Goal: Task Accomplishment & Management: Use online tool/utility

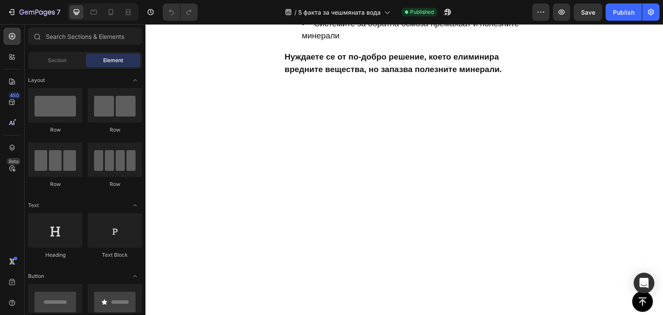
scroll to position [2072, 0]
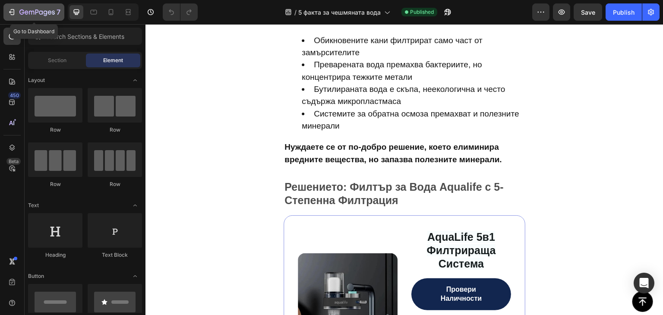
click at [9, 15] on icon "button" at bounding box center [11, 12] width 9 height 9
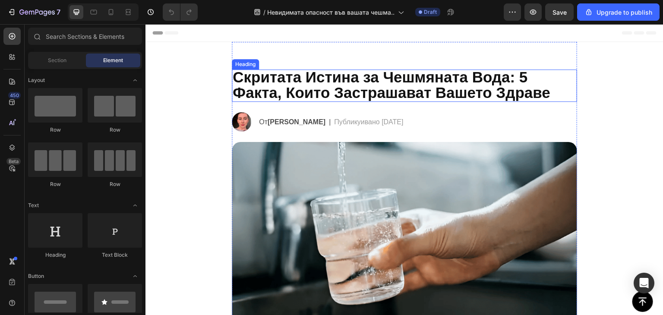
click at [318, 89] on span "Скритата Истина за Чешмяната Вода: 5 Факта, Които Застрашават Вашето Здраве" at bounding box center [392, 85] width 318 height 32
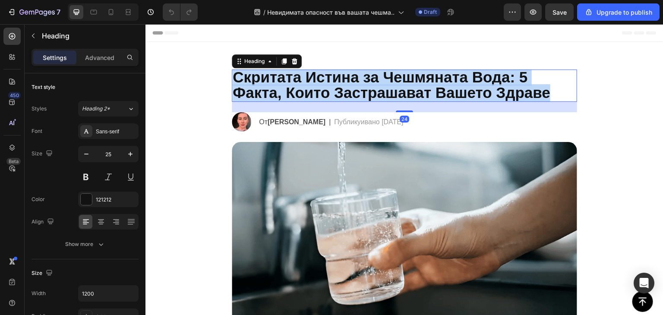
click at [318, 89] on span "Скритата Истина за Чешмяната Вода: 5 Факта, Които Застрашават Вашето Здраве" at bounding box center [392, 85] width 318 height 32
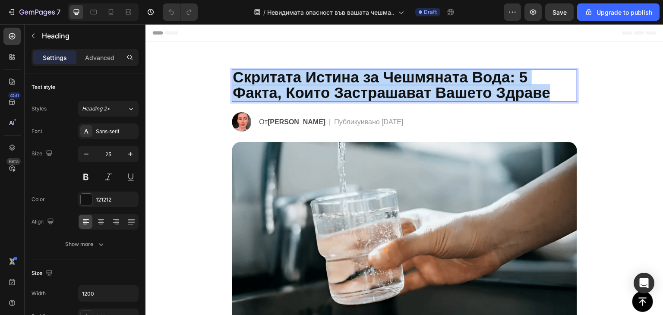
click at [318, 89] on span "Скритата Истина за Чешмяната Вода: 5 Факта, Които Застрашават Вашето Здраве" at bounding box center [392, 85] width 318 height 32
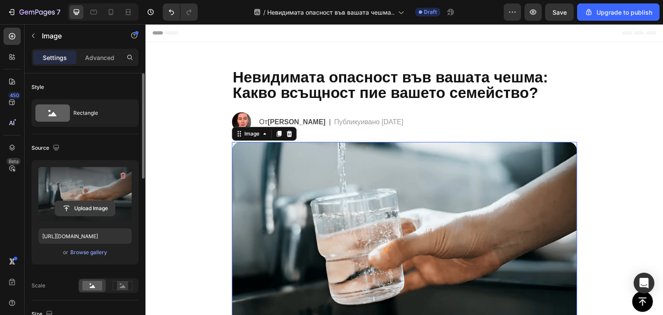
click at [83, 206] on input "file" at bounding box center [85, 208] width 60 height 15
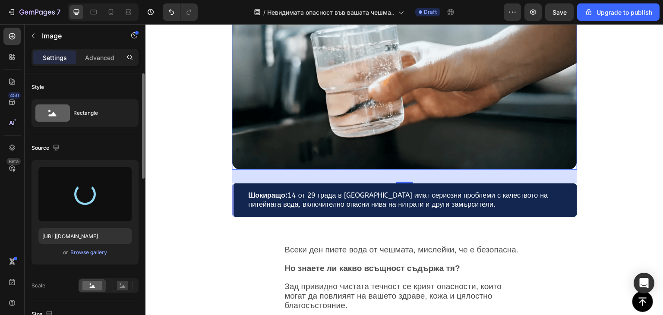
scroll to position [168, 0]
type input "https://cdn.shopify.com/s/files/1/0900/6854/9898/files/gempages_581753549872956…"
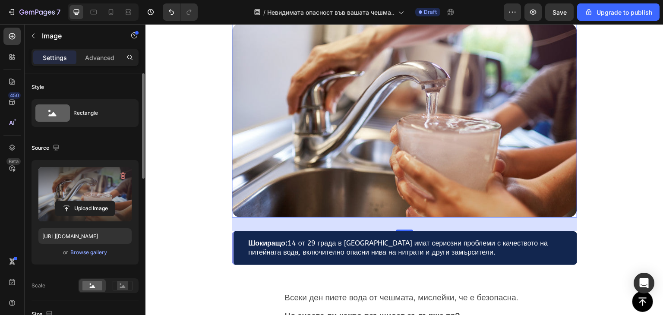
scroll to position [108, 0]
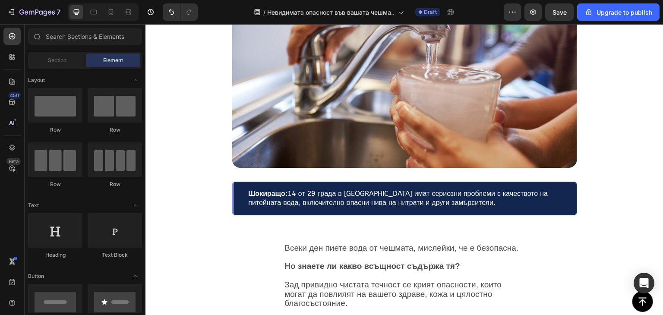
scroll to position [168, 0]
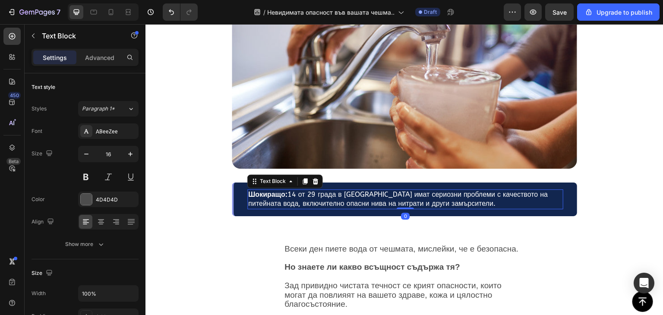
click at [375, 206] on span "Шокиращо: 14 от 29 града в България имат сериозни проблеми с качеството на пите…" at bounding box center [398, 198] width 300 height 17
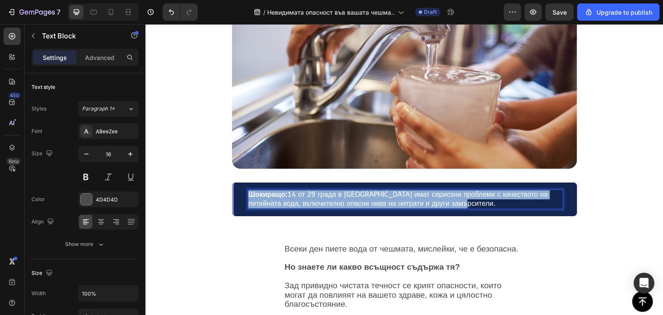
click at [375, 206] on span "Шокиращо: 14 от 29 града в България имат сериозни проблеми с качеството на пите…" at bounding box center [398, 198] width 300 height 17
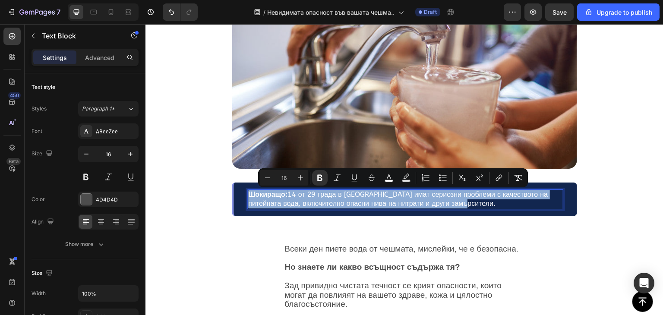
click at [345, 200] on span "Шокиращо: 14 от 29 града в България имат сериозни проблеми с качеството на пите…" at bounding box center [398, 198] width 300 height 17
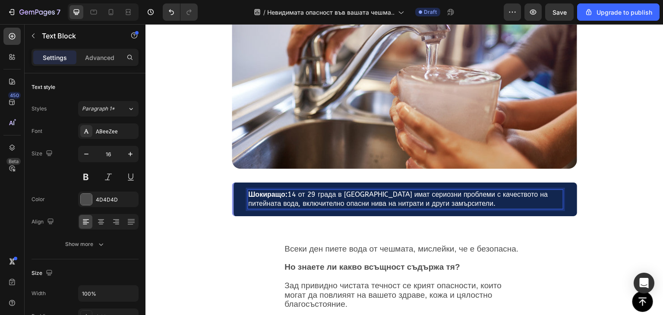
click at [286, 194] on span "Шокиращо: 14 от 29 града в България имат сериозни проблеми с качеството на пите…" at bounding box center [398, 198] width 300 height 17
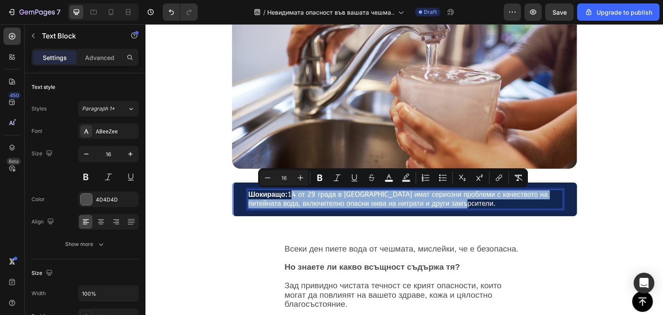
drag, startPoint x: 286, startPoint y: 194, endPoint x: 468, endPoint y: 208, distance: 183.2
click at [468, 208] on p "Шокиращо: 14 от 29 града в България имат сериозни проблеми с качеството на пите…" at bounding box center [405, 199] width 314 height 18
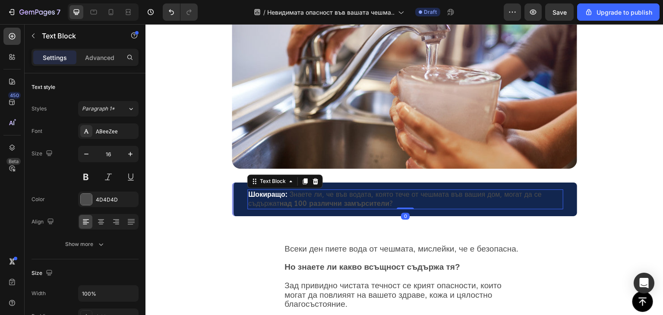
click at [358, 198] on p "Шокиращо: Знаете ли, че във водата, която тече от чешмата във вашия дом, могат …" at bounding box center [405, 199] width 314 height 18
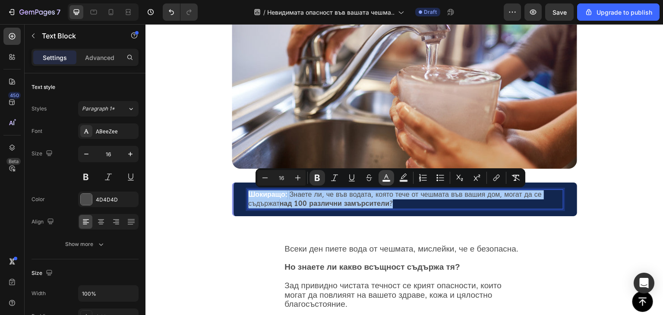
click at [389, 177] on icon "Editor contextual toolbar" at bounding box center [386, 178] width 9 height 9
type input "FFFFFF"
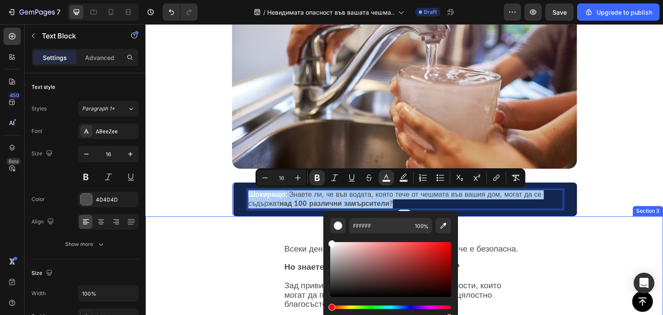
drag, startPoint x: 476, startPoint y: 269, endPoint x: 469, endPoint y: 262, distance: 9.8
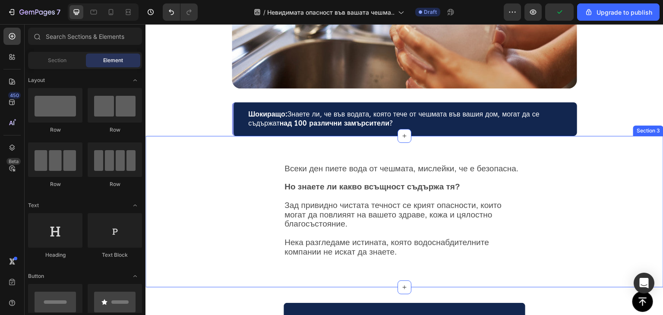
scroll to position [249, 0]
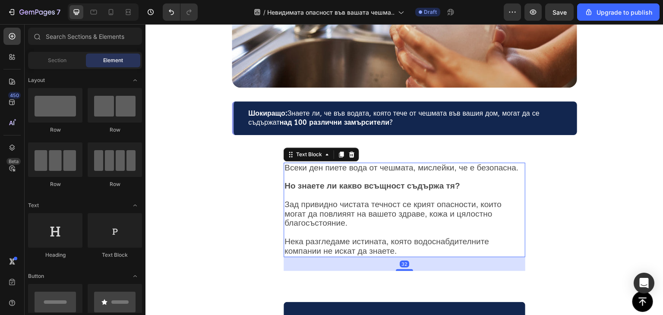
click at [322, 171] on span "Всеки ден пиете вода от чешмата, мислейки, че е безопасна." at bounding box center [402, 167] width 234 height 9
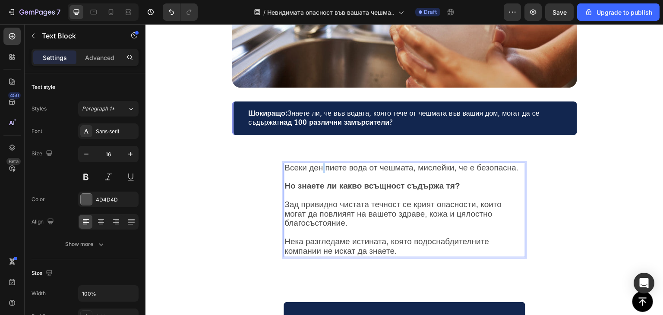
click at [322, 171] on span "Всеки ден пиете вода от чешмата, мислейки, че е безопасна." at bounding box center [402, 167] width 234 height 9
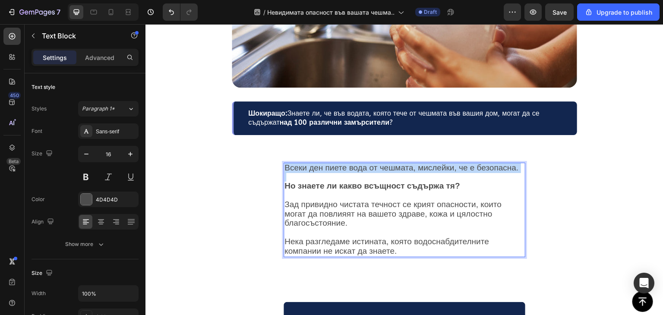
click at [322, 171] on span "Всеки ден пиете вода от чешмата, мислейки, че е безопасна." at bounding box center [402, 167] width 234 height 9
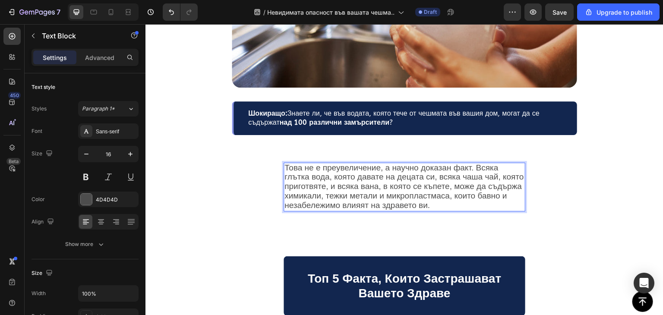
click at [390, 174] on span "Това не е преувеличение, а научно доказан факт. Всяка глътка вода, която давате…" at bounding box center [405, 186] width 240 height 47
click at [476, 168] on span "Това не е преувеличение, а научно доказан факт. Всяка глътка вода, която давате…" at bounding box center [405, 186] width 240 height 47
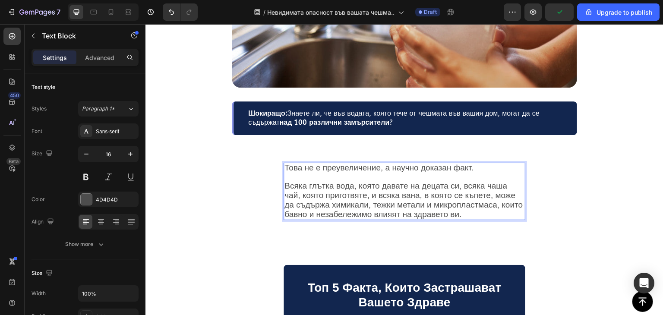
click at [494, 217] on p "Това не е преувеличение, а научно доказан факт. Всяка глътка вода, която давате…" at bounding box center [405, 192] width 240 height 56
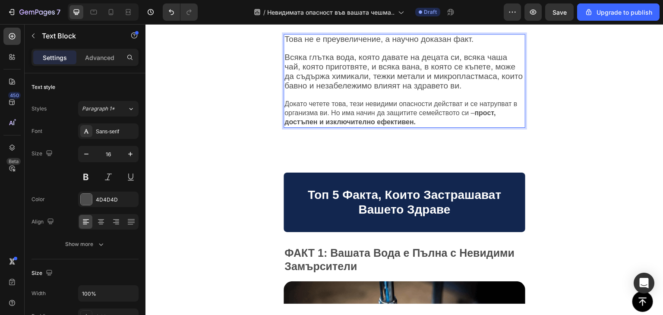
scroll to position [378, 0]
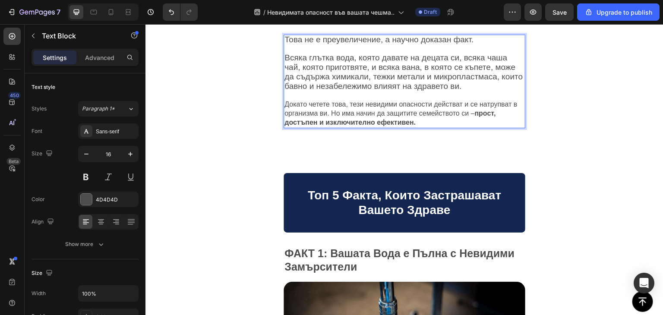
click at [332, 111] on p "Това не е преувеличение, а научно доказан факт. Всяка глътка вода, която давате…" at bounding box center [405, 81] width 240 height 92
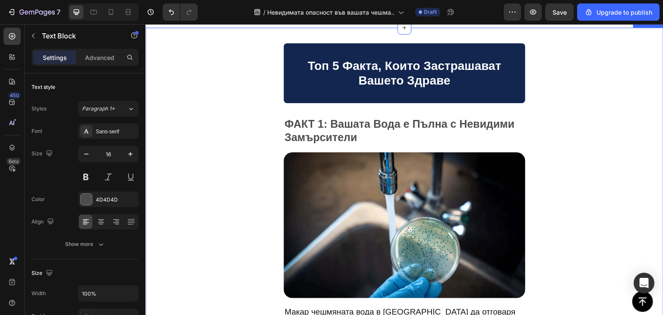
scroll to position [517, 0]
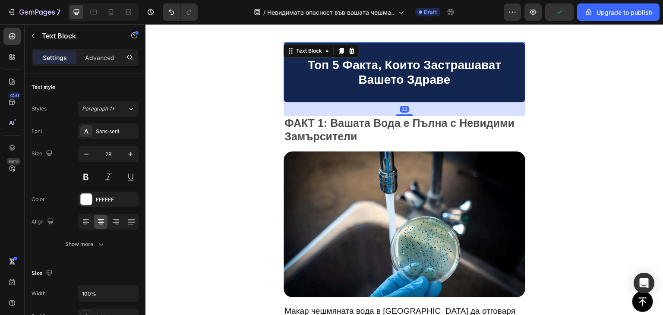
click at [400, 66] on p "Топ 5 Факта, Които Застрашават Вашето Здраве" at bounding box center [405, 72] width 240 height 29
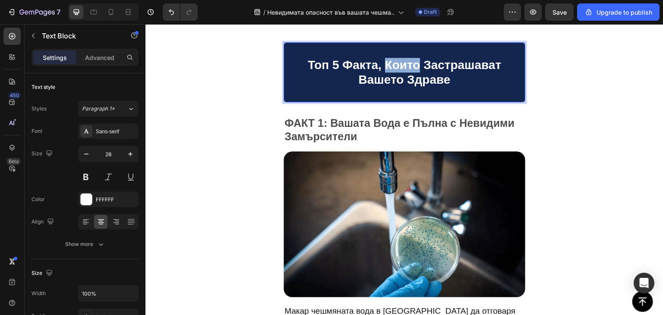
click at [400, 66] on p "Топ 5 Факта, Които Застрашават Вашето Здраве" at bounding box center [405, 72] width 240 height 29
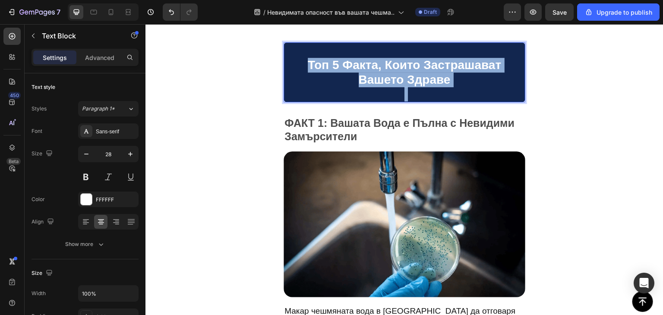
click at [400, 66] on p "Топ 5 Факта, Които Застрашават Вашето Здраве" at bounding box center [405, 72] width 240 height 29
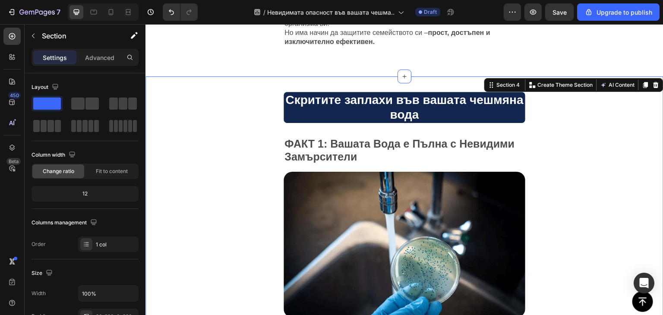
scroll to position [467, 0]
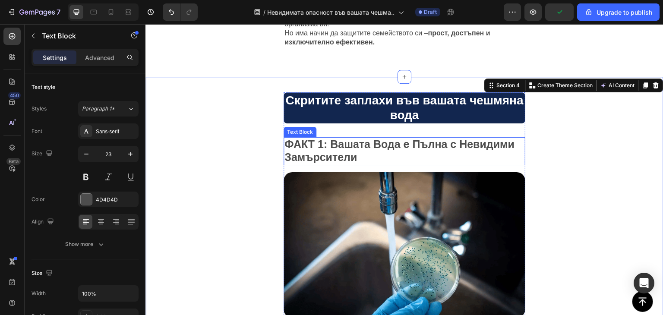
click at [381, 145] on span "ФАКТ 1 : Вашата Вода е Пълна с Невидими Замърсители" at bounding box center [400, 150] width 230 height 25
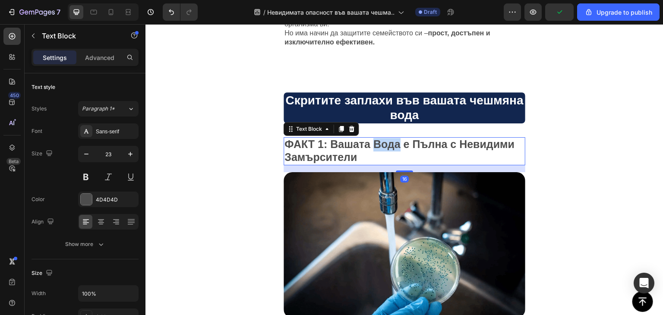
click at [381, 145] on span "ФАКТ 1 : Вашата Вода е Пълна с Невидими Замърсители" at bounding box center [400, 150] width 230 height 25
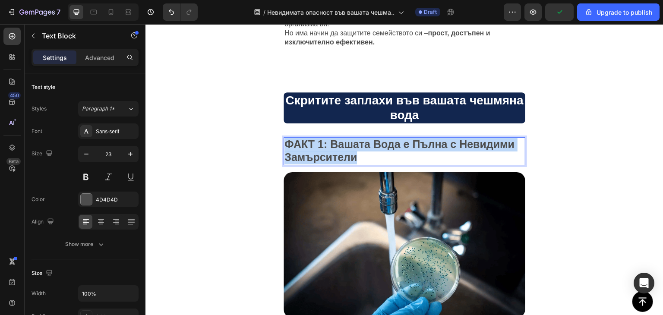
click at [381, 145] on span "ФАКТ 1 : Вашата Вода е Пълна с Невидими Замърсители" at bounding box center [400, 150] width 230 height 25
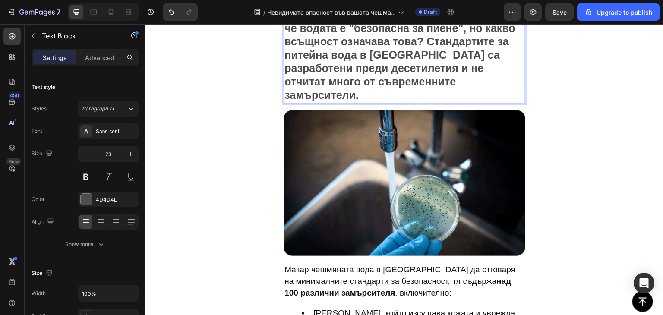
scroll to position [597, 0]
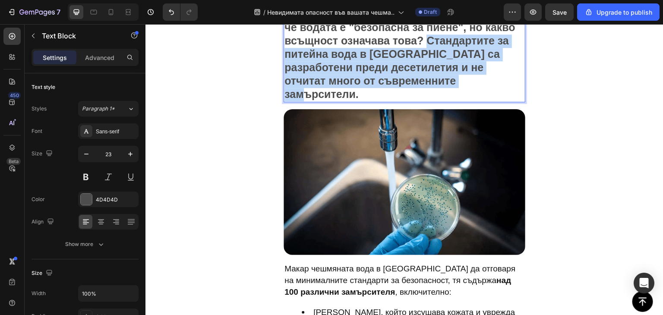
drag, startPoint x: 364, startPoint y: 92, endPoint x: 284, endPoint y: 52, distance: 89.2
click at [284, 52] on div "Водоснабдителните дружества ни уверяват, че водата е "безопасна за пиене", но к…" at bounding box center [405, 54] width 242 height 95
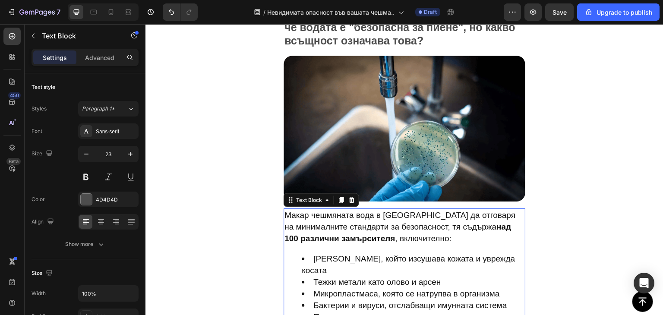
click at [347, 215] on span "Макар чешмяната вода в България да отговаря на минималните стандарти за безопас…" at bounding box center [400, 227] width 231 height 32
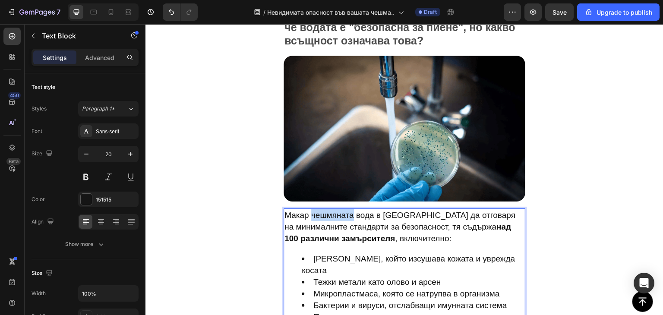
click at [347, 215] on span "Макар чешмяната вода в България да отговаря на минималните стандарти за безопас…" at bounding box center [400, 227] width 231 height 32
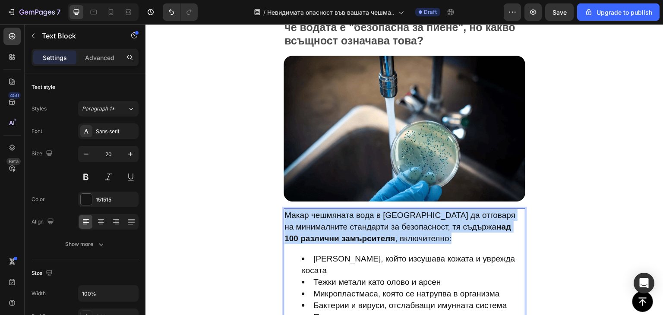
click at [347, 215] on span "Макар чешмяната вода в България да отговаря на минималните стандарти за безопас…" at bounding box center [400, 227] width 231 height 32
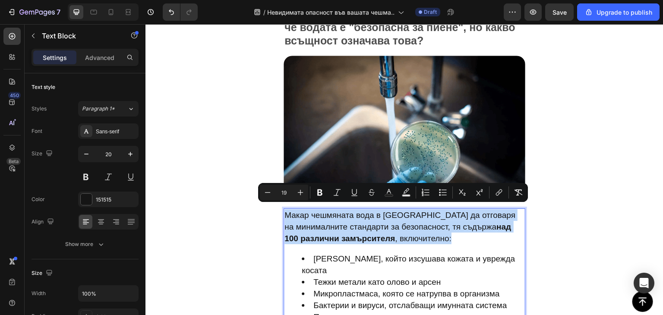
click at [347, 215] on span "Макар чешмяната вода в България да отговаря на минималните стандарти за безопас…" at bounding box center [400, 227] width 231 height 32
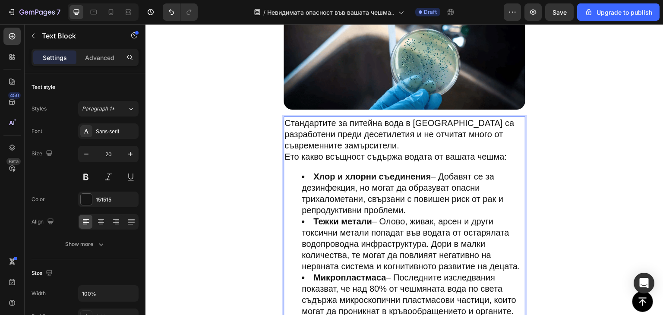
scroll to position [689, 0]
click at [352, 141] on p "Стандартите за питейна вода в [GEOGRAPHIC_DATA] са разработени преди десетилети…" at bounding box center [405, 135] width 240 height 34
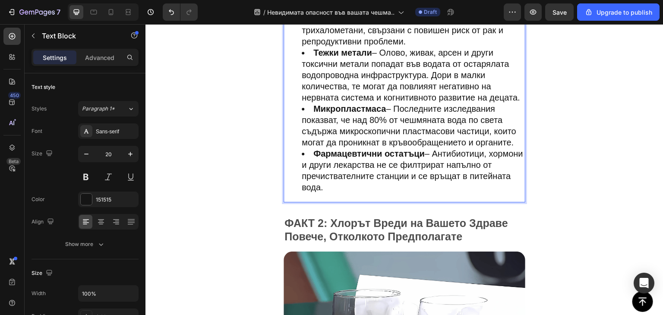
scroll to position [870, 0]
click at [401, 193] on li "Фармацевтични остатъци – Антибиотици, хормони и други лекарства не се филтрират…" at bounding box center [413, 170] width 223 height 45
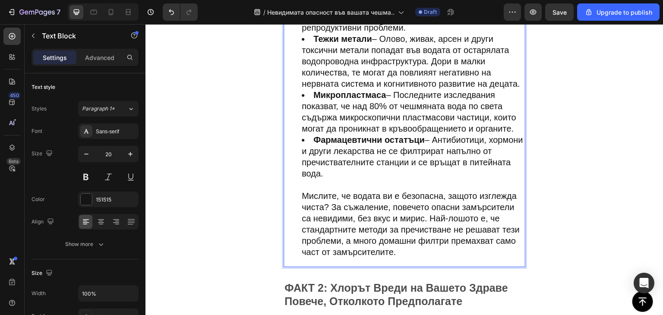
scroll to position [883, 0]
click at [330, 214] on li "Фармацевтични остатъци – Антибиотици, хормони и други лекарства не се филтрират…" at bounding box center [413, 196] width 223 height 124
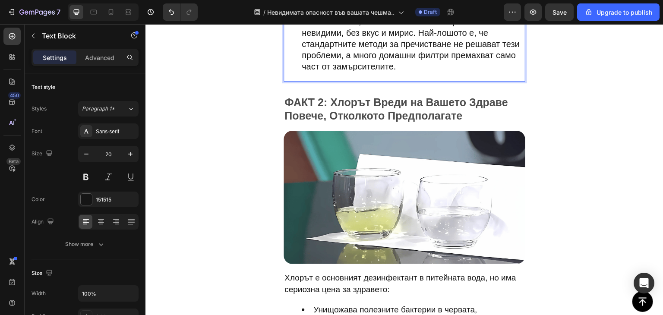
scroll to position [1079, 0]
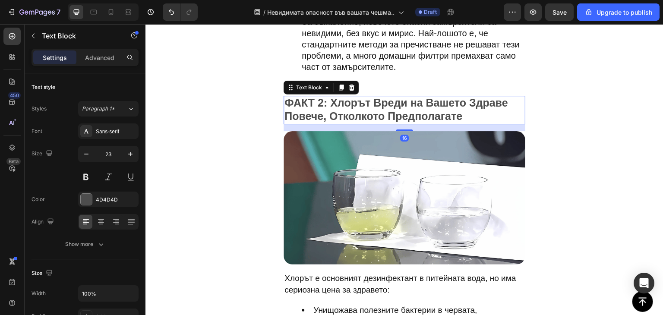
click at [385, 108] on span "ФАКТ 2: Хлорът Вреди на Вашето Здраве Повече, Отколкото Предполагате" at bounding box center [397, 109] width 224 height 25
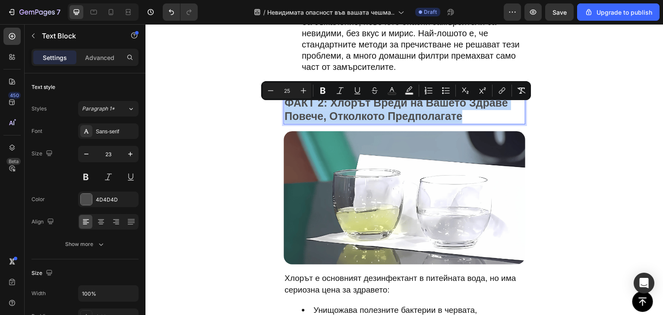
click at [385, 108] on span "ФАКТ 2: Хлорът Вреди на Вашето Здраве Повече, Отколкото Предполагате" at bounding box center [397, 109] width 224 height 25
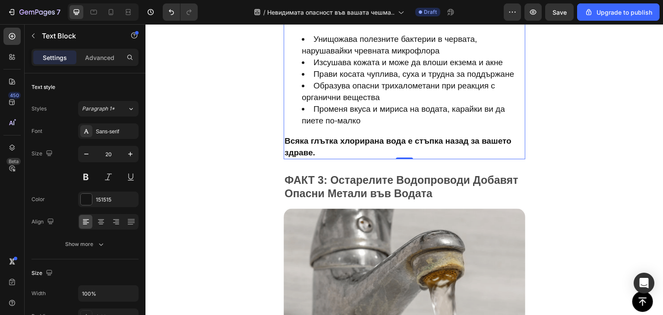
scroll to position [1258, 0]
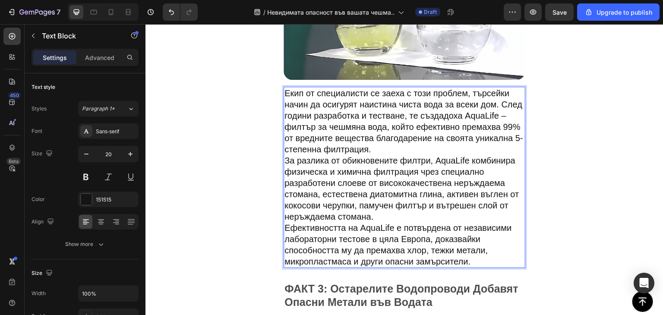
click at [329, 122] on p "Екип от специалисти се заеха с този проблем, търсейки начин да осигурят наистин…" at bounding box center [405, 121] width 240 height 67
click at [381, 127] on p "Екип от специалисти се заеха с този проблем, търсейки начин да осигурят наистин…" at bounding box center [405, 121] width 240 height 67
click at [378, 131] on p "Екип от специалисти се заеха с този проблем, търсейки начин да осигурят наистин…" at bounding box center [405, 121] width 240 height 67
click at [351, 140] on p "Екип от специалисти се заеха с този проблем, търсейки начин да осигурят наистин…" at bounding box center [405, 121] width 240 height 67
click at [452, 142] on p "Екип от специалисти се заеха с този проблем, търсейки начин да осигурят наистин…" at bounding box center [405, 121] width 240 height 67
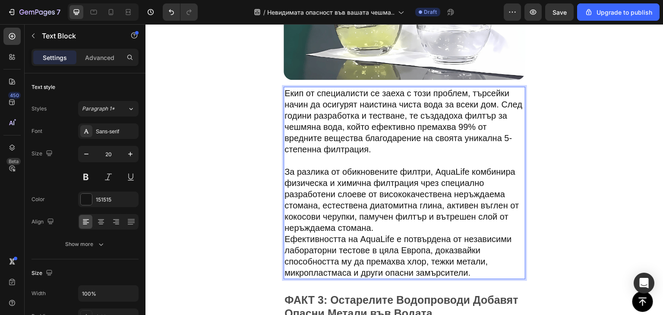
click at [434, 167] on p "За разлика от обикновените филтри, AquaLife комбинира физическа и химична филтр…" at bounding box center [405, 199] width 240 height 67
click at [438, 170] on p "За разлика от обикновените филтри, AquaLife комбинира физическа и химична филтр…" at bounding box center [405, 199] width 240 height 67
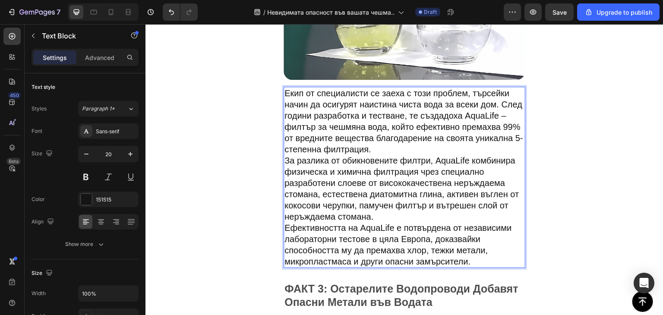
click at [450, 144] on p "Екип от специалисти се заеха с този проблем, търсейки начин да осигурят наистин…" at bounding box center [405, 121] width 240 height 67
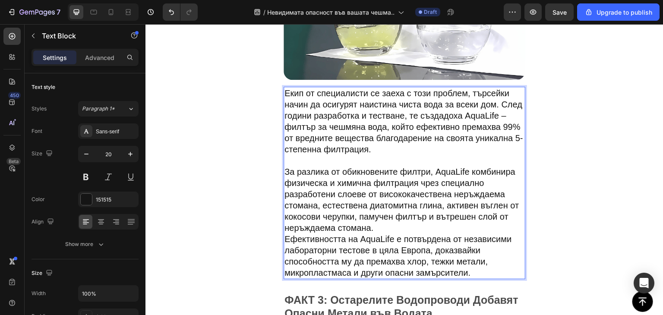
click at [406, 223] on p "За разлика от обикновените филтри, AquaLife комбинира физическа и химична филтр…" at bounding box center [405, 199] width 240 height 67
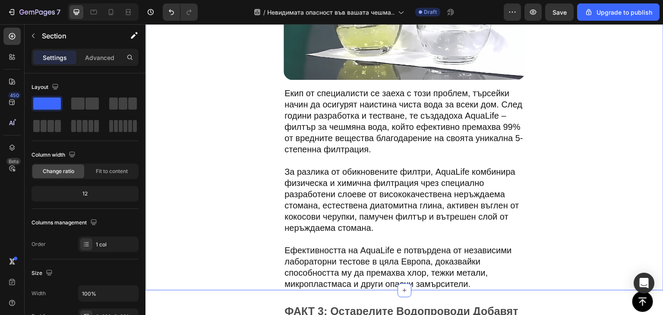
click at [562, 186] on div "Решение, разработено от експерти Text Block Image Екип от специалисти се заеха …" at bounding box center [405, 107] width 518 height 366
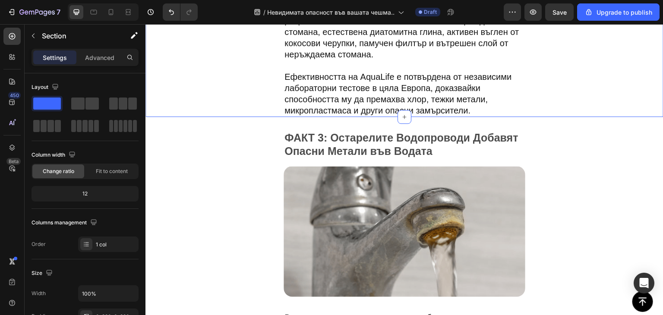
scroll to position [1431, 0]
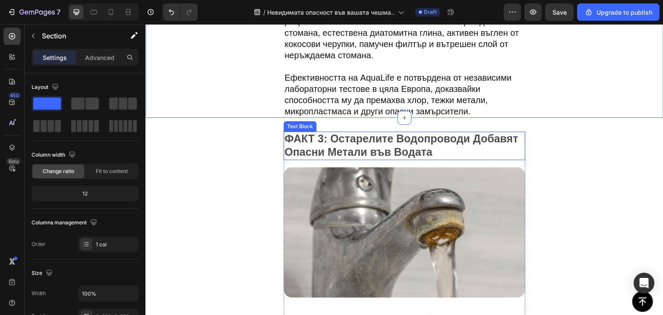
click at [360, 139] on span "ФАКТ 3: Остарелите Водопроводи Добавят Опасни Метали във Водата" at bounding box center [402, 145] width 234 height 25
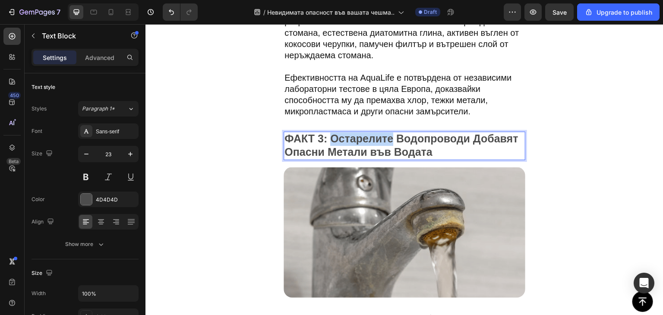
click at [360, 139] on span "ФАКТ 3: Остарелите Водопроводи Добавят Опасни Метали във Водата" at bounding box center [402, 145] width 234 height 25
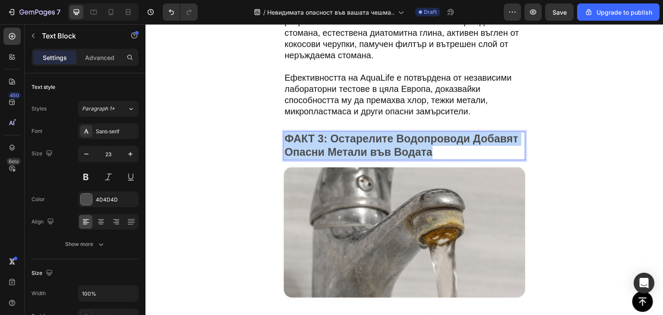
click at [360, 139] on span "ФАКТ 3: Остарелите Водопроводи Добавят Опасни Метали във Водата" at bounding box center [402, 145] width 234 height 25
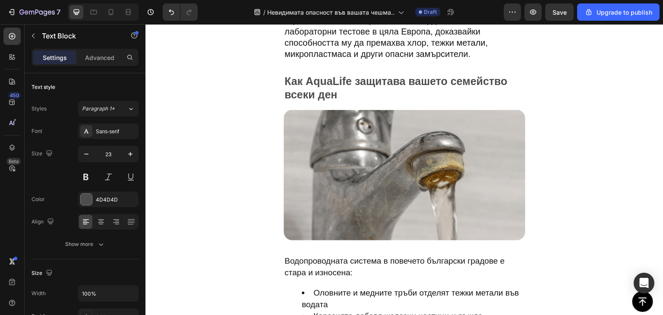
scroll to position [1489, 0]
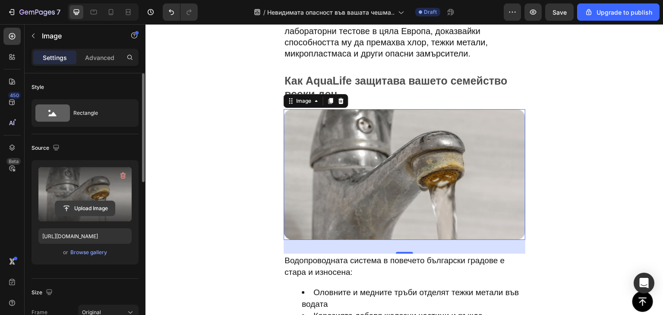
click at [97, 213] on input "file" at bounding box center [85, 208] width 60 height 15
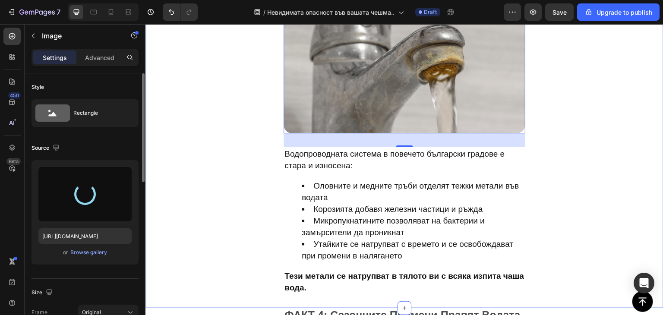
scroll to position [1592, 0]
type input "https://cdn.shopify.com/s/files/1/0900/6854/9898/files/gempages_581753549872956…"
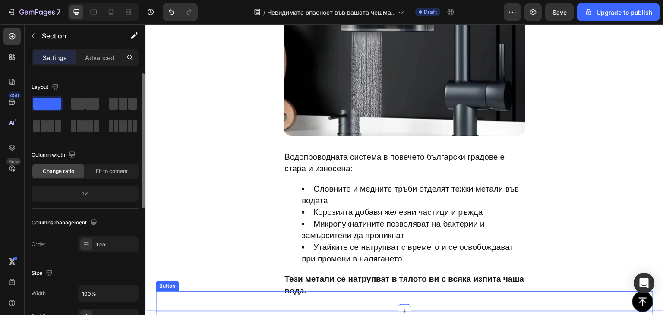
scroll to position [1700, 0]
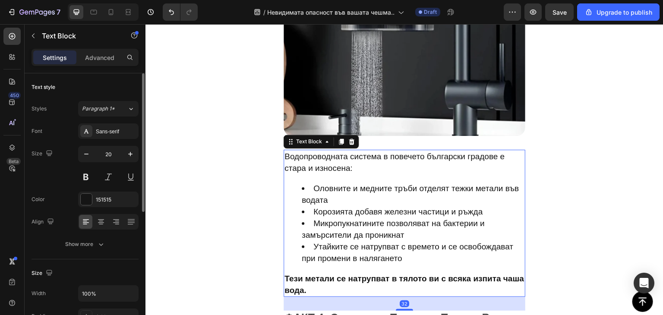
click at [321, 152] on span "Водопроводната система в повечето български градове е стара и износена:" at bounding box center [395, 162] width 220 height 21
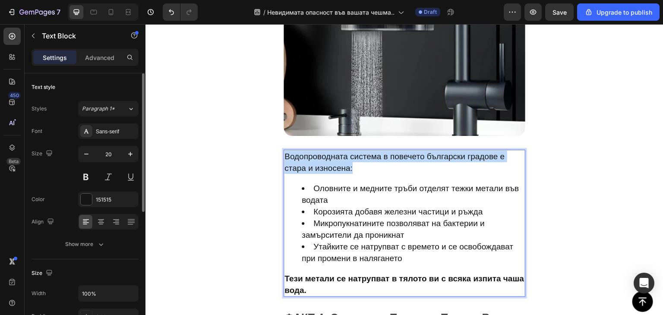
click at [321, 152] on span "Водопроводната система в повечето български градове е стара и износена:" at bounding box center [395, 162] width 220 height 21
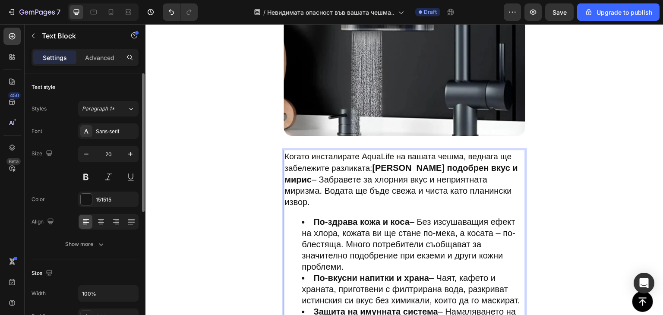
scroll to position [1736, 0]
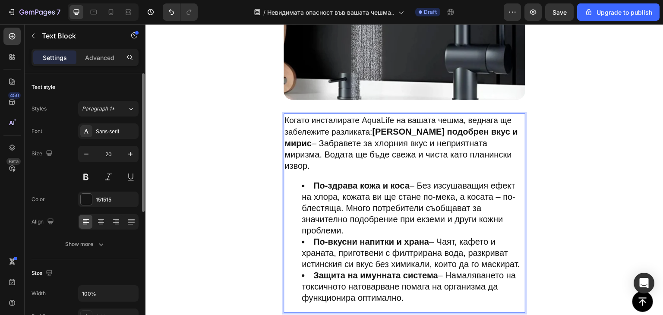
click at [372, 127] on strong "[PERSON_NAME] подобрен вкус и мирис" at bounding box center [402, 137] width 234 height 21
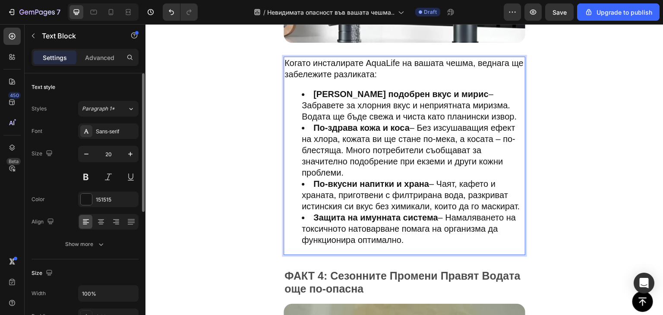
scroll to position [1792, 0]
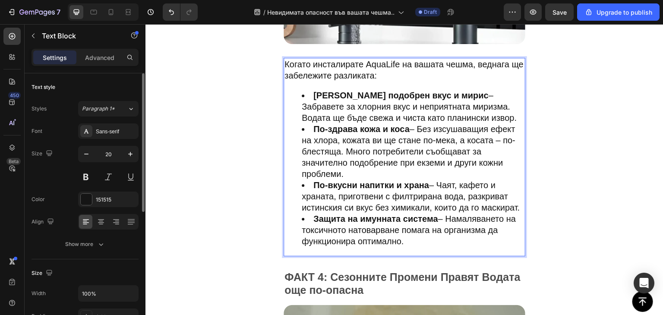
click at [486, 109] on li "Мигновено подобрен вкус и мирис – Забравете за хлорния вкус и неприятната мириз…" at bounding box center [413, 107] width 223 height 34
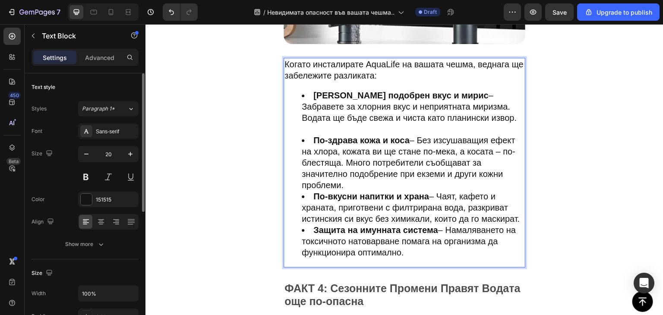
click at [424, 179] on li "По-здрава кожа и коса – Без изсушаващия ефект на хлора, кожата ви ще стане по-м…" at bounding box center [413, 163] width 223 height 56
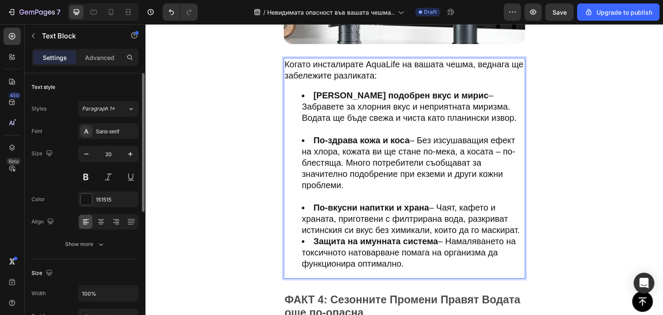
click at [392, 236] on li "По-вкусни напитки и храна – Чаят, кафето и храната, приготвени с филтрирана вод…" at bounding box center [413, 219] width 223 height 34
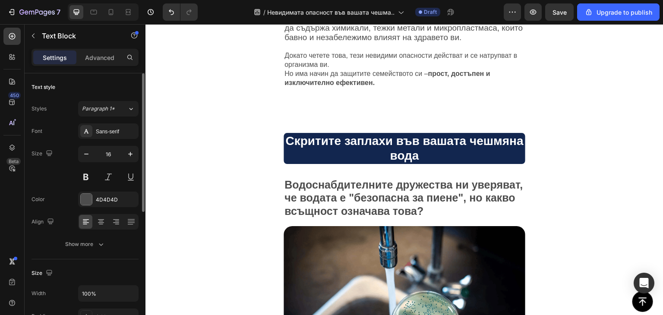
scroll to position [426, 0]
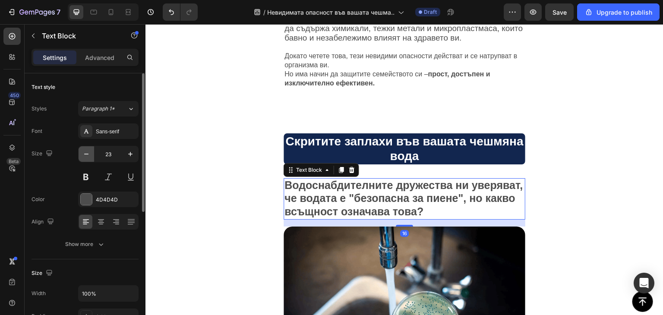
click at [86, 155] on icon "button" at bounding box center [86, 154] width 9 height 9
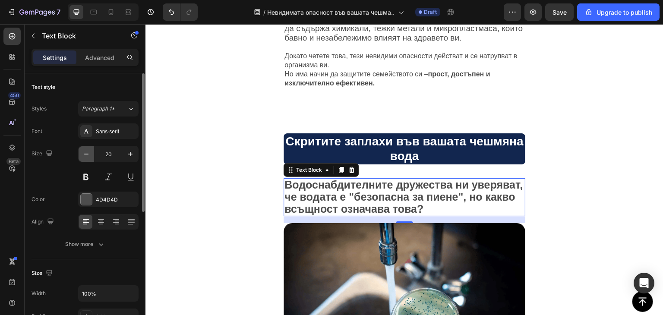
click at [86, 155] on icon "button" at bounding box center [86, 154] width 9 height 9
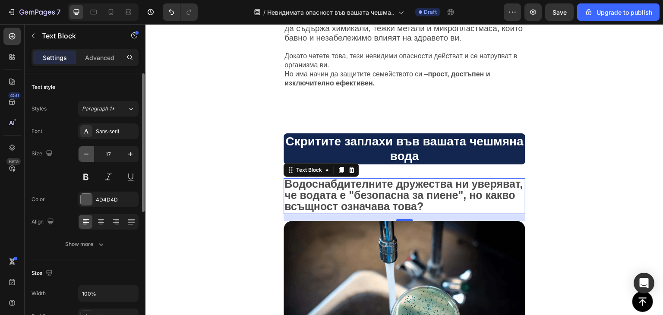
click at [86, 155] on icon "button" at bounding box center [86, 154] width 9 height 9
type input "16"
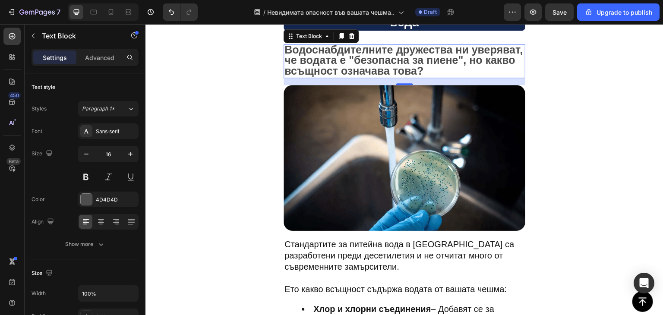
scroll to position [559, 0]
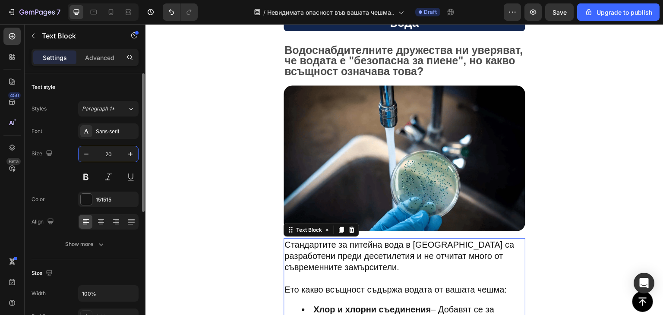
click at [113, 156] on input "20" at bounding box center [108, 154] width 29 height 16
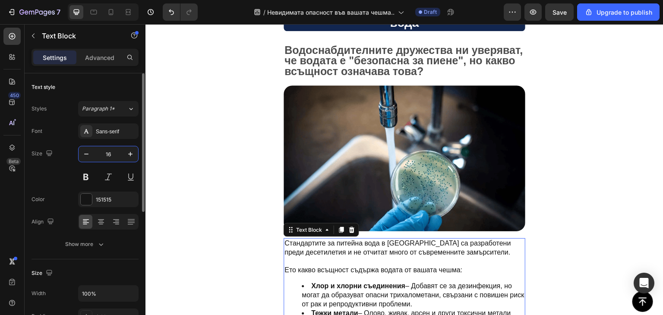
type input "16"
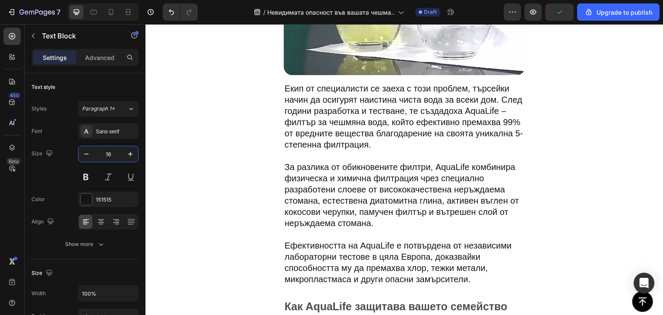
scroll to position [1130, 0]
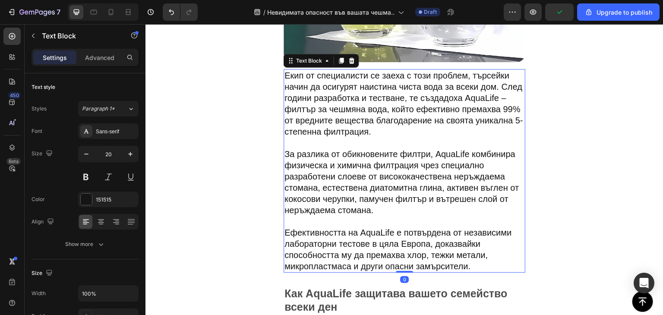
click at [355, 136] on p "Екип от специалисти се заеха с този проблем, търсейки начин да осигурят наистин…" at bounding box center [405, 109] width 240 height 79
click at [108, 158] on input "20" at bounding box center [108, 154] width 29 height 16
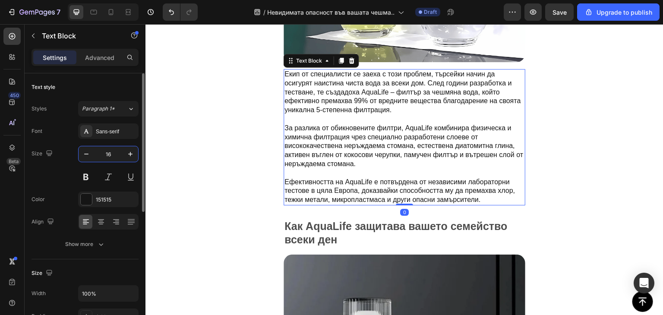
type input "16"
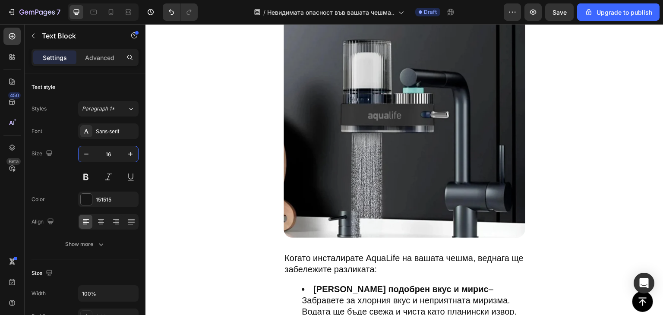
scroll to position [1385, 0]
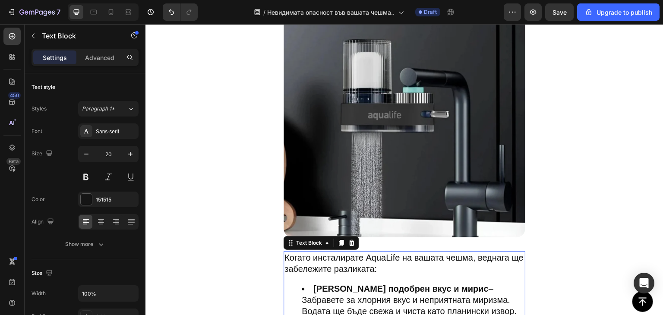
click at [110, 152] on input "20" at bounding box center [108, 154] width 29 height 16
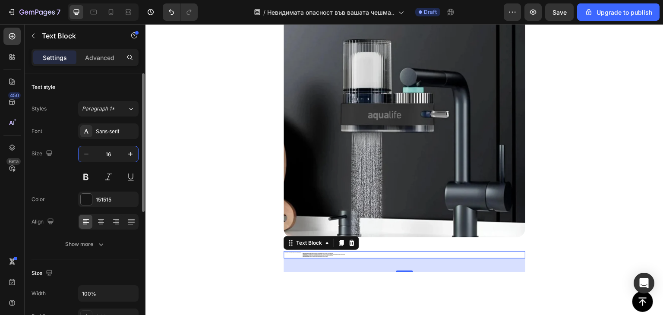
type input "16"
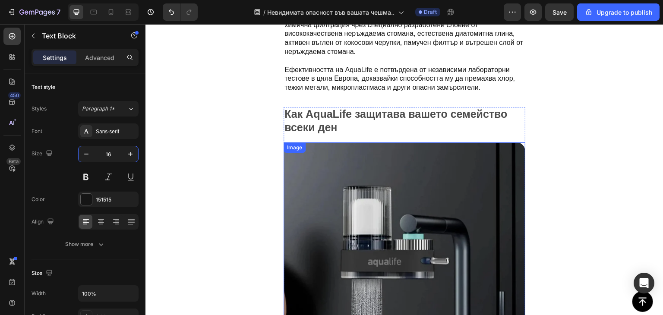
scroll to position [1241, 0]
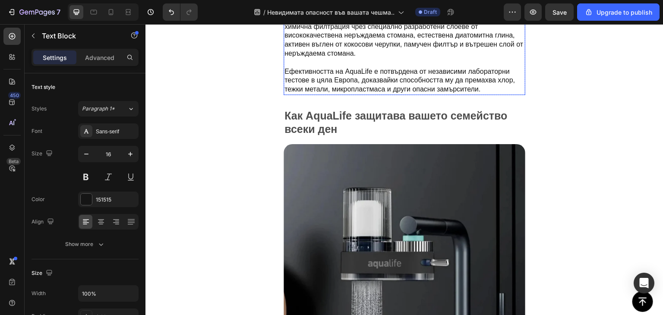
click at [385, 67] on p "Ефективността на AquaLife е потвърдена от независими лабораторни тестове в цяла…" at bounding box center [405, 80] width 240 height 27
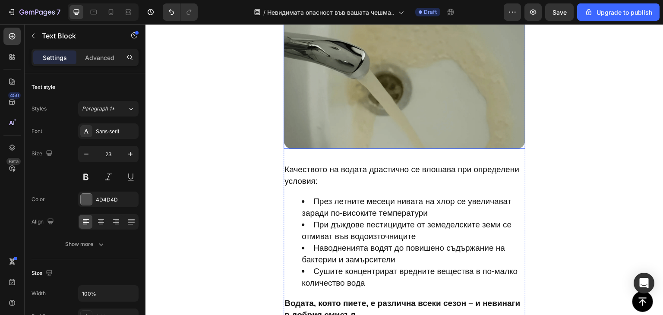
scroll to position [1867, 0]
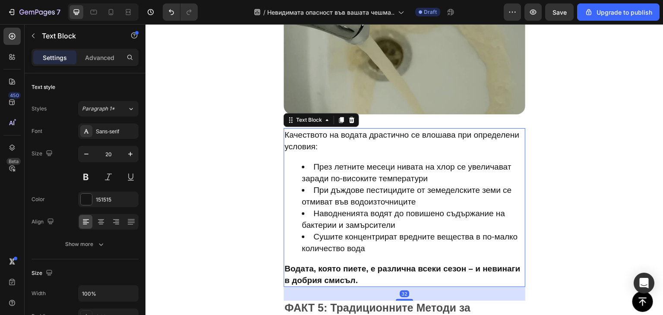
click at [360, 167] on span "През летните месеци нивата на хлор се увеличават заради по-високите температури" at bounding box center [407, 172] width 210 height 21
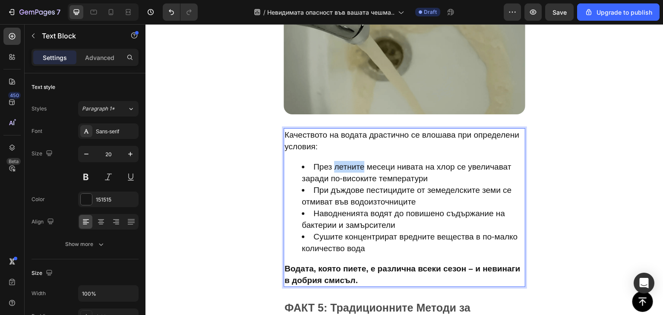
click at [360, 167] on span "През летните месеци нивата на хлор се увеличават заради по-високите температури" at bounding box center [407, 172] width 210 height 21
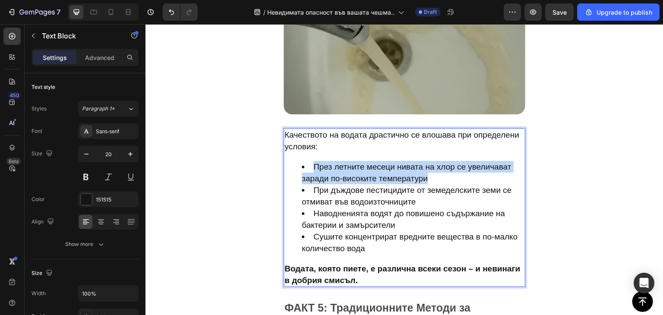
click at [360, 167] on span "През летните месеци нивата на хлор се увеличават заради по-високите температури" at bounding box center [407, 172] width 210 height 21
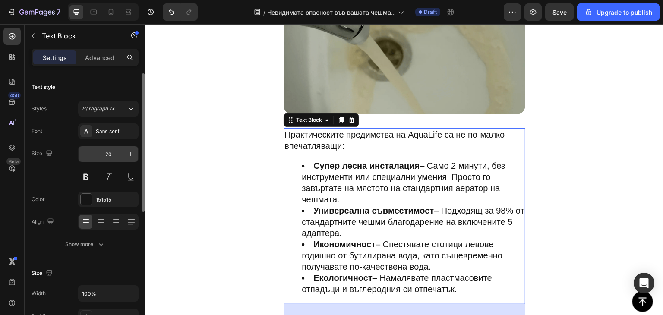
click at [111, 154] on input "20" at bounding box center [108, 154] width 29 height 16
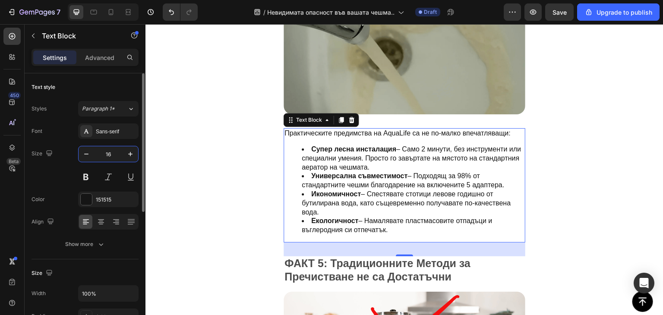
type input "16"
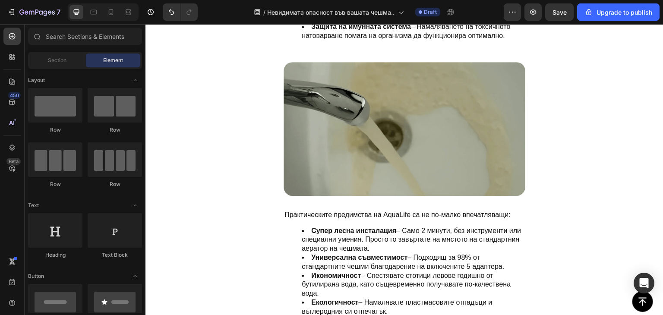
scroll to position [1764, 0]
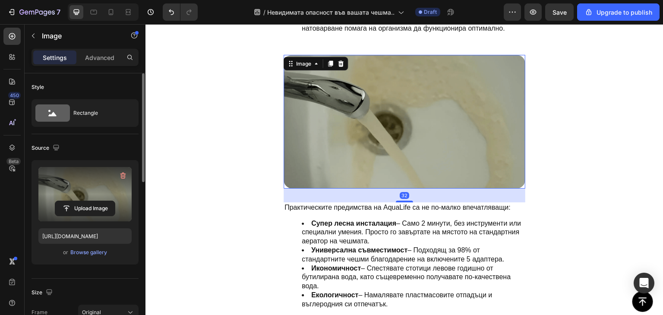
click at [79, 194] on label at bounding box center [84, 194] width 93 height 54
click at [79, 201] on input "file" at bounding box center [85, 208] width 60 height 15
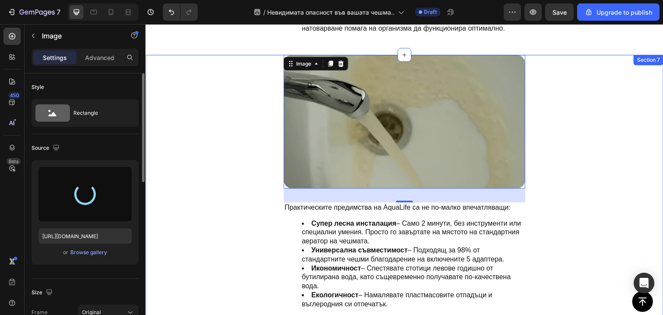
type input "https://cdn.shopify.com/s/files/1/0900/6854/9898/files/gempages_581753549872956…"
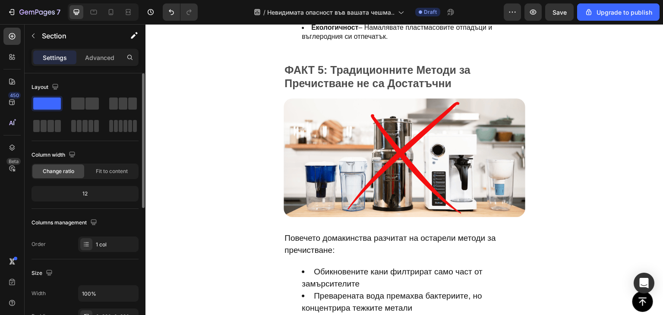
scroll to position [2134, 0]
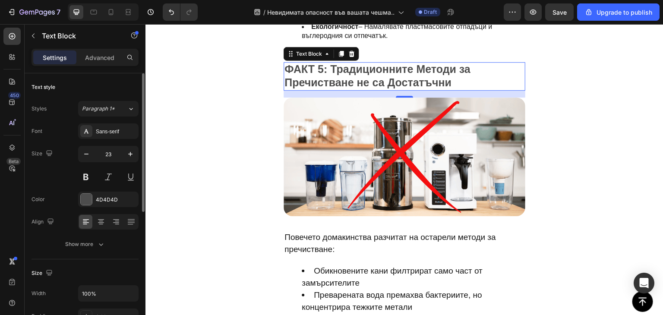
click at [322, 63] on span "ФАКТ 5: Традиционните Методи за Пречистване не са Достатъчни" at bounding box center [378, 75] width 186 height 25
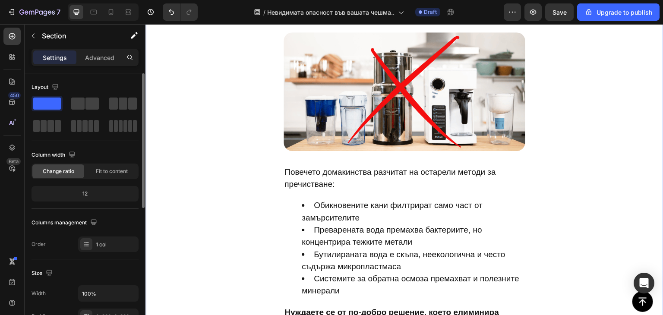
scroll to position [2257, 0]
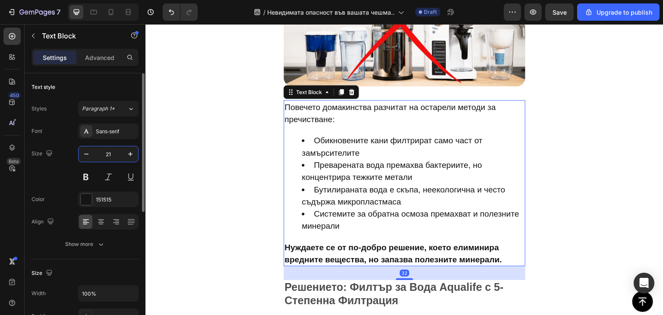
click at [109, 154] on input "21" at bounding box center [108, 154] width 29 height 16
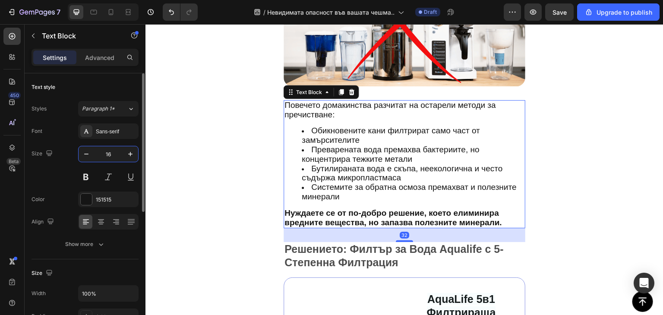
type input "16"
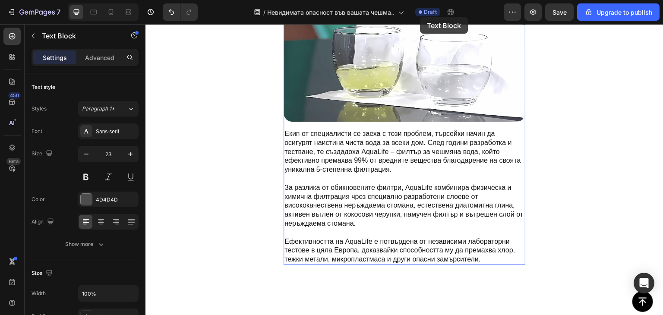
scroll to position [952, 0]
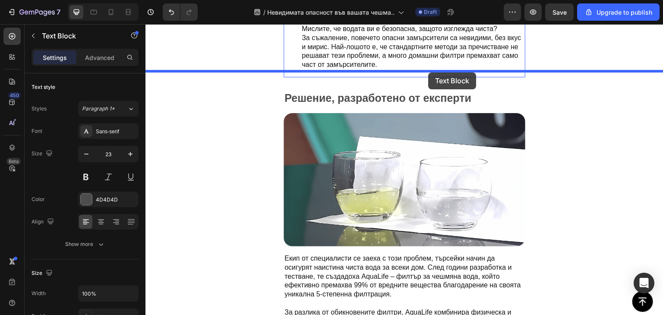
drag, startPoint x: 378, startPoint y: 188, endPoint x: 429, endPoint y: 73, distance: 126.3
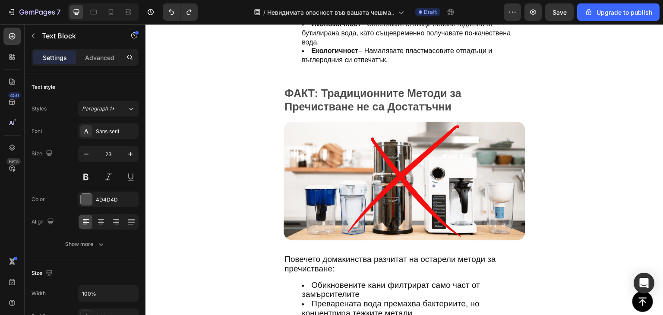
scroll to position [2040, 0]
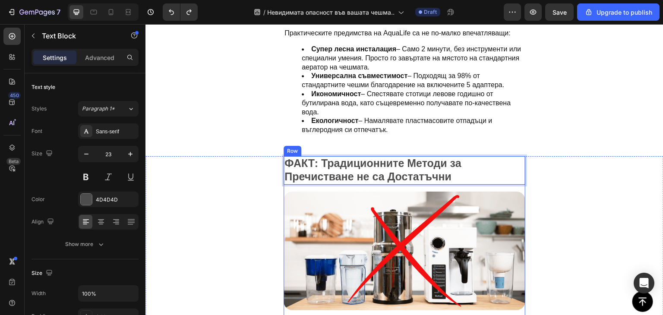
drag, startPoint x: 361, startPoint y: 165, endPoint x: 545, endPoint y: 176, distance: 184.4
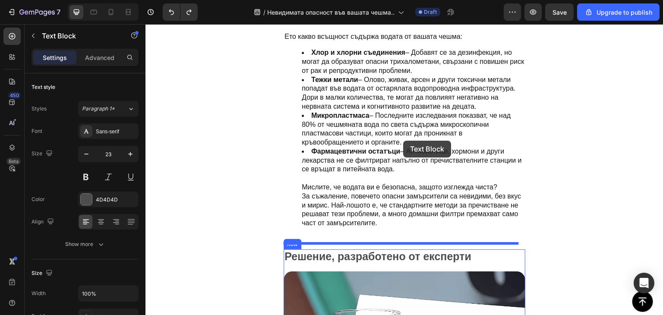
scroll to position [774, 0]
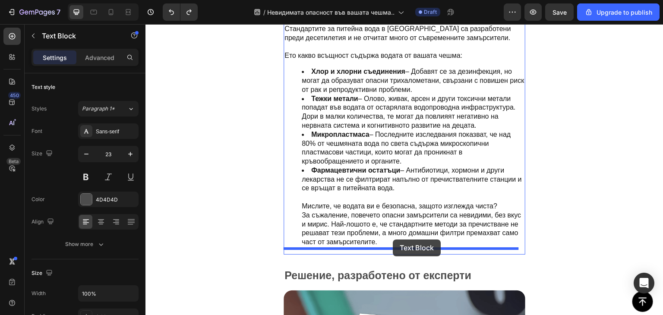
drag, startPoint x: 404, startPoint y: 168, endPoint x: 393, endPoint y: 240, distance: 72.5
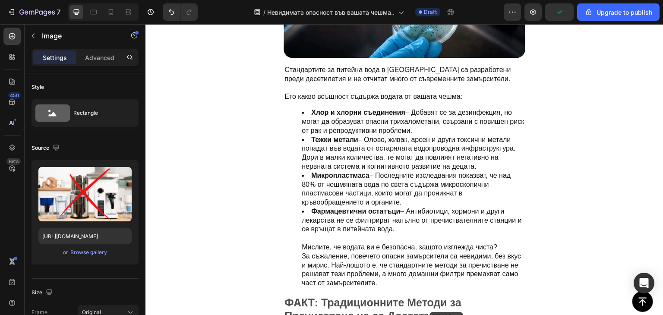
scroll to position [759, 0]
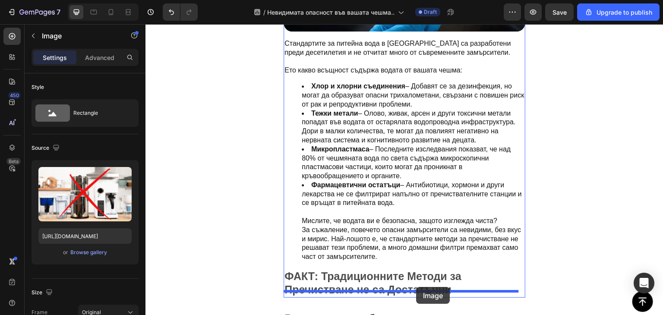
drag, startPoint x: 402, startPoint y: 113, endPoint x: 417, endPoint y: 288, distance: 175.6
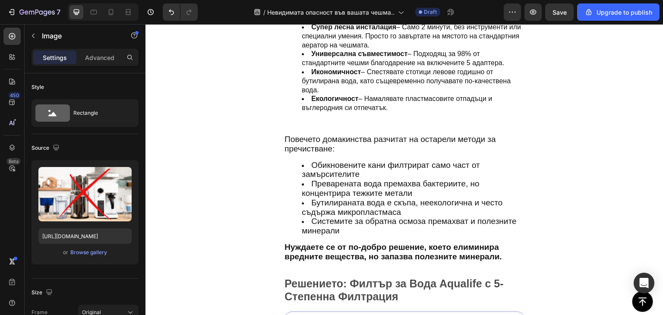
scroll to position [2204, 0]
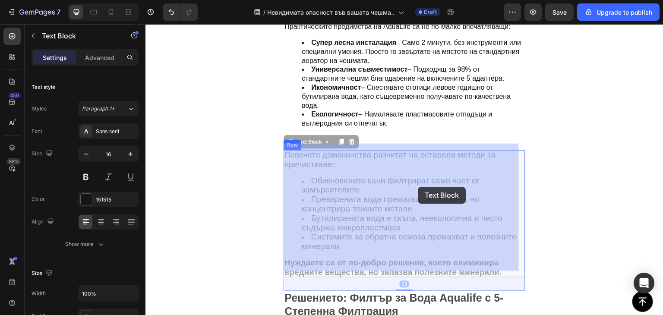
drag, startPoint x: 357, startPoint y: 191, endPoint x: 419, endPoint y: 187, distance: 61.9
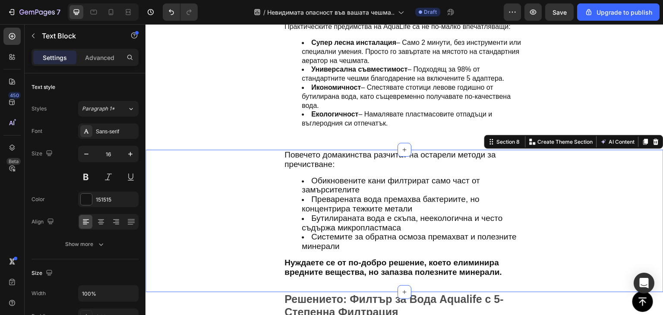
click at [568, 165] on div "Повечето домакинства разчитат на остарели методи за пречистване: Обикновените к…" at bounding box center [405, 221] width 518 height 143
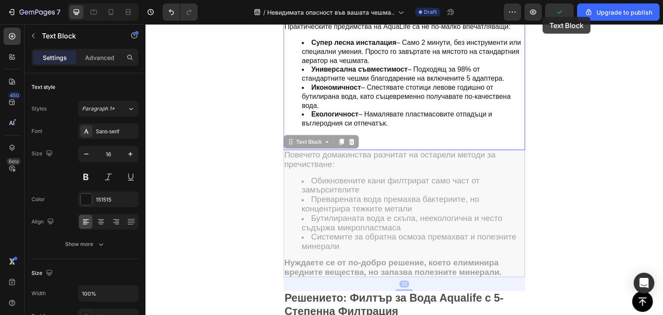
drag, startPoint x: 491, startPoint y: 184, endPoint x: 549, endPoint y: 77, distance: 122.1
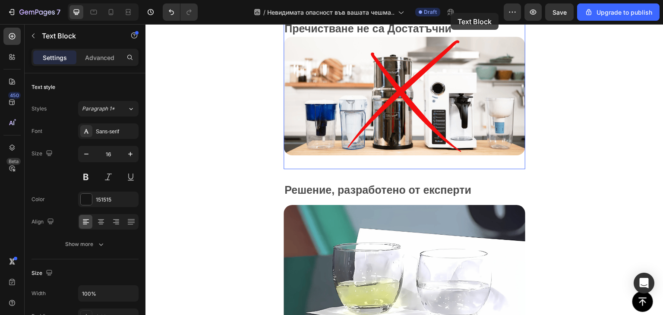
scroll to position [974, 0]
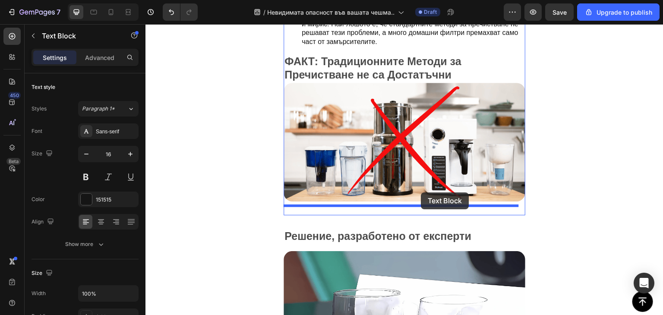
drag, startPoint x: 505, startPoint y: 127, endPoint x: 422, endPoint y: 193, distance: 106.3
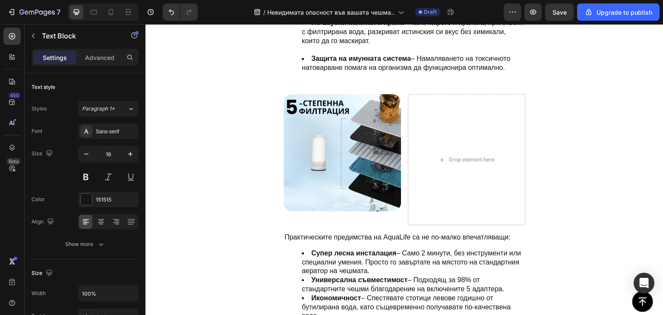
scroll to position [2026, 0]
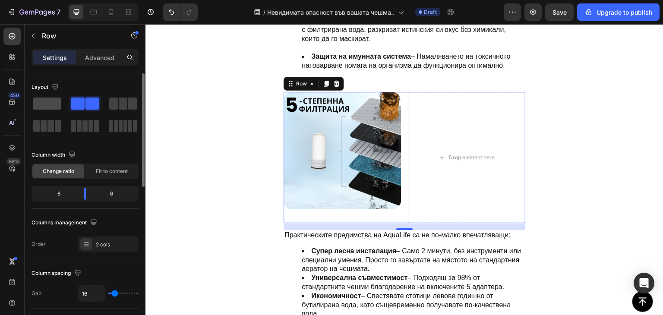
click at [50, 101] on span at bounding box center [47, 104] width 28 height 12
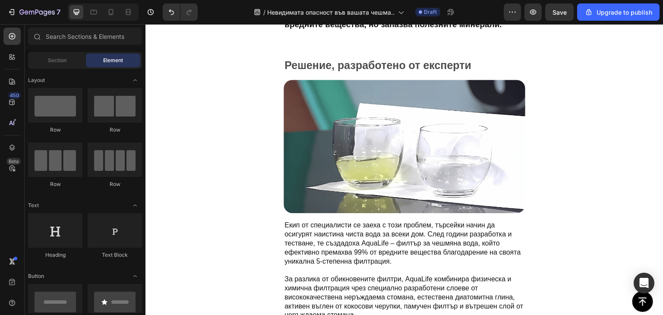
scroll to position [1288, 0]
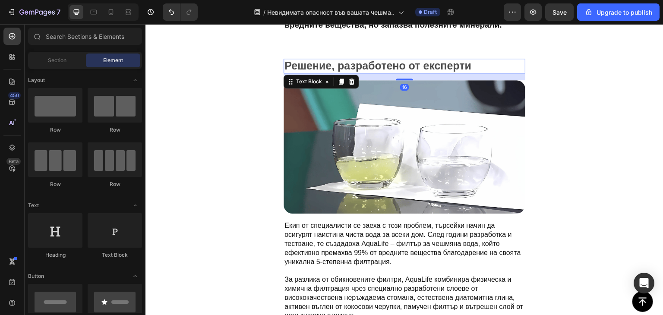
click at [335, 60] on span "Решение, разработено от експерти" at bounding box center [378, 66] width 187 height 12
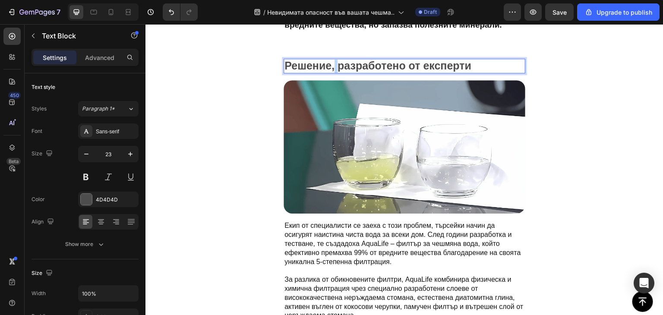
click at [335, 60] on span "Решение, разработено от експерти" at bounding box center [378, 66] width 187 height 12
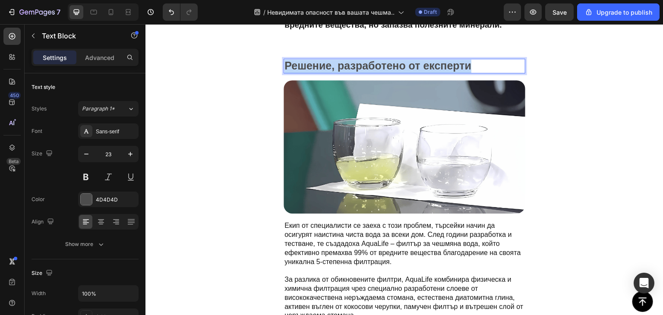
click at [335, 60] on span "Решение, разработено от експерти" at bounding box center [378, 66] width 187 height 12
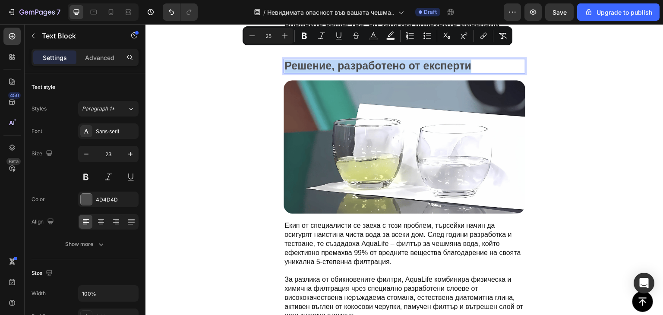
click at [335, 60] on span "Решение, разработено от експерти" at bounding box center [378, 66] width 187 height 12
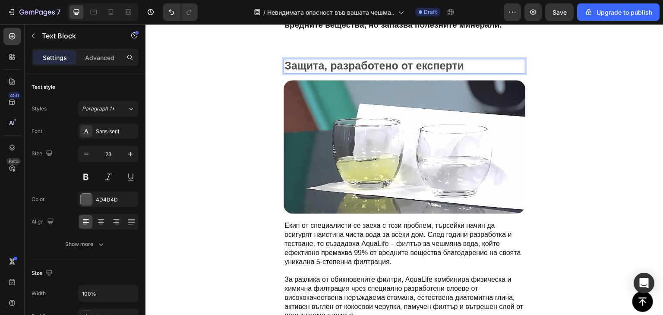
click at [397, 60] on span "Защита, разработено от експерти" at bounding box center [375, 66] width 180 height 12
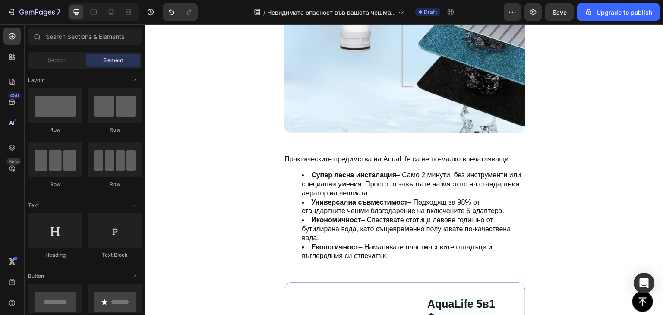
scroll to position [2226, 0]
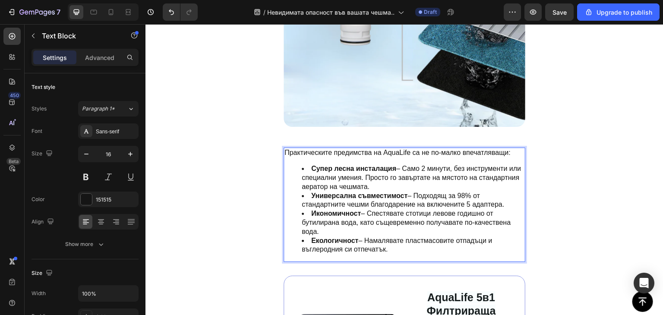
click at [345, 210] on strong "Икономичност" at bounding box center [336, 213] width 50 height 7
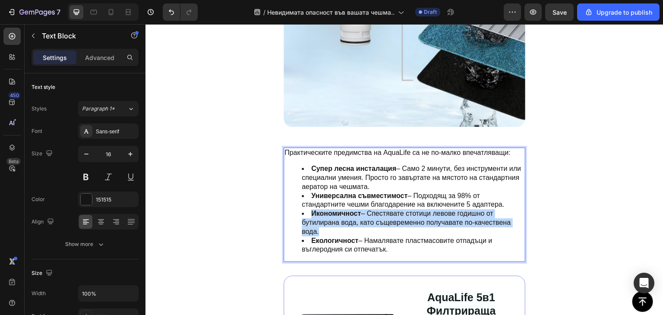
click at [345, 210] on strong "Икономичност" at bounding box center [336, 213] width 50 height 7
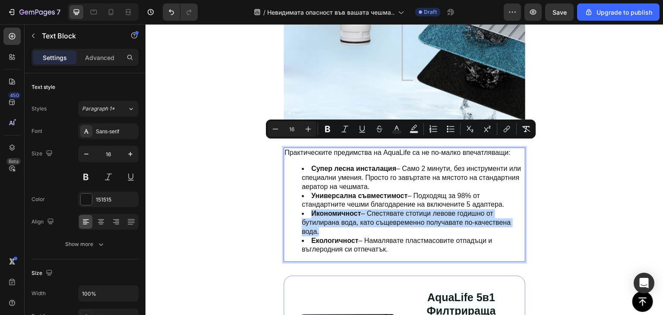
copy div "Практическите предимства на AquaLife са не по-малко впечатляващи: Супер лесна и…"
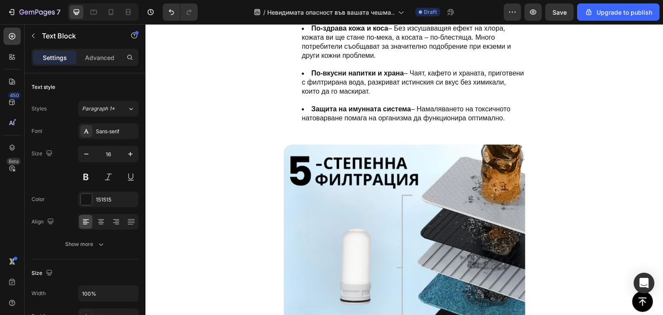
scroll to position [1972, 0]
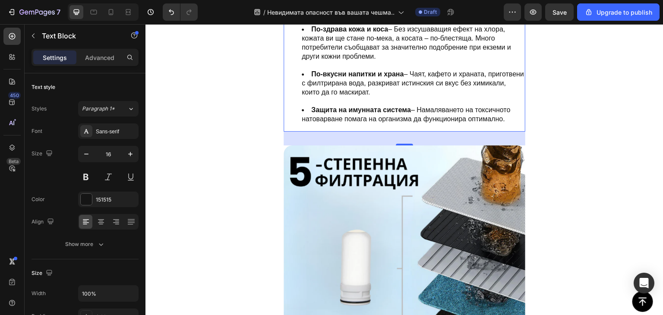
click at [500, 109] on li "Защита на имунната система – Намаляването на токсичното натоварване помага на о…" at bounding box center [413, 115] width 223 height 18
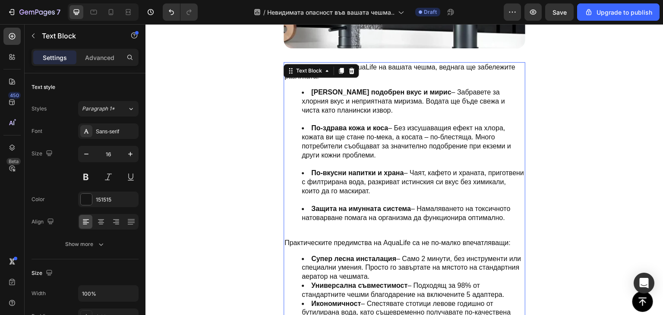
scroll to position [1871, 0]
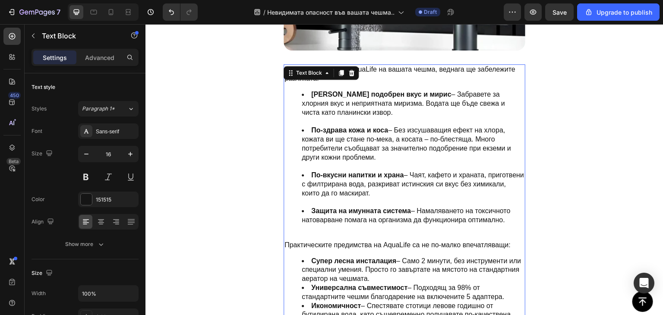
click at [361, 232] on p "Rich Text Editor. Editing area: main" at bounding box center [405, 236] width 240 height 9
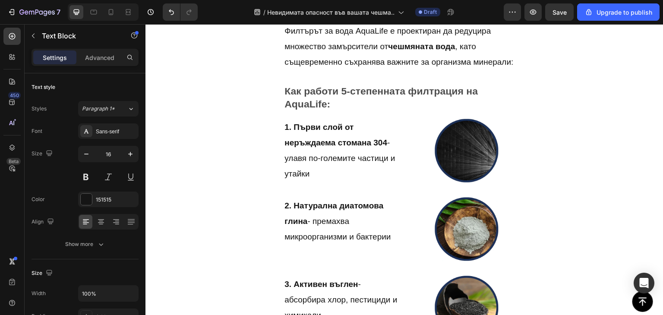
scroll to position [2779, 0]
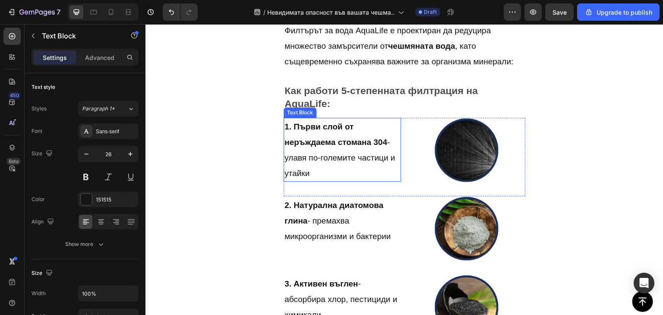
click at [326, 157] on span "1. Първи слой от неръждаема стомана 304 - улавя по-големите частици и утайки" at bounding box center [340, 149] width 111 height 55
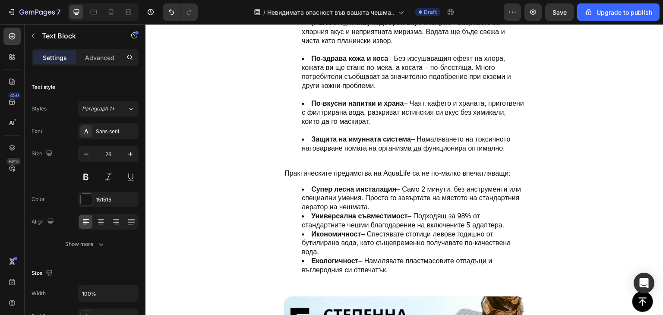
scroll to position [1944, 0]
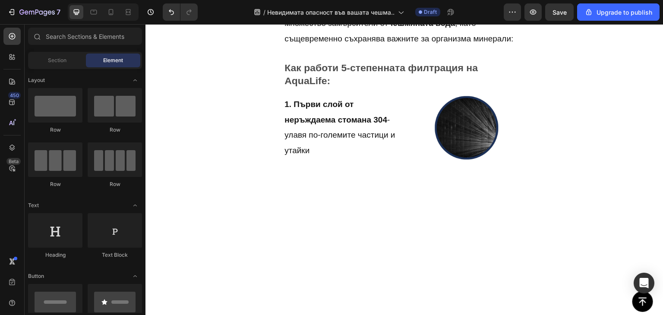
scroll to position [2432, 0]
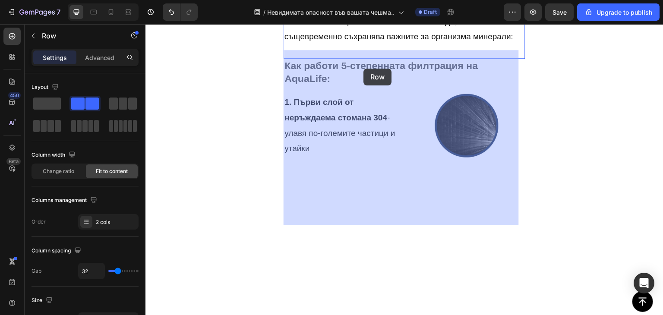
drag, startPoint x: 374, startPoint y: 69, endPoint x: 363, endPoint y: 68, distance: 10.8
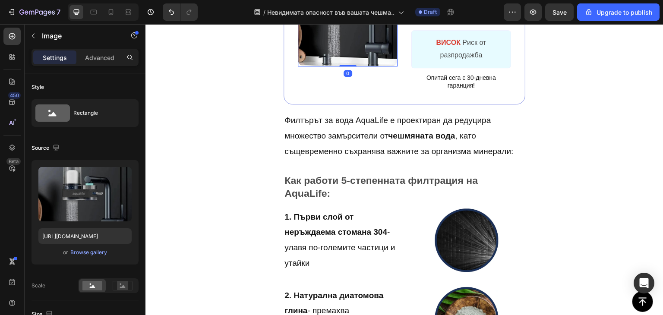
scroll to position [2528, 0]
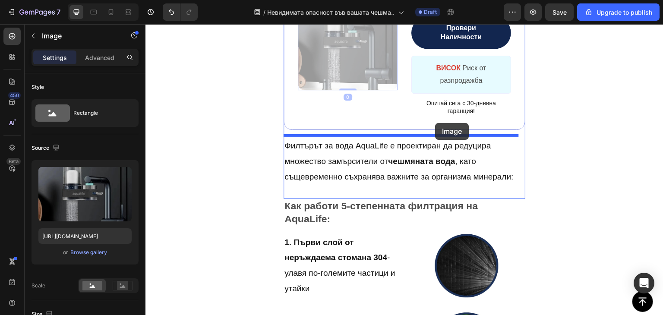
drag, startPoint x: 368, startPoint y: 45, endPoint x: 436, endPoint y: 123, distance: 103.8
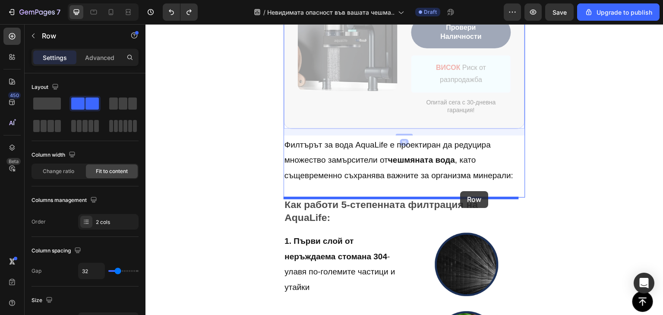
drag, startPoint x: 395, startPoint y: 120, endPoint x: 452, endPoint y: 192, distance: 92.3
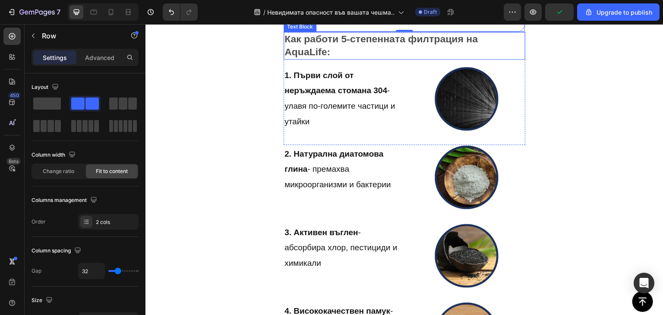
scroll to position [2688, 0]
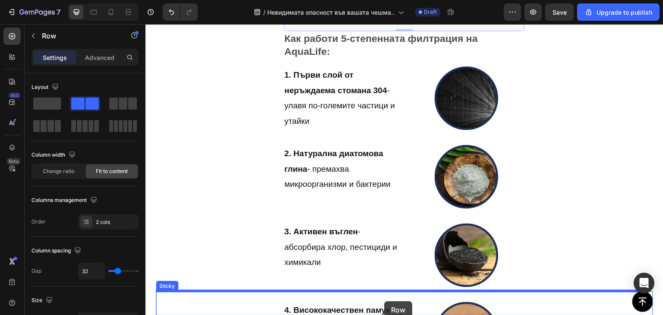
drag, startPoint x: 432, startPoint y: 30, endPoint x: 384, endPoint y: 302, distance: 276.3
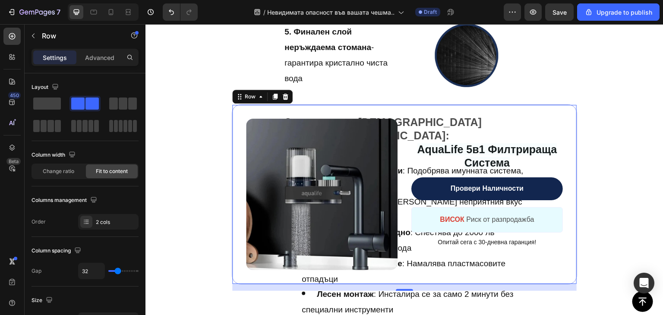
scroll to position [2870, 0]
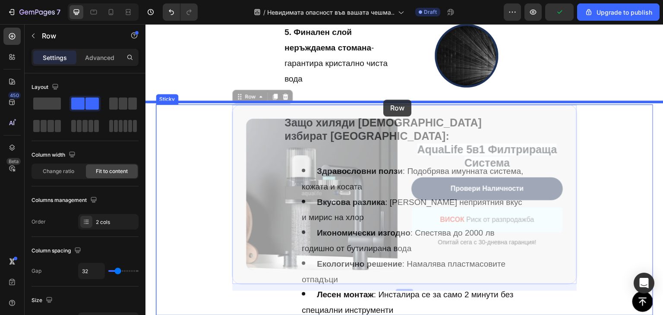
drag, startPoint x: 445, startPoint y: 281, endPoint x: 384, endPoint y: 101, distance: 190.6
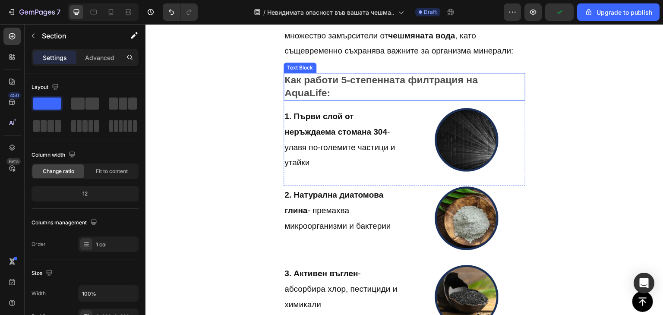
scroll to position [2471, 0]
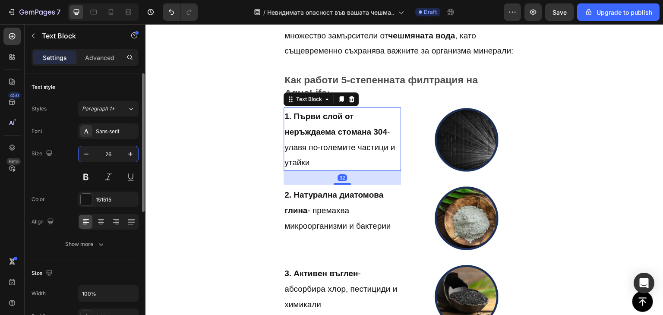
click at [108, 153] on input "26" at bounding box center [108, 154] width 29 height 16
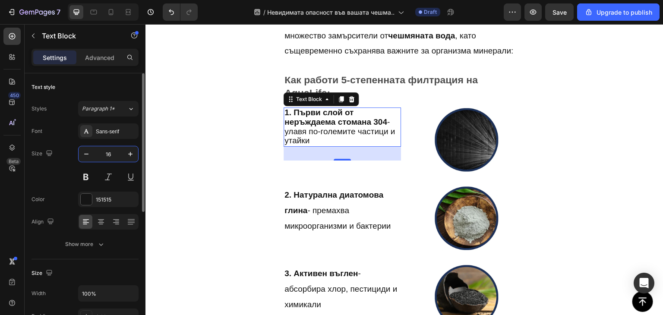
click at [110, 152] on input "16" at bounding box center [108, 154] width 29 height 16
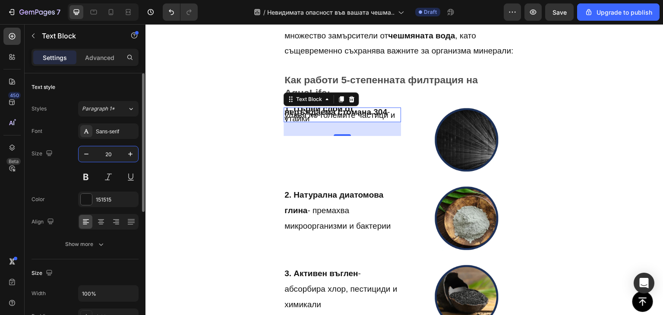
type input "20"
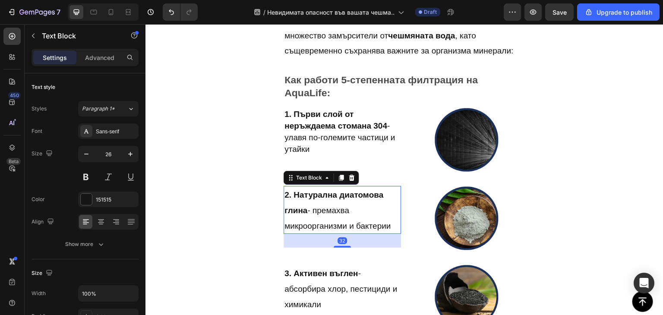
click at [311, 225] on span "2. Натурална диатомова глина - премахва микроорганизми и бактерии" at bounding box center [338, 210] width 106 height 40
click at [111, 156] on input "26" at bounding box center [108, 154] width 29 height 16
type input "20"
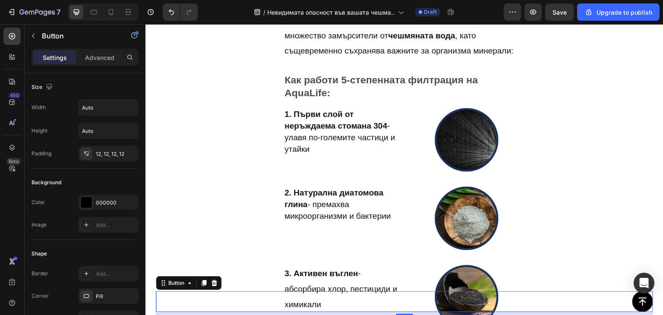
click at [340, 299] on div "Button 8" at bounding box center [405, 302] width 498 height 21
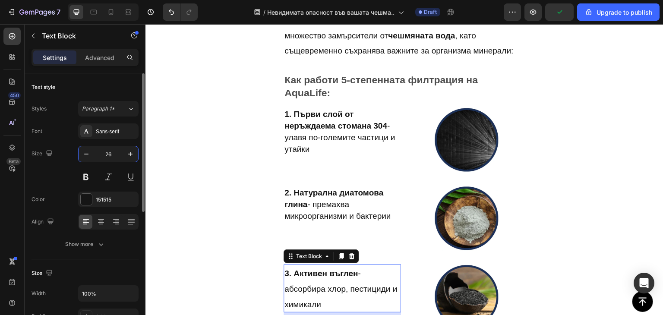
click at [109, 156] on input "26" at bounding box center [108, 154] width 29 height 16
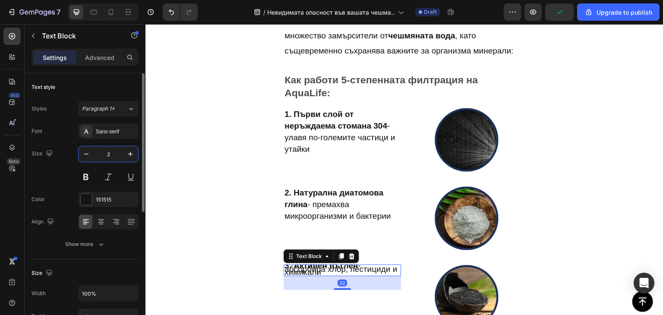
type input "20"
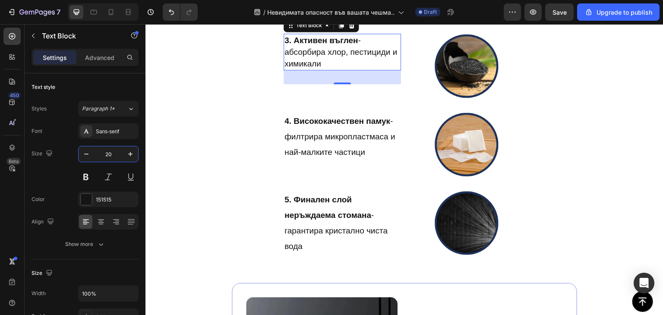
scroll to position [2702, 0]
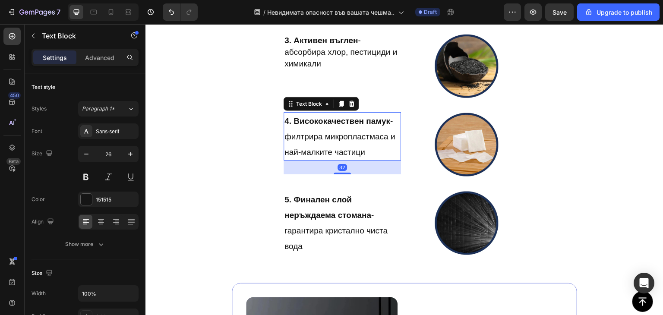
click at [334, 112] on div "4. Висококачествен памук - филтрира микропластмаса и най-малките частици" at bounding box center [342, 136] width 117 height 48
click at [107, 156] on input "26" at bounding box center [108, 154] width 29 height 16
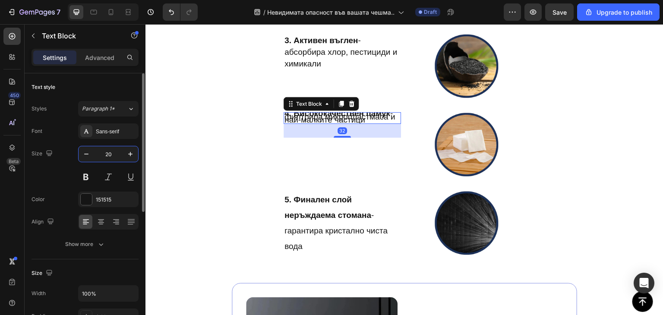
type input "20"
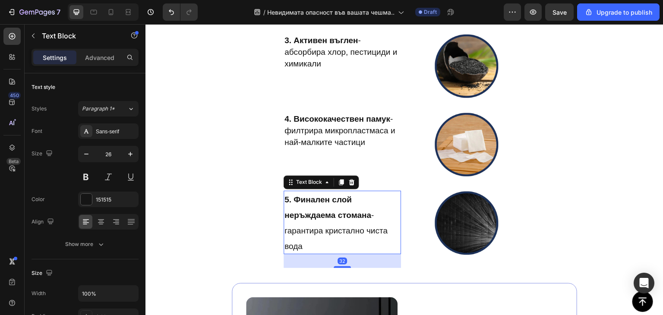
click at [313, 199] on strong "5. Финален слой неръждаема стомана" at bounding box center [328, 207] width 87 height 25
click at [110, 150] on input "26" at bounding box center [108, 154] width 29 height 16
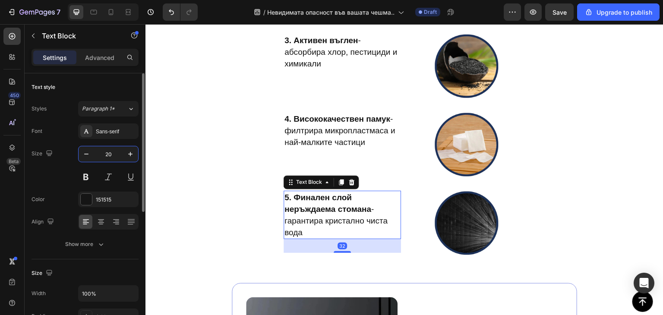
type input "20"
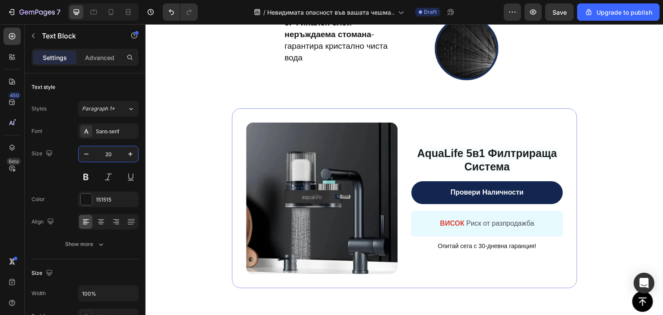
scroll to position [2875, 0]
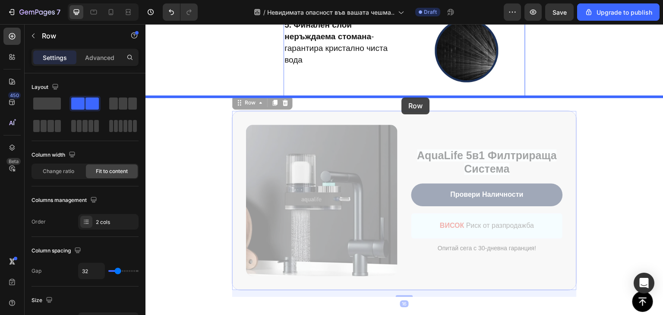
drag, startPoint x: 415, startPoint y: 127, endPoint x: 402, endPoint y: 98, distance: 32.7
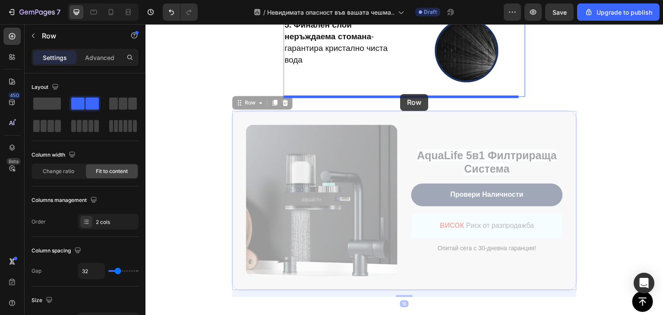
drag, startPoint x: 369, startPoint y: 116, endPoint x: 401, endPoint y: 94, distance: 38.6
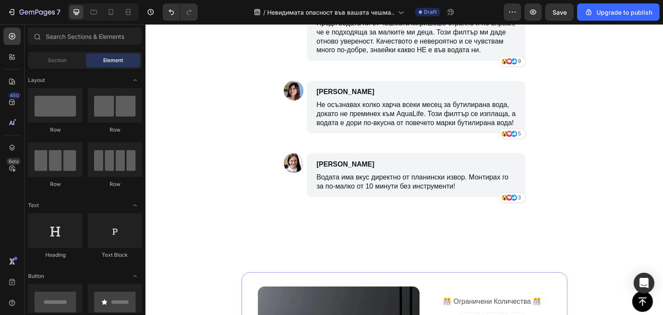
scroll to position [3486, 0]
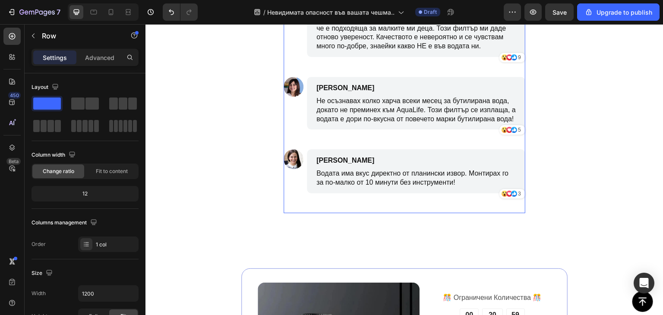
drag, startPoint x: 567, startPoint y: 216, endPoint x: 381, endPoint y: 147, distance: 198.4
click at [381, 147] on div "Image Стоян П. Text Block Преди водата ни от чешмата миришеше странно и не вярв…" at bounding box center [405, 104] width 242 height 218
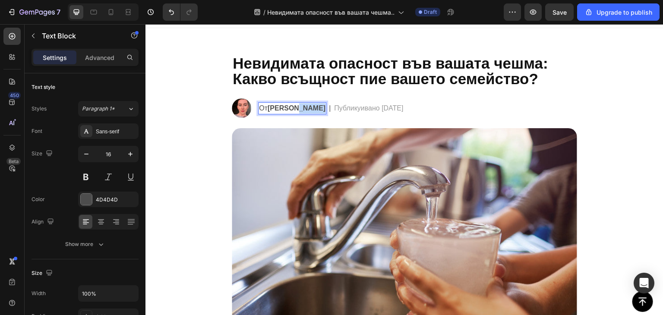
scroll to position [10, 0]
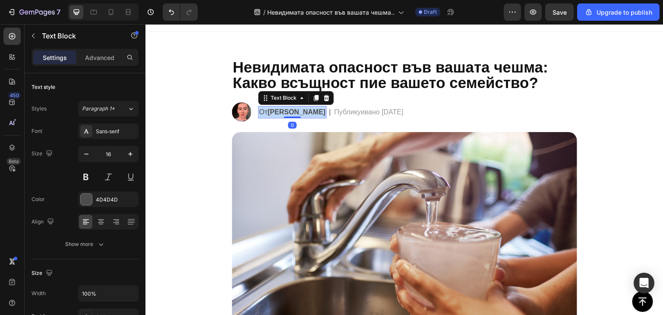
click at [310, 110] on strong "Невена Дочева" at bounding box center [297, 111] width 58 height 7
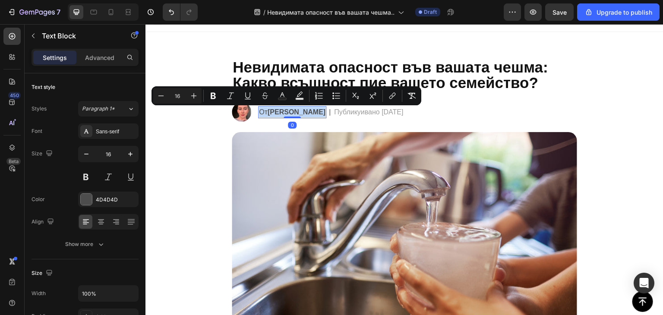
click at [309, 113] on strong "Невена Дочева" at bounding box center [297, 111] width 58 height 7
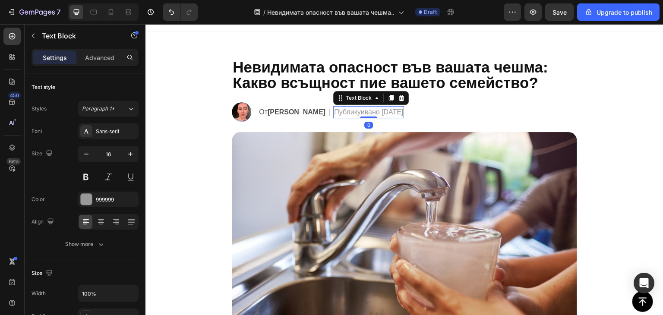
scroll to position [6, 0]
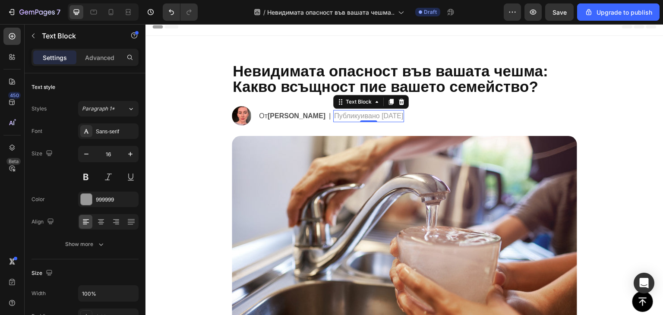
click at [395, 116] on p "Публикуивано 06.08.2024" at bounding box center [368, 116] width 69 height 10
click at [403, 116] on p "Публикуивано 27.08.2024" at bounding box center [368, 116] width 69 height 10
click at [396, 117] on p "Публикуивано 27.08.2025" at bounding box center [368, 116] width 69 height 10
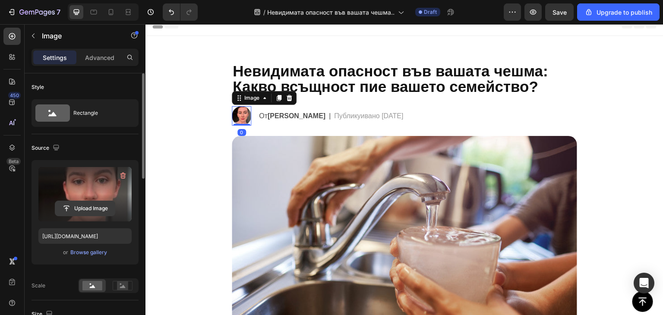
click at [83, 203] on input "file" at bounding box center [85, 208] width 60 height 15
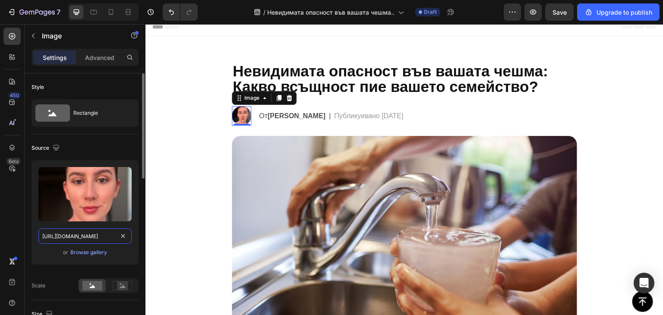
click at [81, 239] on input "https://cdn.shopify.com/s/files/1/0900/6854/9898/files/gempages_581753549872956…" at bounding box center [84, 237] width 93 height 16
paste input "text"
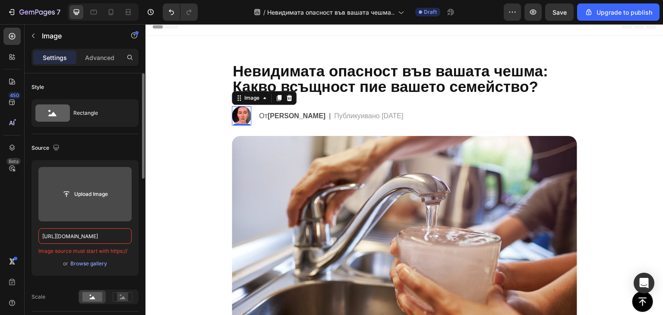
click at [86, 198] on input "file" at bounding box center [85, 194] width 60 height 15
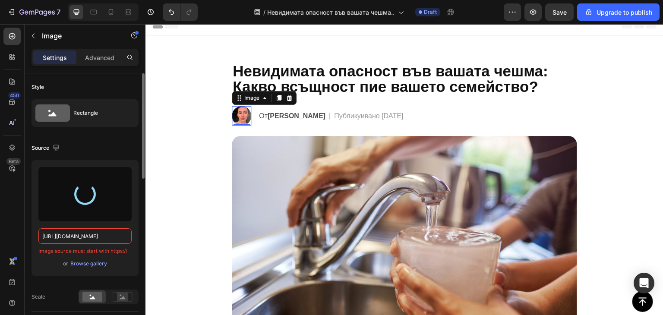
type input "https://cdn.shopify.com/s/files/1/0900/6854/9898/files/gempages_581753549872956…"
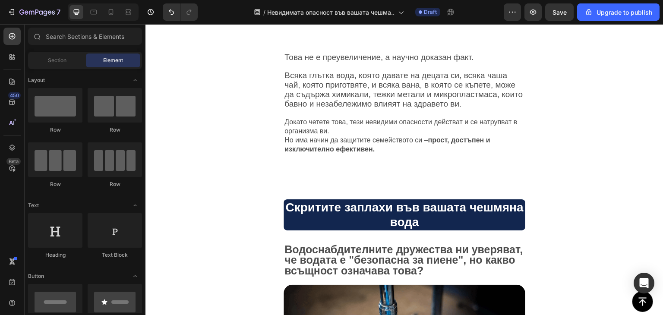
scroll to position [361, 0]
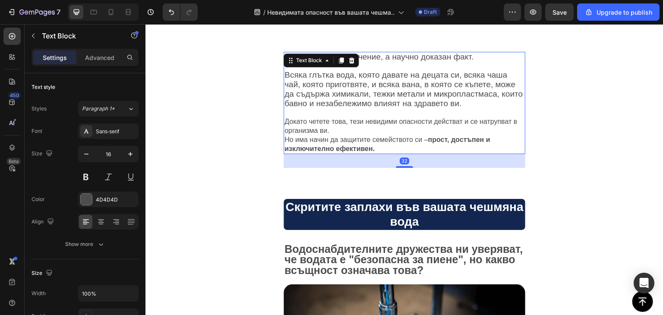
click at [371, 97] on span "Всяка глътка вода, която давате на децата си, всяка чаша чай, която приготвяте,…" at bounding box center [404, 88] width 238 height 37
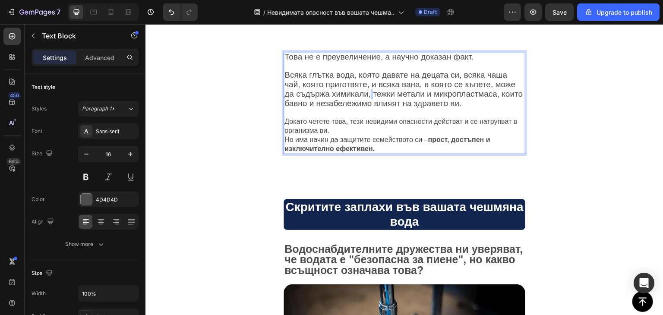
click at [371, 97] on span "Всяка глътка вода, която давате на децата си, всяка чаша чай, която приготвяте,…" at bounding box center [404, 88] width 238 height 37
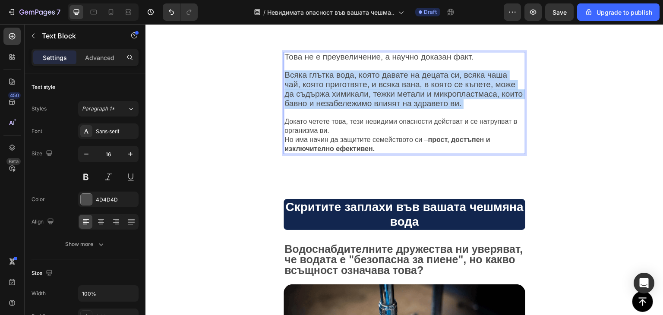
click at [371, 97] on span "Всяка глътка вода, която давате на децата си, всяка чаша чай, която приготвяте,…" at bounding box center [404, 88] width 238 height 37
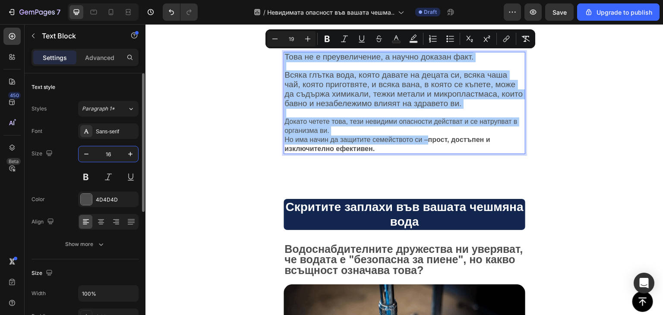
click at [112, 157] on input "16" at bounding box center [108, 154] width 29 height 16
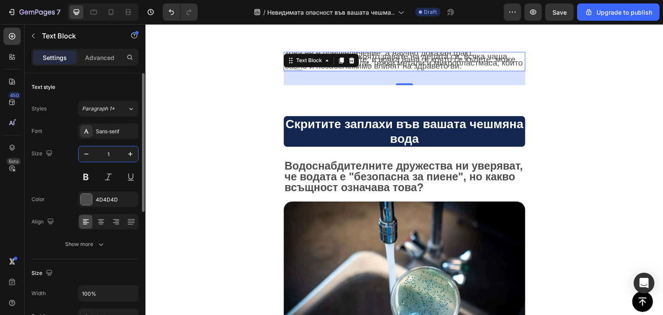
type input "16"
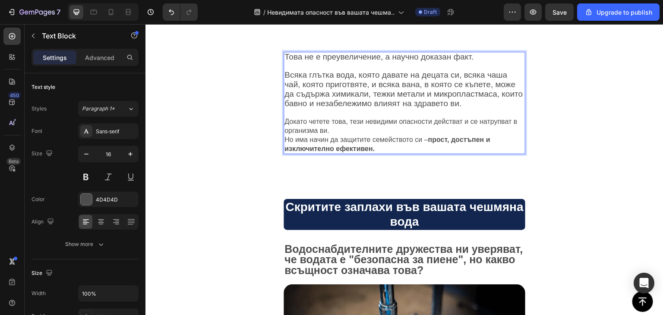
click at [371, 104] on span "Всяка глътка вода, която давате на децата си, всяка чаша чай, която приготвяте,…" at bounding box center [404, 88] width 238 height 37
click at [388, 95] on span "Всяка глътка вода, която давате на децата си, всяка чаша чай, която приготвяте,…" at bounding box center [404, 88] width 238 height 37
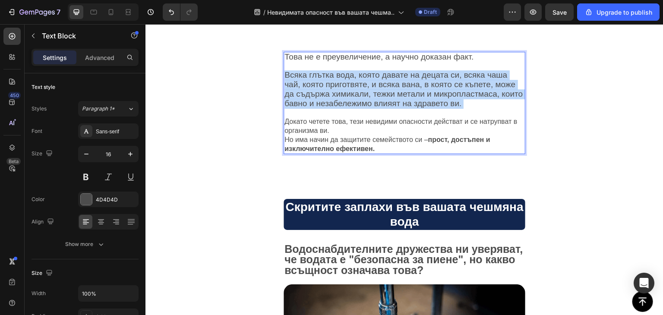
click at [388, 95] on span "Всяка глътка вода, която давате на децата си, всяка чаша чай, която приготвяте,…" at bounding box center [404, 88] width 238 height 37
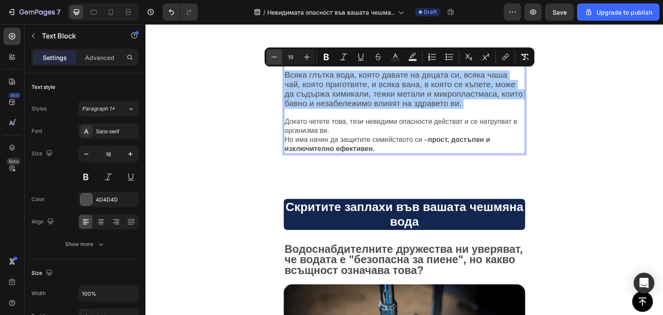
click at [273, 57] on icon "Editor contextual toolbar" at bounding box center [275, 57] width 6 height 0
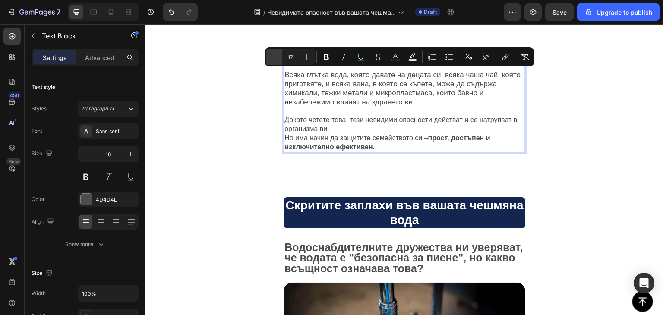
click at [273, 57] on icon "Editor contextual toolbar" at bounding box center [275, 57] width 6 height 0
type input "16"
click at [411, 104] on p "Това не е преувеличение, а научно доказан факт. Всяка глътка вода, която давате…" at bounding box center [405, 102] width 240 height 99
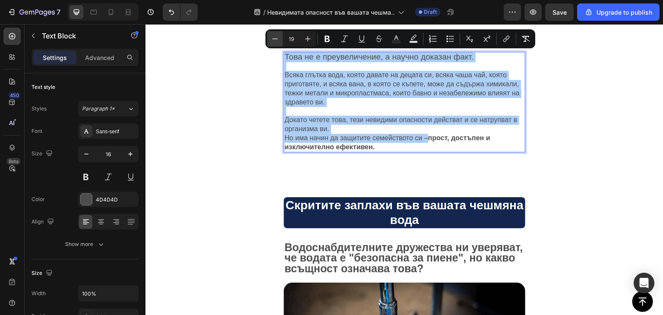
click at [276, 38] on icon "Editor contextual toolbar" at bounding box center [275, 39] width 9 height 9
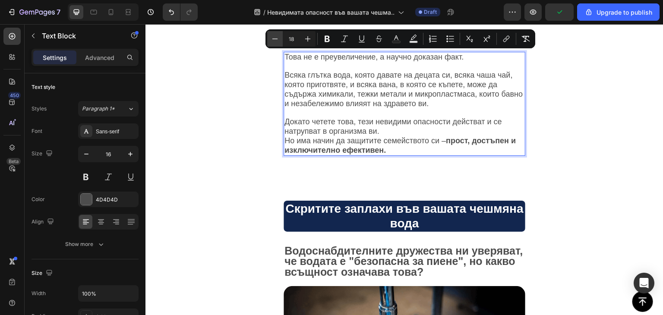
click at [276, 38] on icon "Editor contextual toolbar" at bounding box center [275, 39] width 9 height 9
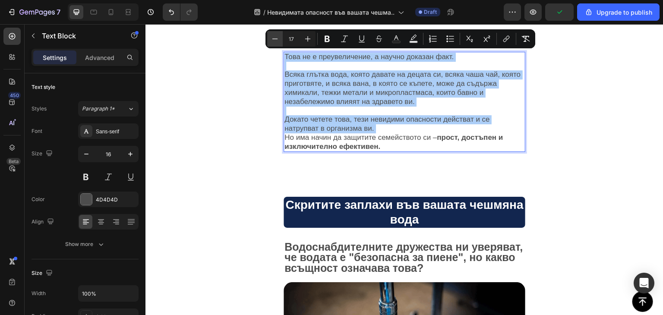
click at [276, 38] on icon "Editor contextual toolbar" at bounding box center [275, 39] width 9 height 9
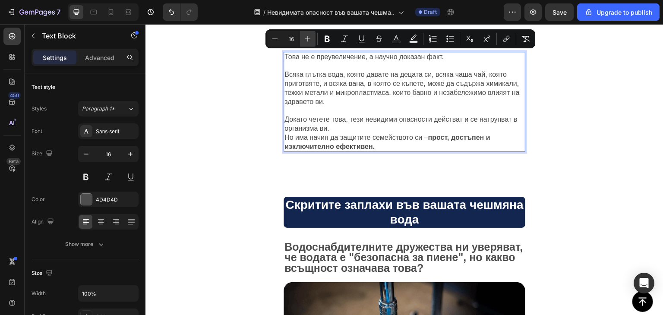
click at [309, 40] on icon "Editor contextual toolbar" at bounding box center [308, 39] width 9 height 9
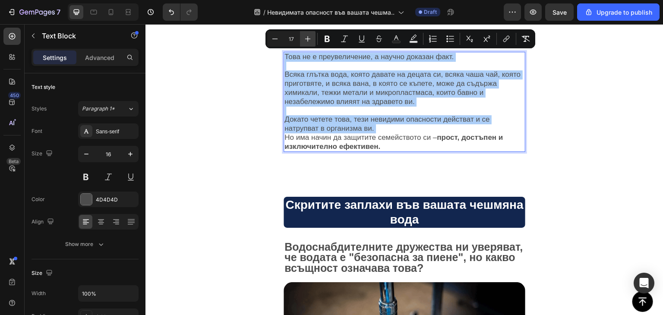
click at [309, 40] on icon "Editor contextual toolbar" at bounding box center [308, 39] width 9 height 9
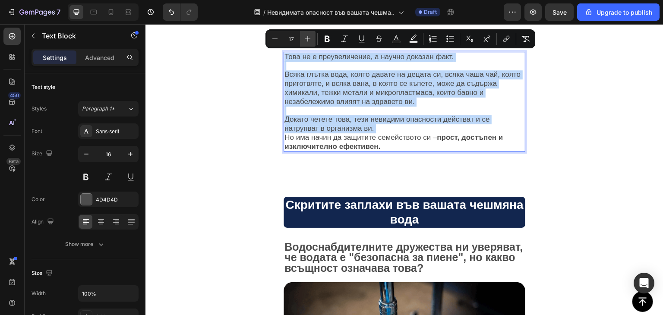
type input "18"
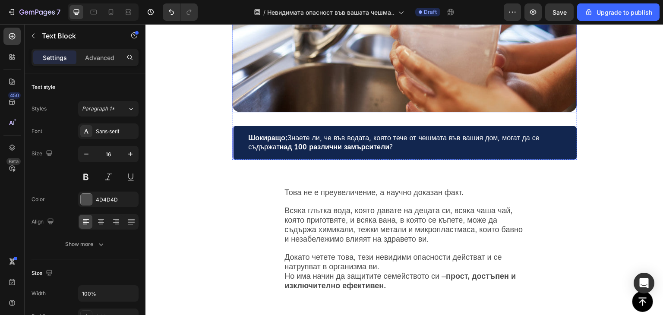
scroll to position [225, 0]
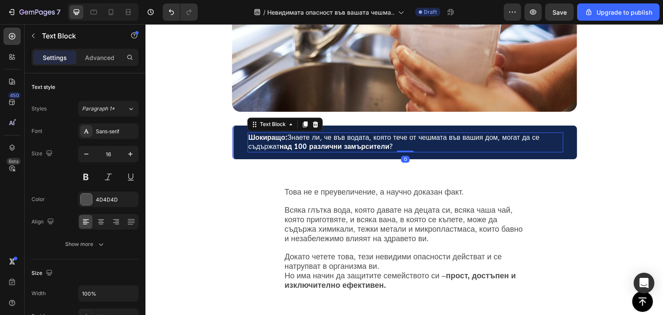
click at [320, 144] on strong "над 100 различни замърсители" at bounding box center [334, 147] width 110 height 8
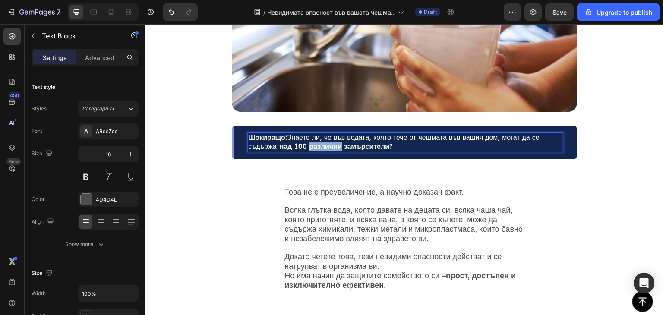
click at [320, 144] on strong "над 100 различни замърсители" at bounding box center [334, 147] width 110 height 8
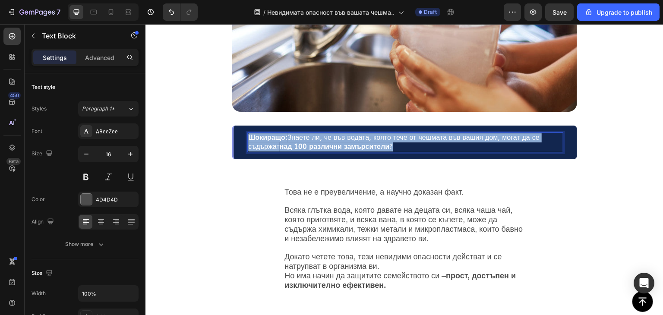
click at [320, 144] on strong "над 100 различни замърсители" at bounding box center [334, 147] width 110 height 8
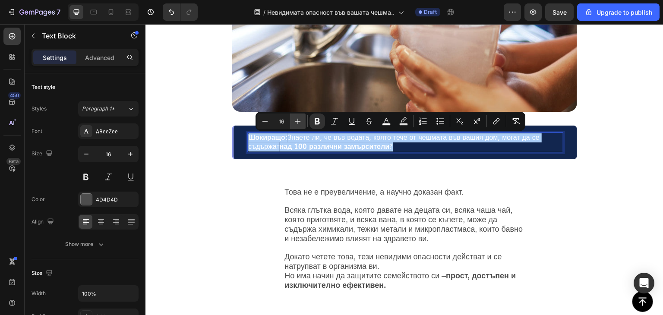
click at [299, 123] on icon "Editor contextual toolbar" at bounding box center [298, 121] width 9 height 9
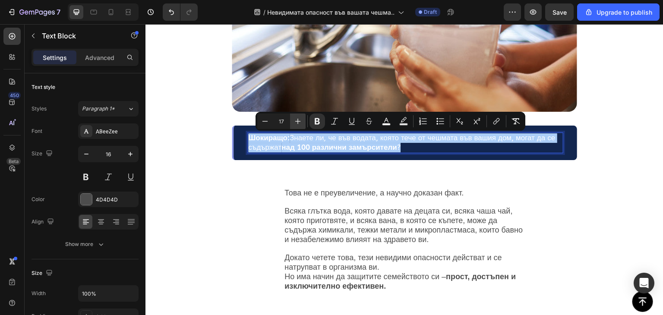
click at [299, 123] on icon "Editor contextual toolbar" at bounding box center [298, 121] width 9 height 9
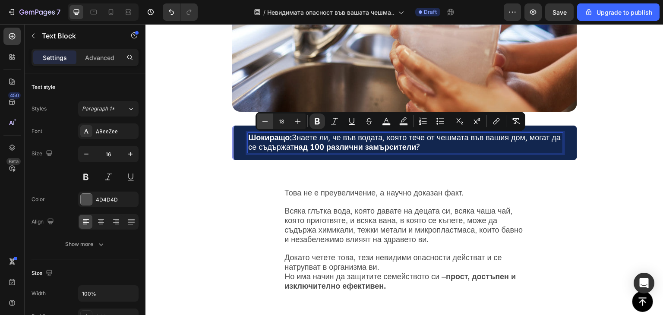
click at [270, 122] on button "Minus" at bounding box center [265, 122] width 16 height 16
type input "17"
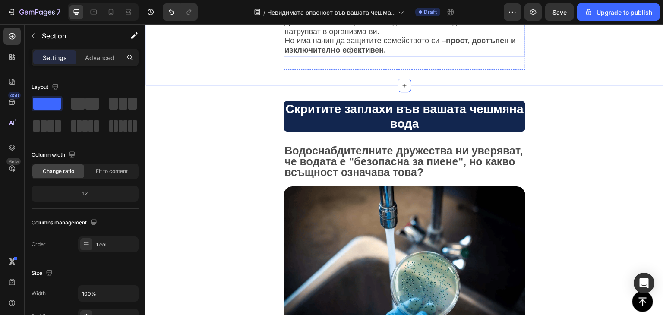
scroll to position [462, 0]
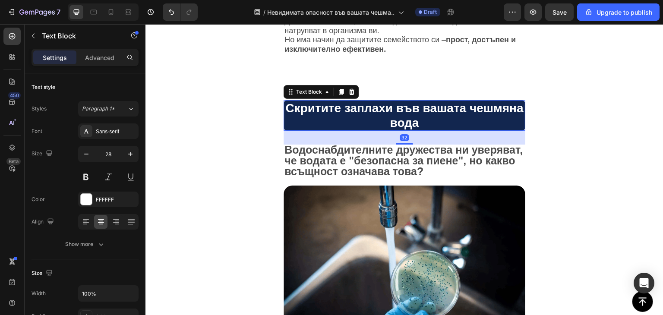
click at [387, 114] on p "Скритите заплахи във вашата чешмяна вода" at bounding box center [405, 115] width 240 height 29
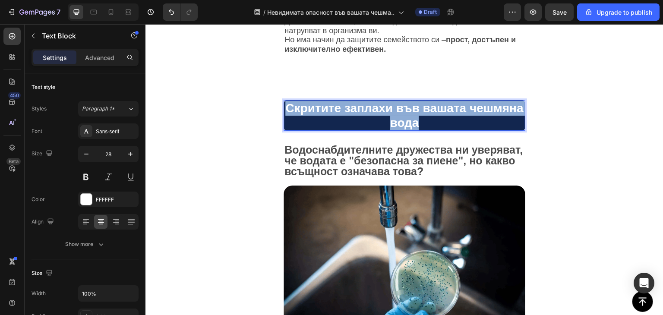
click at [387, 114] on p "Скритите заплахи във вашата чешмяна вода" at bounding box center [405, 115] width 240 height 29
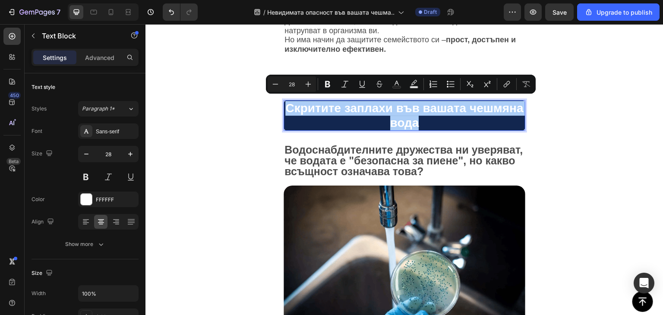
click at [294, 83] on input "28" at bounding box center [291, 84] width 17 height 10
type input "25"
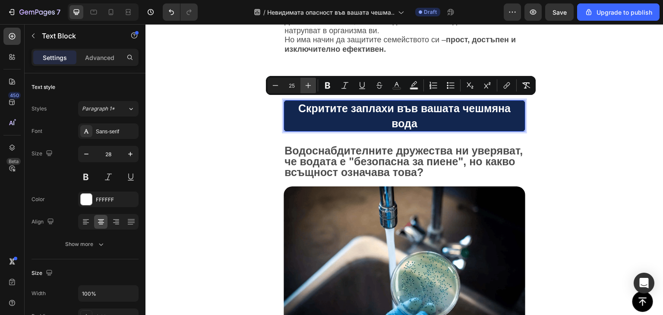
click at [308, 87] on icon "Editor contextual toolbar" at bounding box center [308, 85] width 9 height 9
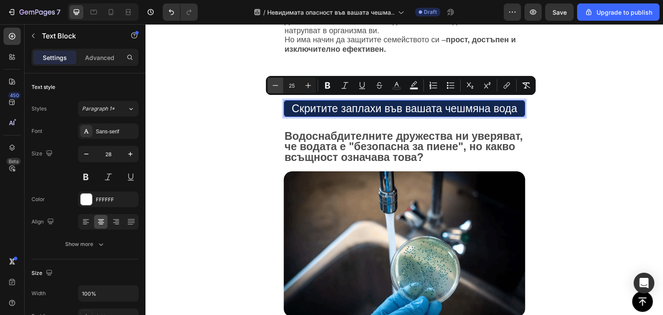
type input "28"
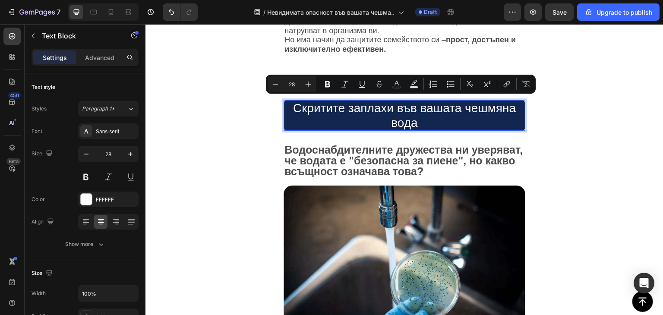
click at [282, 87] on button "Minus" at bounding box center [276, 84] width 16 height 16
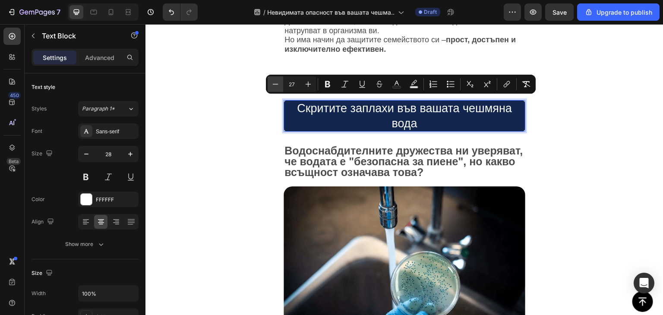
click at [275, 83] on icon "Editor contextual toolbar" at bounding box center [275, 84] width 9 height 9
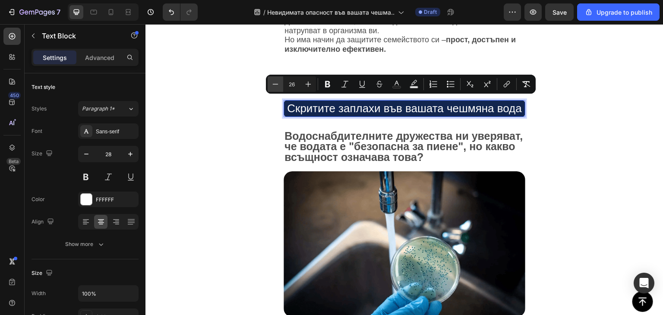
click at [275, 83] on icon "Editor contextual toolbar" at bounding box center [275, 84] width 9 height 9
type input "25"
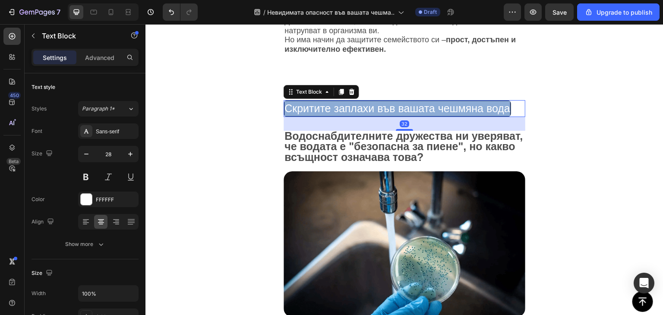
click at [384, 105] on span "Скритите заплахи във вашата чешмяна вода" at bounding box center [398, 108] width 226 height 12
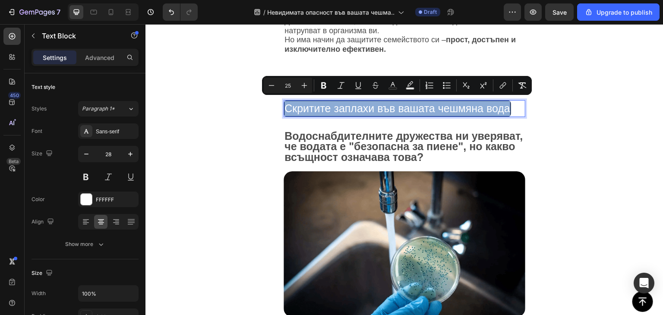
click at [384, 105] on span "Скритите заплахи във вашата чешмяна вода" at bounding box center [398, 108] width 226 height 12
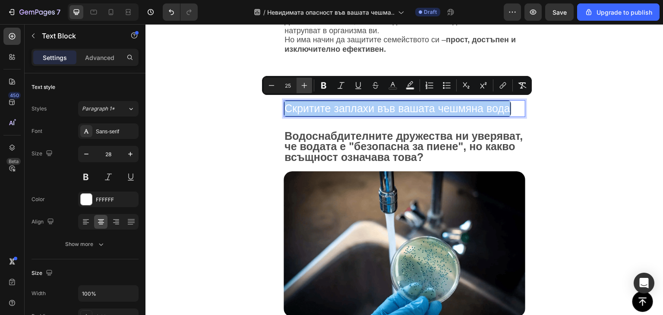
click at [305, 85] on icon "Editor contextual toolbar" at bounding box center [304, 85] width 9 height 9
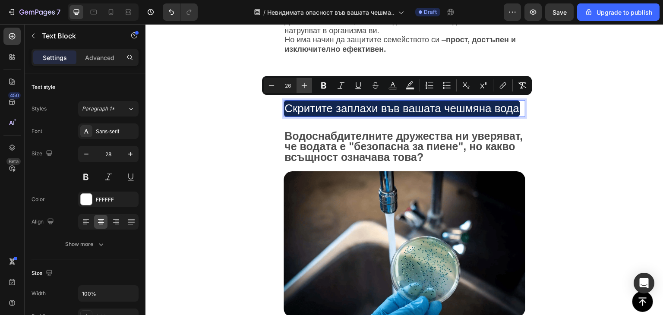
click at [305, 85] on icon "Editor contextual toolbar" at bounding box center [304, 85] width 9 height 9
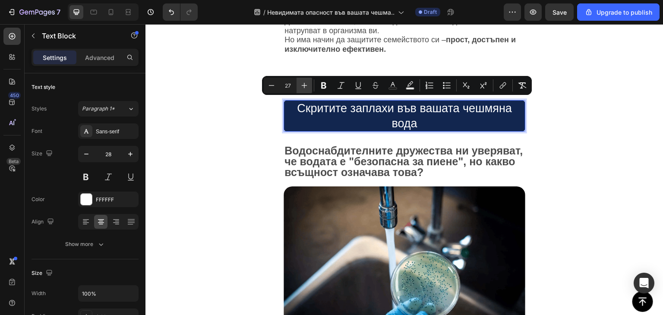
click at [305, 85] on icon "Editor contextual toolbar" at bounding box center [304, 85] width 9 height 9
type input "28"
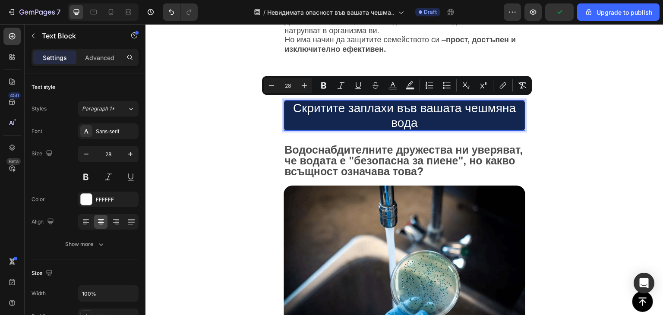
click at [419, 107] on span "Скритите заплахи във вашата чешмяна вода" at bounding box center [404, 116] width 223 height 28
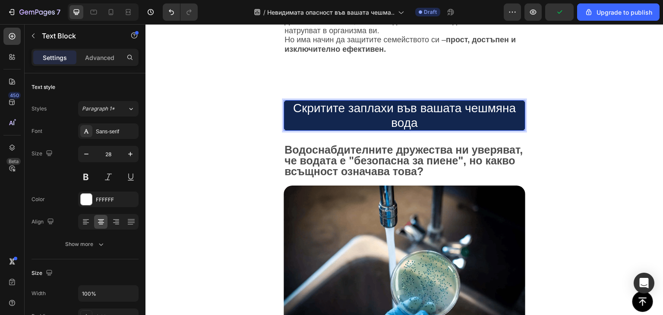
click at [395, 106] on span "Скритите заплахи във вашата чешмяна вода" at bounding box center [404, 116] width 223 height 28
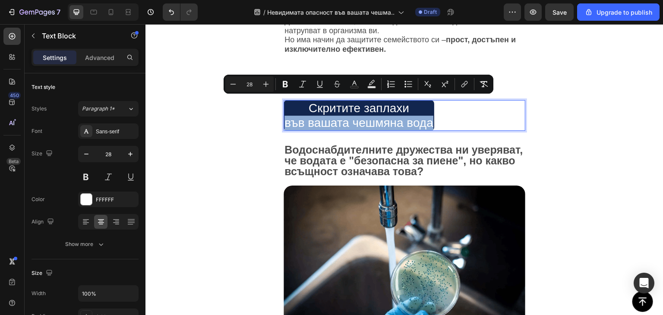
drag, startPoint x: 433, startPoint y: 111, endPoint x: 483, endPoint y: 114, distance: 50.3
click at [510, 117] on div "Скритите заплахи във вашата чешмяна вода" at bounding box center [405, 115] width 242 height 31
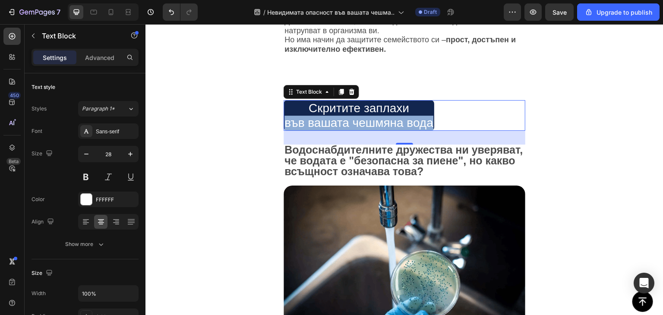
click at [510, 117] on div "Скритите заплахи във вашата чешмяна вода" at bounding box center [405, 115] width 242 height 31
click at [95, 57] on p "Advanced" at bounding box center [99, 57] width 29 height 9
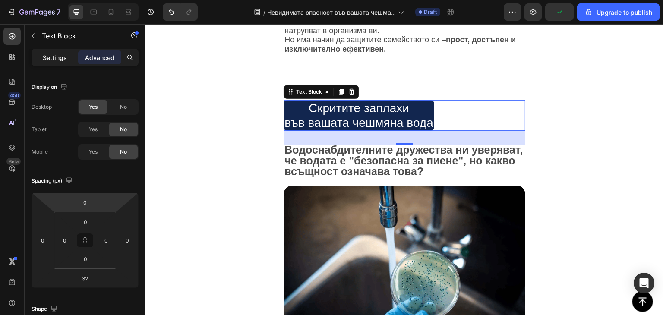
click at [55, 59] on p "Settings" at bounding box center [55, 57] width 24 height 9
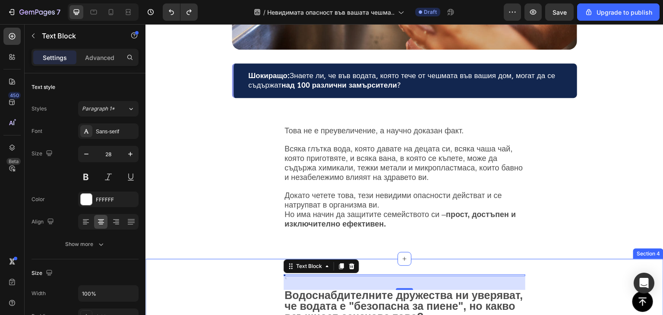
scroll to position [283, 0]
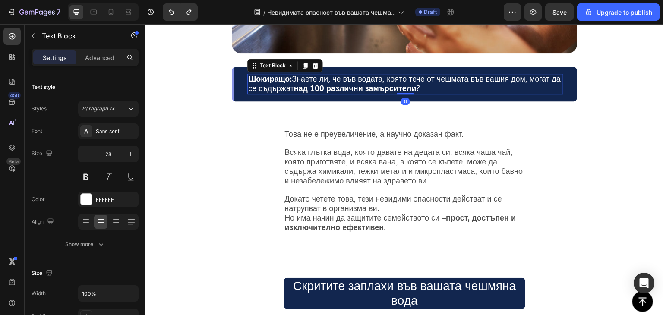
click at [366, 91] on strong "над 100 различни замърсители" at bounding box center [355, 89] width 123 height 10
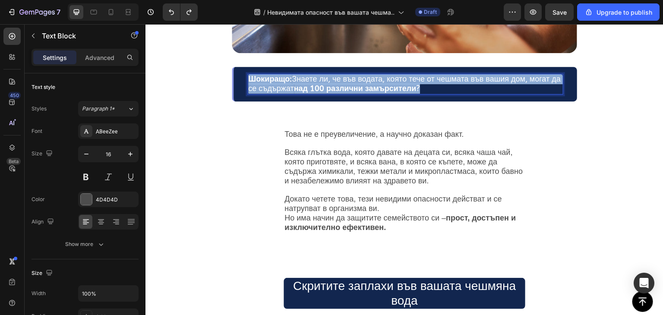
click at [366, 91] on strong "над 100 различни замърсители" at bounding box center [355, 89] width 123 height 10
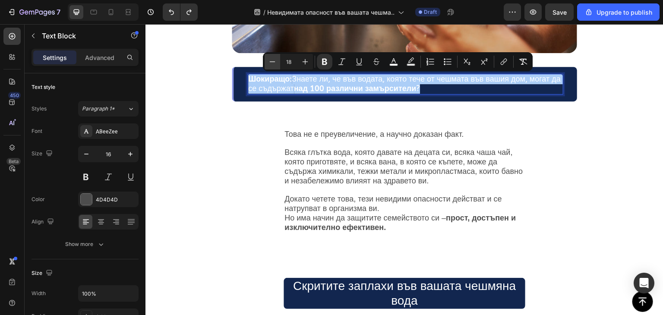
click at [270, 61] on icon "Editor contextual toolbar" at bounding box center [272, 61] width 9 height 9
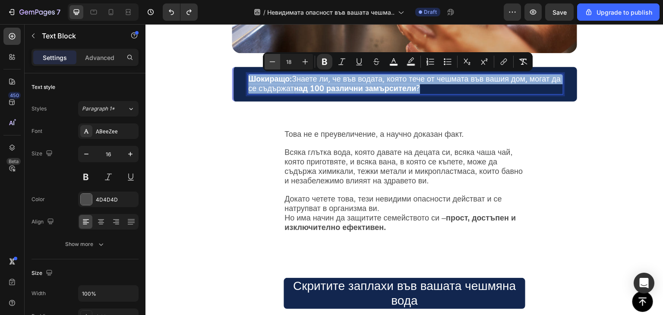
type input "17"
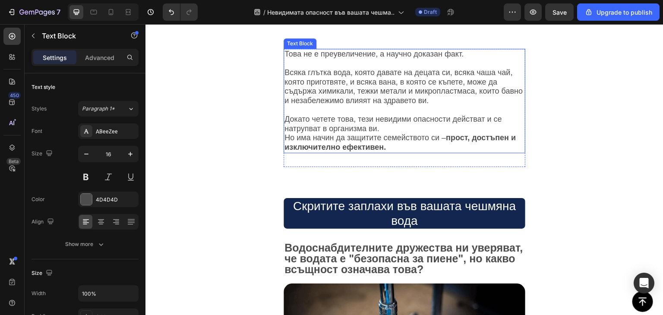
scroll to position [382, 0]
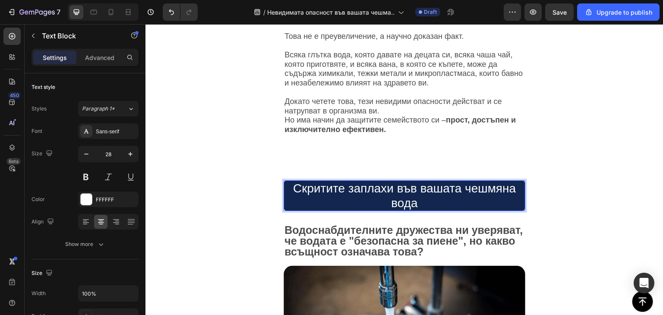
click at [403, 191] on p "Скритите заплахи във вашата чешмяна вода" at bounding box center [405, 195] width 240 height 29
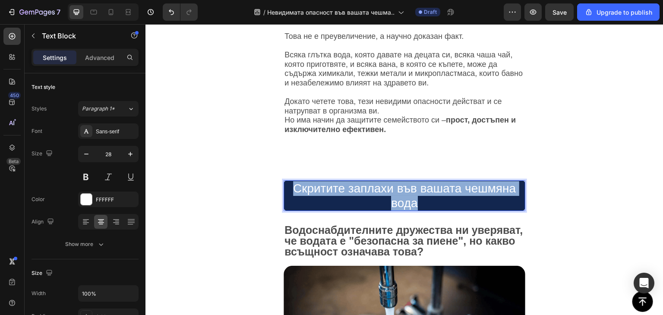
click at [403, 191] on p "Скритите заплахи във вашата чешмяна вода" at bounding box center [405, 195] width 240 height 29
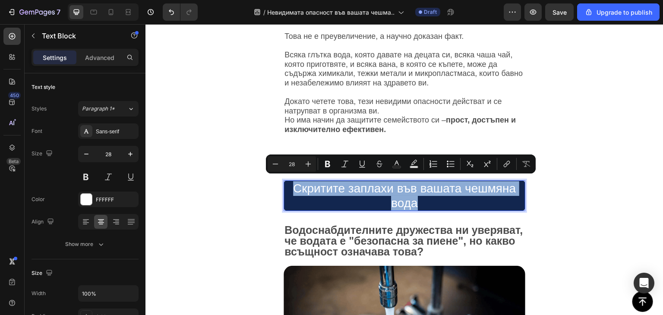
click at [403, 191] on p "Скритите заплахи във вашата чешмяна вода" at bounding box center [405, 195] width 240 height 29
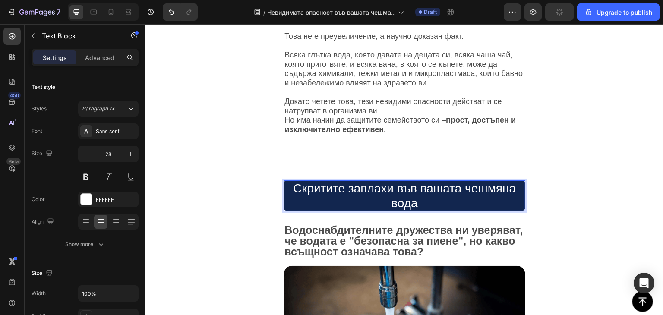
click at [461, 184] on p "Скритите заплахи във вашата чешмяна вода" at bounding box center [405, 195] width 240 height 29
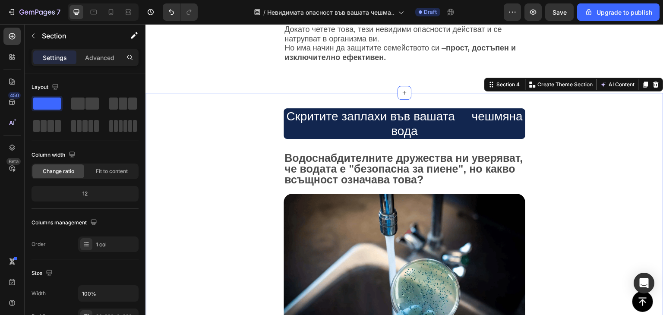
scroll to position [470, 0]
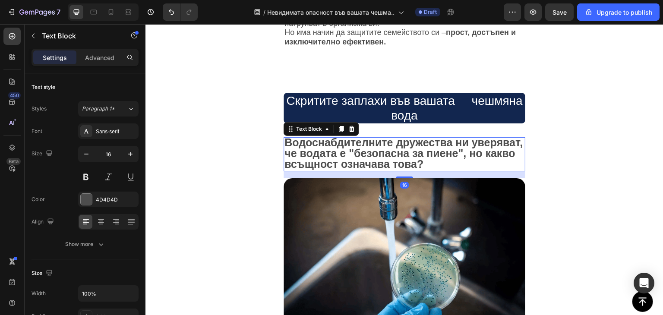
click at [389, 149] on strong "Водоснабдителните дружества ни уверяват, че водата е "безопасна за пиене", но к…" at bounding box center [404, 153] width 238 height 34
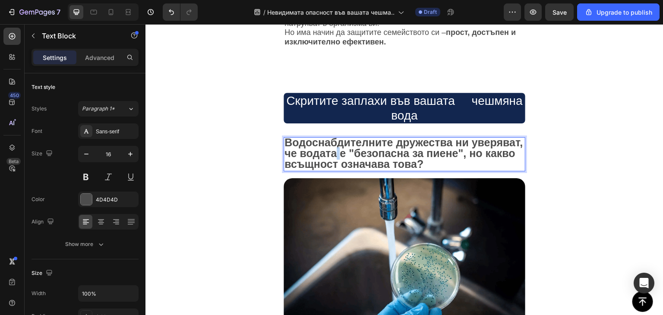
click at [389, 149] on strong "Водоснабдителните дружества ни уверяват, че водата е "безопасна за пиене", но к…" at bounding box center [404, 153] width 238 height 34
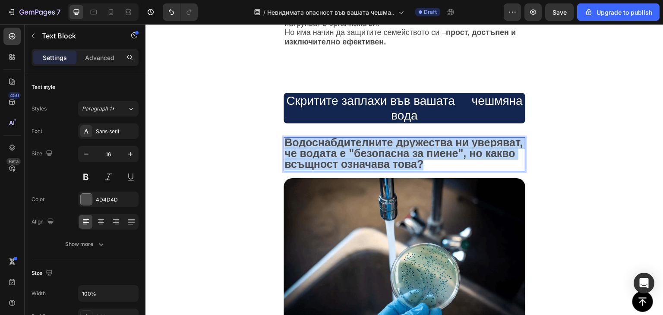
click at [389, 149] on strong "Водоснабдителните дружества ни уверяват, че водата е "безопасна за пиене", но к…" at bounding box center [404, 153] width 238 height 34
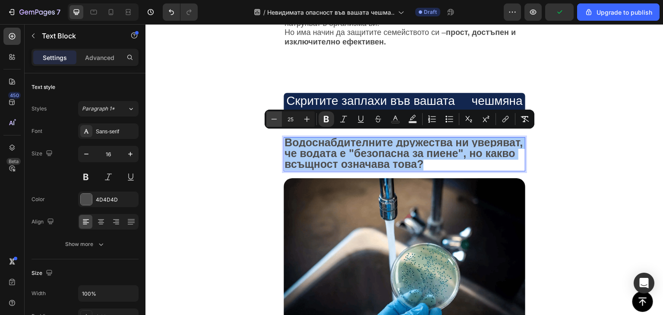
click at [278, 118] on icon "Editor contextual toolbar" at bounding box center [274, 119] width 9 height 9
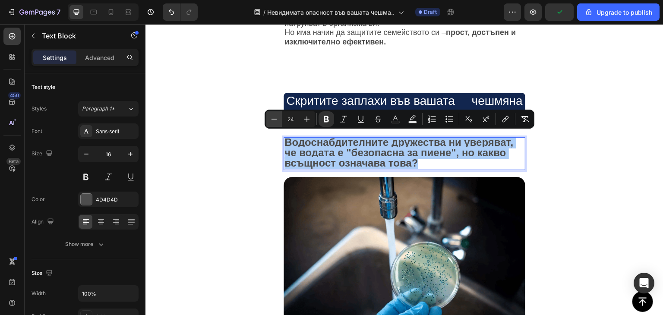
click at [278, 118] on icon "Editor contextual toolbar" at bounding box center [274, 119] width 9 height 9
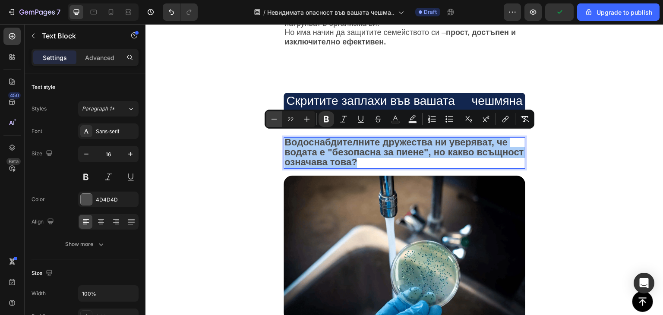
click at [278, 118] on icon "Editor contextual toolbar" at bounding box center [274, 119] width 9 height 9
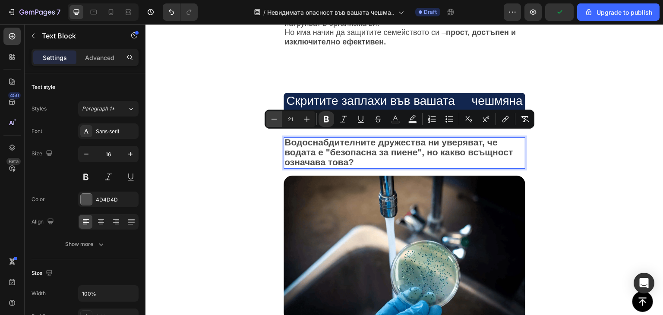
click at [278, 118] on icon "Editor contextual toolbar" at bounding box center [274, 119] width 9 height 9
type input "20"
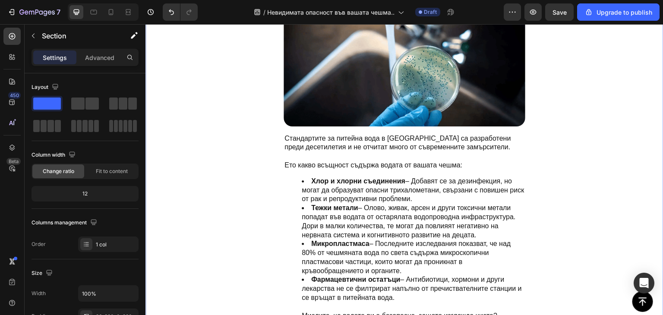
scroll to position [663, 0]
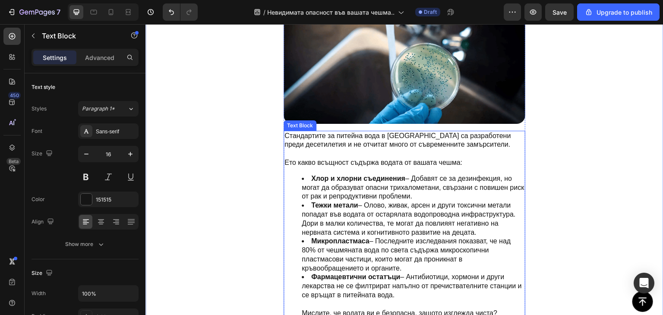
click at [352, 136] on p "Стандартите за питейна вода в [GEOGRAPHIC_DATA] са разработени преди десетилети…" at bounding box center [405, 145] width 240 height 27
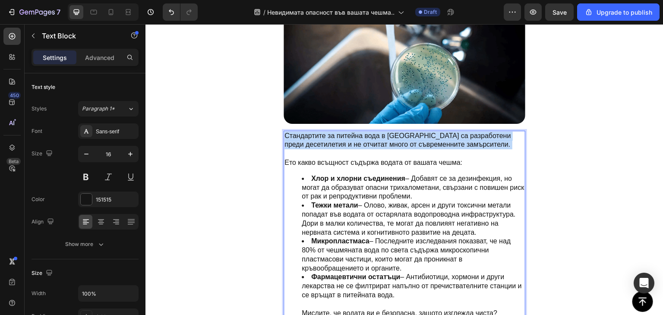
click at [352, 136] on p "Стандартите за питейна вода в [GEOGRAPHIC_DATA] са разработени преди десетилети…" at bounding box center [405, 145] width 240 height 27
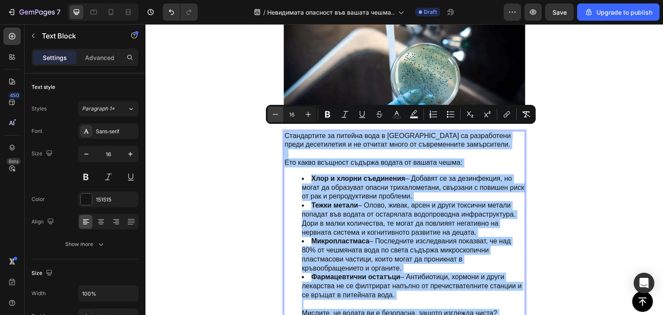
click at [272, 116] on icon "Editor contextual toolbar" at bounding box center [275, 114] width 9 height 9
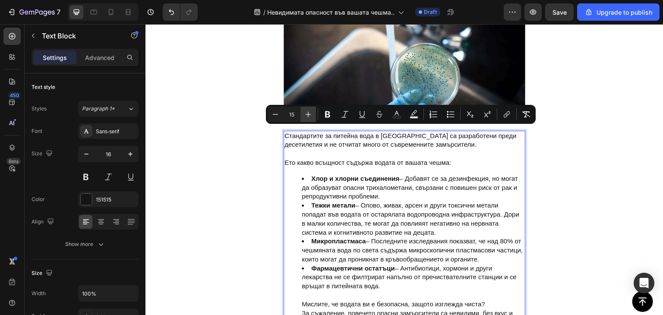
click at [310, 114] on icon "Editor contextual toolbar" at bounding box center [309, 115] width 6 height 6
type input "16"
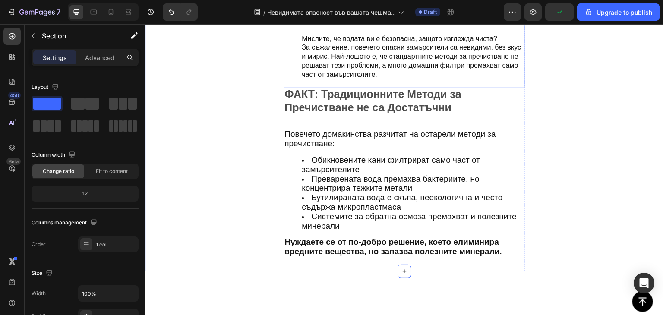
scroll to position [948, 0]
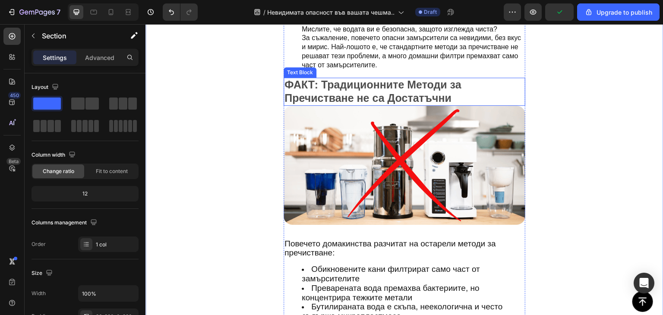
click at [357, 94] on span "ФАКТ: Традиционните Методи за Пречистване не са Достатъчни" at bounding box center [373, 91] width 177 height 25
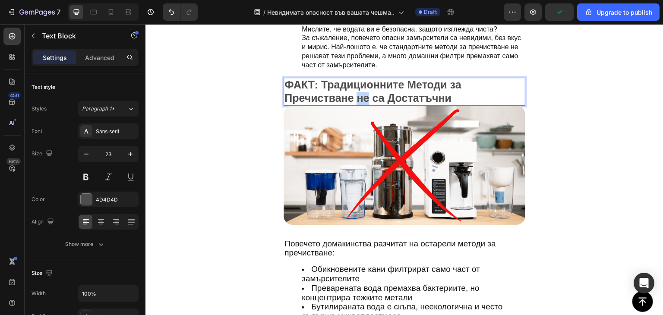
click at [357, 94] on span "ФАКТ: Традиционните Методи за Пречистване не са Достатъчни" at bounding box center [373, 91] width 177 height 25
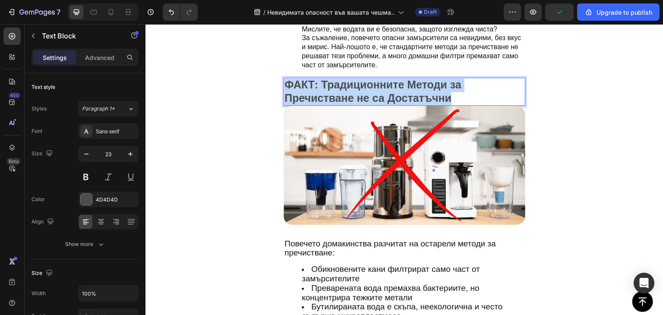
click at [357, 94] on span "ФАКТ: Традиционните Методи за Пречистване не са Достатъчни" at bounding box center [373, 91] width 177 height 25
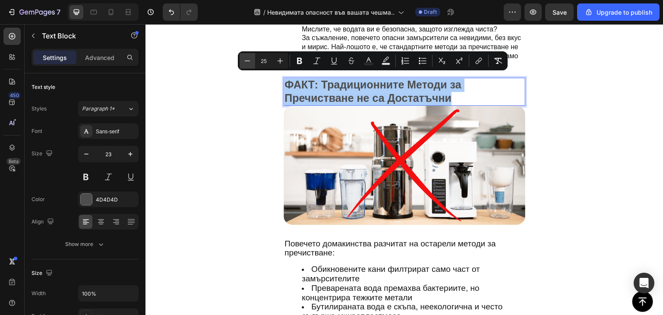
click at [249, 60] on icon "Editor contextual toolbar" at bounding box center [247, 61] width 9 height 9
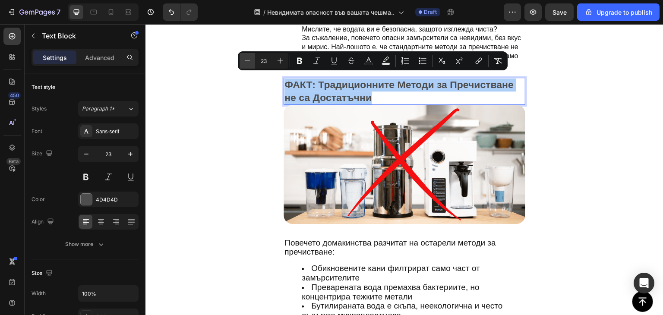
click at [249, 60] on icon "Editor contextual toolbar" at bounding box center [247, 61] width 9 height 9
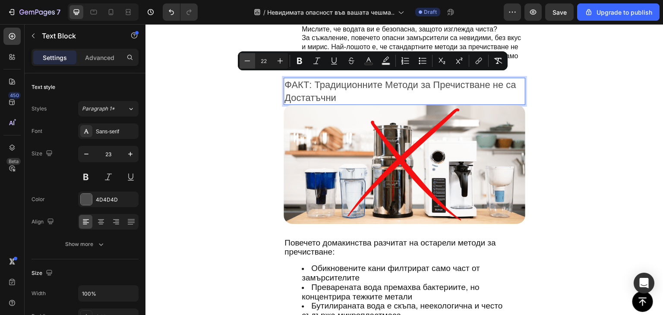
click at [249, 60] on icon "Editor contextual toolbar" at bounding box center [247, 61] width 9 height 9
type input "20"
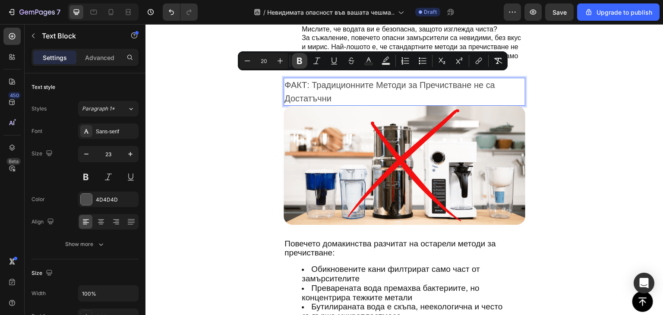
click at [300, 60] on icon "Editor contextual toolbar" at bounding box center [299, 61] width 9 height 9
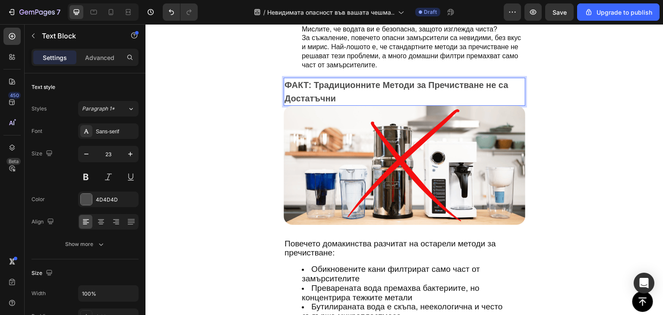
click at [322, 92] on strong "ФАКТ: Традиционните Методи за Пречистване не са Достатъчни" at bounding box center [397, 91] width 224 height 23
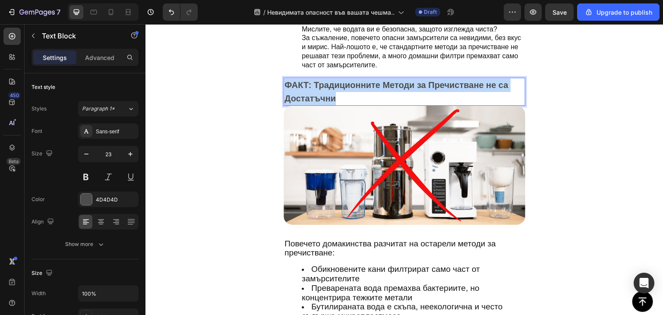
click at [322, 92] on strong "ФАКТ: Традиционните Методи за Пречистване не са Достатъчни" at bounding box center [397, 91] width 224 height 23
click at [315, 81] on strong "ФАКТ: Традиционните Методи за Пречистване не са Достатъчни" at bounding box center [397, 91] width 224 height 23
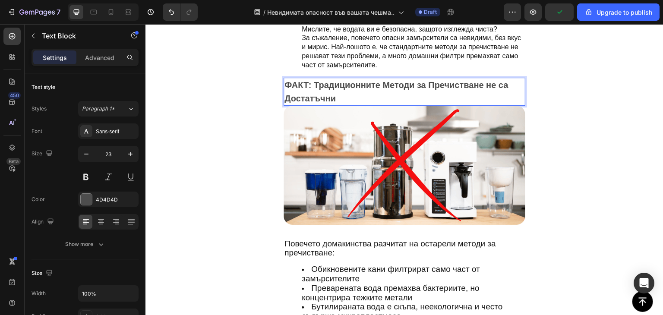
click at [361, 88] on p "ФАКТ: Традиционните Методи за Пречистване не са Достатъчни" at bounding box center [405, 92] width 240 height 27
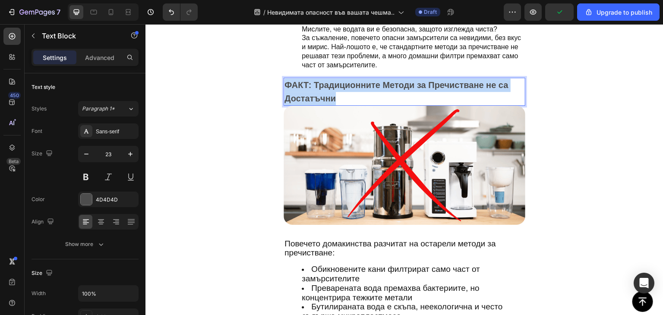
click at [361, 88] on p "ФАКТ: Традиционните Методи за Пречистване не са Достатъчни" at bounding box center [405, 92] width 240 height 27
click at [325, 89] on strong "ФАКТ: Традиционните Методи за Пречистване не са Достатъчни" at bounding box center [397, 91] width 224 height 23
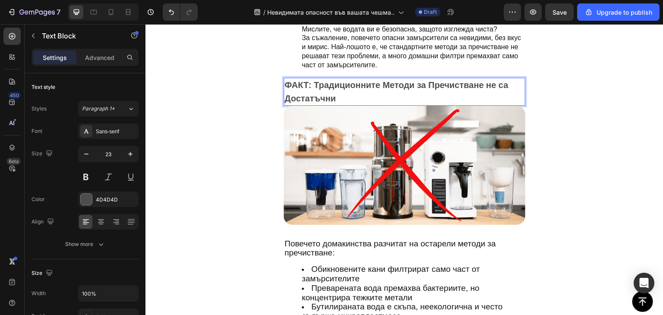
click at [319, 86] on p "ФАКТ: Традиционните Методи за Пречистване не са Достатъчни" at bounding box center [405, 92] width 240 height 27
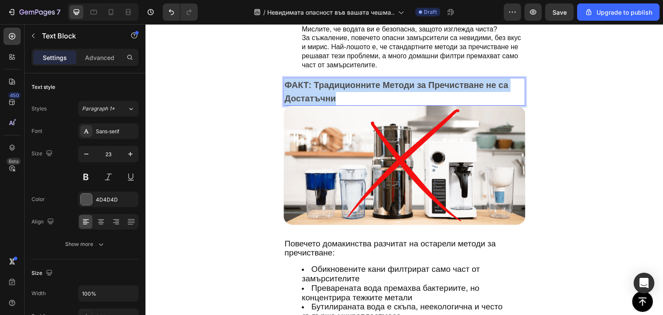
click at [319, 86] on p "ФАКТ: Традиционните Методи за Пречистване не са Достатъчни" at bounding box center [405, 92] width 240 height 27
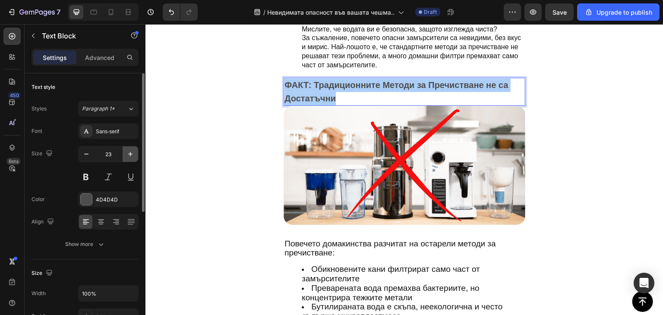
click at [128, 156] on icon "button" at bounding box center [130, 154] width 9 height 9
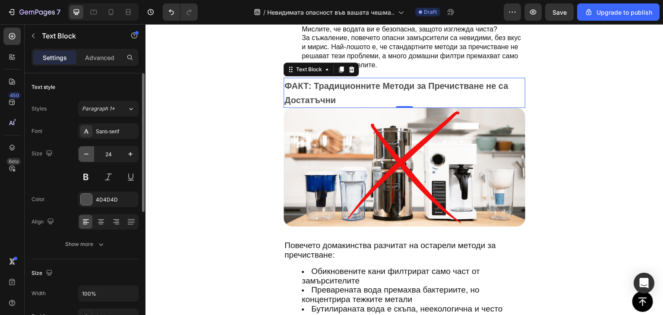
click at [85, 154] on icon "button" at bounding box center [86, 154] width 4 height 1
type input "23"
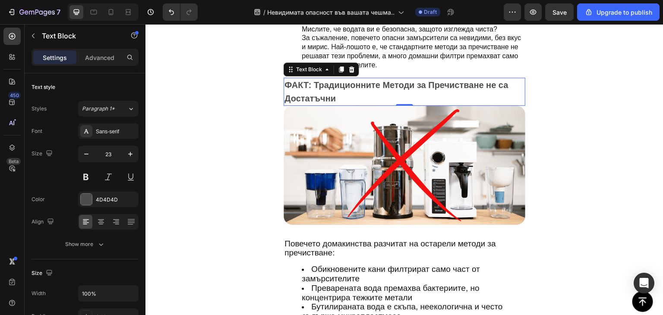
click at [309, 90] on strong "ФАКТ: Традиционните Методи за Пречистване не са Достатъчни" at bounding box center [397, 91] width 224 height 23
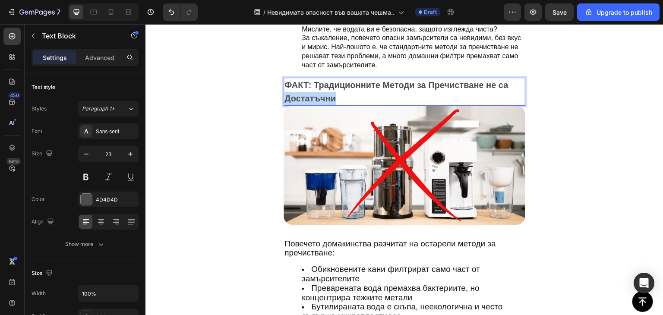
click at [309, 90] on strong "ФАКТ: Традиционните Методи за Пречистване не са Достатъчни" at bounding box center [397, 91] width 224 height 23
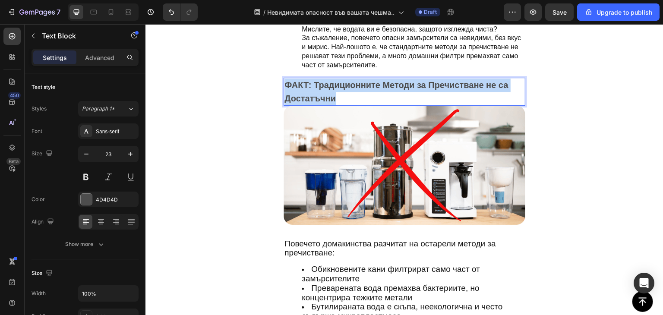
click at [309, 90] on strong "ФАКТ: Традиционните Методи за Пречистване не са Достатъчни" at bounding box center [397, 91] width 224 height 23
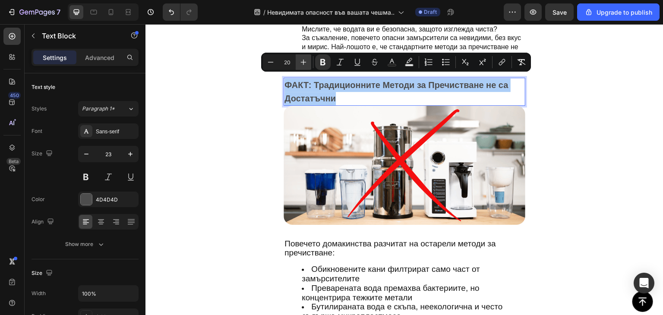
click at [304, 60] on icon "Editor contextual toolbar" at bounding box center [304, 63] width 6 height 6
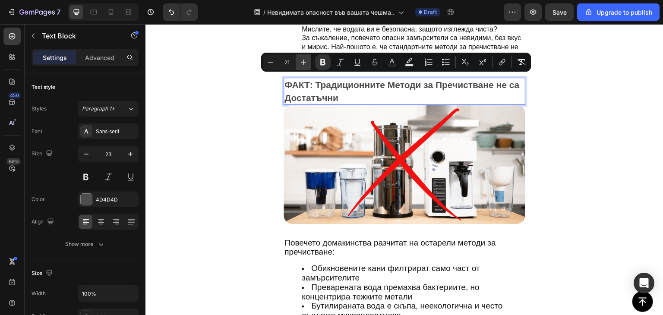
click at [304, 60] on icon "Editor contextual toolbar" at bounding box center [304, 63] width 6 height 6
type input "23"
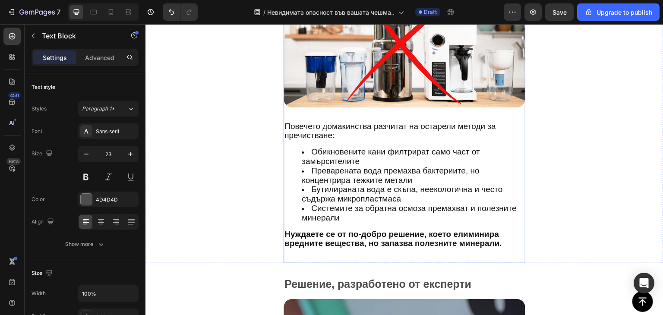
scroll to position [1067, 0]
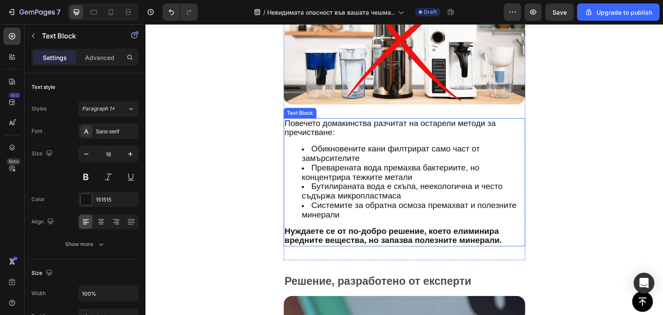
click at [343, 167] on span "Преварената вода премахва бактериите, но концентрира тежките метали" at bounding box center [391, 172] width 178 height 19
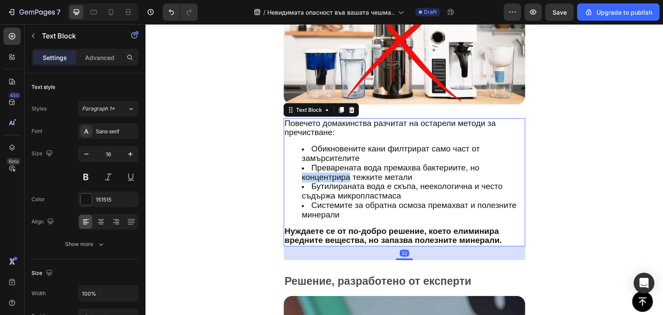
click at [343, 167] on span "Преварената вода премахва бактериите, но концентрира тежките метали" at bounding box center [391, 172] width 178 height 19
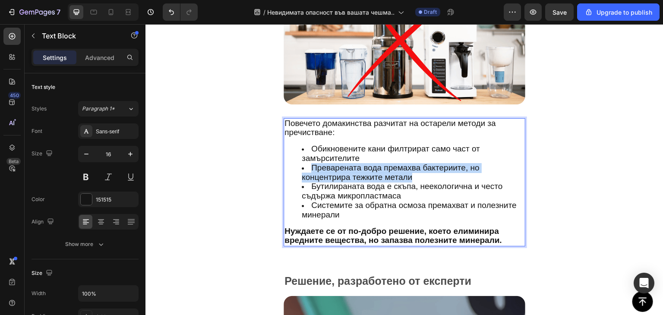
click at [343, 167] on span "Преварената вода премахва бактериите, но концентрира тежките метали" at bounding box center [391, 172] width 178 height 19
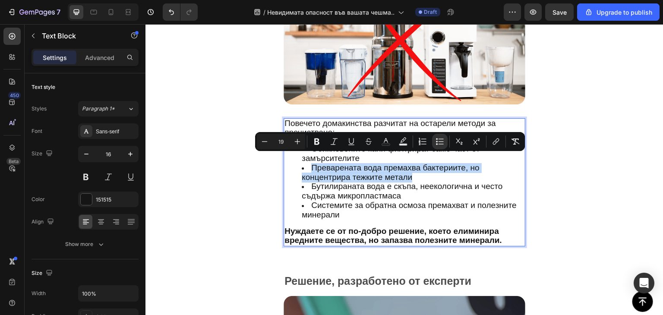
click at [343, 167] on span "Преварената вода премахва бактериите, но концентрира тежките метали" at bounding box center [391, 172] width 178 height 19
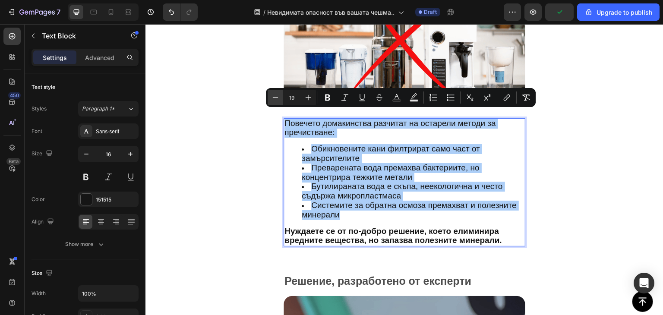
click at [278, 101] on icon "Editor contextual toolbar" at bounding box center [275, 97] width 9 height 9
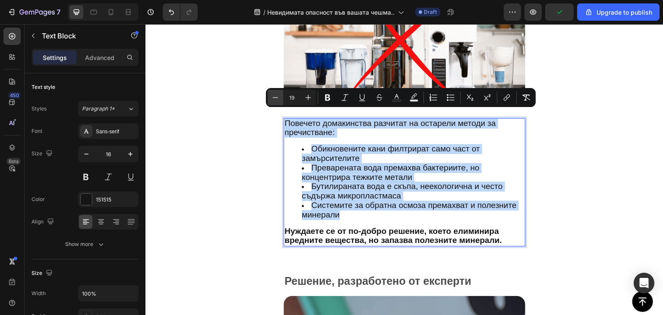
type input "18"
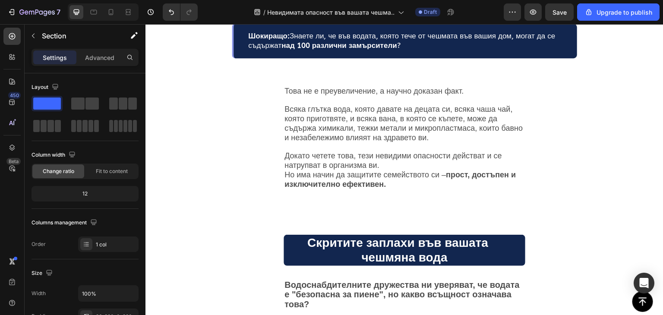
scroll to position [327, 0]
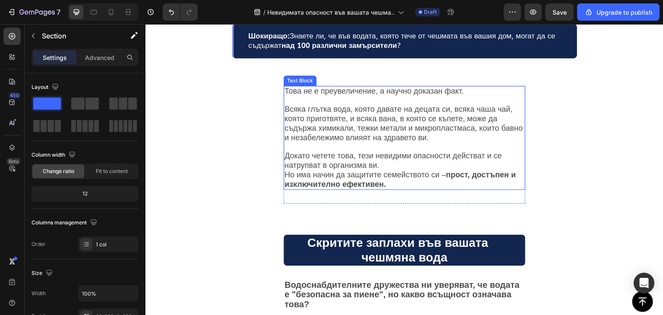
click at [369, 156] on span "Докато четете това, тези невидими опасности действат и се натрупват в организма…" at bounding box center [394, 161] width 218 height 18
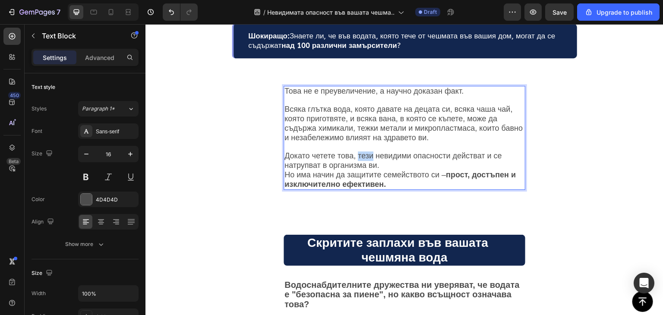
click at [369, 156] on span "Докато четете това, тези невидими опасности действат и се натрупват в организма…" at bounding box center [394, 161] width 218 height 18
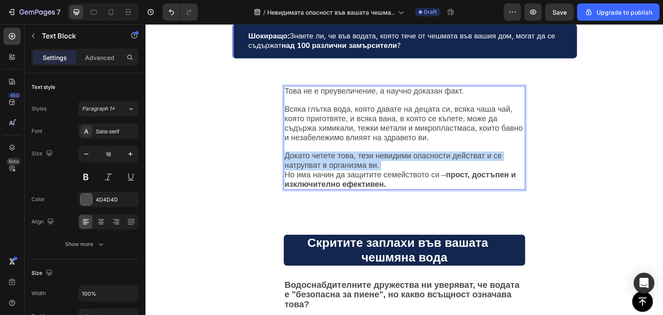
click at [369, 156] on span "Докато четете това, тези невидими опасности действат и се натрупват в организма…" at bounding box center [394, 161] width 218 height 18
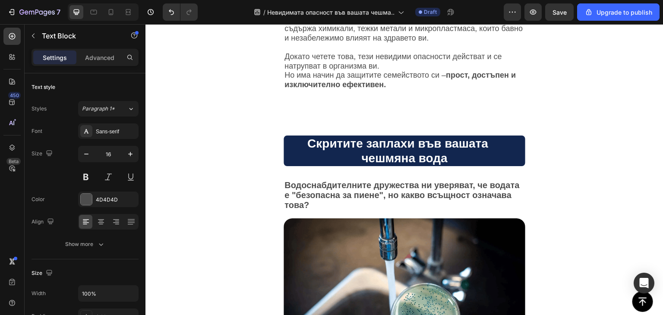
scroll to position [425, 0]
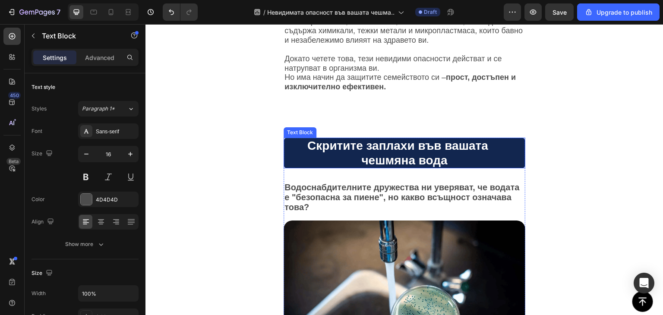
click at [390, 148] on p "Скритите заплахи във вашата чешмяна вода" at bounding box center [405, 153] width 240 height 29
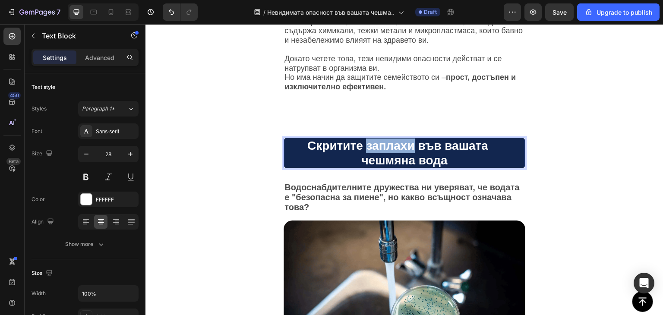
click at [390, 148] on p "Скритите заплахи във вашата чешмяна вода" at bounding box center [405, 153] width 240 height 29
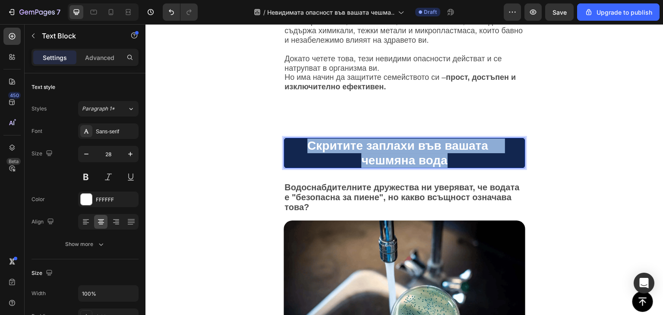
click at [390, 148] on p "Скритите заплахи във вашата чешмяна вода" at bounding box center [405, 153] width 240 height 29
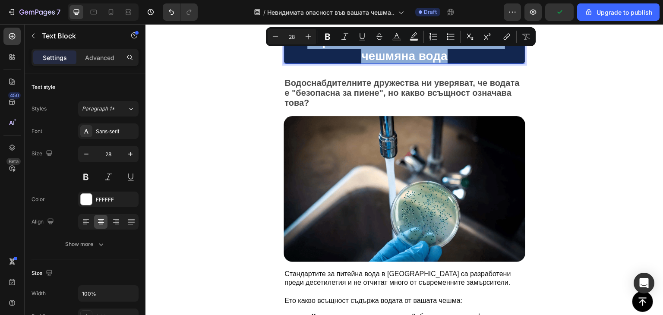
scroll to position [524, 0]
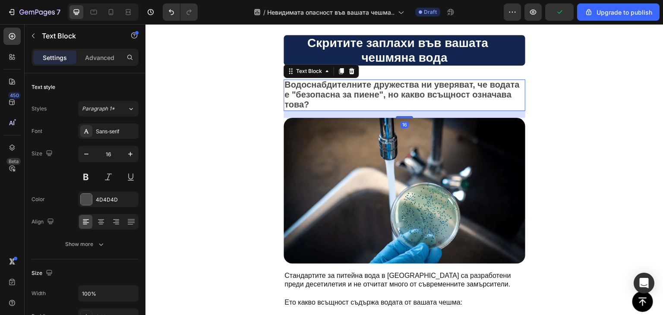
click at [333, 103] on strong "Водоснабдителните дружества ни уверяват, че водата е "безопасна за пиене", но к…" at bounding box center [402, 94] width 235 height 29
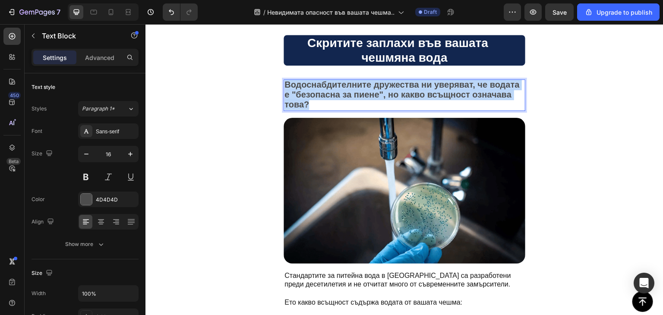
click at [333, 103] on strong "Водоснабдителните дружества ни уверяват, че водата е "безопасна за пиене", но к…" at bounding box center [402, 94] width 235 height 29
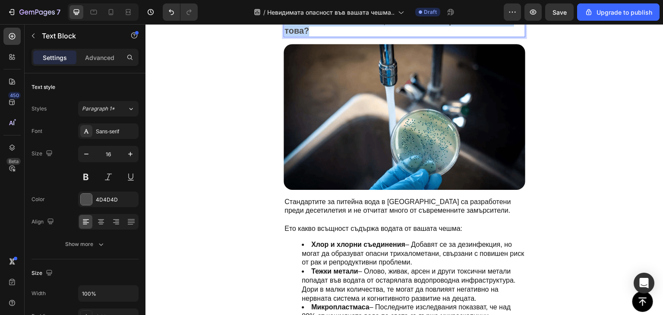
scroll to position [687, 0]
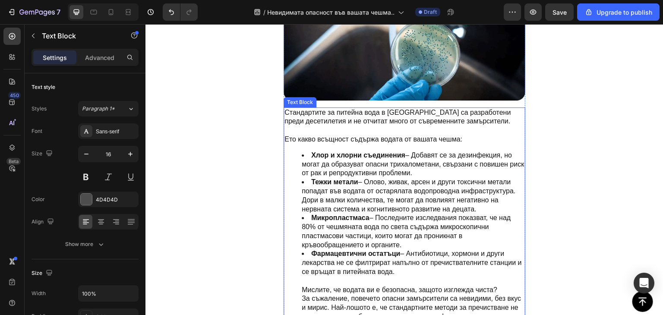
click at [369, 178] on li "Тежки метали – Олово, живак, арсен и други токсични метали попадат във водата о…" at bounding box center [413, 196] width 223 height 36
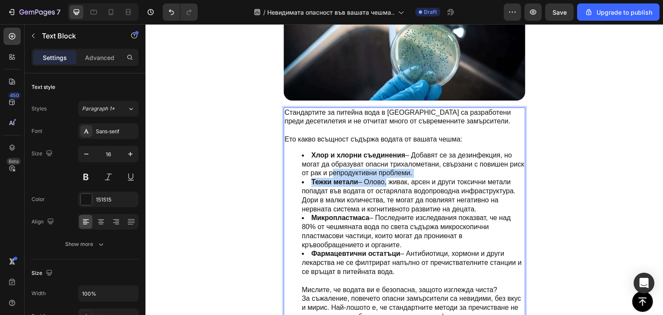
click at [369, 178] on li "Тежки метали – Олово, живак, арсен и други токсични метали попадат във водата о…" at bounding box center [413, 196] width 223 height 36
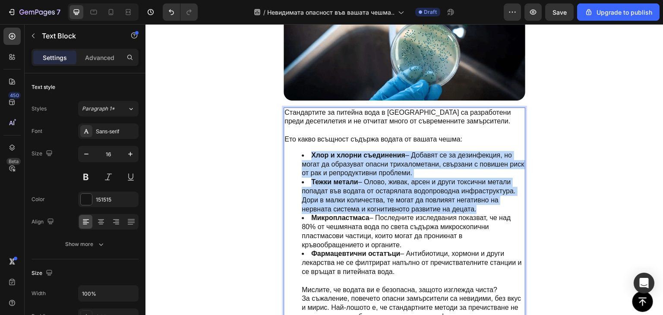
click at [369, 178] on li "Тежки метали – Олово, живак, арсен и други токсични метали попадат във водата о…" at bounding box center [413, 196] width 223 height 36
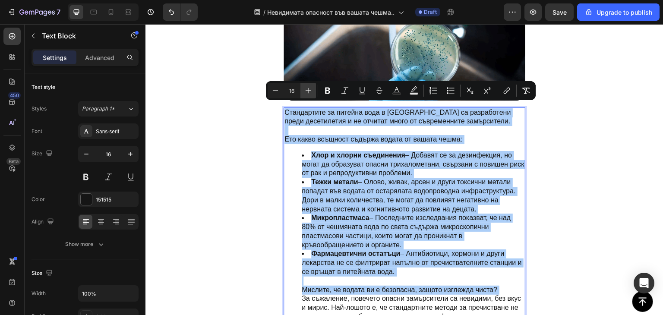
click at [311, 94] on icon "Editor contextual toolbar" at bounding box center [308, 90] width 9 height 9
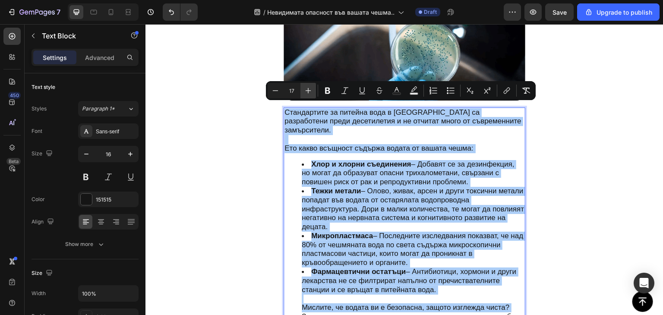
click at [311, 94] on icon "Editor contextual toolbar" at bounding box center [308, 90] width 9 height 9
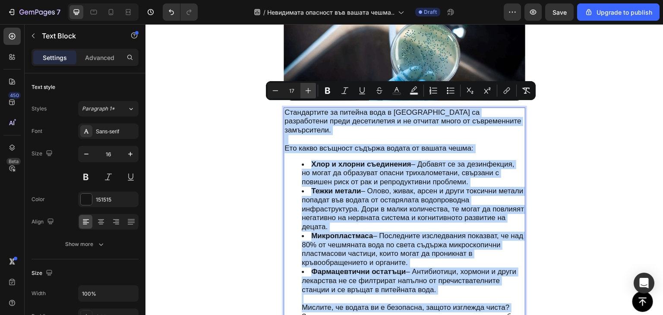
type input "18"
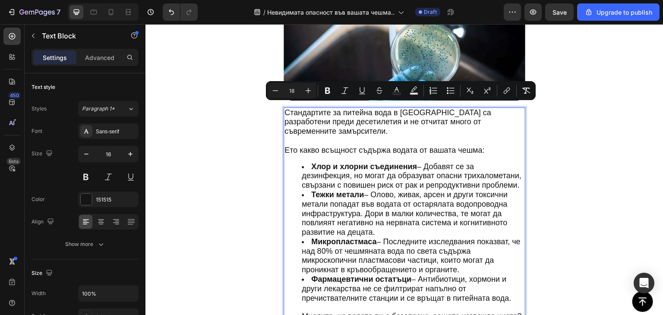
click at [372, 208] on span "Тежки метали – Олово, живак, арсен и други токсични метали попадат във водата о…" at bounding box center [405, 213] width 206 height 46
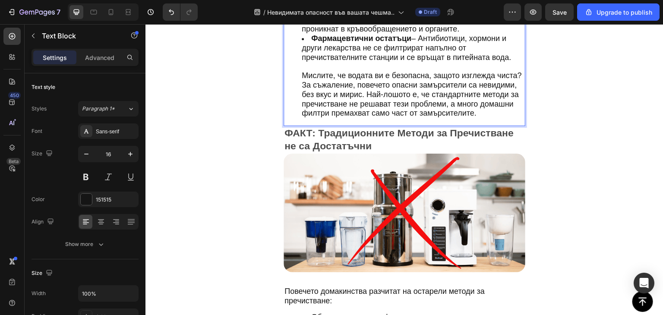
scroll to position [941, 0]
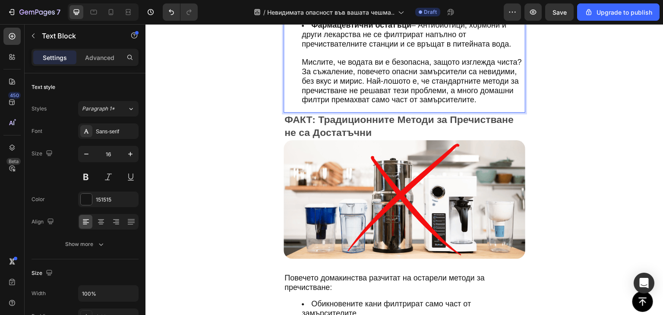
click at [378, 96] on span "За съжаление, повечето опасни замърсители са невидими, без вкус и мирис. Най-ло…" at bounding box center [410, 85] width 217 height 37
click at [101, 57] on p "Advanced" at bounding box center [99, 57] width 29 height 9
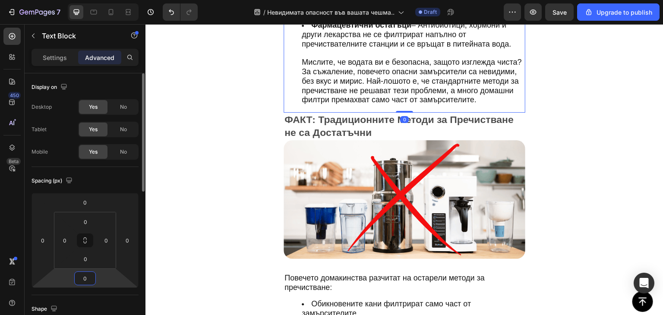
click at [90, 280] on input "0" at bounding box center [84, 278] width 17 height 13
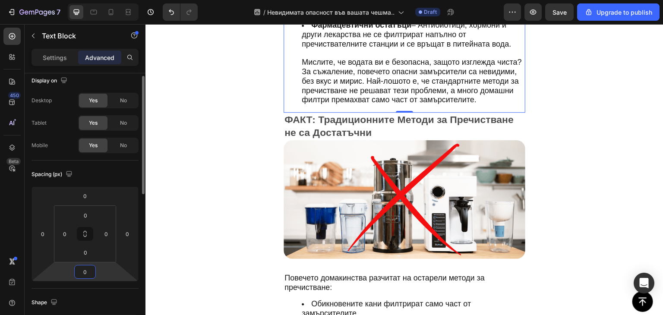
click at [86, 267] on input "0" at bounding box center [84, 272] width 17 height 13
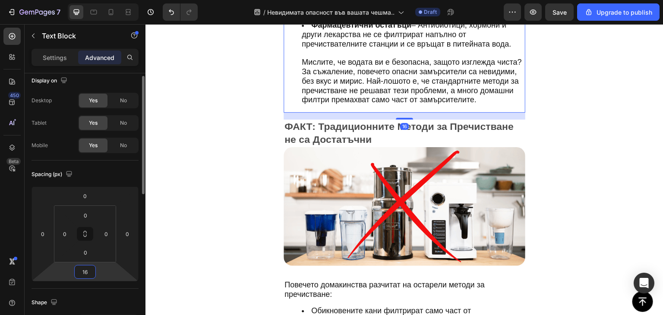
click at [86, 267] on input "16" at bounding box center [84, 272] width 17 height 13
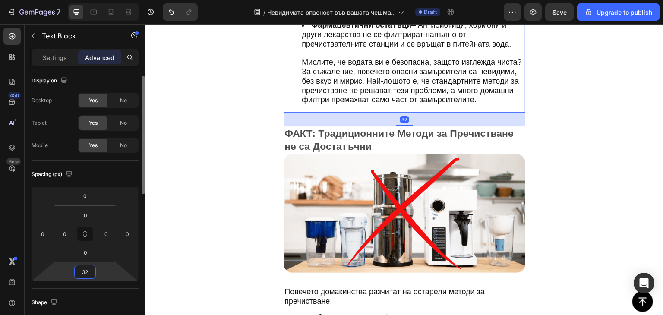
type input "32"
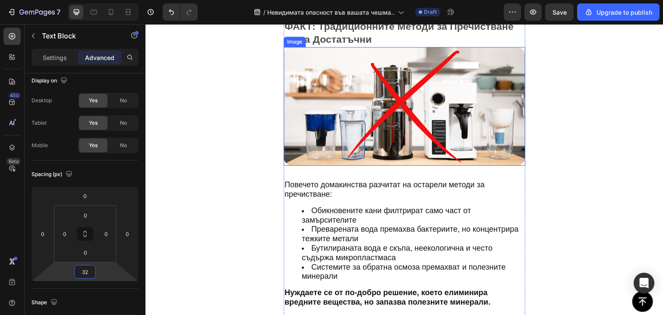
scroll to position [1071, 0]
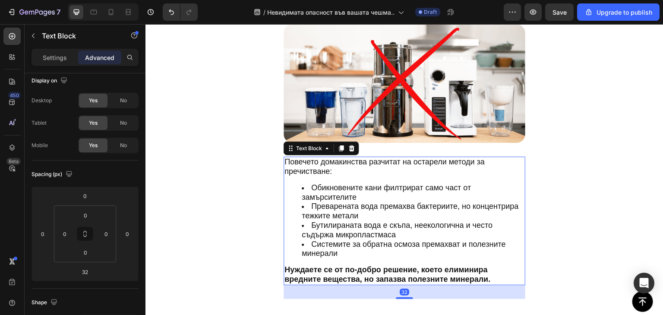
click at [358, 190] on li "Обикновените кани филтрират само част от замърсителите" at bounding box center [413, 193] width 223 height 19
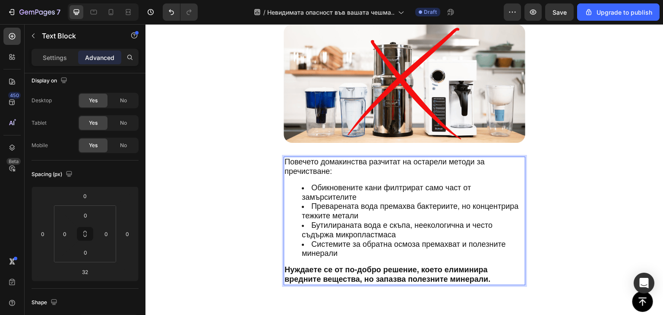
click at [358, 190] on li "Обикновените кани филтрират само част от замърсителите" at bounding box center [413, 193] width 223 height 19
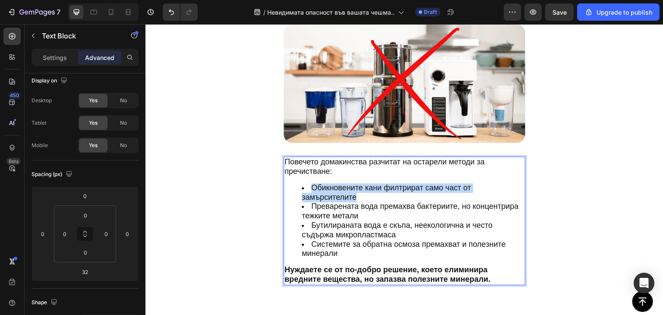
click at [358, 190] on li "Обикновените кани филтрират само част от замърсителите" at bounding box center [413, 193] width 223 height 19
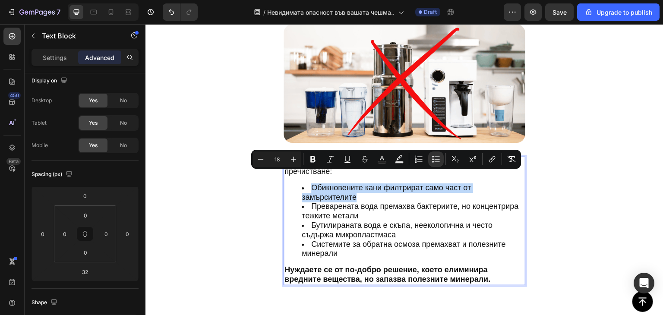
click at [358, 190] on li "Обикновените кани филтрират само част от замърсителите" at bounding box center [413, 193] width 223 height 19
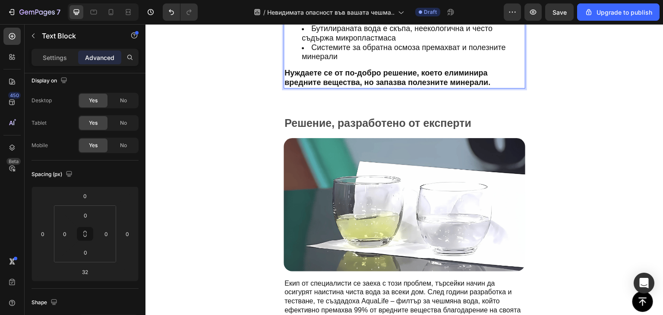
scroll to position [1269, 0]
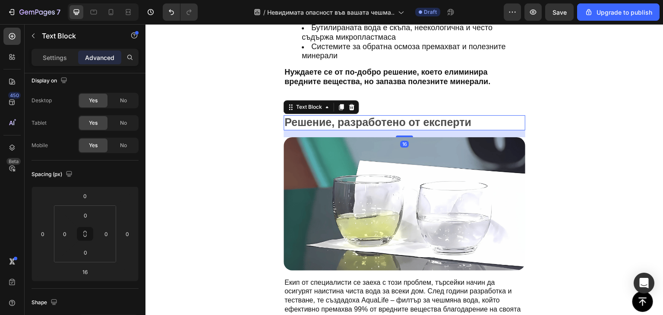
click at [368, 116] on span "Решение, разработено от експерти" at bounding box center [378, 122] width 187 height 12
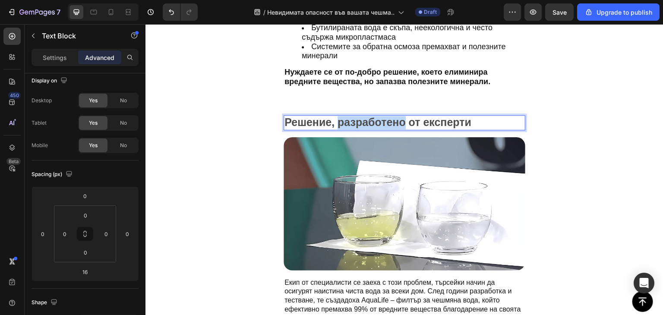
click at [368, 116] on span "Решение, разработено от експерти" at bounding box center [378, 122] width 187 height 12
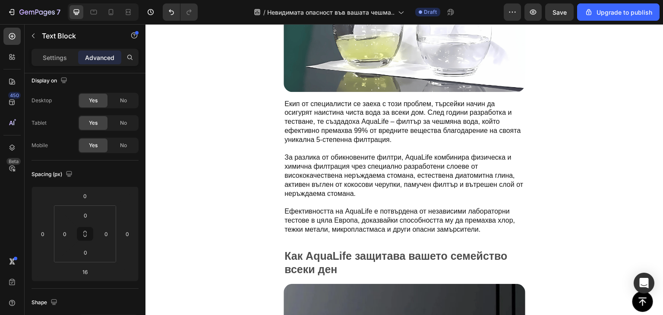
scroll to position [1434, 0]
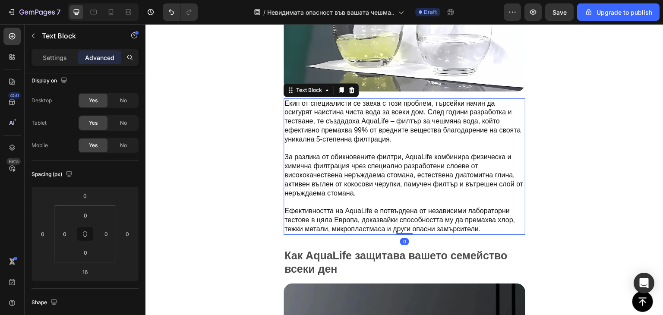
click at [352, 131] on p "Екип от специалисти се заеха с този проблем, търсейки начин да осигурят наистин…" at bounding box center [405, 126] width 240 height 54
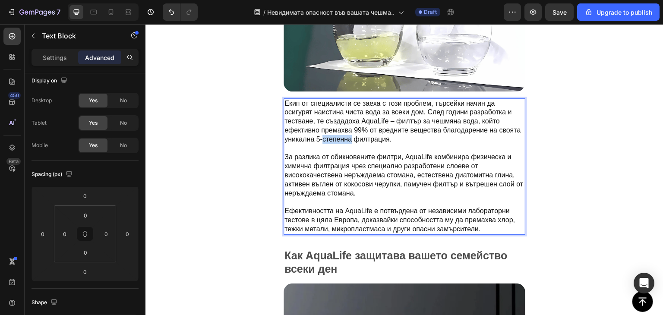
click at [352, 131] on p "Екип от специалисти се заеха с този проблем, търсейки начин да осигурят наистин…" at bounding box center [405, 126] width 240 height 54
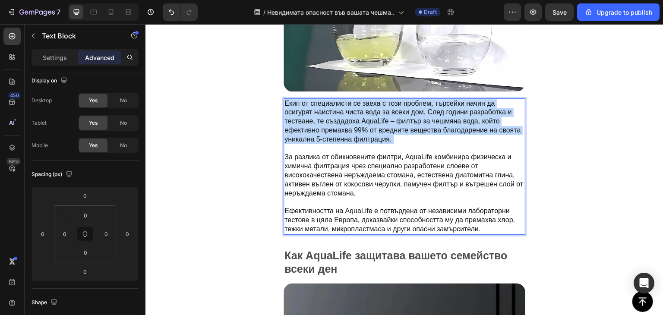
click at [352, 131] on p "Екип от специалисти се заеха с този проблем, търсейки начин да осигурят наистин…" at bounding box center [405, 126] width 240 height 54
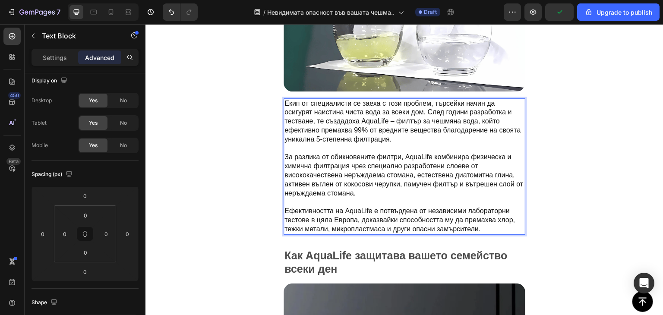
click at [347, 133] on p "Екип от специалисти се заеха с този проблем, търсейки начин да осигурят наистин…" at bounding box center [405, 126] width 240 height 54
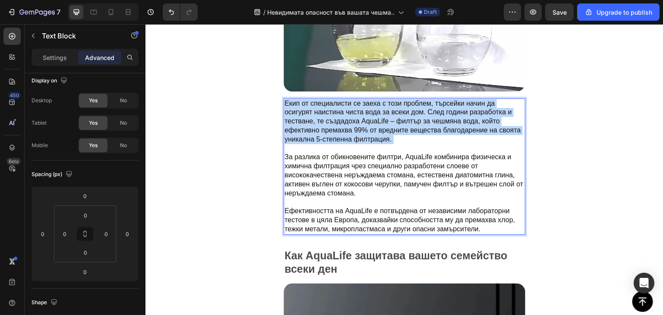
click at [347, 133] on p "Екип от специалисти се заеха с този проблем, търсейки начин да осигурят наистин…" at bounding box center [405, 126] width 240 height 54
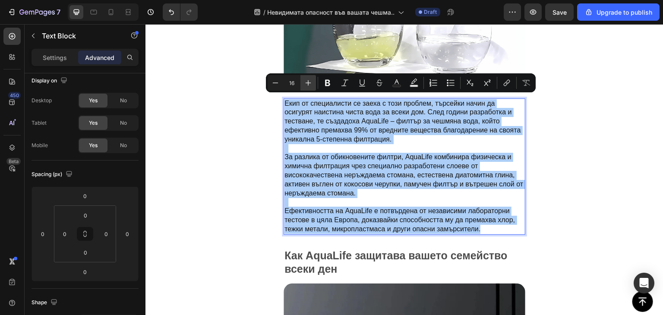
click at [308, 85] on icon "Editor contextual toolbar" at bounding box center [308, 83] width 9 height 9
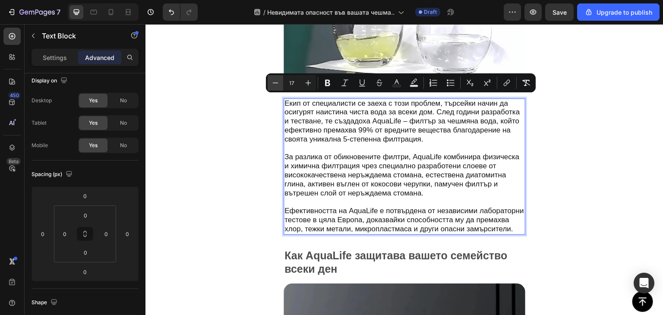
click at [274, 85] on icon "Editor contextual toolbar" at bounding box center [275, 83] width 9 height 9
type input "16"
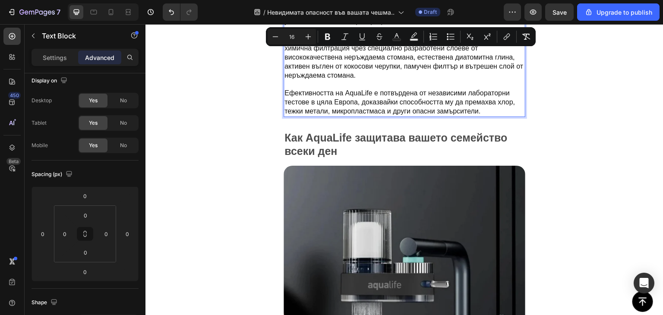
scroll to position [1594, 0]
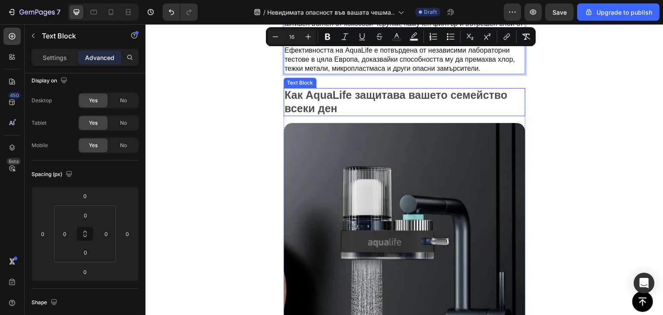
click at [406, 97] on span "Как AquaLife защитава вашето семейство всеки ден" at bounding box center [396, 101] width 223 height 25
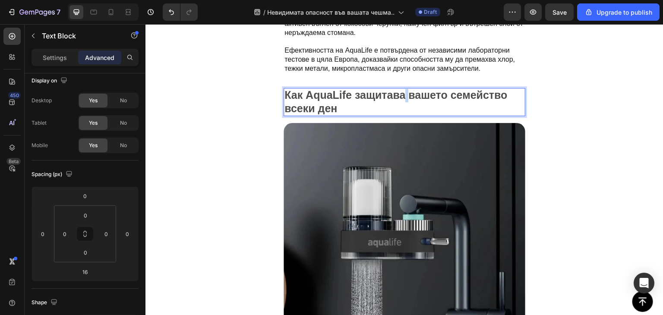
click at [406, 97] on span "Как AquaLife защитава вашето семейство всеки ден" at bounding box center [396, 101] width 223 height 25
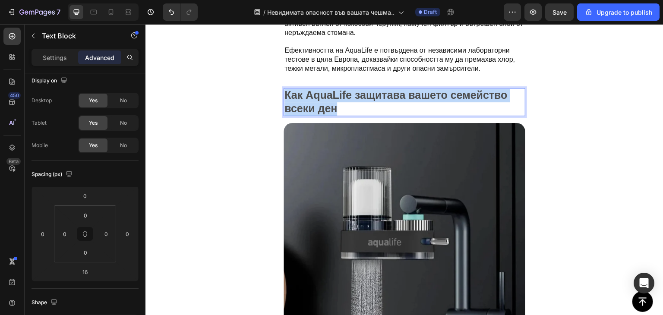
click at [406, 97] on span "Как AquaLife защитава вашето семейство всеки ден" at bounding box center [396, 101] width 223 height 25
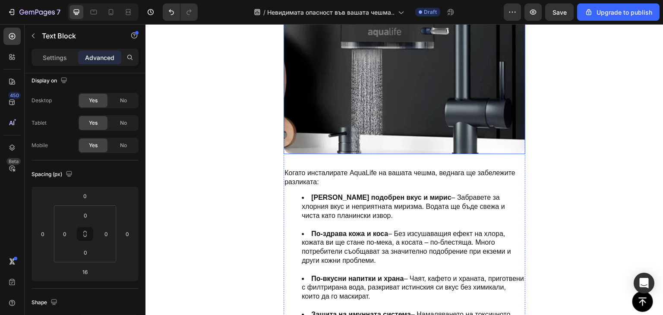
scroll to position [1808, 0]
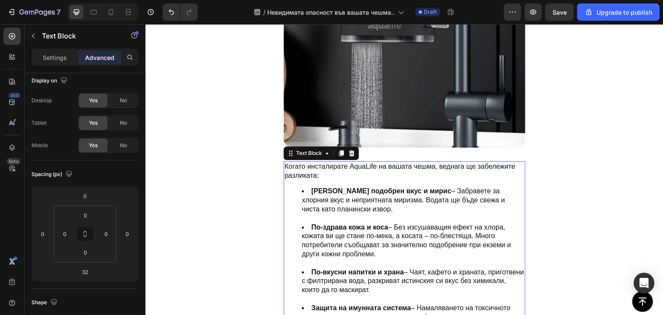
click at [401, 223] on li "По-здрава кожа и коса – Без изсушаващия ефект на хлора, кожата ви ще стане по-м…" at bounding box center [413, 245] width 223 height 45
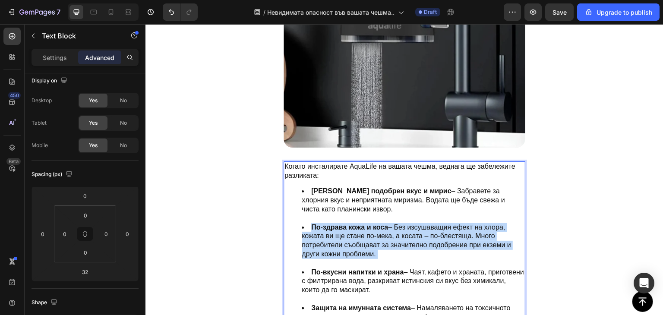
click at [401, 223] on li "По-здрава кожа и коса – Без изсушаващия ефект на хлора, кожата ви ще стане по-м…" at bounding box center [413, 245] width 223 height 45
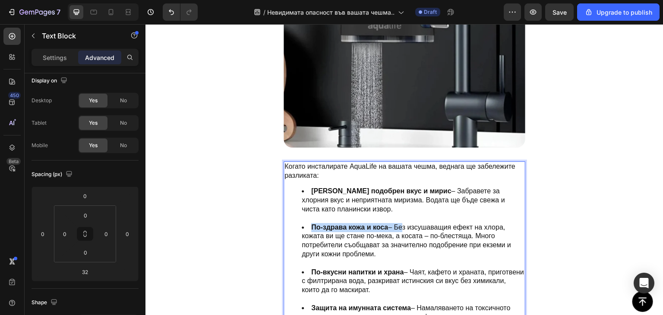
click at [401, 223] on li "По-здрава кожа и коса – Без изсушаващия ефект на хлора, кожата ви ще стане по-м…" at bounding box center [413, 245] width 223 height 45
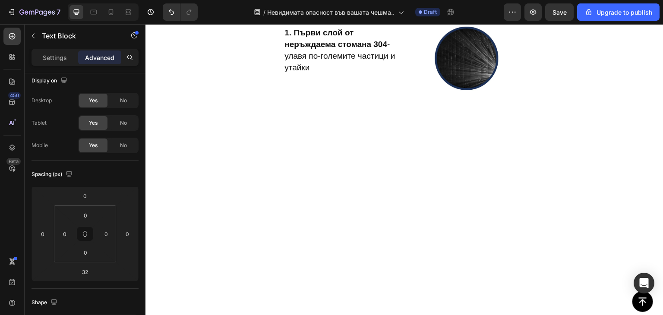
scroll to position [2352, 0]
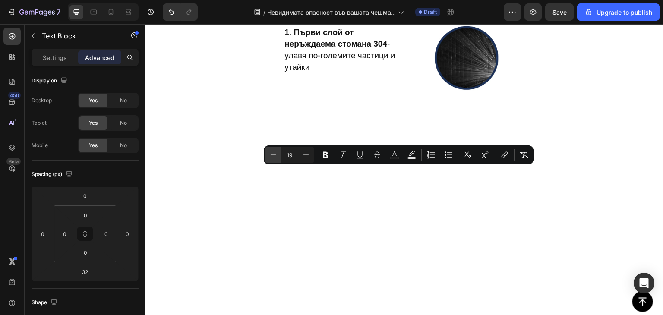
click at [270, 153] on icon "Editor contextual toolbar" at bounding box center [273, 155] width 9 height 9
type input "18"
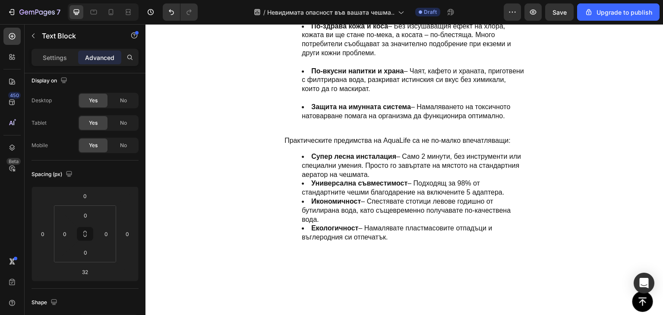
scroll to position [2003, 0]
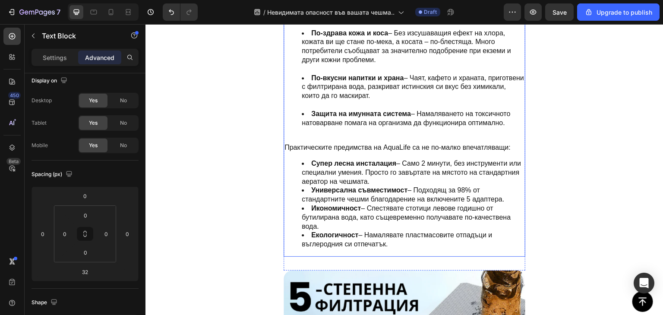
click at [400, 173] on li "Супер лесна инсталация – Само 2 минути, без инструменти или специални умения. П…" at bounding box center [413, 172] width 223 height 27
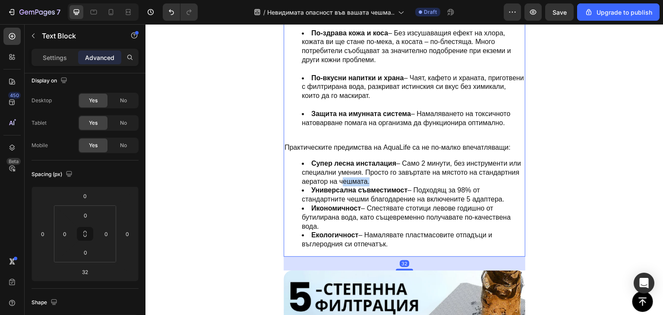
click at [400, 173] on li "Супер лесна инсталация – Само 2 минути, без инструменти или специални умения. П…" at bounding box center [413, 172] width 223 height 27
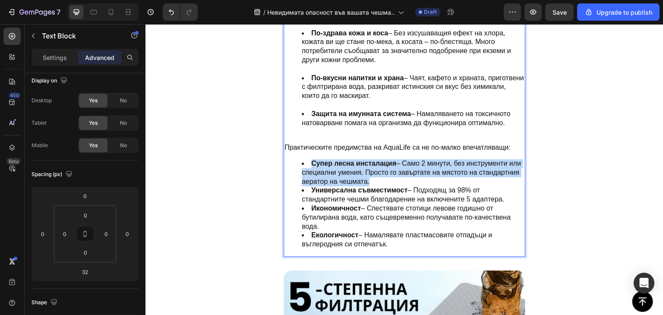
click at [400, 173] on li "Супер лесна инсталация – Само 2 минути, без инструменти или специални умения. П…" at bounding box center [413, 172] width 223 height 27
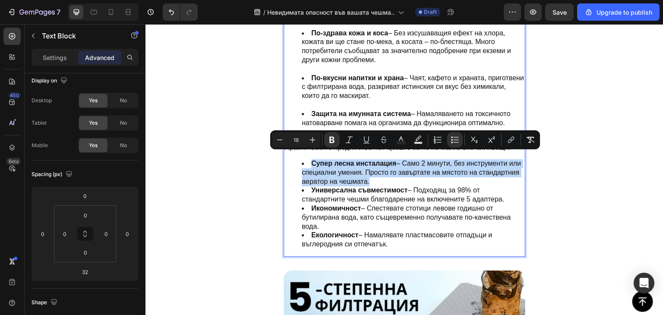
click at [400, 173] on li "Супер лесна инсталация – Само 2 минути, без инструменти или специални умения. П…" at bounding box center [413, 172] width 223 height 27
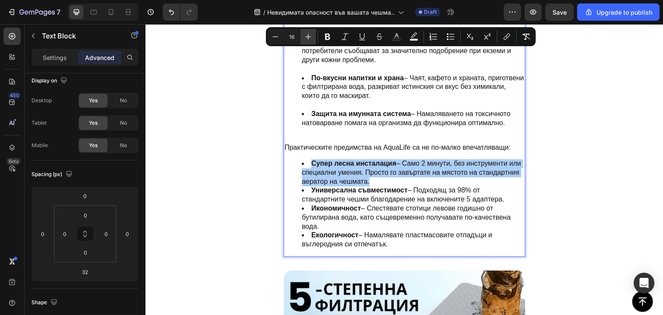
click at [306, 35] on icon "Editor contextual toolbar" at bounding box center [308, 36] width 9 height 9
type input "17"
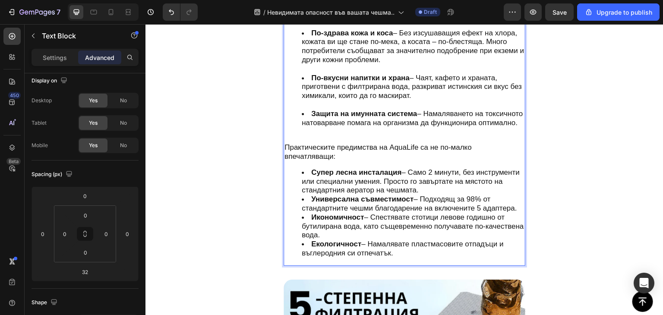
click at [373, 134] on div "Когато инсталирате AquaLife на вашата чешма, веднага ще забележите разликата: М…" at bounding box center [405, 116] width 242 height 299
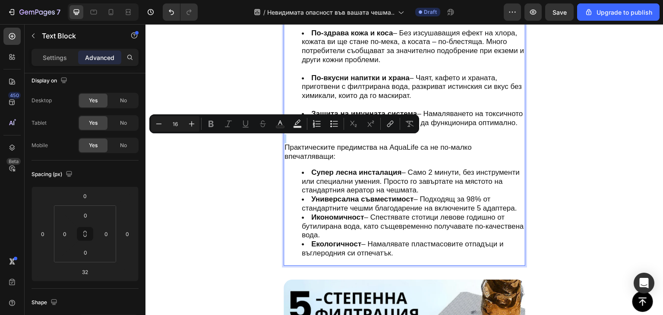
click at [373, 134] on div "Когато инсталирате AquaLife на вашата чешма, веднага ще забележите разликата: М…" at bounding box center [405, 116] width 242 height 299
type input "17"
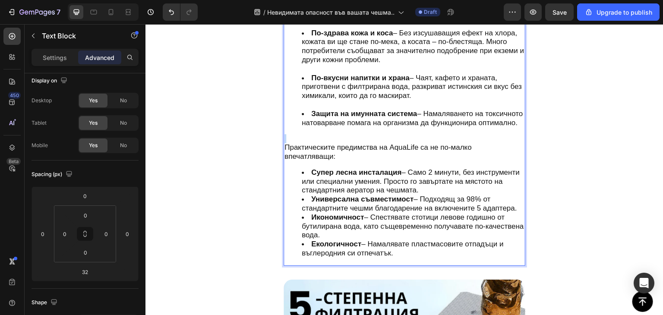
click at [373, 134] on div "Когато инсталирате AquaLife на вашата чешма, веднага ще забележите разликата: М…" at bounding box center [405, 116] width 242 height 299
click at [374, 186] on span "Супер лесна инсталация – Само 2 минути, без инструменти или специални умения. П…" at bounding box center [411, 181] width 218 height 26
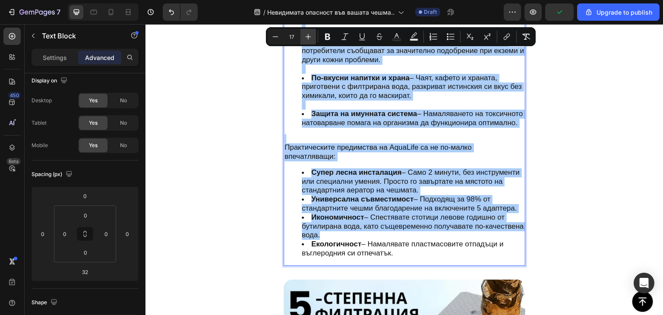
click at [309, 38] on icon "Editor contextual toolbar" at bounding box center [308, 36] width 9 height 9
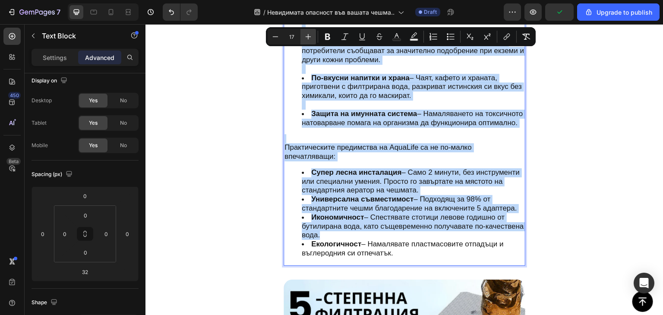
type input "18"
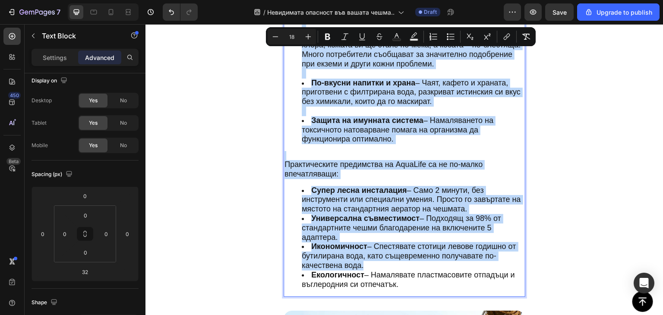
click at [390, 160] on span "Практическите предимства на AquaLife са не по-малко впечатляващи:" at bounding box center [384, 169] width 198 height 18
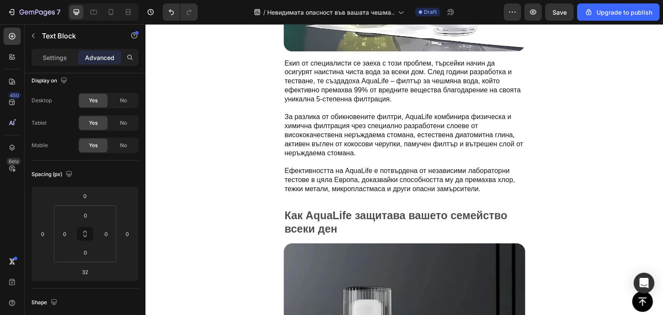
scroll to position [1473, 0]
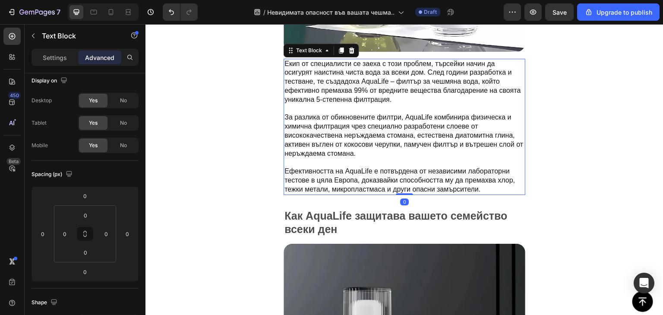
click at [384, 132] on span "За разлика от обикновените филтри, AquaLife комбинира физическа и химична филтр…" at bounding box center [404, 135] width 239 height 43
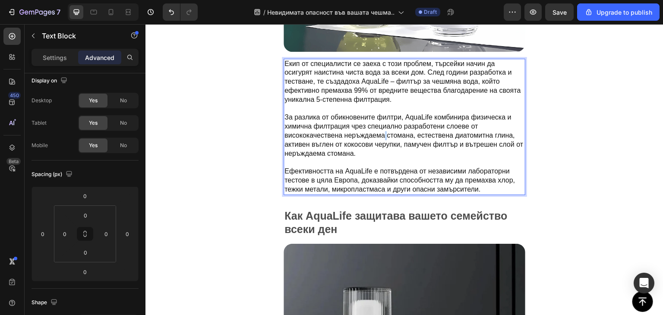
click at [384, 132] on span "За разлика от обикновените филтри, AquaLife комбинира физическа и химична филтр…" at bounding box center [404, 135] width 239 height 43
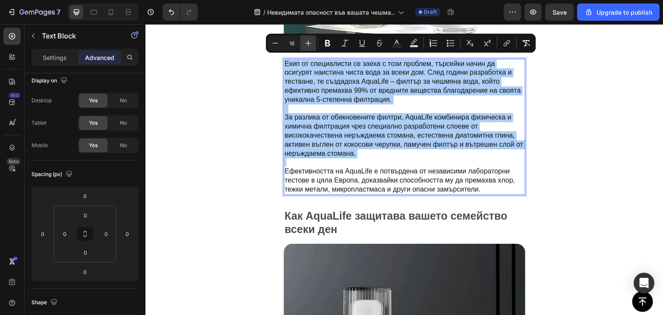
click at [311, 44] on icon "Editor contextual toolbar" at bounding box center [308, 43] width 9 height 9
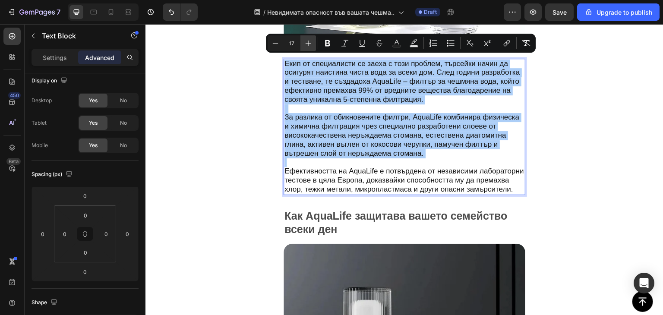
click at [311, 44] on icon "Editor contextual toolbar" at bounding box center [308, 43] width 9 height 9
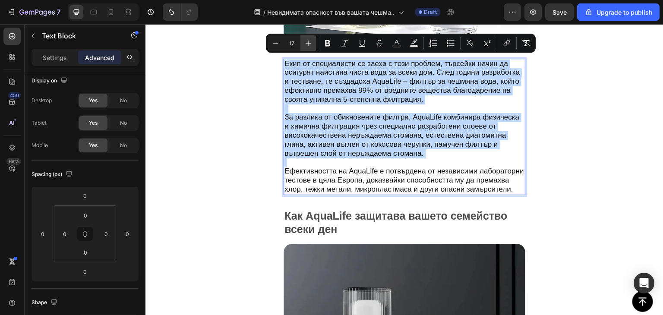
type input "18"
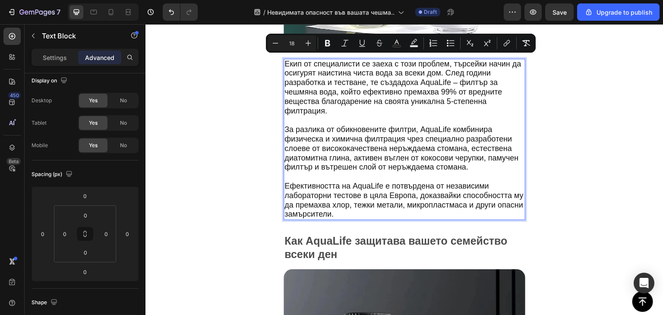
click at [369, 108] on p "Екип от специалисти се заеха с този проблем, търсейки начин да осигурят наистин…" at bounding box center [405, 93] width 240 height 66
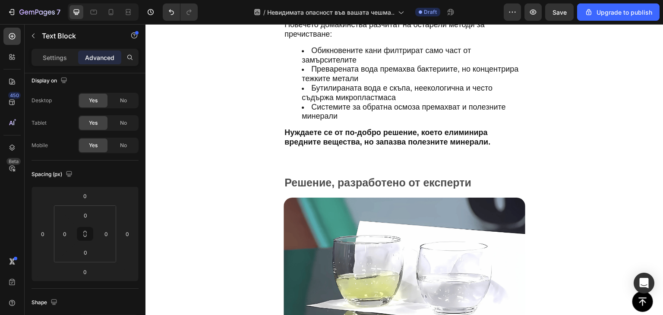
scroll to position [1209, 0]
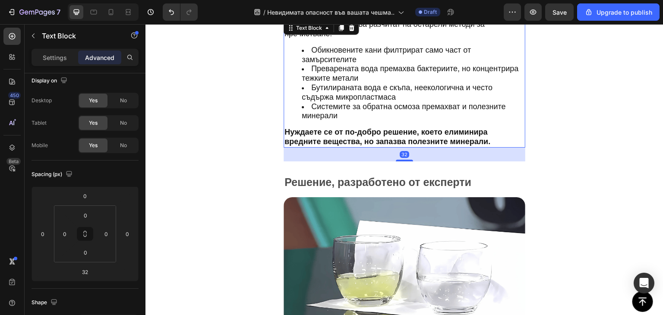
click at [354, 83] on span "Бутилираната вода е скъпа, неекологична и често съдържа микропластмаса" at bounding box center [397, 92] width 191 height 18
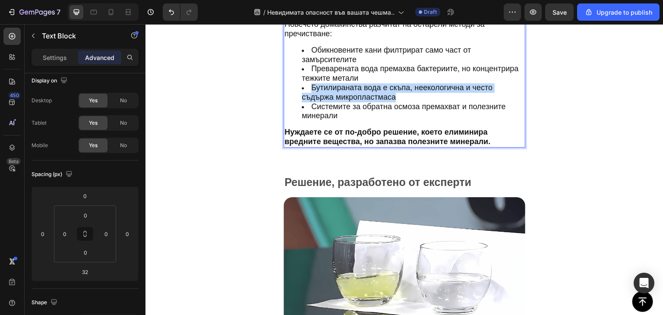
click at [354, 83] on span "Бутилираната вода е скъпа, неекологична и често съдържа микропластмаса" at bounding box center [397, 92] width 191 height 18
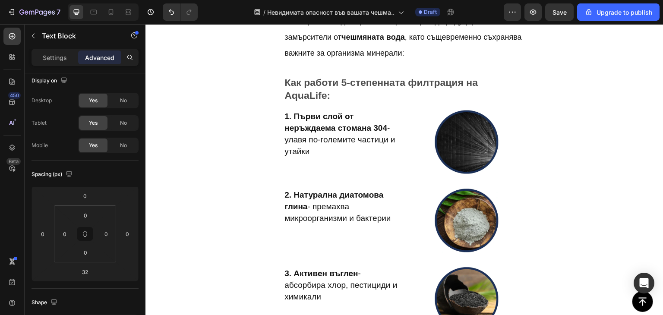
scroll to position [2562, 0]
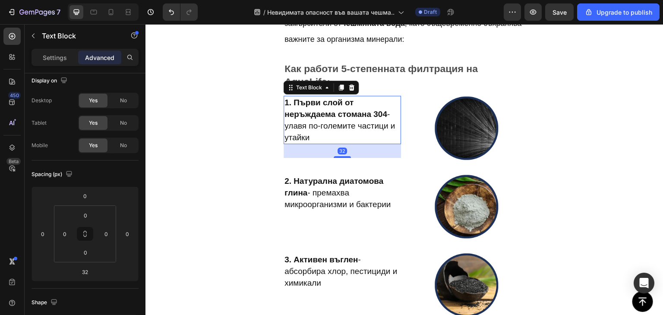
click at [338, 123] on span "1. Първи слой от неръждаема стомана 304 - улавя по-големите частици и утайки" at bounding box center [340, 120] width 111 height 44
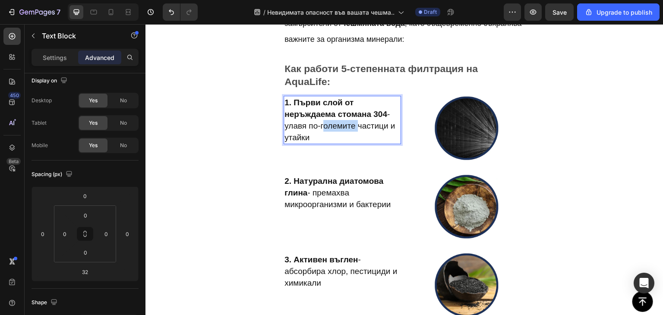
click at [338, 123] on span "1. Първи слой от неръждаема стомана 304 - улавя по-големите частици и утайки" at bounding box center [340, 120] width 111 height 44
click at [329, 107] on strong "1. Първи слой от неръждаема стомана 304" at bounding box center [336, 108] width 103 height 21
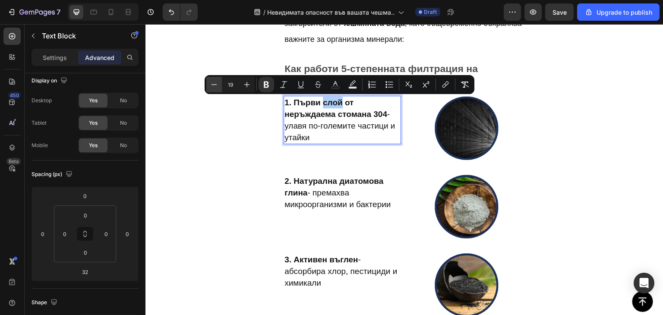
click at [216, 85] on icon "Editor contextual toolbar" at bounding box center [215, 84] width 6 height 0
type input "18"
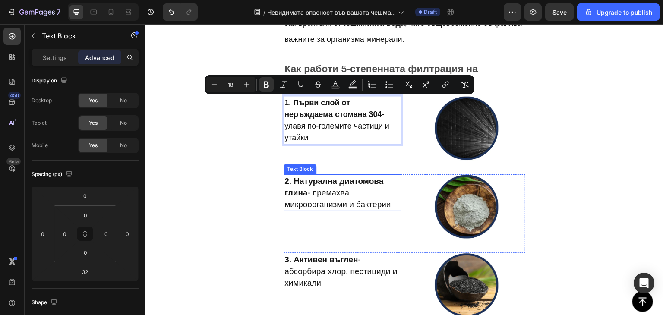
click at [336, 188] on span "2. Натурална диатомова глина - премахва микроорганизми и бактерии" at bounding box center [338, 193] width 106 height 32
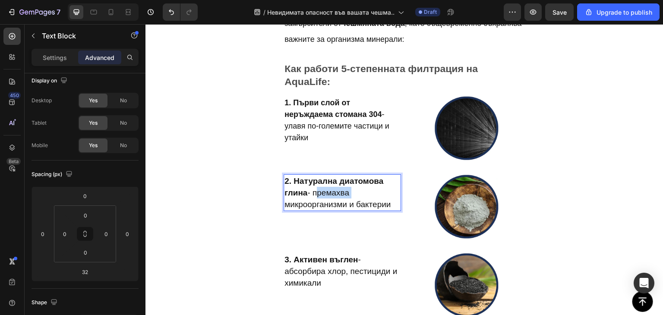
click at [336, 188] on span "2. Натурална диатомова глина - премахва микроорганизми и бактерии" at bounding box center [338, 193] width 106 height 32
click at [326, 201] on span "2. Натурална диатомова глина - премахва микроорганизми и бактерии" at bounding box center [338, 193] width 106 height 32
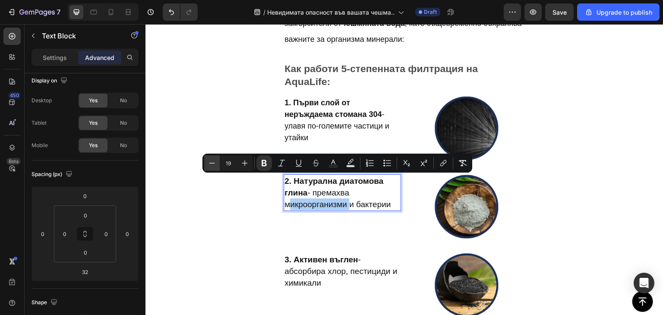
click at [212, 163] on icon "Editor contextual toolbar" at bounding box center [213, 163] width 6 height 0
type input "18"
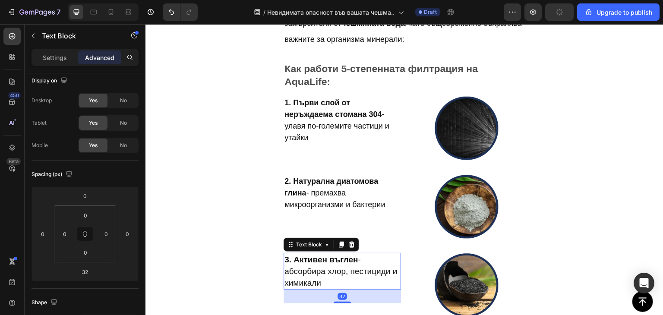
click at [337, 266] on p "3. Активен въглен - абсорбира хлор, пестициди и химикали" at bounding box center [343, 271] width 116 height 35
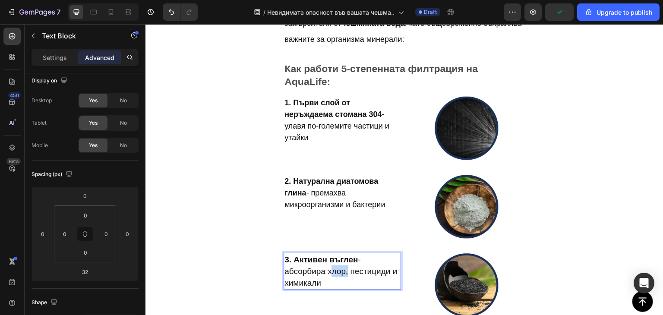
click at [337, 266] on p "3. Активен въглен - абсорбира хлор, пестициди и химикали" at bounding box center [343, 271] width 116 height 35
click at [317, 265] on p "3. Активен въглен - абсорбира хлор, пестициди и химикали" at bounding box center [343, 271] width 116 height 35
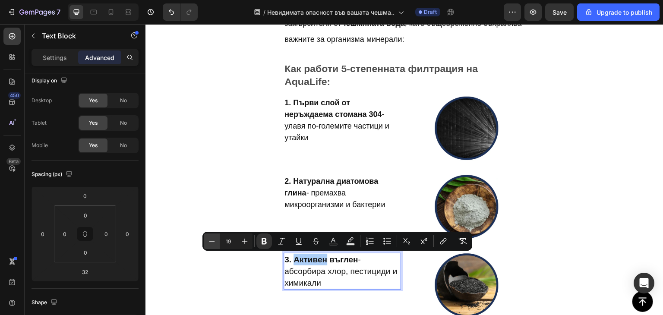
click at [210, 243] on icon "Editor contextual toolbar" at bounding box center [212, 241] width 9 height 9
type input "18"
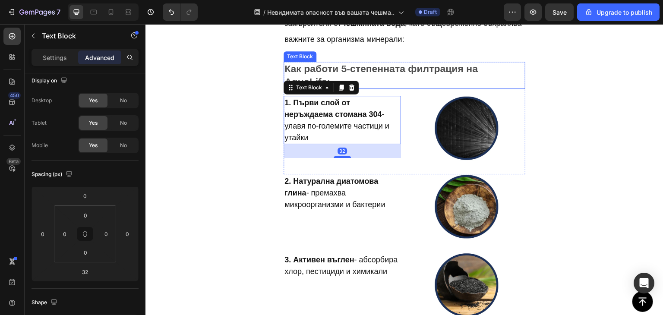
click at [400, 80] on p "Как работи 5-степенната филтрация на AquaLife:" at bounding box center [405, 76] width 240 height 26
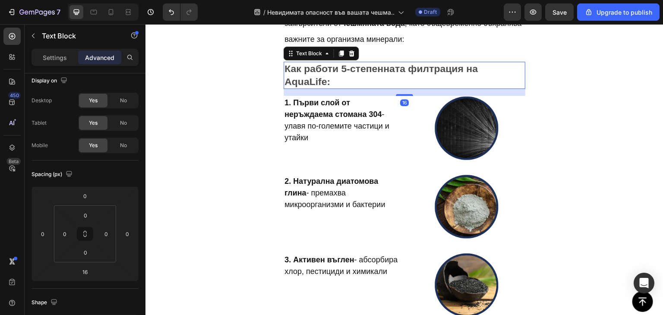
click at [400, 80] on p "Как работи 5-степенната филтрация на AquaLife:" at bounding box center [405, 76] width 240 height 26
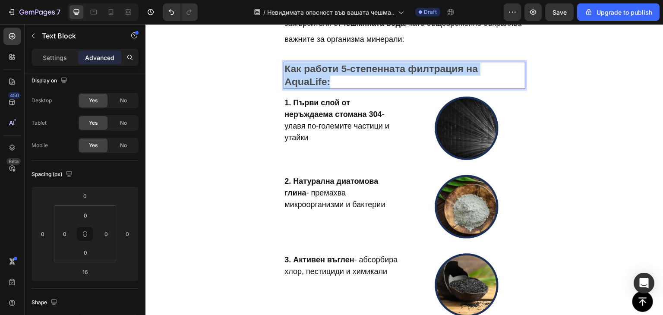
click at [400, 80] on p "Как работи 5-степенната филтрация на AquaLife:" at bounding box center [405, 76] width 240 height 26
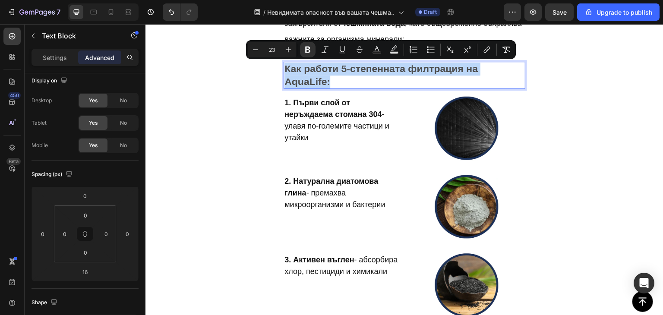
click at [400, 80] on p "Как работи 5-степенната филтрация на AquaLife:" at bounding box center [405, 76] width 240 height 26
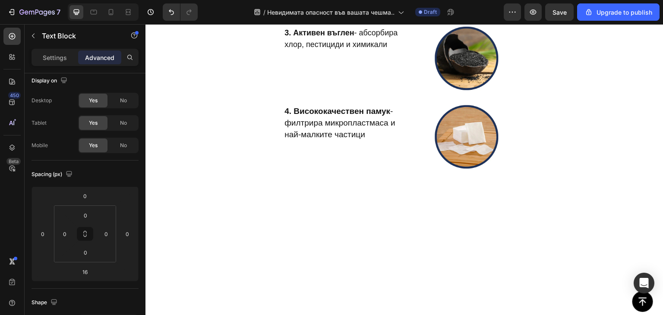
type input "16"
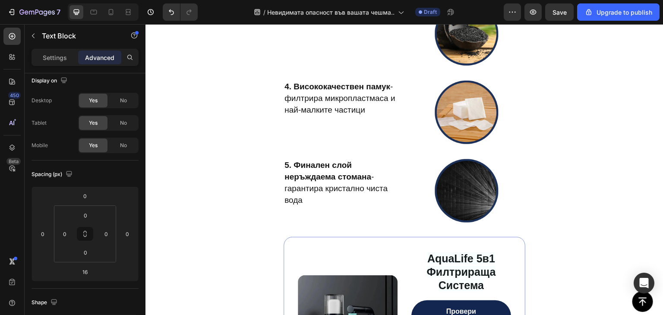
scroll to position [2815, 0]
click at [332, 177] on strong "5. Финален слой неръждаема стомана" at bounding box center [328, 171] width 87 height 21
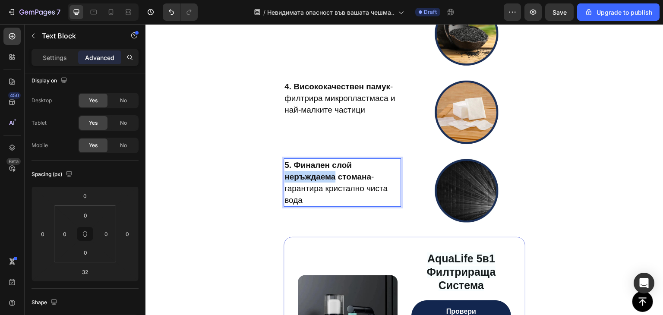
click at [332, 177] on strong "5. Финален слой неръждаема стомана" at bounding box center [328, 171] width 87 height 21
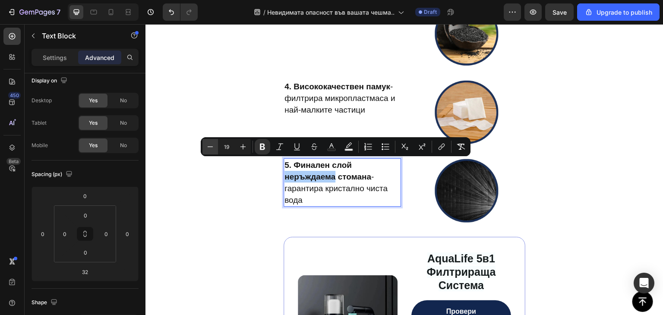
click at [213, 146] on icon "Editor contextual toolbar" at bounding box center [210, 147] width 9 height 9
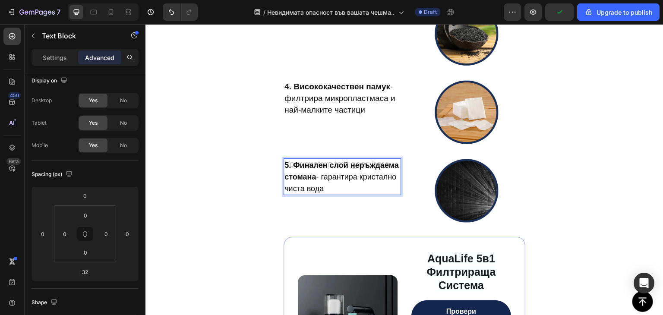
click at [291, 165] on div "5. Финален слой неръждаема стомана - гарантира кристално чиста вода" at bounding box center [342, 177] width 117 height 37
click at [324, 178] on strong "5. Финален слой неръждаема стомана" at bounding box center [342, 171] width 114 height 20
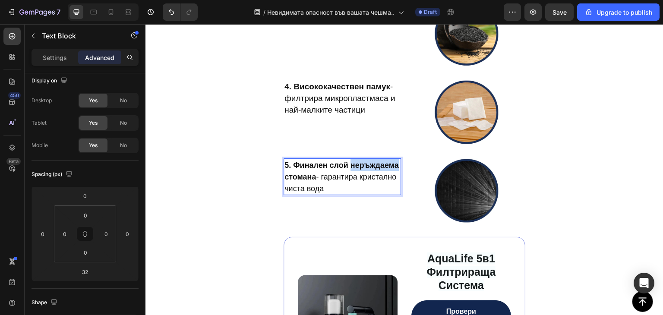
click at [324, 178] on strong "5. Финален слой неръждаема стомана" at bounding box center [342, 171] width 114 height 20
click at [292, 187] on span "5. Финален слой неръждаема стомана - гарантира кристално чиста вода" at bounding box center [342, 177] width 114 height 32
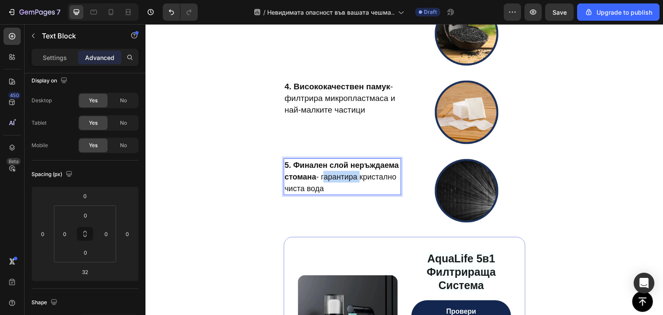
click at [292, 187] on span "5. Финален слой неръждаема стомана - гарантира кристално чиста вода" at bounding box center [342, 177] width 114 height 32
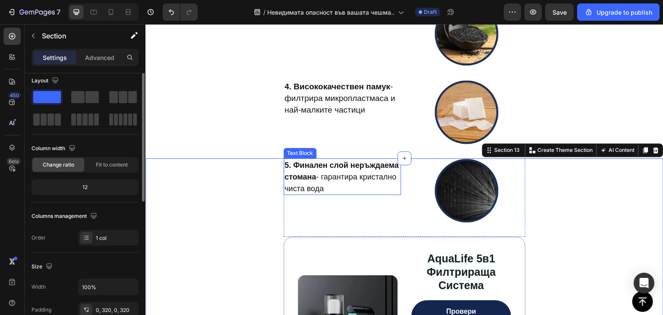
scroll to position [0, 0]
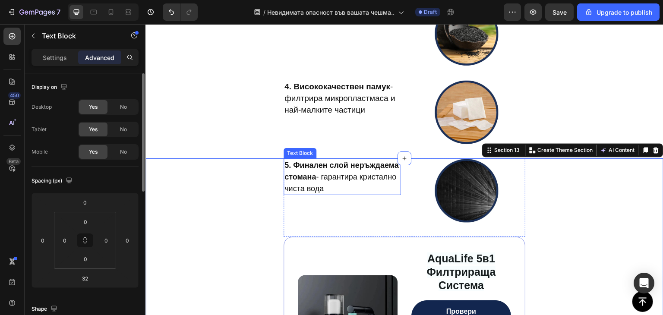
click at [314, 182] on p "5. Финален слой неръждаема стомана - гарантира кристално чиста вода" at bounding box center [343, 176] width 116 height 35
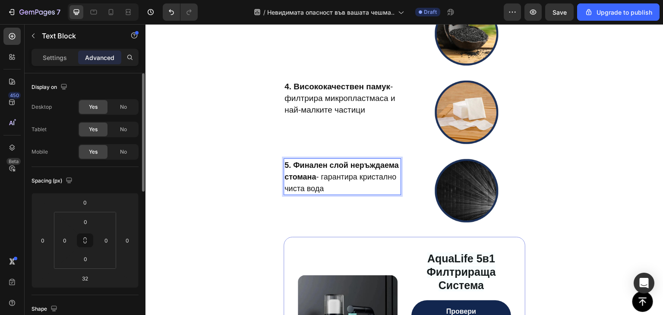
click at [314, 182] on p "5. Финален слой неръждаема стомана - гарантира кристално чиста вода" at bounding box center [343, 176] width 116 height 35
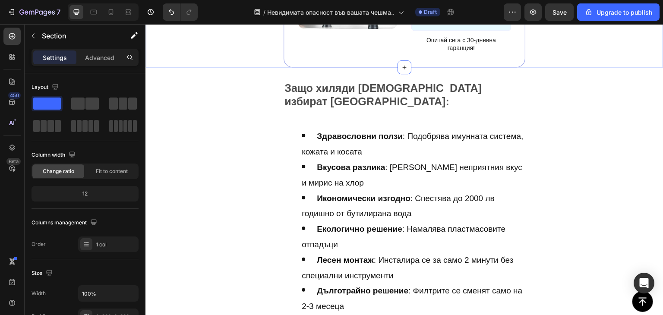
scroll to position [3164, 0]
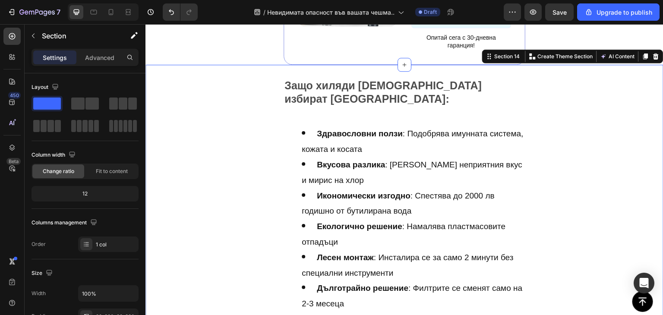
click at [326, 86] on strong "Защо хиляди българи избират AquaLife:" at bounding box center [383, 91] width 197 height 25
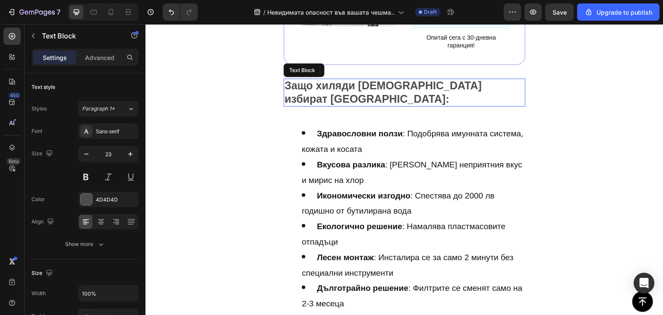
click at [326, 86] on strong "Защо хиляди българи избират AquaLife:" at bounding box center [383, 91] width 197 height 25
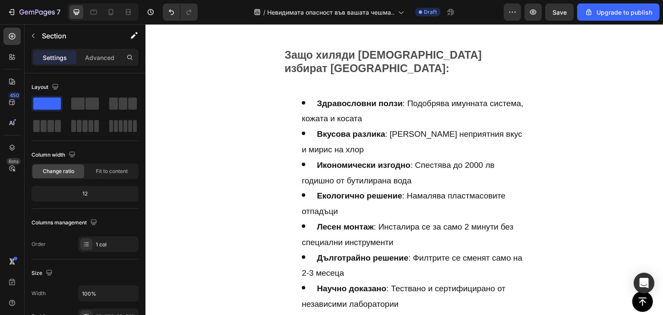
scroll to position [3191, 0]
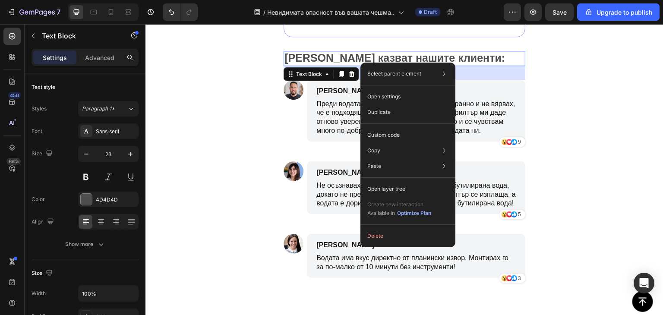
click at [361, 63] on div "Select parent element Section Row 1 col Text Block Open settings Duplicate Cust…" at bounding box center [408, 155] width 95 height 185
drag, startPoint x: 216, startPoint y: 38, endPoint x: 361, endPoint y: 63, distance: 147.6
click at [361, 63] on div "Select parent element Section Row 1 col Text Block Open settings Duplicate Cust…" at bounding box center [408, 155] width 95 height 185
click at [351, 54] on strong "[PERSON_NAME] казват нашите клиенти:" at bounding box center [395, 58] width 221 height 12
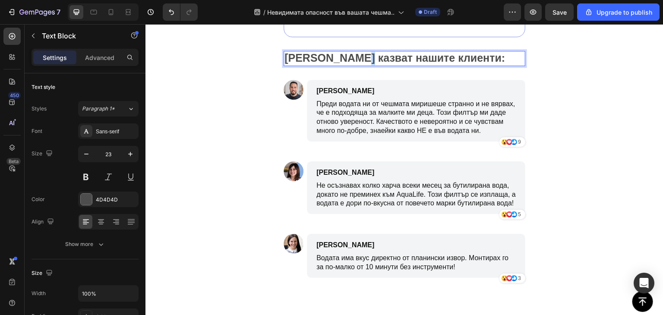
click at [351, 54] on strong "[PERSON_NAME] казват нашите клиенти:" at bounding box center [395, 58] width 221 height 12
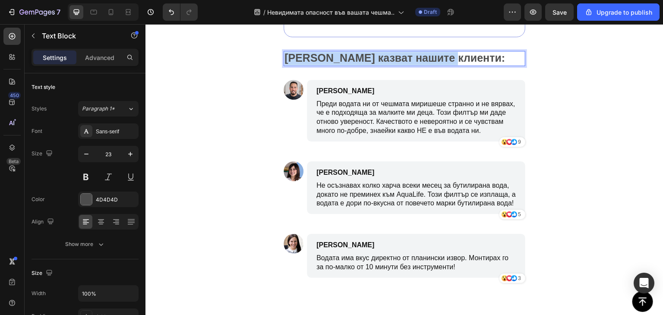
click at [351, 54] on strong "[PERSON_NAME] казват нашите клиенти:" at bounding box center [395, 58] width 221 height 12
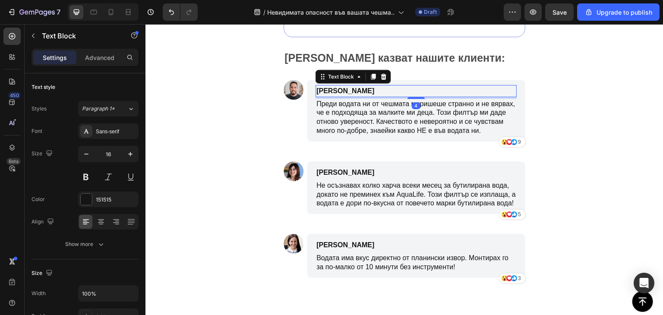
click at [329, 93] on p "Стоян П." at bounding box center [375, 91] width 117 height 10
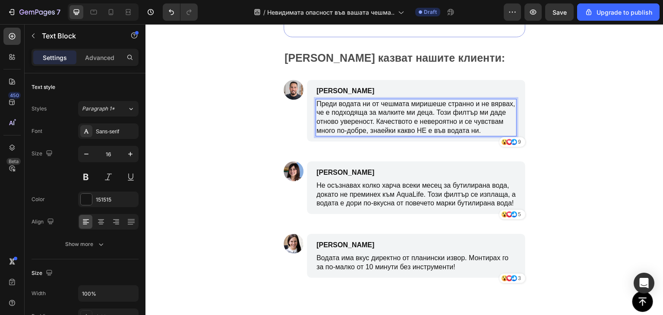
click at [370, 124] on p "Преди водата ни от чешмата миришеше странно и не вярвах, че е подходяща за малк…" at bounding box center [417, 118] width 200 height 36
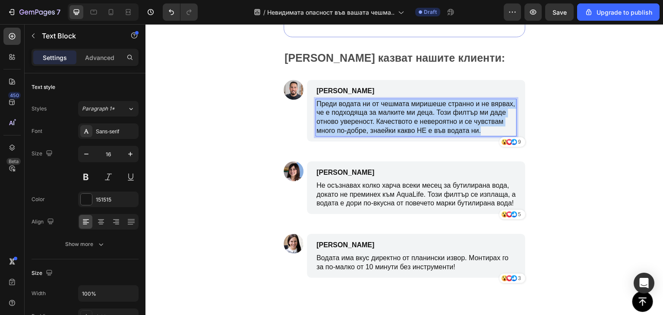
click at [370, 124] on p "Преди водата ни от чешмата миришеше странно и не вярвах, че е подходяща за малк…" at bounding box center [417, 118] width 200 height 36
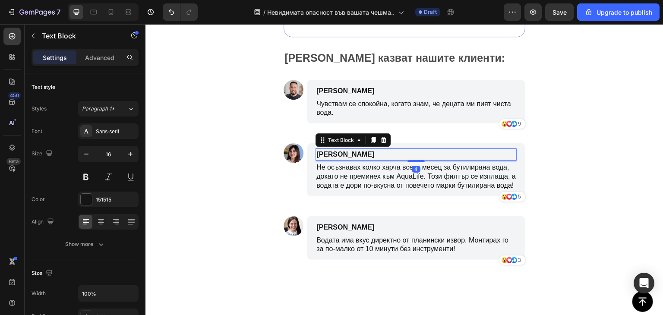
click at [352, 155] on p "Марияна Д." at bounding box center [375, 154] width 117 height 10
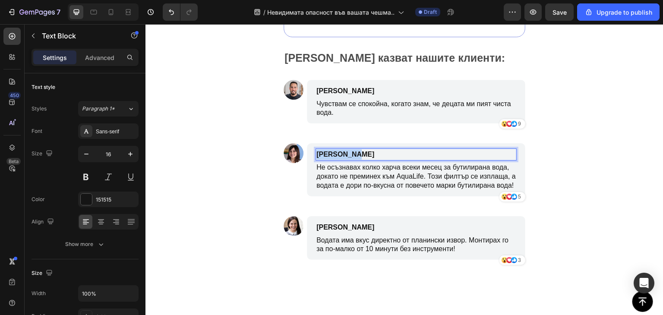
click at [352, 155] on p "Марияна Д." at bounding box center [375, 154] width 117 height 10
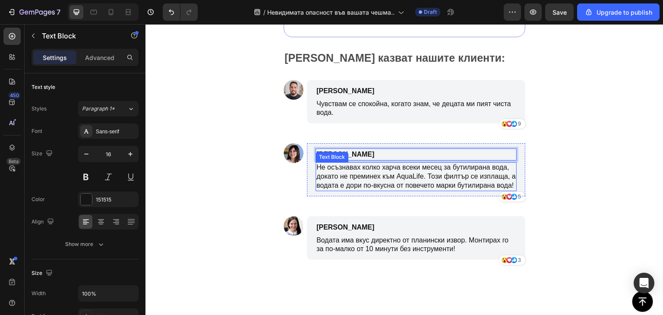
click at [359, 175] on p "Не осъзнавах колко харча всеки месец за бутилирана вода, докато не преминех към…" at bounding box center [417, 176] width 200 height 27
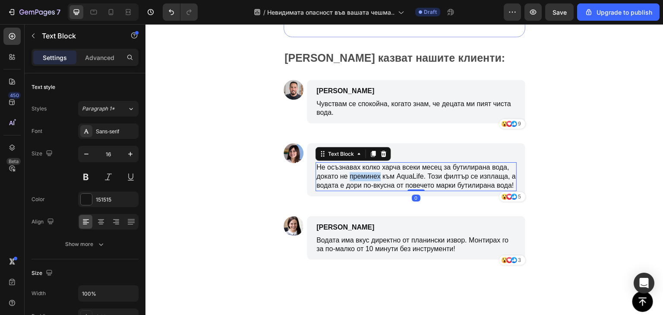
click at [359, 175] on p "Не осъзнавах колко харча всеки месец за бутилирана вода, докато не преминех към…" at bounding box center [417, 176] width 200 height 27
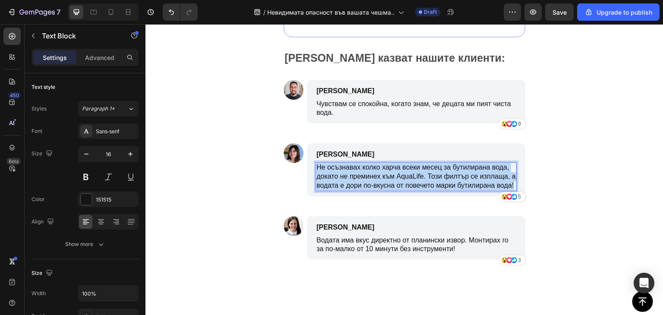
click at [359, 175] on p "Не осъзнавах колко харча всеки месец за бутилирана вода, докато не преминех към…" at bounding box center [417, 176] width 200 height 27
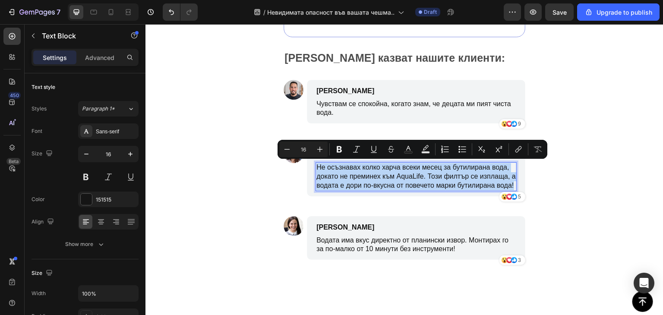
click at [421, 190] on p "Не осъзнавах колко харча всеки месец за бутилирана вода, докато не преминех към…" at bounding box center [417, 176] width 200 height 27
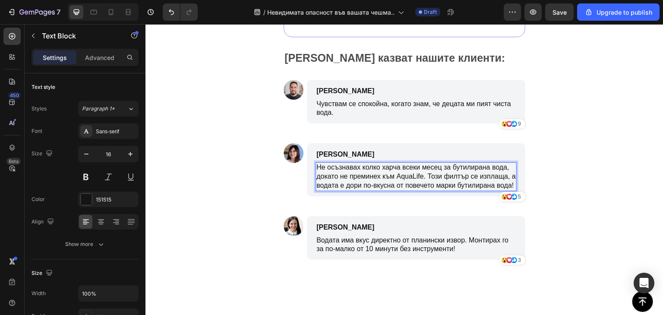
click at [417, 174] on p "Не осъзнавах колко харча всеки месец за бутилирана вода, докато не преминех към…" at bounding box center [417, 176] width 200 height 27
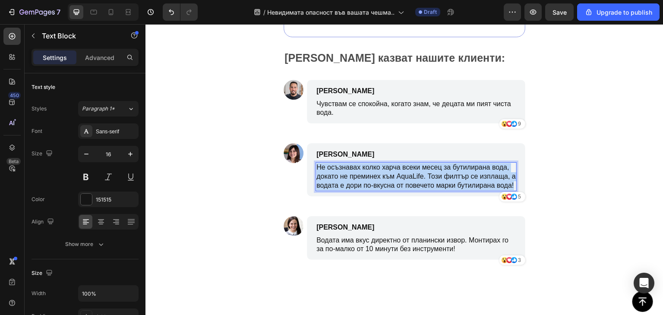
click at [417, 174] on p "Не осъзнавах колко харча всеки месец за бутилирана вода, докато не преминех към…" at bounding box center [417, 176] width 200 height 27
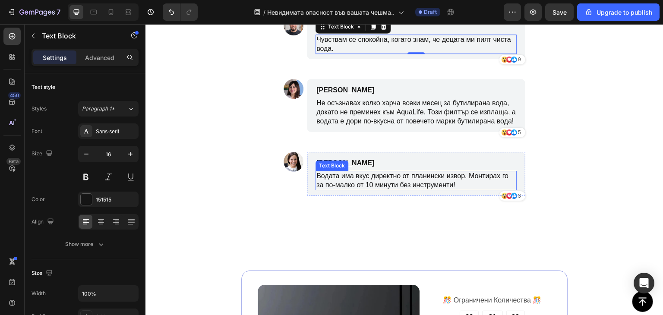
scroll to position [3255, 0]
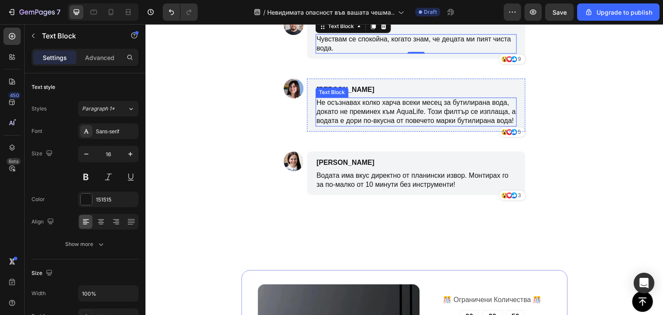
click at [378, 116] on p "Не осъзнавах колко харча всеки месец за бутилирана вода, докато не преминех към…" at bounding box center [417, 111] width 200 height 27
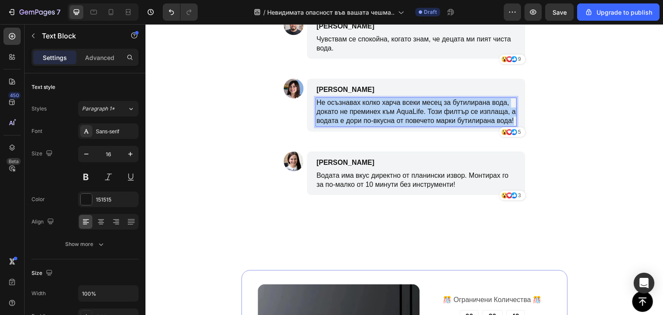
click at [378, 116] on p "Не осъзнавах колко харча всеки месец за бутилирана вода, докато не преминех към…" at bounding box center [417, 111] width 200 height 27
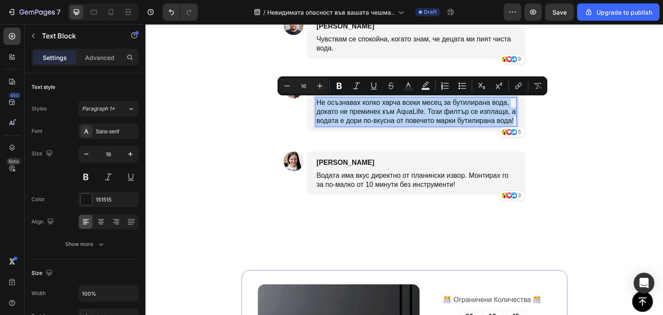
click at [337, 106] on p "Не осъзнавах колко харча всеки месец за бутилирана вода, докато не преминех към…" at bounding box center [417, 111] width 200 height 27
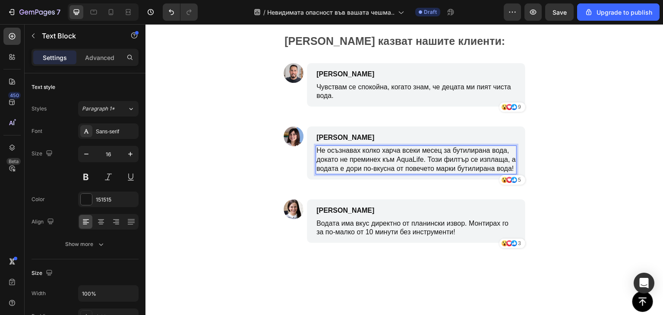
scroll to position [3198, 0]
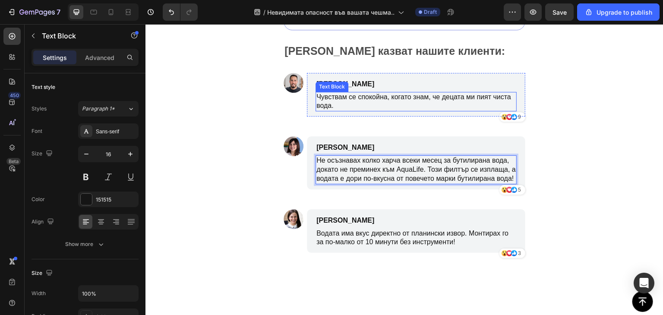
click at [321, 94] on p "Чувствам се спокойна, когато знам, че децата ми пият чиста вода." at bounding box center [417, 102] width 200 height 18
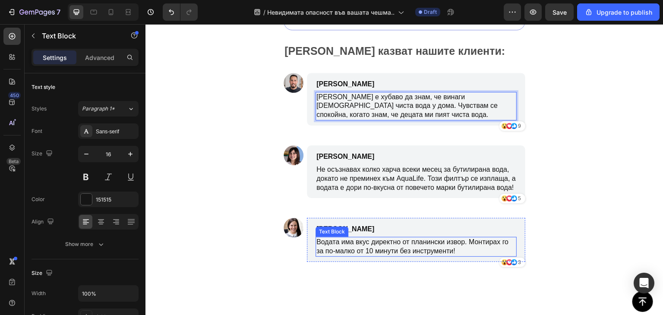
click at [384, 255] on p "Водата има вкус директно от планински извор. Монтирах го за по-малко от 10 мину…" at bounding box center [417, 247] width 200 height 18
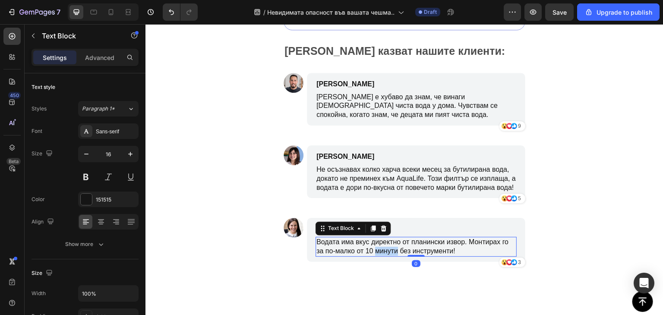
click at [384, 255] on p "Водата има вкус директно от планински извор. Монтирах го за по-малко от 10 мину…" at bounding box center [417, 247] width 200 height 18
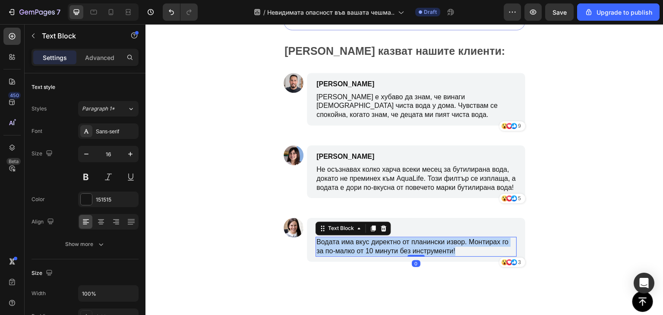
click at [384, 255] on p "Водата има вкус директно от планински извор. Монтирах го за по-малко от 10 мину…" at bounding box center [417, 247] width 200 height 18
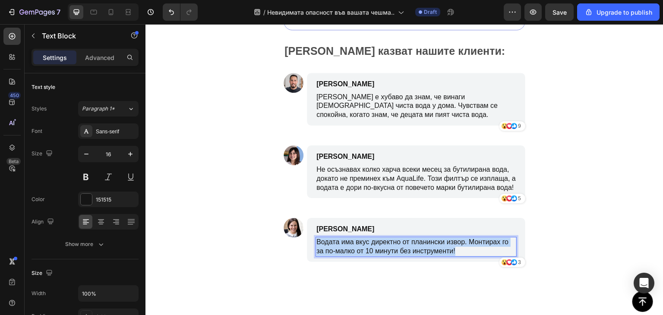
click at [384, 255] on p "Водата има вкус директно от планински извор. Монтирах го за по-малко от 10 мину…" at bounding box center [417, 247] width 200 height 18
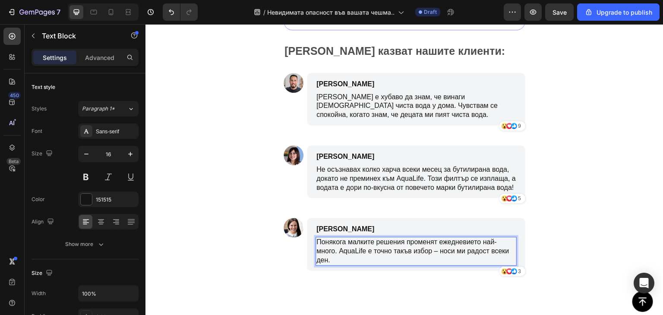
click at [488, 263] on p "Понякога малките решения променят ежедневието най-много. AquaLife е точно такъв…" at bounding box center [417, 251] width 200 height 27
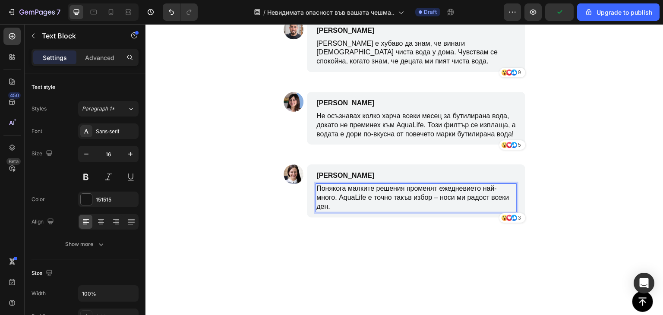
scroll to position [3195, 0]
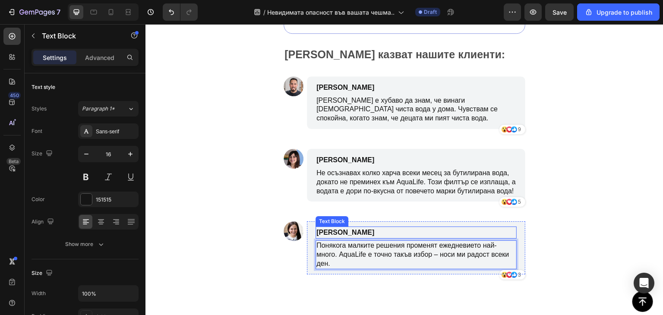
click at [340, 237] on p "Емилия Р." at bounding box center [375, 233] width 117 height 10
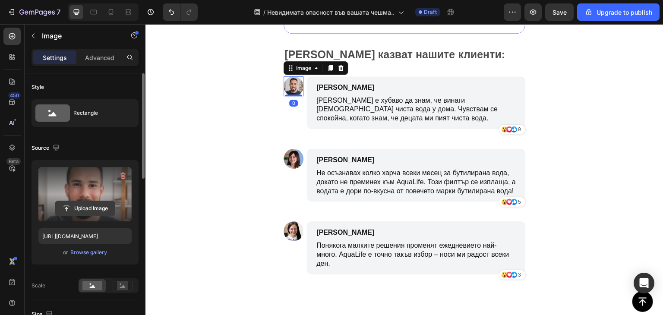
click at [89, 209] on input "file" at bounding box center [85, 208] width 60 height 15
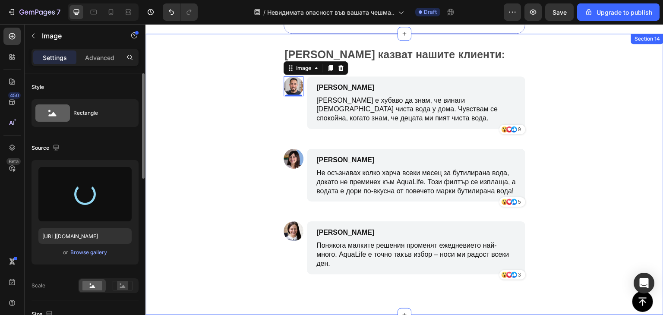
type input "https://cdn.shopify.com/s/files/1/0900/6854/9898/files/gempages_581753549872956…"
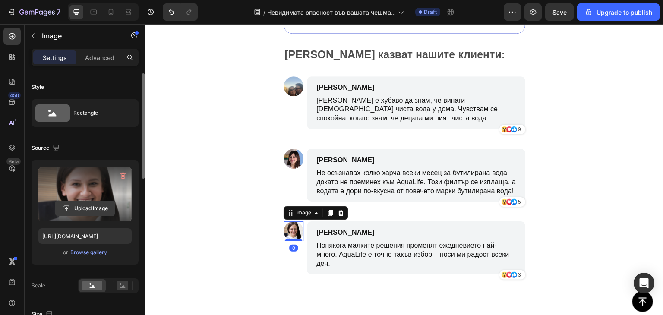
click at [98, 211] on input "file" at bounding box center [85, 208] width 60 height 15
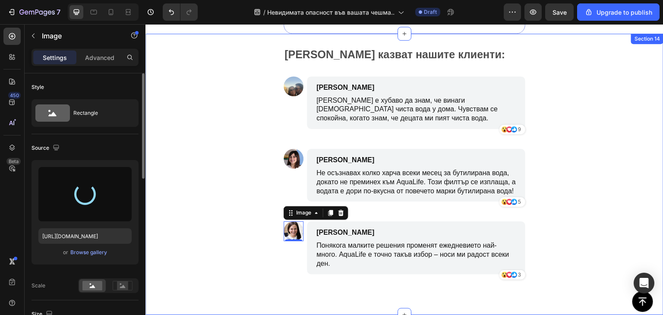
type input "https://cdn.shopify.com/s/files/1/0900/6854/9898/files/gempages_581753549872956…"
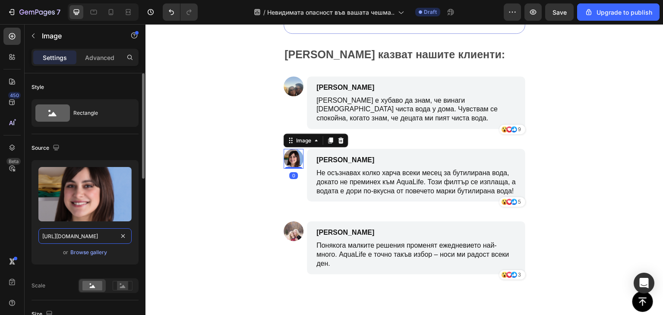
click at [98, 238] on input "https://cdn.shopify.com/s/files/1/0900/6854/9898/files/gempages_581753549872956…" at bounding box center [84, 237] width 93 height 16
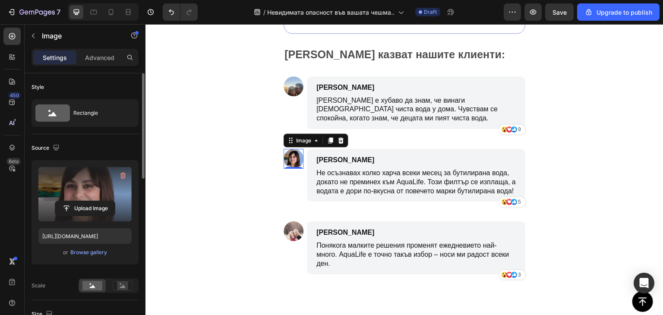
click at [99, 193] on label at bounding box center [84, 194] width 93 height 54
click at [99, 201] on input "file" at bounding box center [85, 208] width 60 height 15
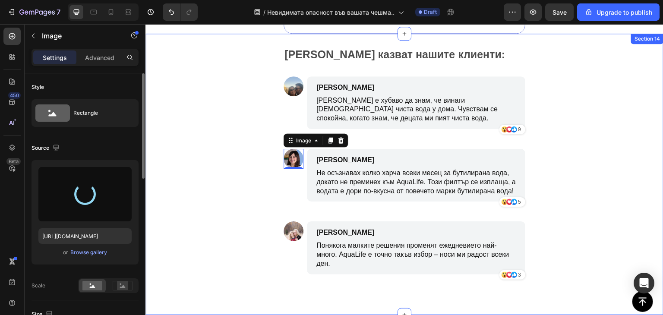
type input "https://cdn.shopify.com/s/files/1/0900/6854/9898/files/gempages_581753549872956…"
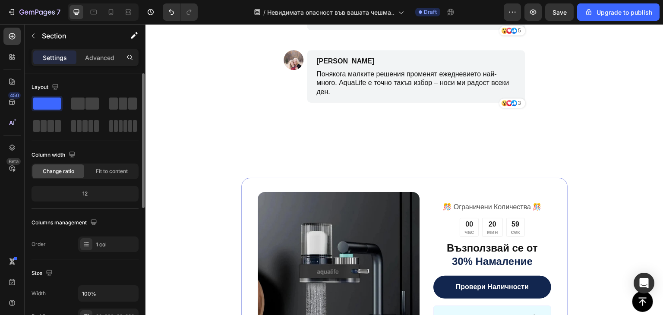
scroll to position [3365, 0]
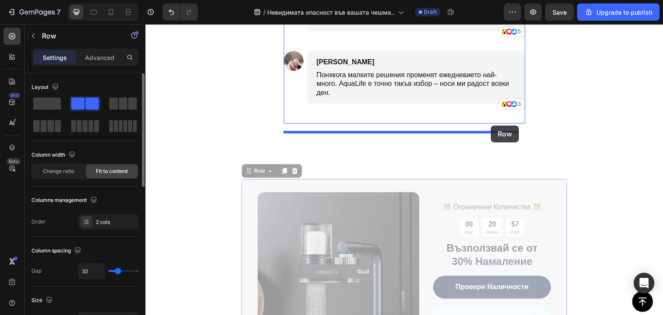
drag, startPoint x: 513, startPoint y: 190, endPoint x: 492, endPoint y: 126, distance: 67.8
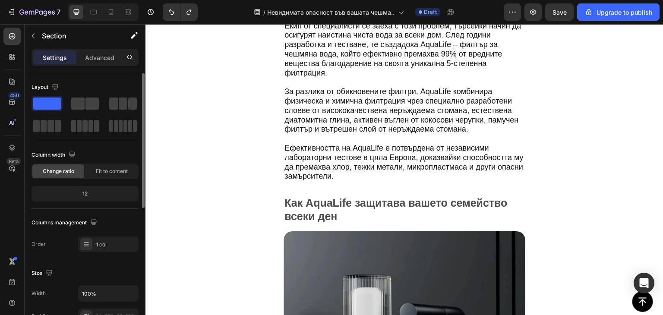
scroll to position [1480, 0]
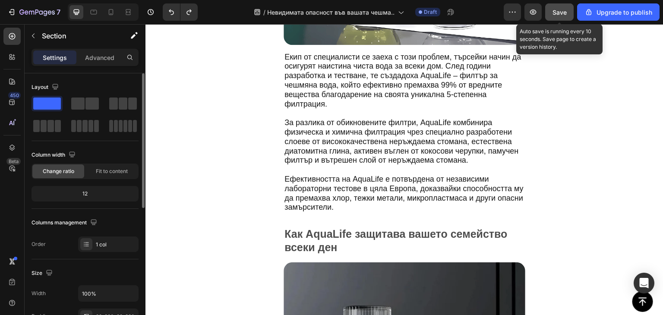
click at [556, 14] on span "Save" at bounding box center [560, 12] width 14 height 7
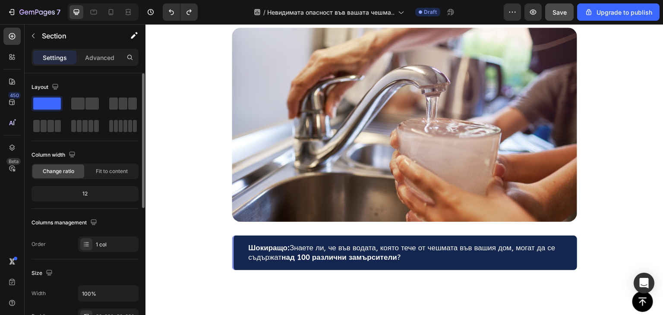
scroll to position [0, 0]
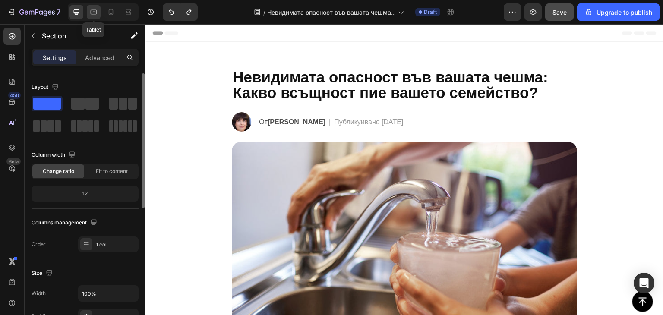
click at [95, 11] on icon at bounding box center [93, 12] width 9 height 9
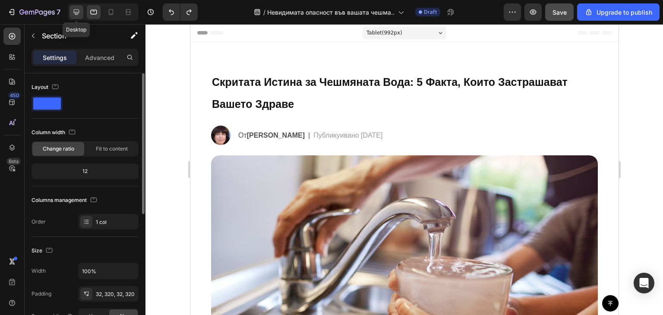
click at [76, 13] on icon at bounding box center [77, 13] width 6 height 6
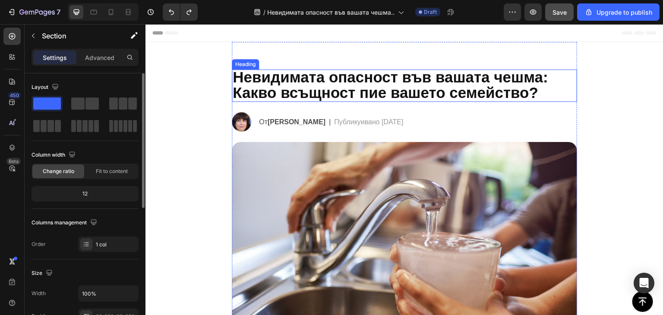
click at [374, 93] on span "Невидимата опасност във вашата чешма: Какво всъщност пие вашето семейство?" at bounding box center [391, 85] width 316 height 32
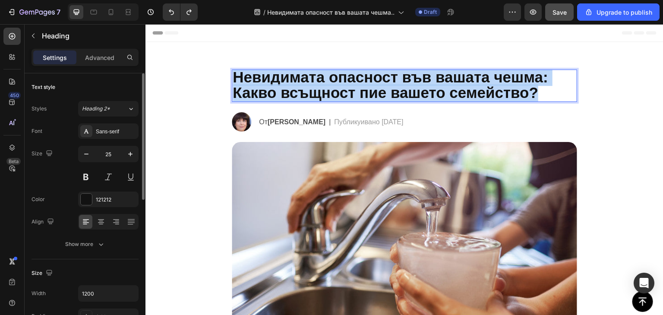
click at [374, 93] on span "Невидимата опасност във вашата чешма: Какво всъщност пие вашето семейство?" at bounding box center [391, 85] width 316 height 32
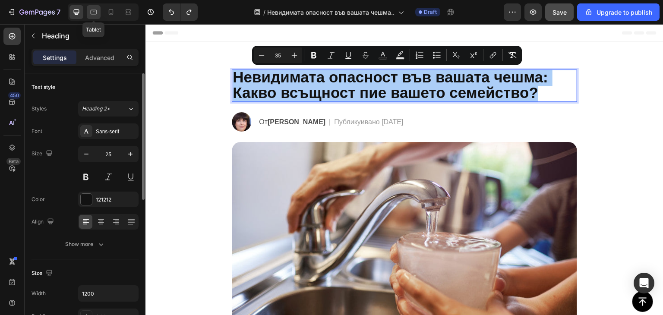
click at [97, 16] on icon at bounding box center [93, 12] width 9 height 9
type input "37"
type input "100%"
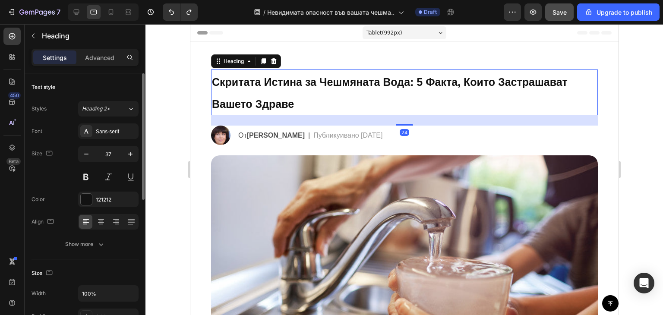
click at [325, 90] on h2 "Скритата Истина за Чешмяната Вода: 5 Факта, Които Застрашават Вашето Здраве" at bounding box center [404, 93] width 387 height 46
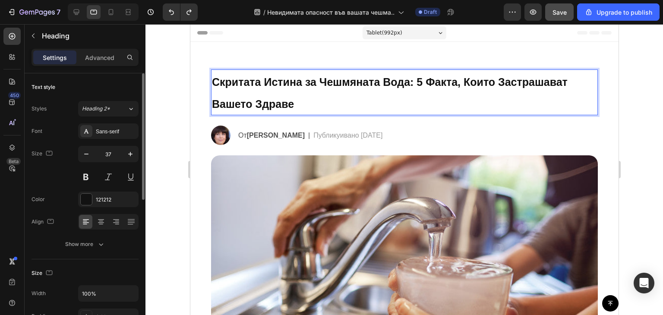
click at [325, 90] on h2 "Скритата Истина за Чешмяната Вода: 5 Факта, Които Застрашават Вашето Здраве" at bounding box center [404, 93] width 387 height 46
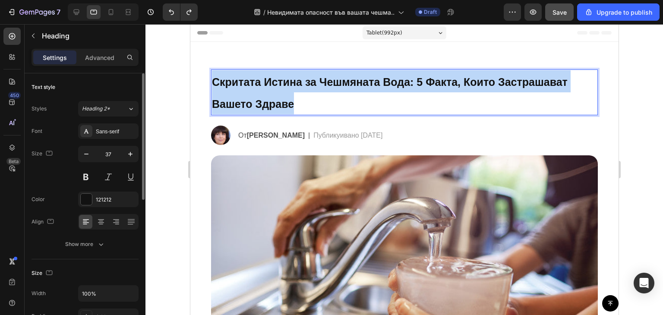
click at [325, 90] on p "Скритата Истина за Чешмяната Вода: 5 Факта, Които Застрашават Вашето Здраве" at bounding box center [404, 92] width 385 height 44
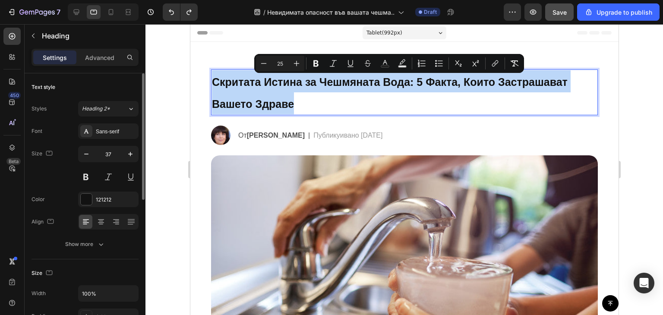
type input "35"
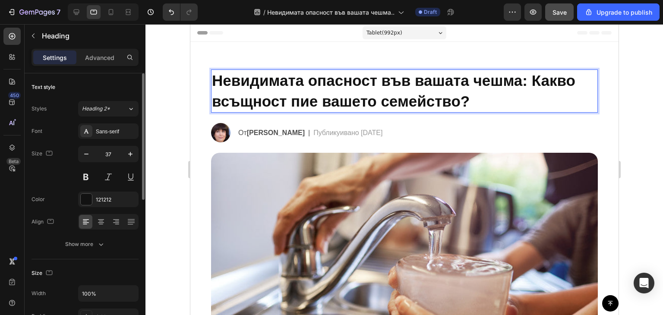
click at [325, 90] on p "Невидимата опасност във вашата чешма: Какво всъщност пие вашето семейство?" at bounding box center [404, 90] width 385 height 41
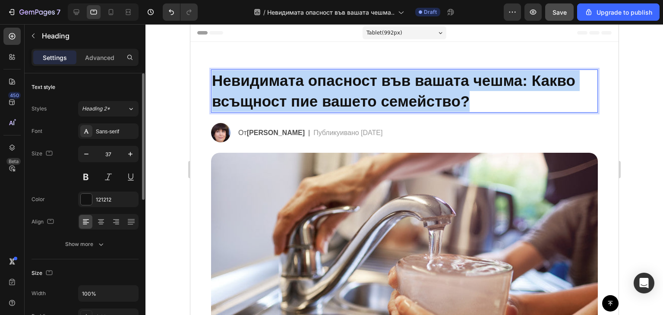
click at [325, 90] on p "Невидимата опасност във вашата чешма: Какво всъщност пие вашето семейство?" at bounding box center [404, 90] width 385 height 41
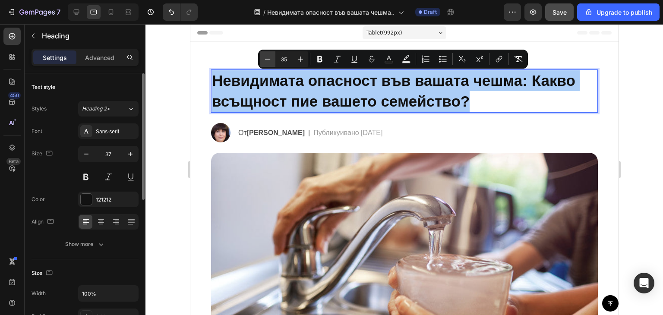
click at [269, 56] on icon "Editor contextual toolbar" at bounding box center [267, 59] width 9 height 9
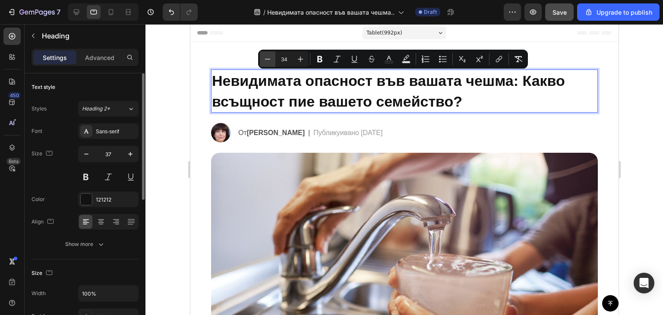
click at [269, 56] on icon "Editor contextual toolbar" at bounding box center [267, 59] width 9 height 9
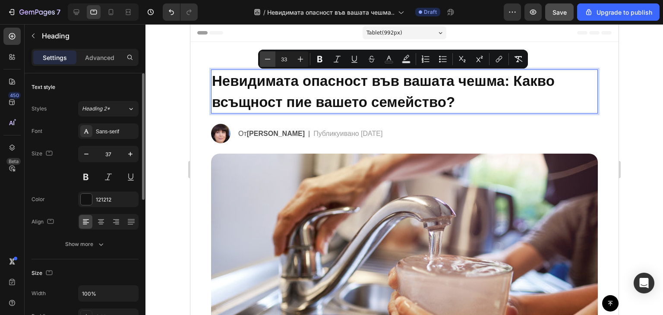
click at [269, 56] on icon "Editor contextual toolbar" at bounding box center [267, 59] width 9 height 9
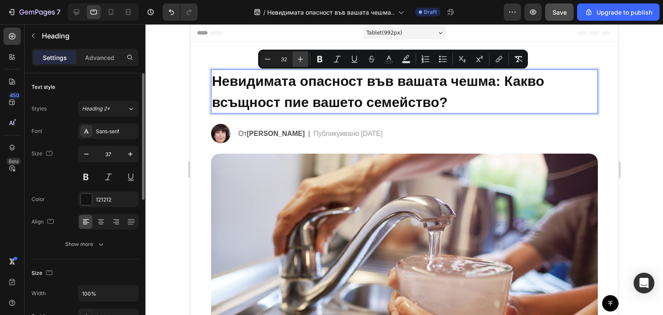
click at [295, 57] on button "Plus" at bounding box center [301, 59] width 16 height 16
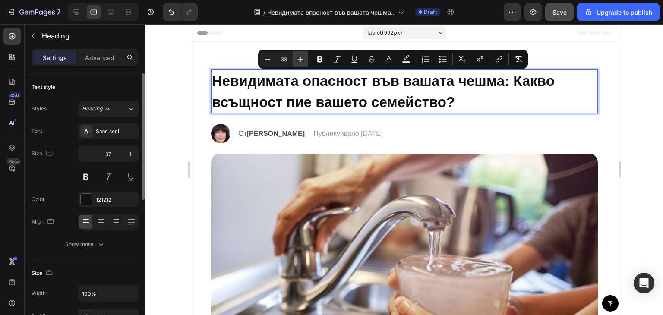
click at [295, 57] on button "Plus" at bounding box center [301, 59] width 16 height 16
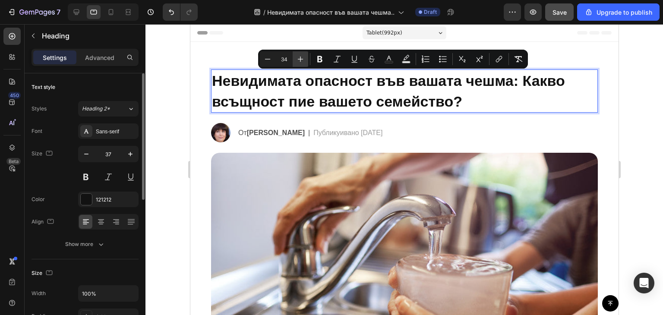
click at [295, 57] on button "Plus" at bounding box center [301, 59] width 16 height 16
type input "35"
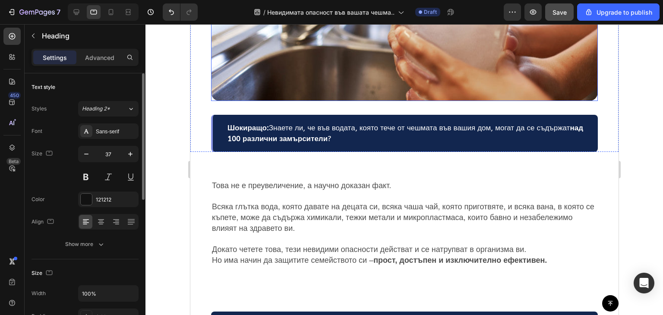
scroll to position [269, 0]
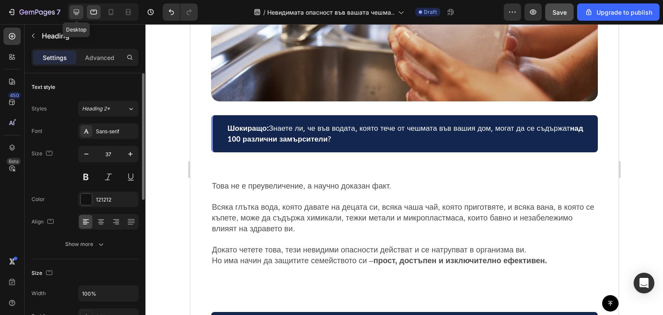
click at [79, 11] on icon at bounding box center [77, 13] width 6 height 6
type input "48"
type input "1200"
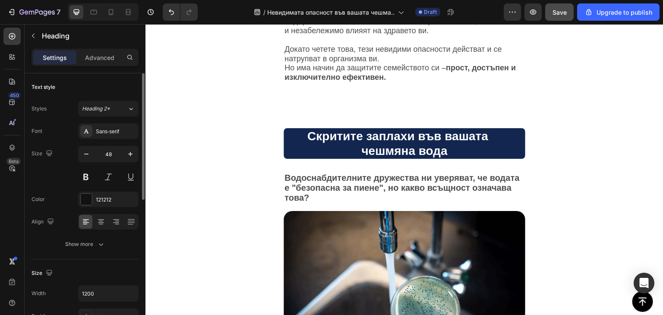
scroll to position [435, 0]
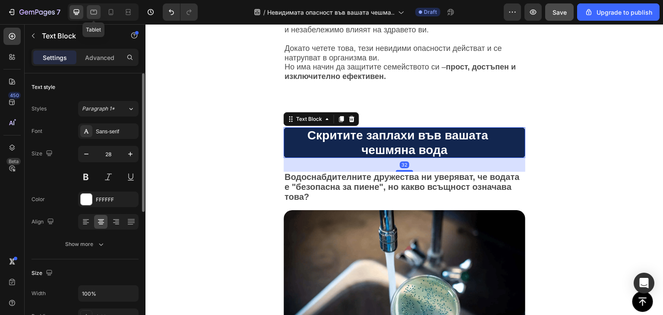
click at [93, 11] on icon at bounding box center [93, 12] width 9 height 9
type input "24"
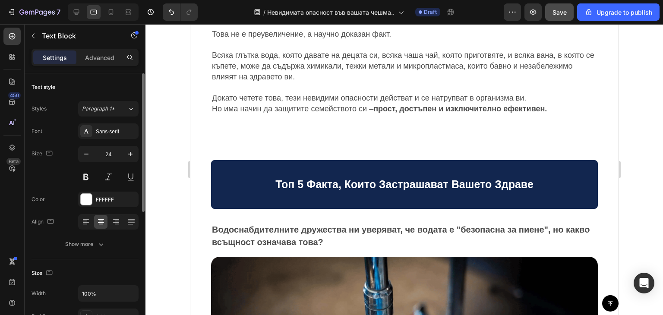
scroll to position [419, 0]
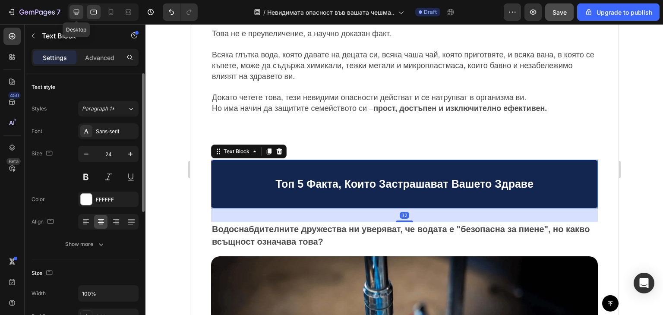
click at [75, 11] on icon at bounding box center [76, 12] width 9 height 9
type input "28"
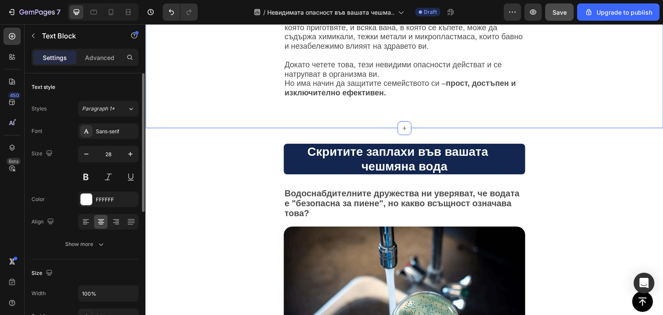
scroll to position [389, 0]
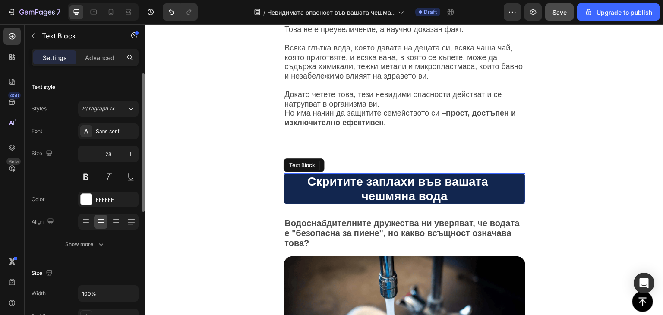
click at [386, 179] on p "Скритите заплахи във вашата чешмяна вода" at bounding box center [405, 189] width 240 height 29
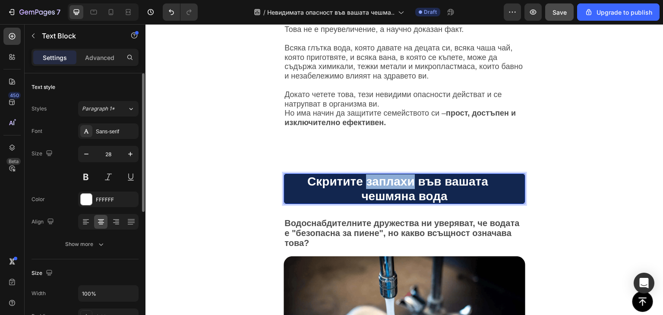
click at [386, 179] on p "Скритите заплахи във вашата чешмяна вода" at bounding box center [405, 189] width 240 height 29
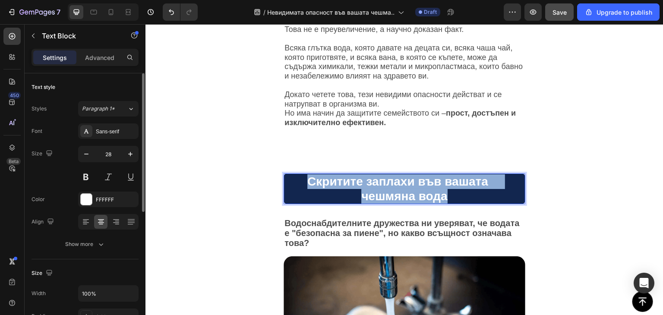
click at [386, 179] on p "Скритите заплахи във вашата чешмяна вода" at bounding box center [405, 189] width 240 height 29
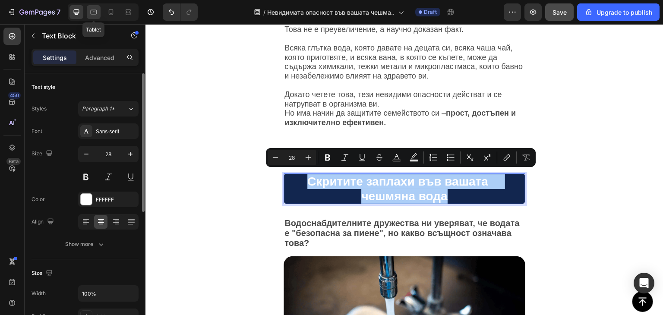
click at [97, 11] on icon at bounding box center [94, 12] width 6 height 5
type input "24"
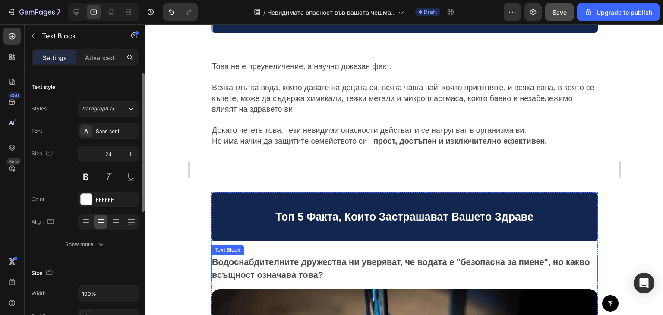
scroll to position [359, 0]
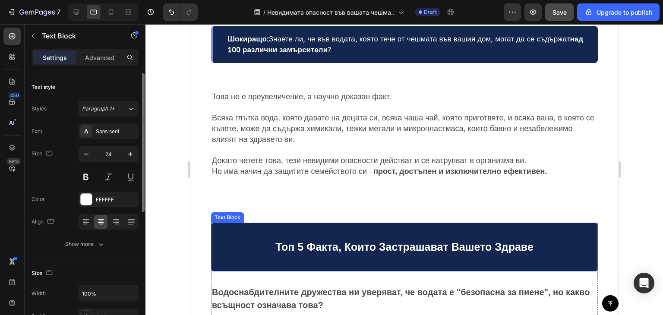
click at [448, 241] on span "Топ 5 Факта, Които Застрашават Вашето Здраве" at bounding box center [404, 247] width 258 height 12
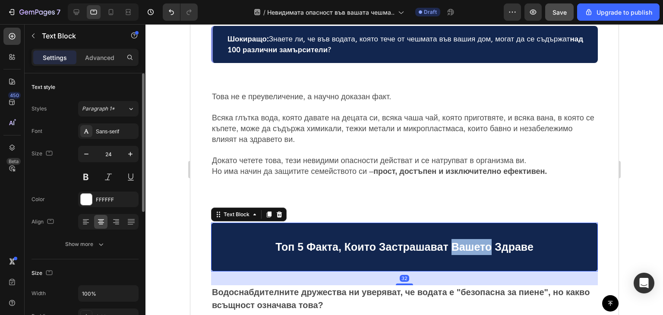
click at [448, 241] on span "Топ 5 Факта, Които Застрашават Вашето Здраве" at bounding box center [404, 247] width 258 height 12
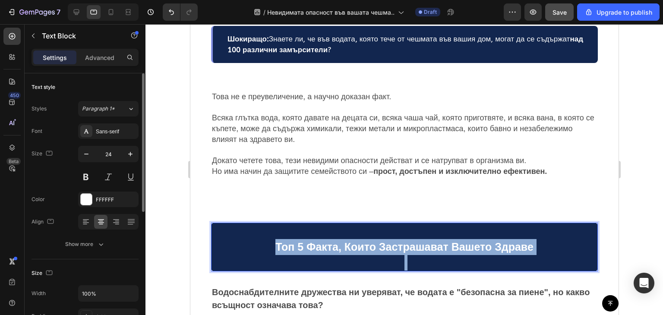
click at [448, 241] on span "Топ 5 Факта, Които Застрашават Вашето Здраве" at bounding box center [404, 247] width 258 height 12
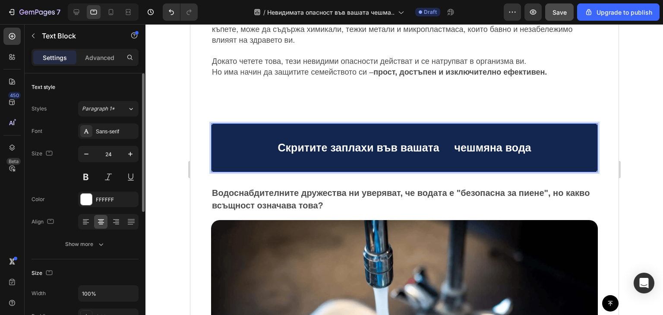
scroll to position [455, 0]
click at [452, 144] on span "Скритите заплахи във вашата чешмяна вода" at bounding box center [405, 147] width 254 height 12
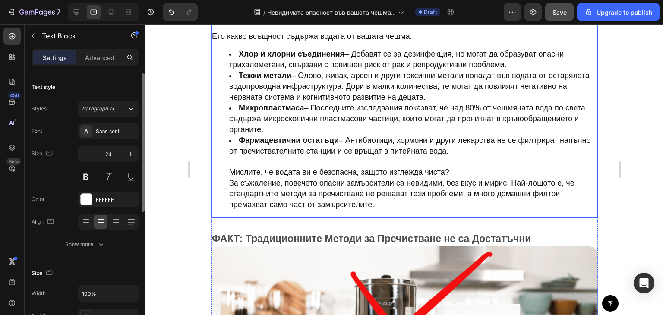
scroll to position [917, 0]
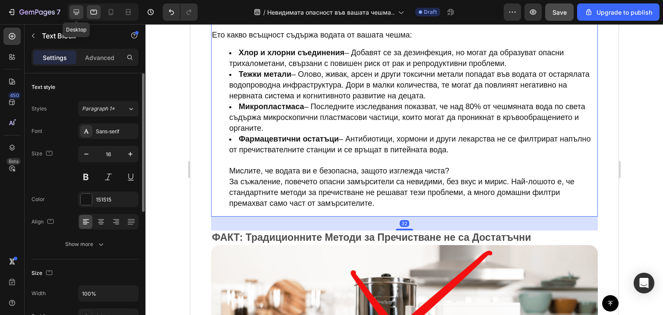
click at [77, 8] on icon at bounding box center [76, 12] width 9 height 9
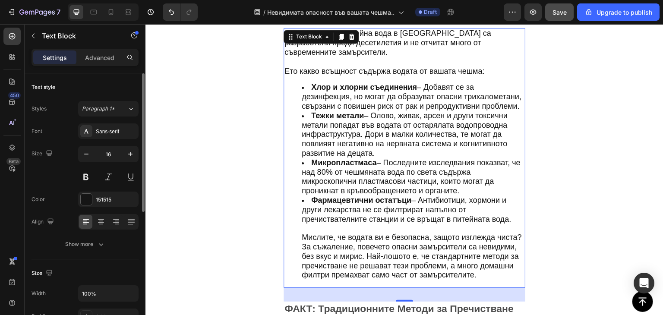
scroll to position [775, 0]
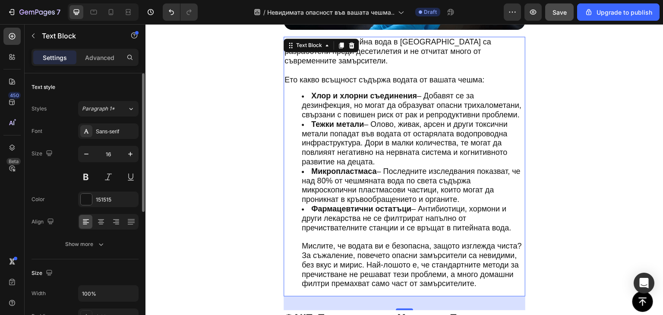
click at [303, 242] on span "Мислите, че водата ви е безопасна, защото изглежда чиста?" at bounding box center [412, 246] width 220 height 9
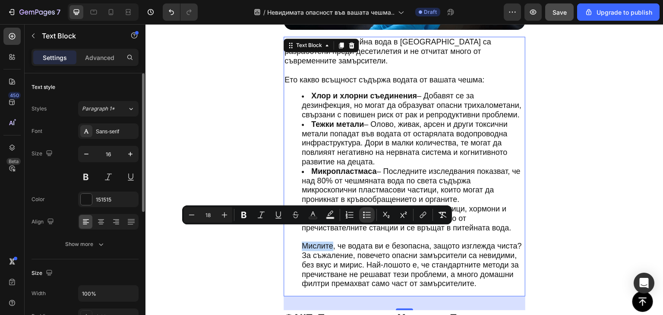
click at [303, 242] on span "Мислите, че водата ви е безопасна, защото изглежда чиста?" at bounding box center [412, 246] width 220 height 9
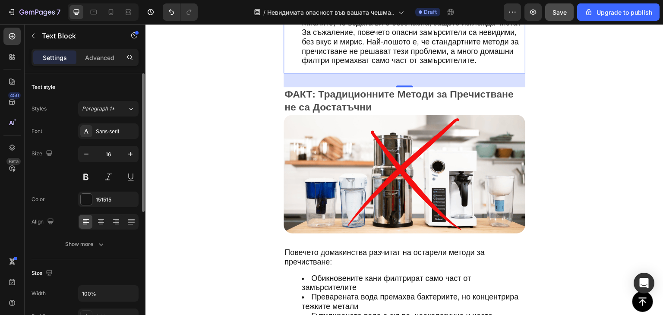
scroll to position [999, 0]
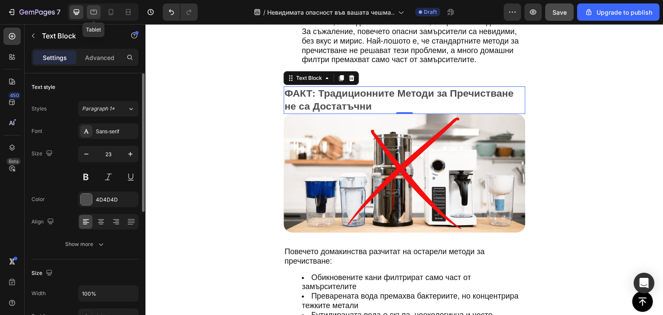
click at [92, 14] on icon at bounding box center [94, 12] width 6 height 5
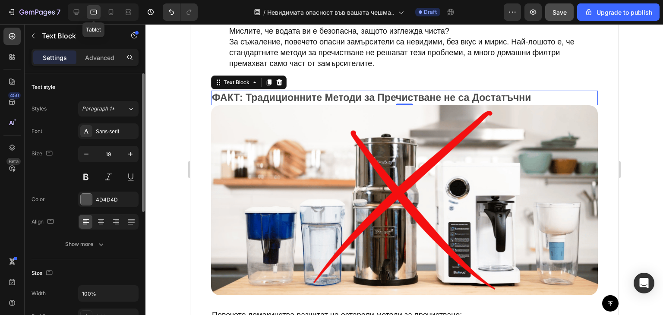
scroll to position [1079, 0]
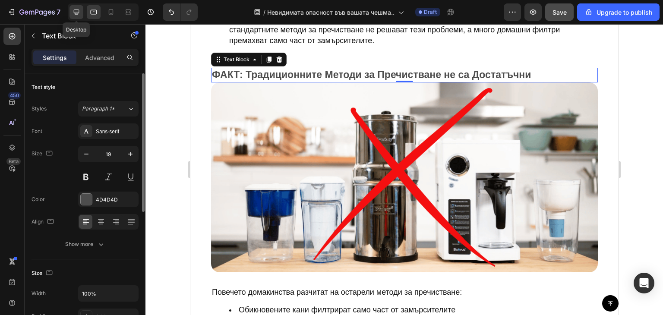
click at [77, 13] on icon at bounding box center [77, 13] width 6 height 6
type input "23"
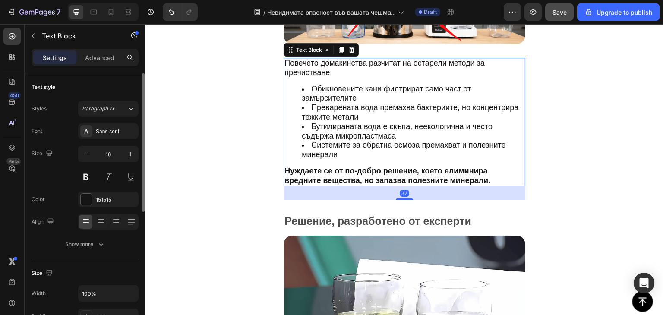
scroll to position [1188, 0]
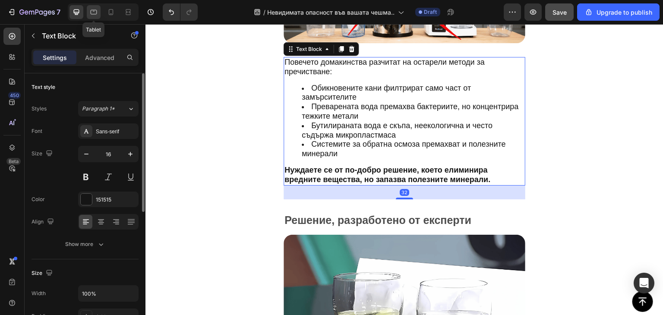
click at [92, 18] on div at bounding box center [94, 12] width 14 height 14
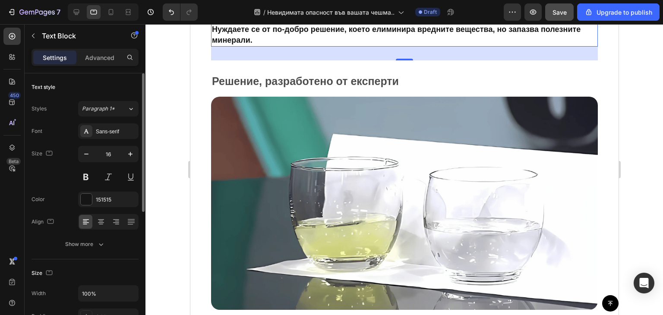
scroll to position [1412, 0]
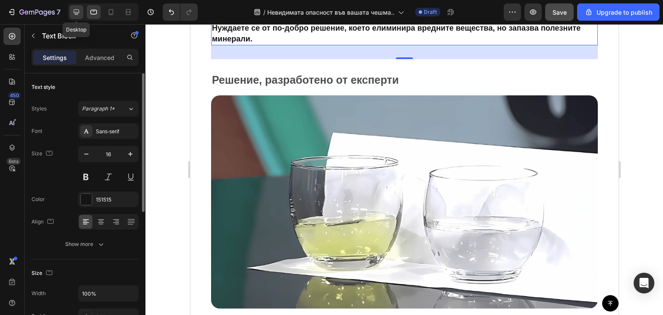
click at [73, 14] on icon at bounding box center [76, 12] width 9 height 9
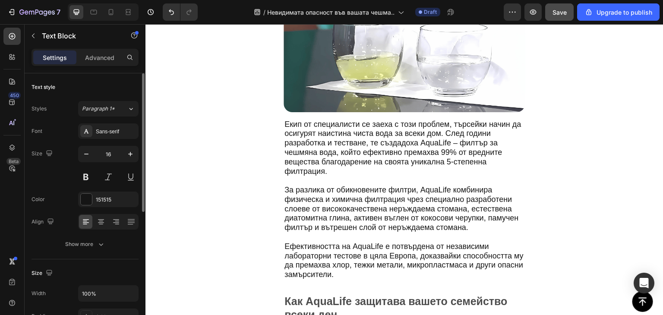
scroll to position [1431, 0]
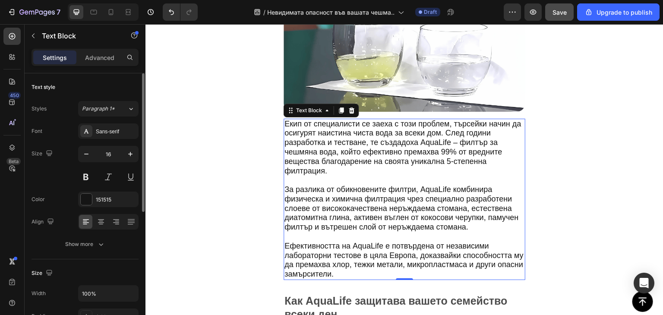
click at [102, 16] on div at bounding box center [103, 11] width 71 height 17
click at [95, 13] on icon at bounding box center [93, 12] width 9 height 9
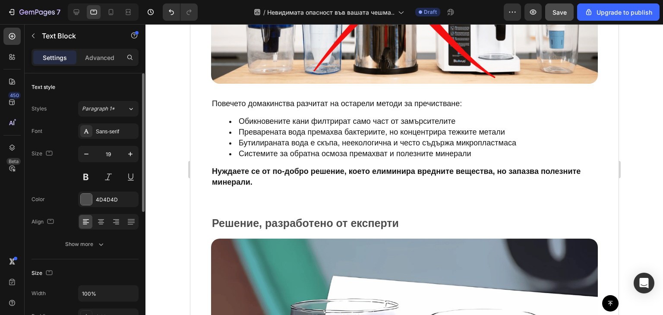
scroll to position [1295, 0]
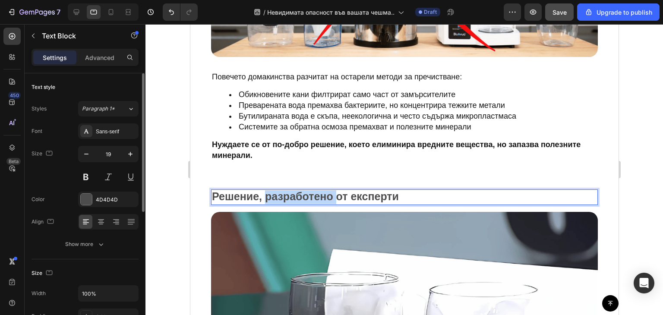
click at [311, 190] on span "Решение, разработено от експерти" at bounding box center [305, 196] width 187 height 12
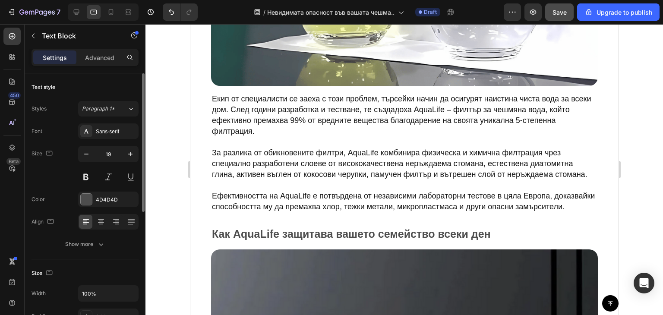
scroll to position [1616, 0]
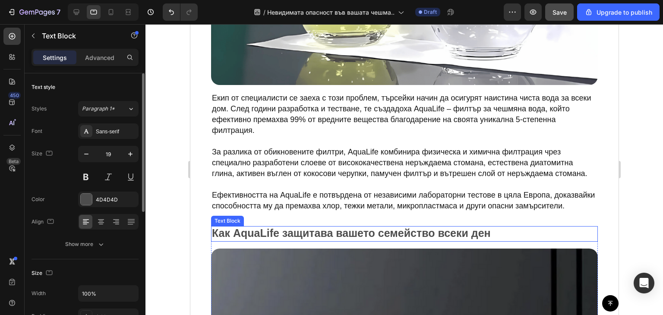
click at [296, 233] on span "Как AquaLife защитава вашето семейство всеки ден" at bounding box center [351, 233] width 279 height 12
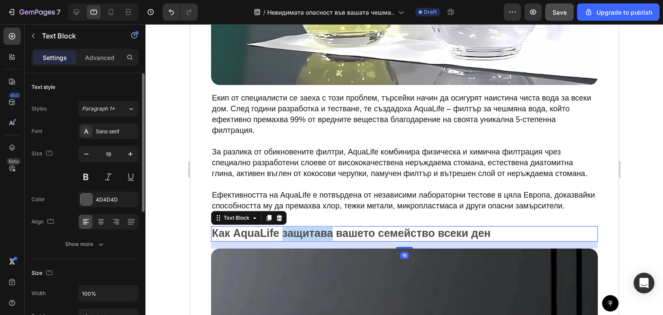
click at [296, 233] on span "Как AquaLife защитава вашето семейство всеки ден" at bounding box center [351, 233] width 279 height 12
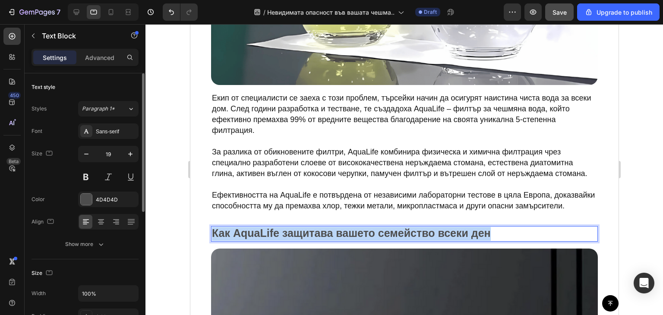
click at [296, 233] on span "Как AquaLife защитава вашето семейство всеки ден" at bounding box center [351, 233] width 279 height 12
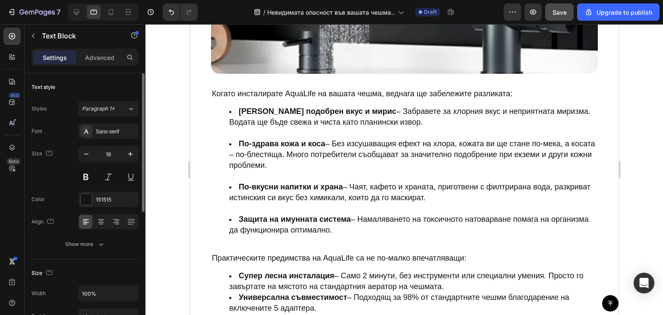
scroll to position [2184, 0]
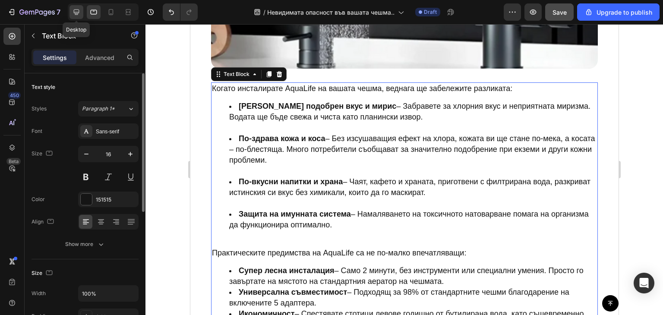
click at [72, 12] on icon at bounding box center [76, 12] width 9 height 9
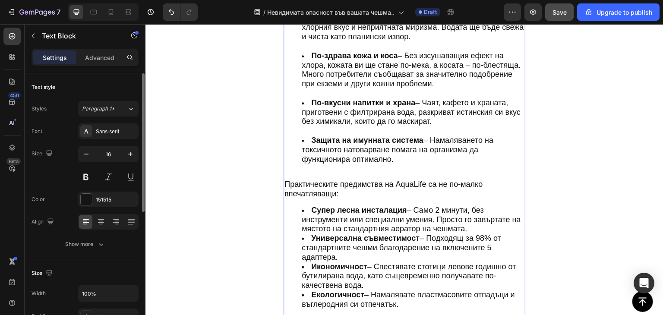
scroll to position [2096, 0]
click at [98, 10] on div at bounding box center [94, 12] width 14 height 14
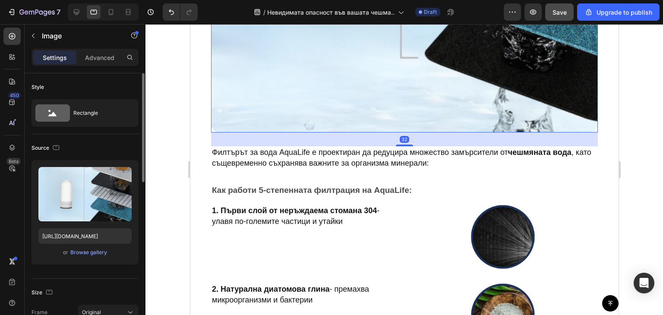
scroll to position [2739, 0]
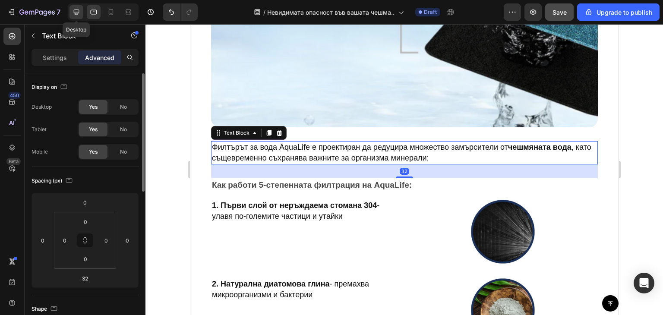
click at [76, 19] on div at bounding box center [77, 12] width 14 height 14
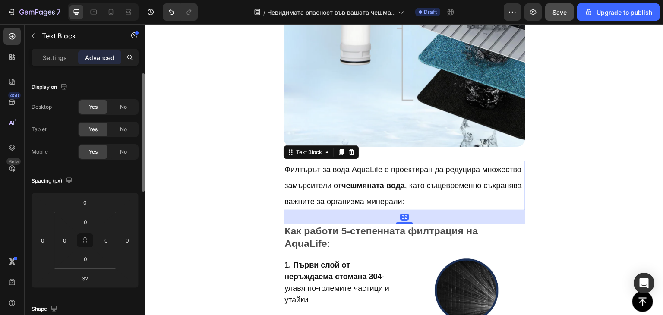
scroll to position [2623, 0]
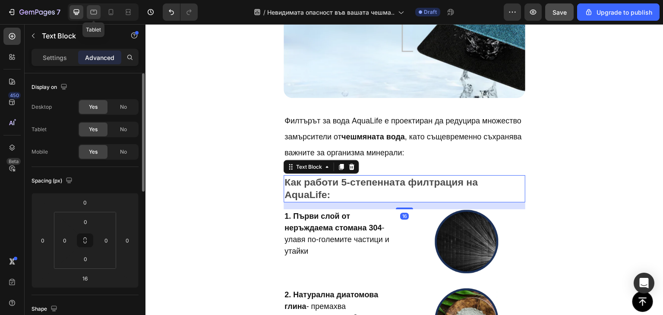
click at [93, 11] on icon at bounding box center [93, 12] width 9 height 9
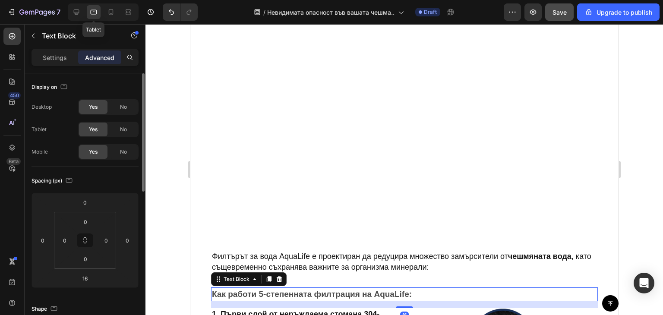
scroll to position [2855, 0]
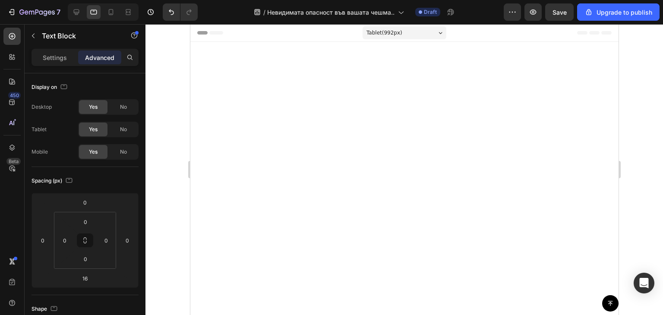
scroll to position [2855, 0]
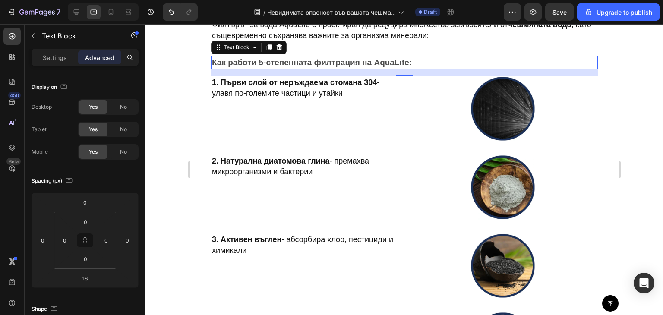
click at [268, 60] on strong "Как работи 5-степенната филтрация на AquaLife:" at bounding box center [312, 62] width 200 height 9
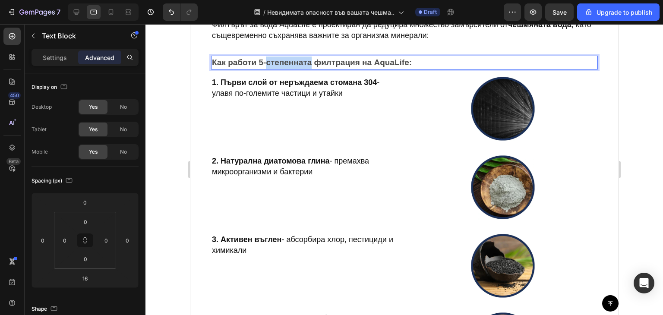
click at [268, 60] on strong "Как работи 5-степенната филтрация на AquaLife:" at bounding box center [312, 62] width 200 height 9
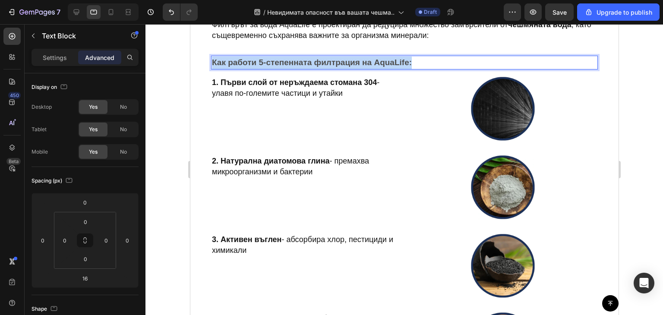
click at [268, 60] on strong "Как работи 5-степенната филтрация на AquaLife:" at bounding box center [312, 62] width 200 height 9
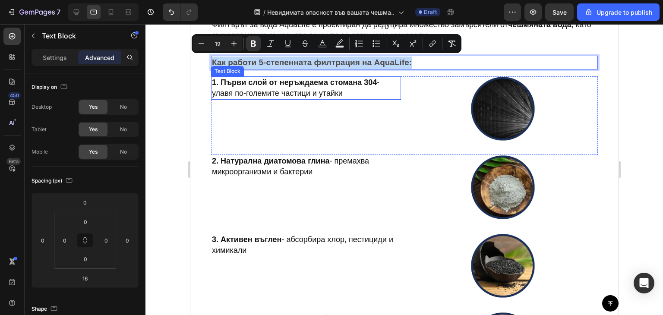
click at [264, 90] on span "1. Първи слой от неръждаема стомана 304 - улавя по-големите частици и утайки" at bounding box center [296, 87] width 168 height 19
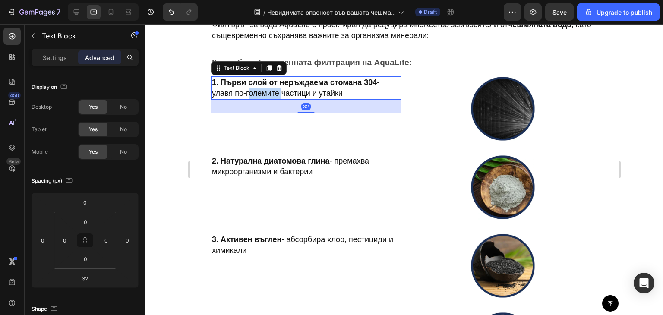
click at [264, 90] on span "1. Първи слой от неръждаема стомана 304 - улавя по-големите частици и утайки" at bounding box center [296, 87] width 168 height 19
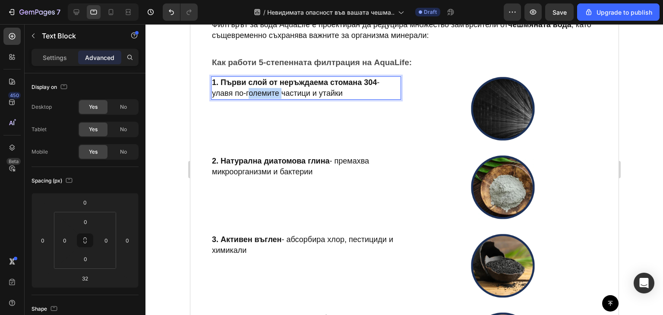
click at [264, 90] on span "1. Първи слой от неръждаема стомана 304 - улавя по-големите частици и утайки" at bounding box center [296, 87] width 168 height 19
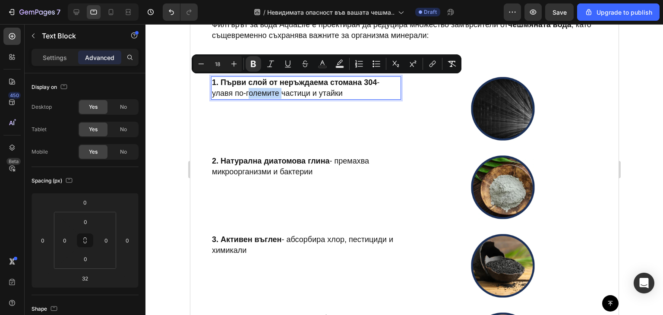
click at [264, 90] on span "1. Първи слой от неръждаема стомана 304 - улавя по-големите частици и утайки" at bounding box center [296, 87] width 168 height 19
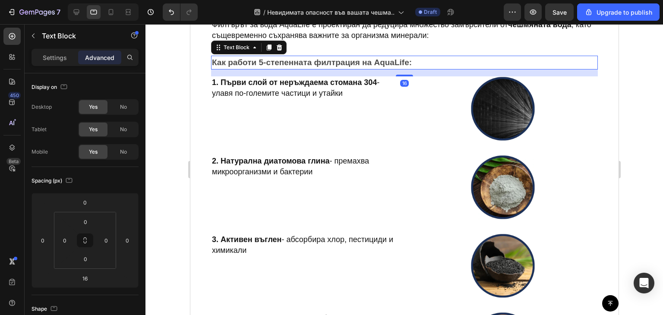
click at [429, 63] on p "Как работи 5-степенната филтрация на AquaLife:" at bounding box center [404, 63] width 385 height 13
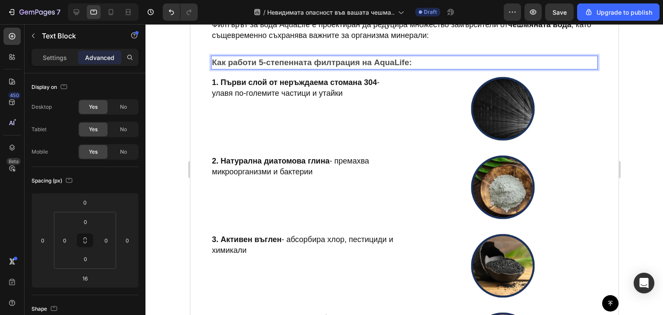
click at [429, 63] on p "Как работи 5-степенната филтрация на AquaLife:" at bounding box center [404, 63] width 385 height 13
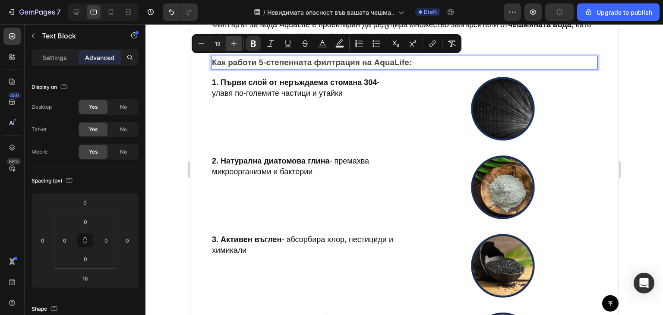
click at [235, 37] on button "Plus" at bounding box center [234, 44] width 16 height 16
type input "20"
click at [73, 15] on icon at bounding box center [76, 12] width 9 height 9
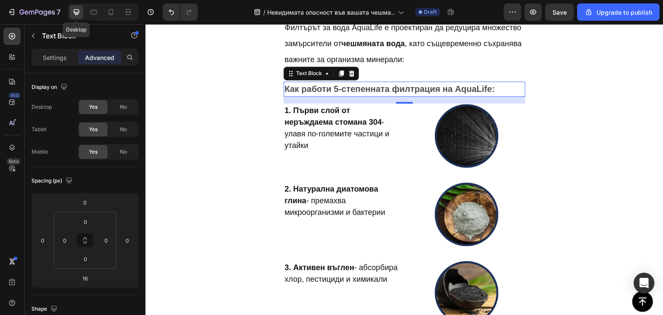
scroll to position [2882, 0]
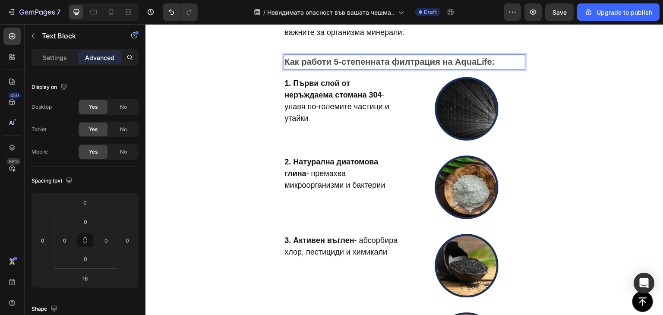
click at [382, 60] on strong "Как работи 5-степенната филтрация на AquaLife:" at bounding box center [390, 62] width 210 height 10
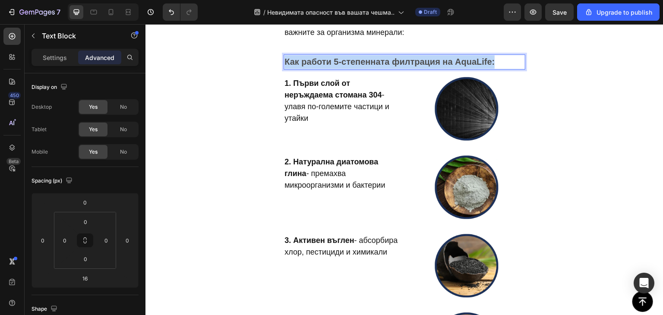
click at [382, 60] on strong "Как работи 5-степенната филтрация на AquaLife:" at bounding box center [390, 62] width 210 height 10
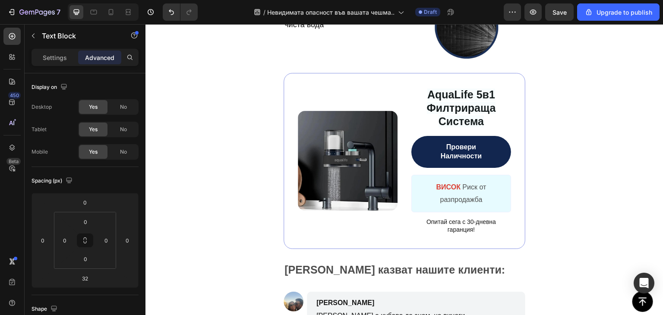
scroll to position [3279, 0]
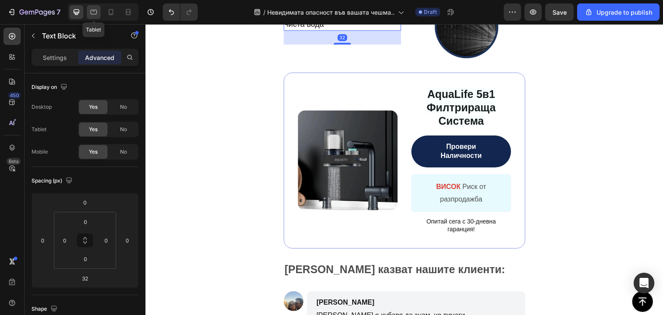
click at [98, 13] on icon at bounding box center [93, 12] width 9 height 9
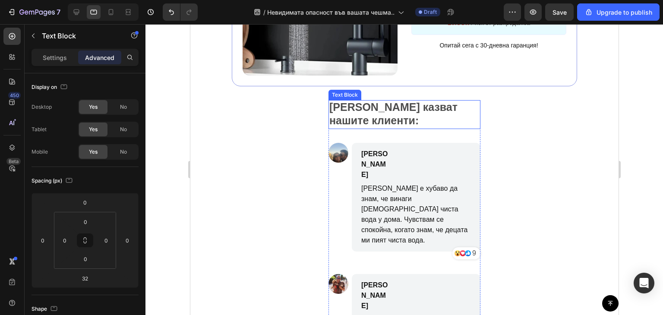
scroll to position [3443, 0]
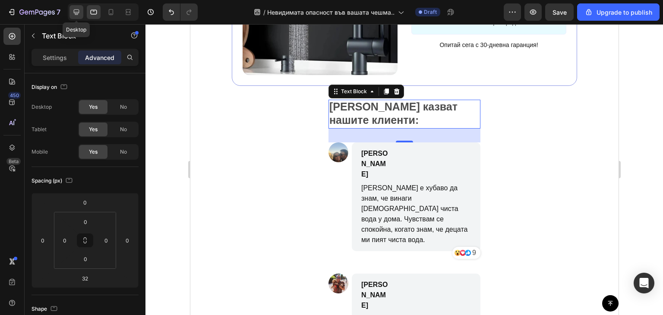
click at [76, 10] on icon at bounding box center [76, 12] width 9 height 9
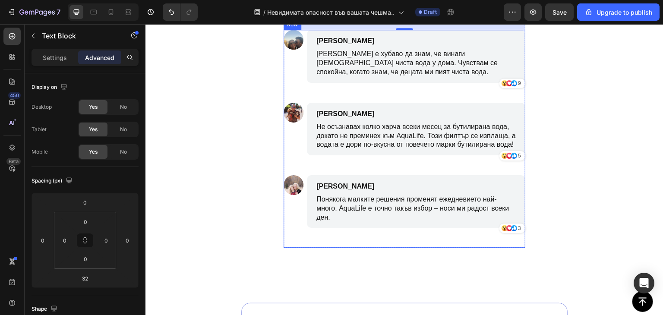
scroll to position [3538, 0]
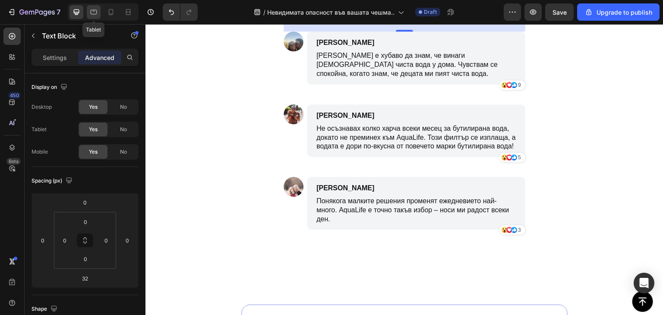
click at [93, 13] on icon at bounding box center [93, 12] width 9 height 9
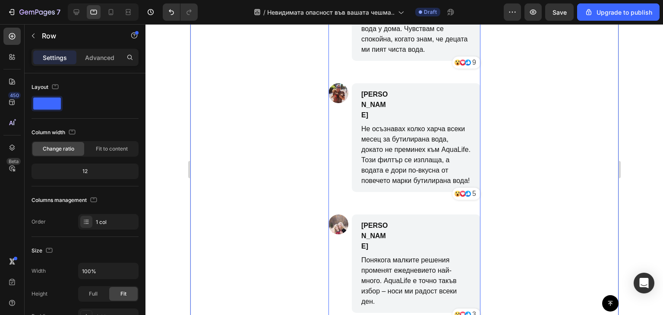
scroll to position [3632, 0]
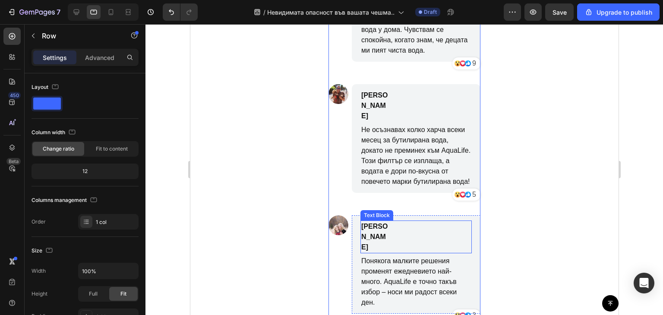
click at [381, 222] on p "Силвия Г." at bounding box center [375, 237] width 28 height 31
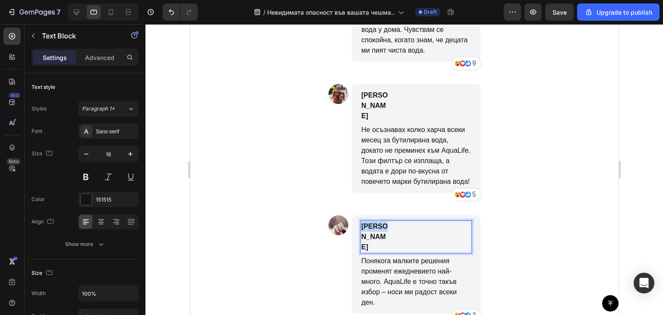
click at [381, 222] on p "Силвия Г." at bounding box center [375, 237] width 28 height 31
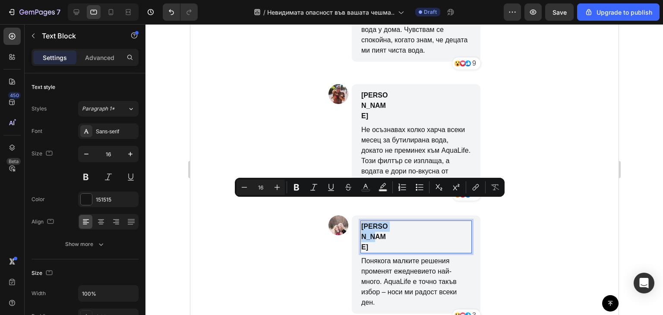
click at [381, 222] on p "Силвия Г." at bounding box center [375, 237] width 28 height 31
click at [389, 221] on div "Силвия Г. Text Block 4" at bounding box center [415, 237] width 111 height 33
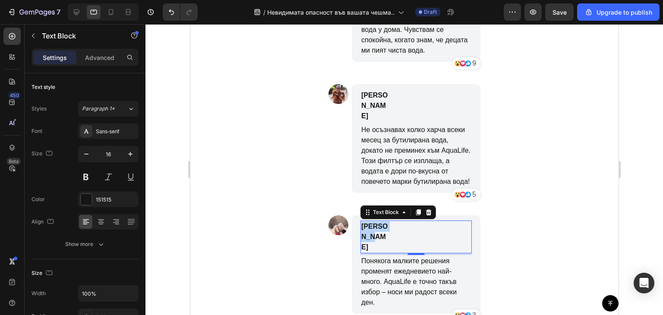
click at [389, 221] on div "Силвия Г. Text Block 4" at bounding box center [415, 237] width 111 height 33
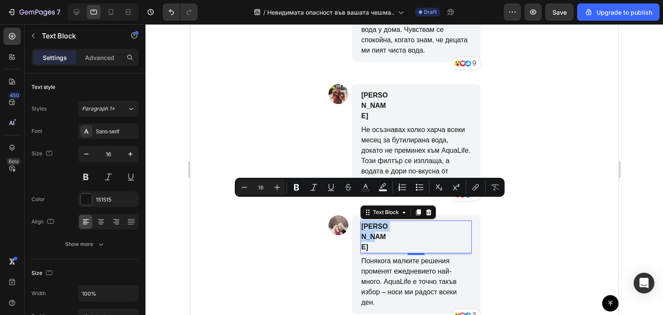
click at [370, 222] on p "Силвия Г." at bounding box center [375, 237] width 28 height 31
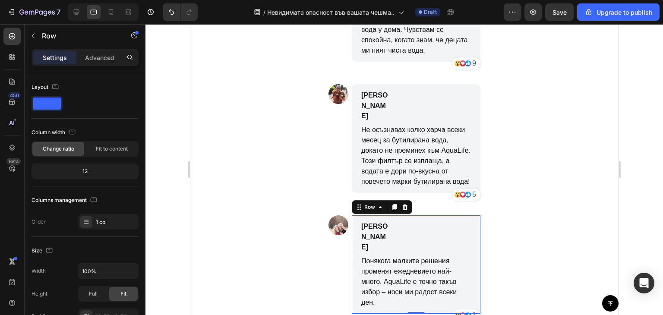
click at [466, 216] on div "Силвия Г. Text Block Понякога малките решения променят ежедневието най-много. A…" at bounding box center [416, 265] width 129 height 98
click at [409, 221] on div "Силвия Г. Text Block" at bounding box center [415, 237] width 111 height 33
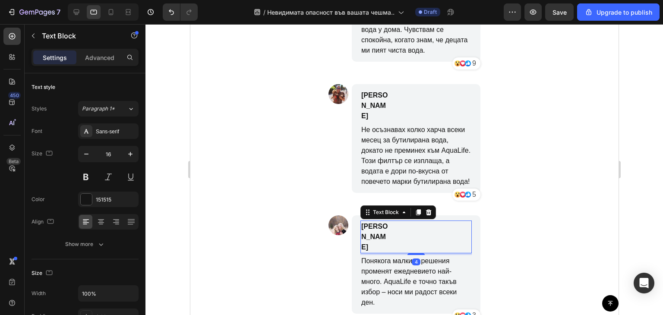
click at [409, 221] on div "Силвия Г. Text Block 4" at bounding box center [415, 237] width 111 height 33
click at [382, 221] on div "Силвия Г." at bounding box center [374, 237] width 29 height 33
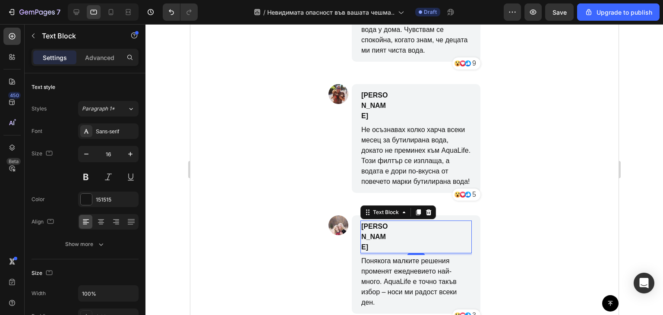
click at [382, 221] on div "Силвия Г." at bounding box center [374, 237] width 29 height 33
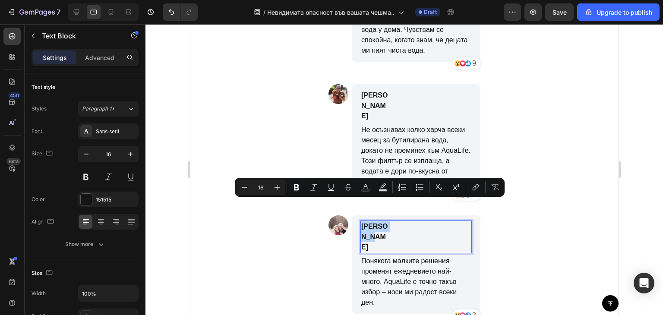
click at [382, 221] on div "Силвия Г." at bounding box center [374, 237] width 29 height 33
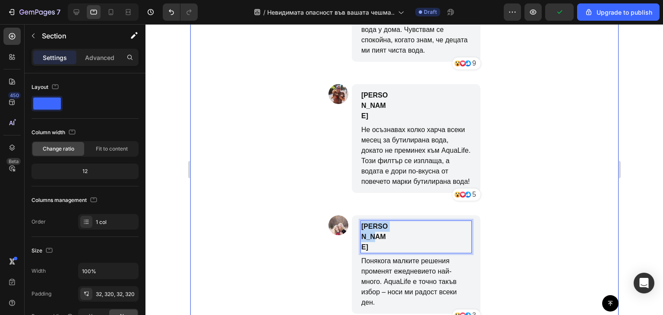
click at [517, 213] on div "Какво казват нашите клиенти: Text Block Image Анна К. Text Block Толкова е хуба…" at bounding box center [404, 126] width 429 height 461
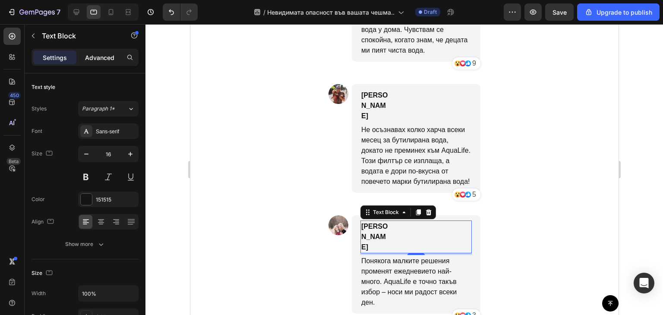
click at [114, 63] on div "Advanced" at bounding box center [99, 58] width 43 height 14
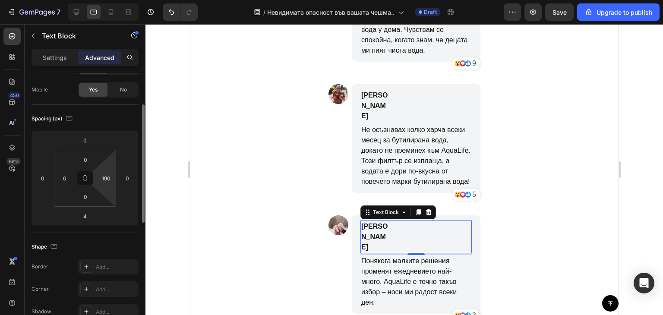
scroll to position [65, 0]
click at [102, 173] on input "190" at bounding box center [106, 175] width 13 height 13
type input "0"
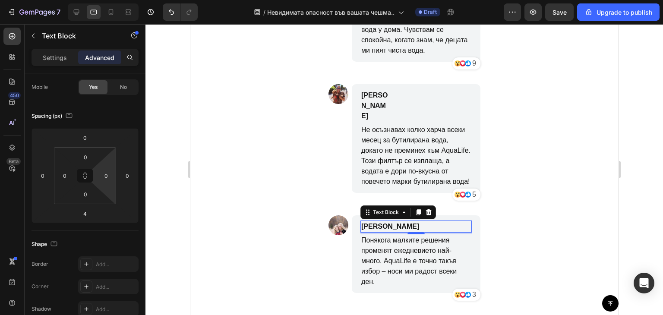
click at [395, 221] on div "Силвия Г. Text Block 4" at bounding box center [415, 227] width 111 height 12
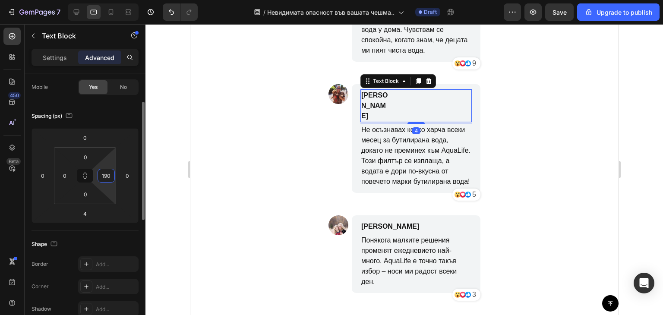
click at [107, 182] on input "190" at bounding box center [106, 175] width 13 height 13
type input "0"
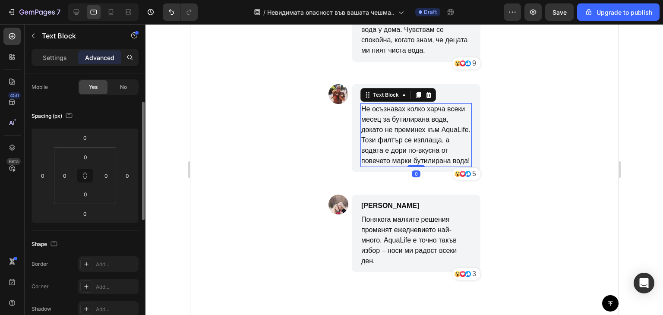
click at [379, 124] on p "Не осъзнавах колко харча всеки месец за бутилирана вода, докато не преминех към…" at bounding box center [416, 135] width 110 height 62
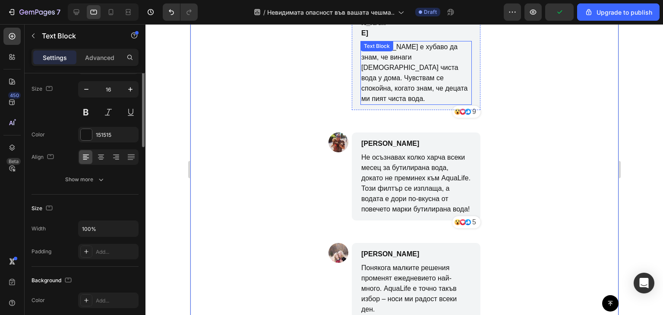
click at [412, 66] on div "Какво казват нашите клиенти: Text Block Image Анна К. Text Block Толкова е хуба…" at bounding box center [404, 151] width 152 height 385
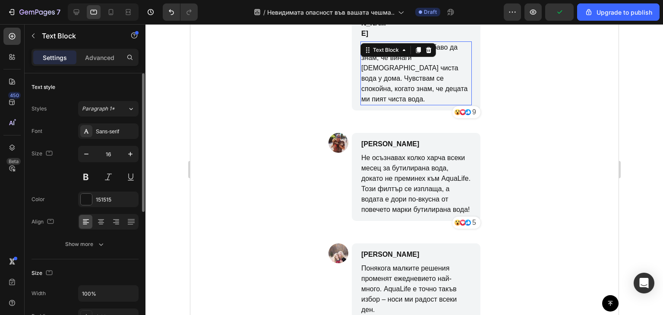
scroll to position [3481, 0]
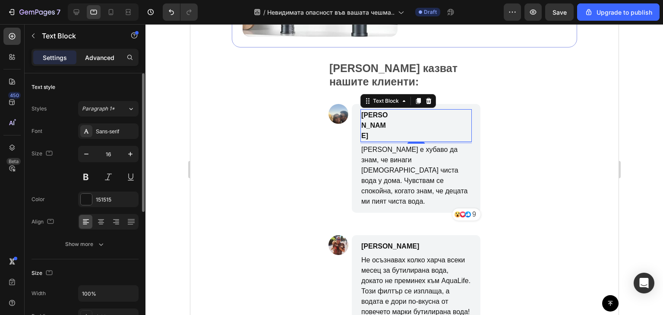
click at [98, 52] on div "Advanced" at bounding box center [99, 58] width 43 height 14
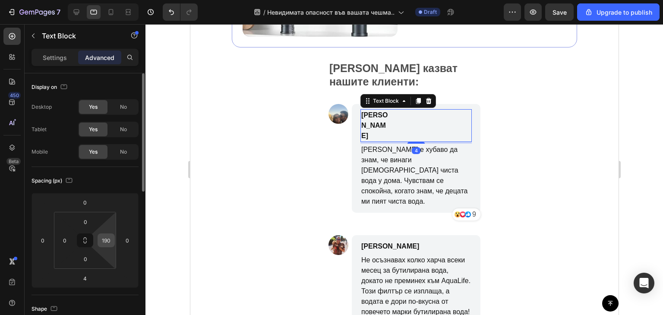
click at [108, 247] on div "190" at bounding box center [106, 241] width 17 height 14
click at [101, 241] on input "190" at bounding box center [106, 240] width 13 height 13
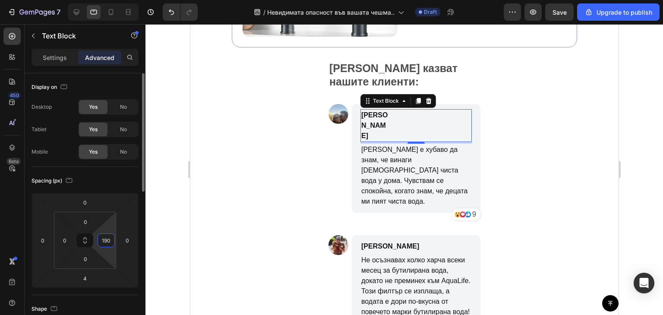
click at [101, 241] on input "190" at bounding box center [106, 240] width 13 height 13
type input "0"
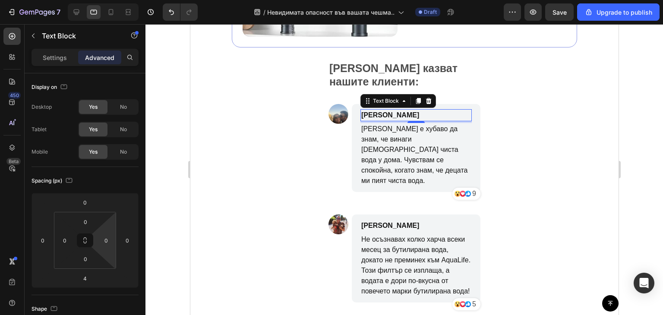
click at [440, 121] on div "Анна К. Text Block 4 Толкова е хубаво да знам, че винаги имам чиста вода у дома…" at bounding box center [415, 148] width 111 height 78
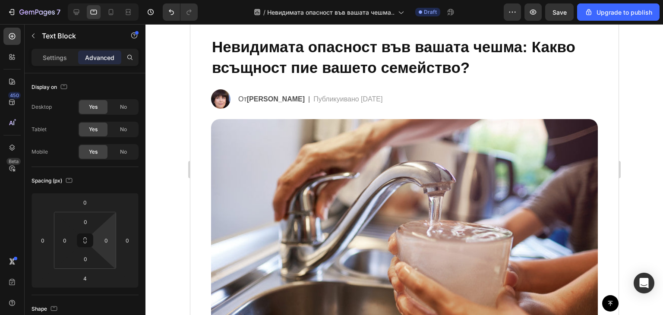
scroll to position [0, 0]
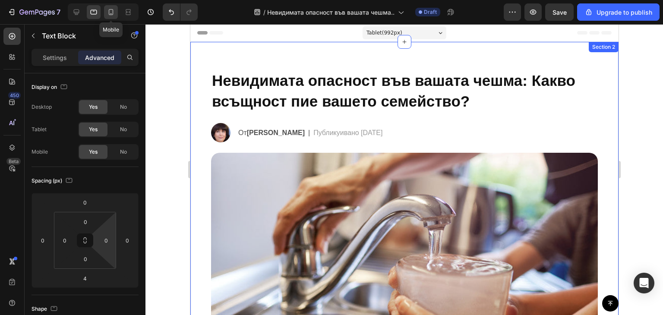
click at [115, 15] on icon at bounding box center [111, 12] width 9 height 9
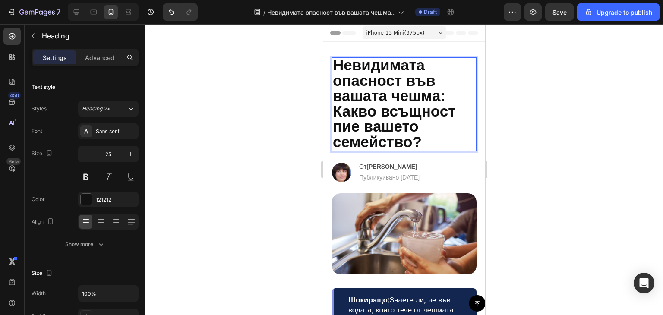
click at [430, 108] on span "Невидимата опасност във вашата чешма: Какво всъщност пие вашето семейство?" at bounding box center [394, 104] width 123 height 94
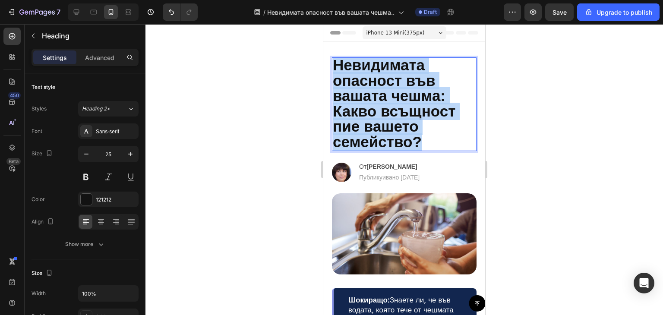
click at [430, 108] on span "Невидимата опасност във вашата чешма: Какво всъщност пие вашето семейство?" at bounding box center [394, 104] width 123 height 94
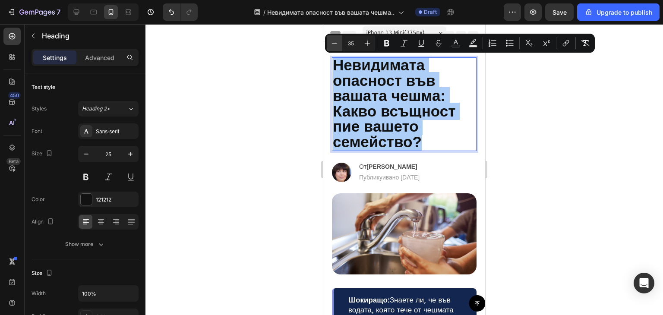
click at [335, 44] on icon "Editor contextual toolbar" at bounding box center [334, 43] width 9 height 9
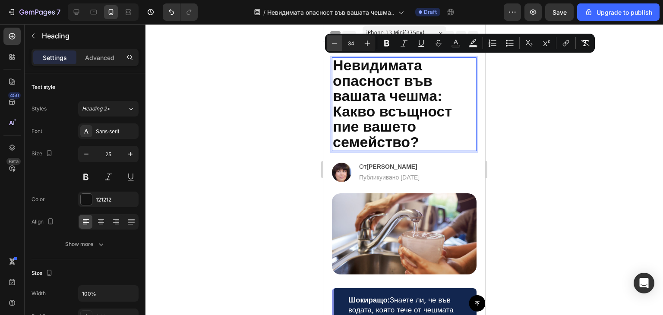
click at [335, 44] on icon "Editor contextual toolbar" at bounding box center [334, 43] width 9 height 9
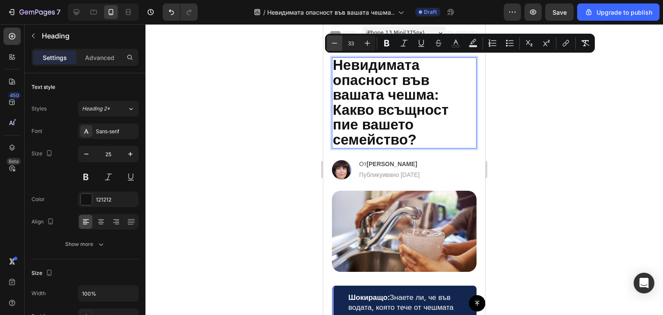
click at [335, 44] on icon "Editor contextual toolbar" at bounding box center [334, 43] width 9 height 9
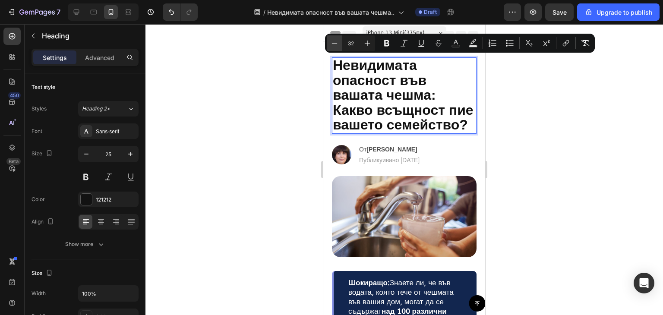
click at [335, 44] on icon "Editor contextual toolbar" at bounding box center [334, 43] width 9 height 9
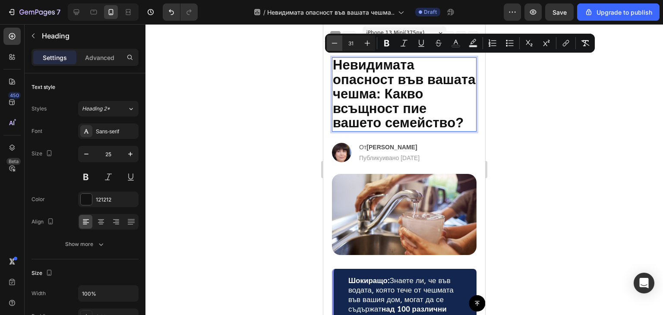
click at [335, 44] on icon "Editor contextual toolbar" at bounding box center [334, 43] width 9 height 9
type input "30"
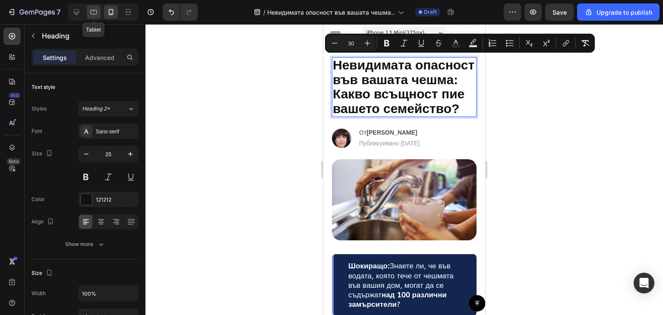
click at [96, 16] on icon at bounding box center [93, 12] width 9 height 9
type input "37"
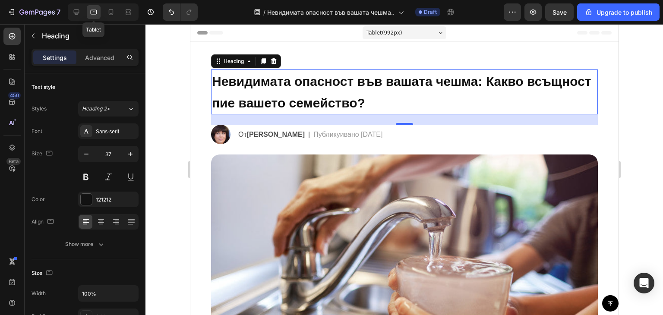
scroll to position [15, 0]
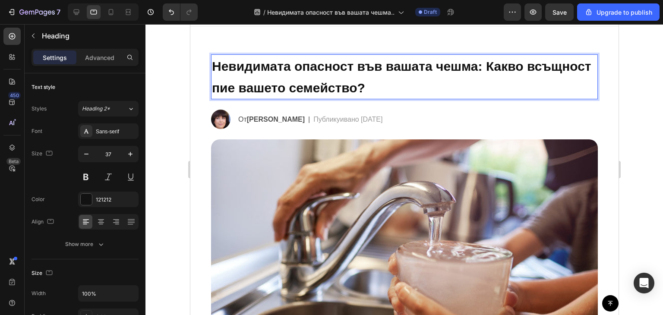
click at [311, 87] on span "Невидимата опасност във вашата чешма: Какво всъщност пие вашето семейство?" at bounding box center [402, 77] width 380 height 36
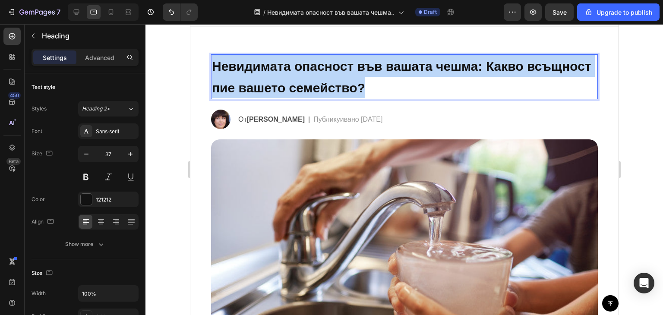
click at [311, 87] on span "Невидимата опасност във вашата чешма: Какво всъщност пие вашето семейство?" at bounding box center [402, 77] width 380 height 36
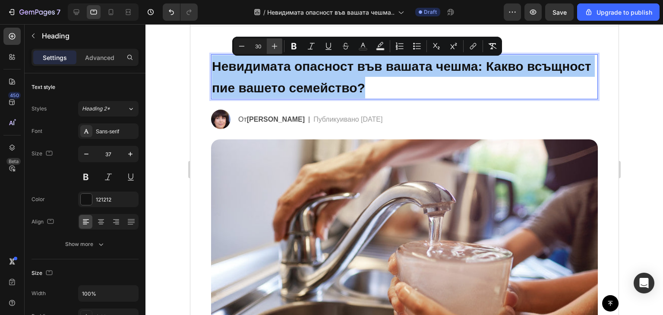
click at [274, 42] on icon "Editor contextual toolbar" at bounding box center [274, 46] width 9 height 9
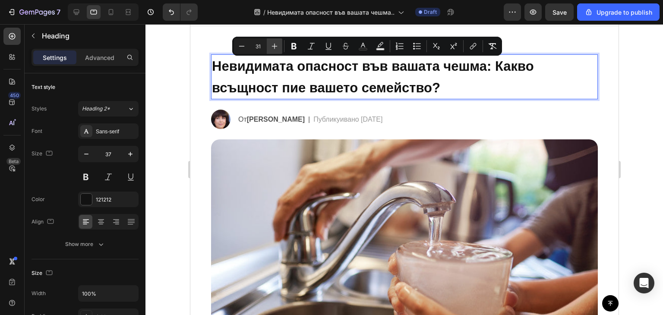
click at [274, 42] on icon "Editor contextual toolbar" at bounding box center [274, 46] width 9 height 9
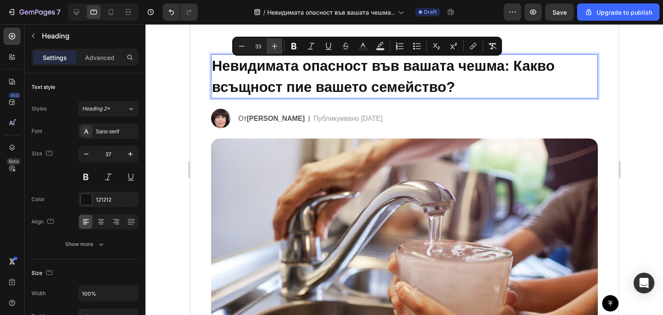
click at [274, 42] on icon "Editor contextual toolbar" at bounding box center [274, 46] width 9 height 9
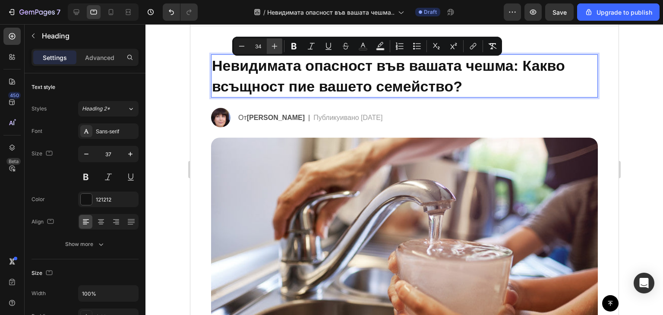
click at [274, 42] on icon "Editor contextual toolbar" at bounding box center [274, 46] width 9 height 9
type input "35"
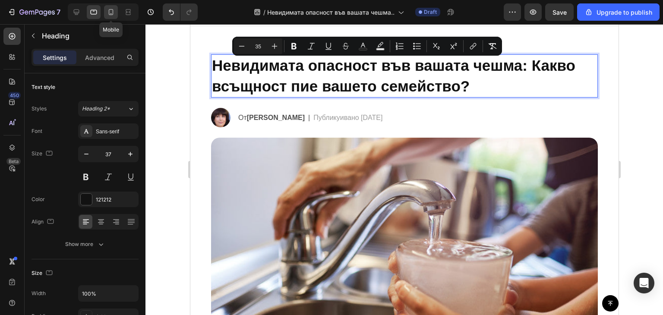
click at [109, 12] on icon at bounding box center [111, 12] width 9 height 9
type input "25"
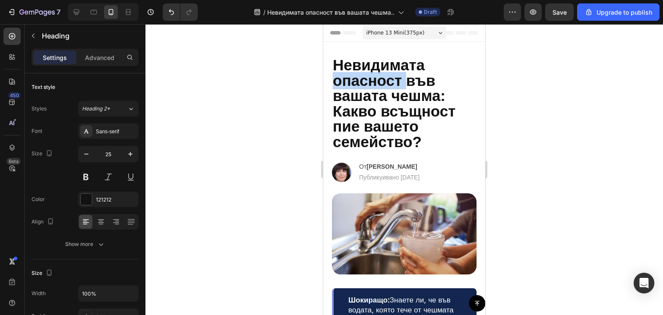
click at [387, 86] on span "Невидимата опасност във вашата чешма: Какво всъщност пие вашето семейство?" at bounding box center [394, 104] width 123 height 94
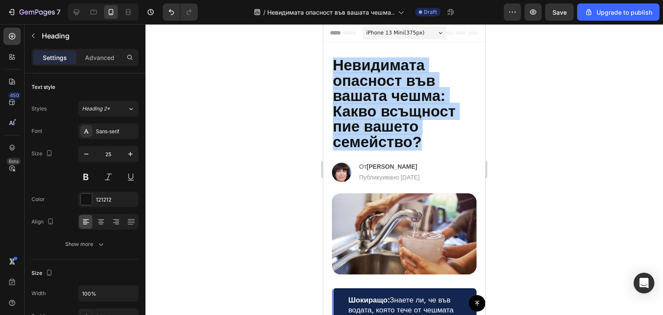
click at [387, 86] on span "Невидимата опасност във вашата чешма: Какво всъщност пие вашето семейство?" at bounding box center [394, 104] width 123 height 94
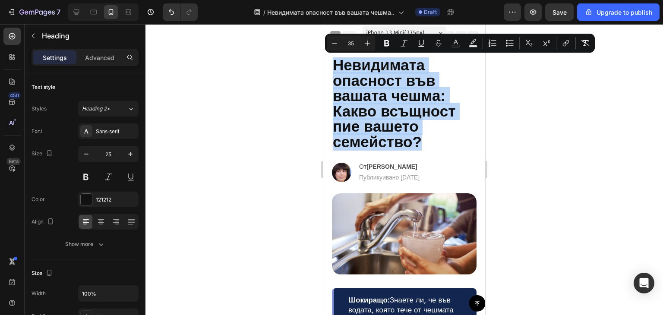
click at [387, 86] on span "Невидимата опасност във вашата чешма: Какво всъщност пие вашето семейство?" at bounding box center [394, 104] width 123 height 94
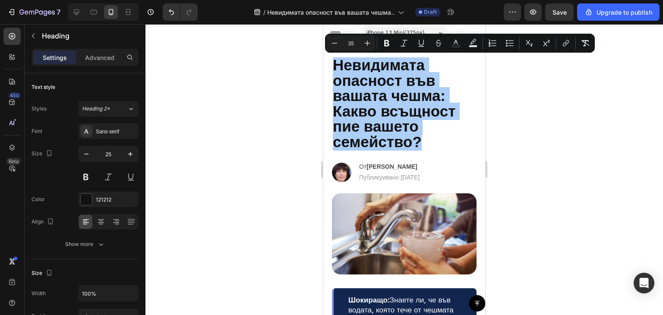
click at [291, 129] on div at bounding box center [405, 169] width 518 height 291
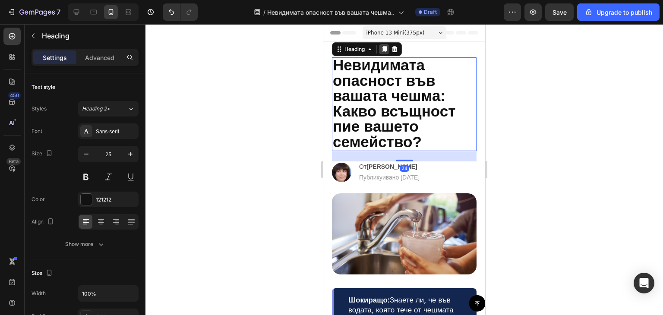
click at [383, 51] on icon at bounding box center [384, 49] width 7 height 7
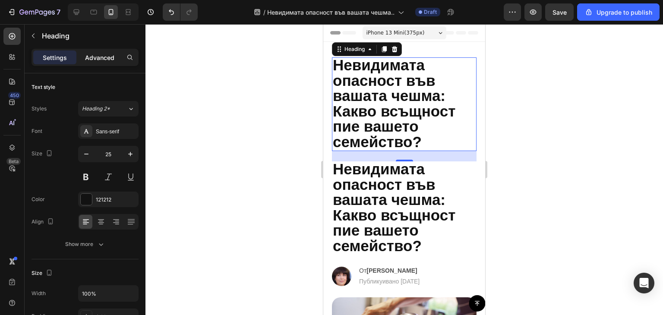
click at [96, 59] on p "Advanced" at bounding box center [99, 57] width 29 height 9
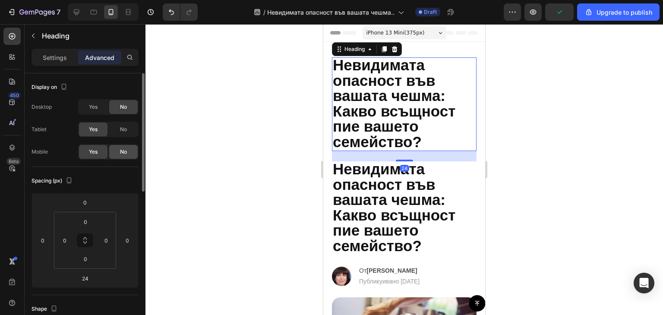
click at [125, 151] on span "No" at bounding box center [123, 152] width 7 height 8
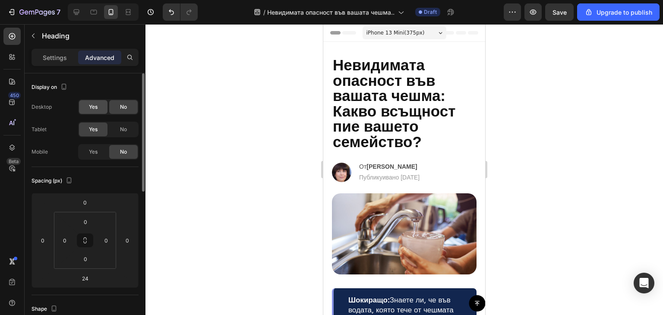
click at [95, 103] on span "Yes" at bounding box center [93, 107] width 9 height 8
click at [78, 10] on icon at bounding box center [76, 12] width 9 height 9
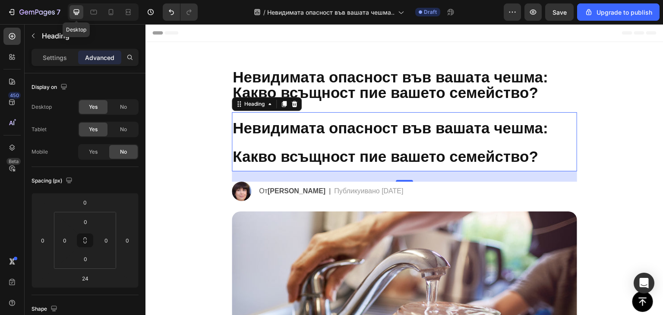
scroll to position [59, 0]
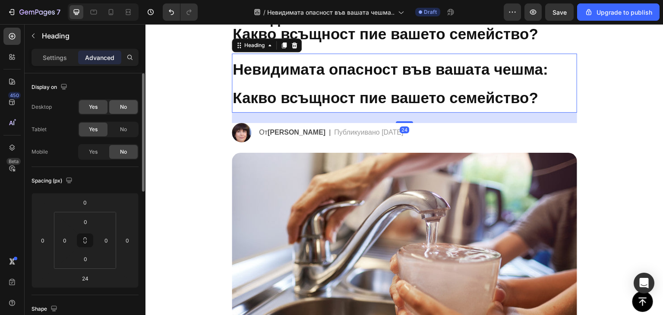
click at [130, 108] on div "No" at bounding box center [123, 107] width 29 height 14
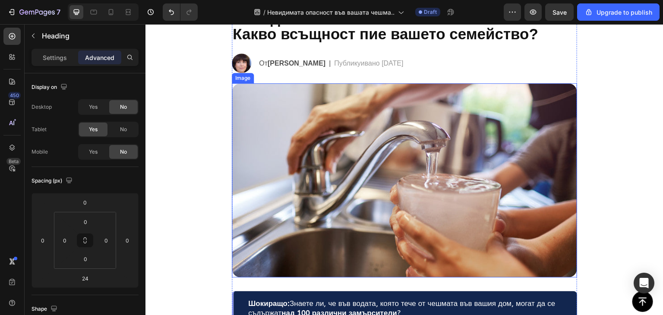
scroll to position [0, 0]
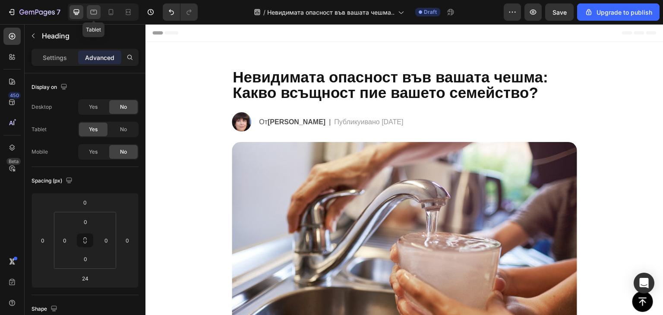
click at [93, 16] on icon at bounding box center [93, 12] width 9 height 9
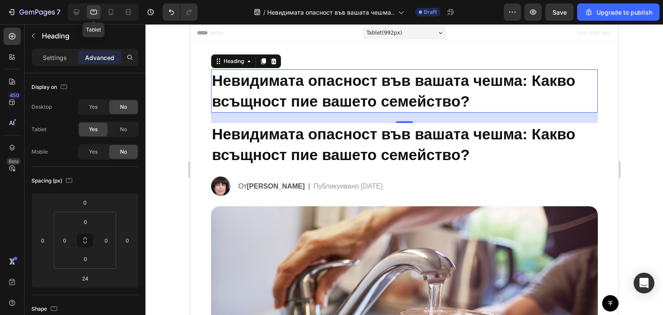
scroll to position [15, 0]
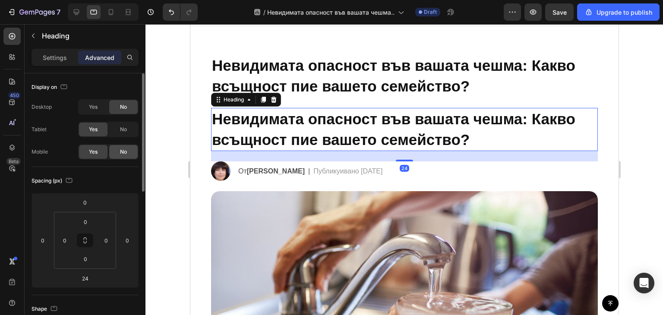
click at [116, 148] on div "No" at bounding box center [123, 152] width 29 height 14
click at [90, 153] on span "Yes" at bounding box center [93, 152] width 9 height 8
click at [122, 133] on span "No" at bounding box center [123, 130] width 7 height 8
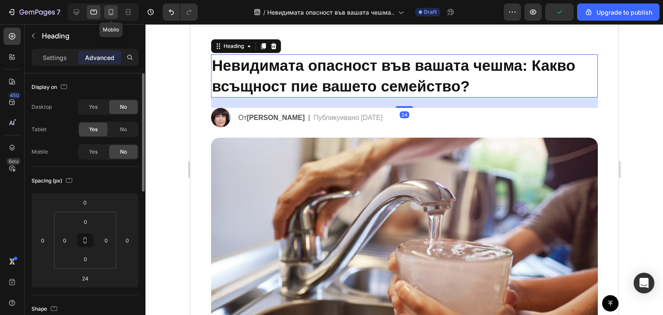
click at [109, 15] on icon at bounding box center [111, 12] width 5 height 6
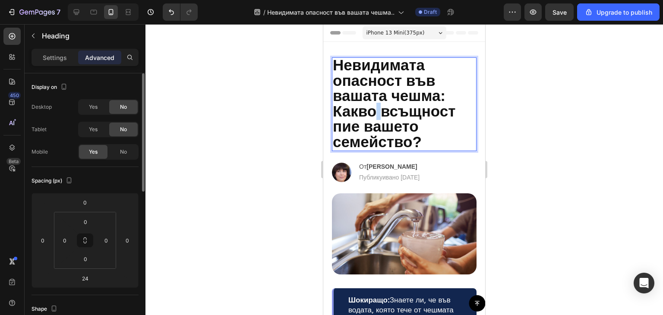
click at [378, 116] on span "Невидимата опасност във вашата чешма: Какво всъщност пие вашето семейство?" at bounding box center [394, 104] width 123 height 94
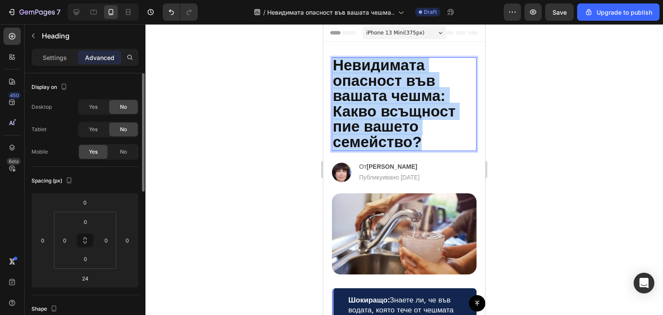
click at [378, 116] on span "Невидимата опасност във вашата чешма: Какво всъщност пие вашето семейство?" at bounding box center [394, 104] width 123 height 94
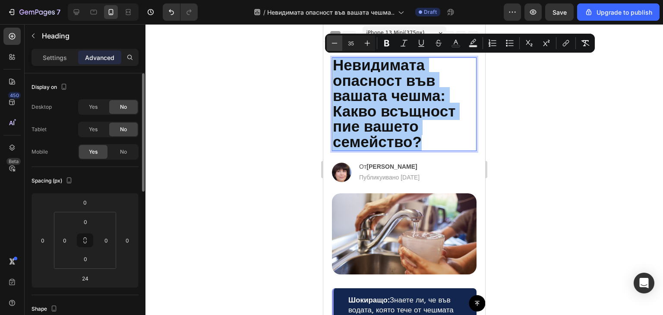
click at [330, 36] on button "Minus" at bounding box center [335, 43] width 16 height 16
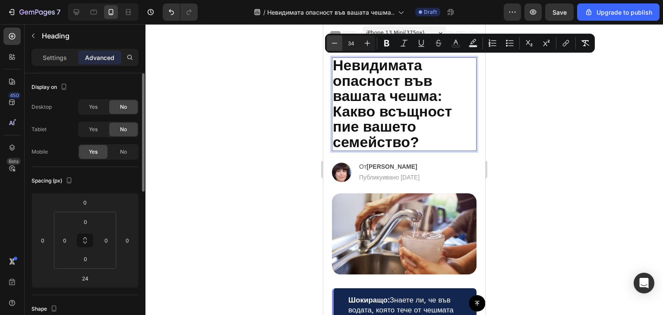
click at [330, 36] on button "Minus" at bounding box center [335, 43] width 16 height 16
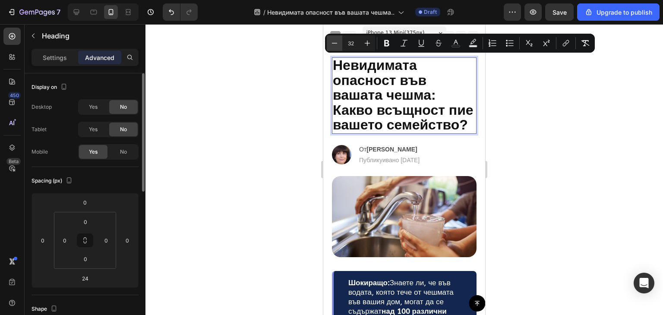
click at [330, 36] on button "Minus" at bounding box center [335, 43] width 16 height 16
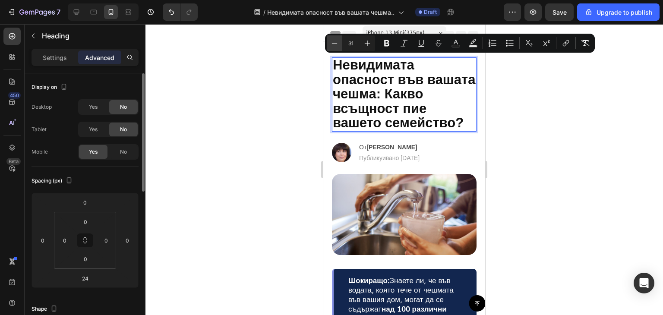
click at [330, 36] on button "Minus" at bounding box center [335, 43] width 16 height 16
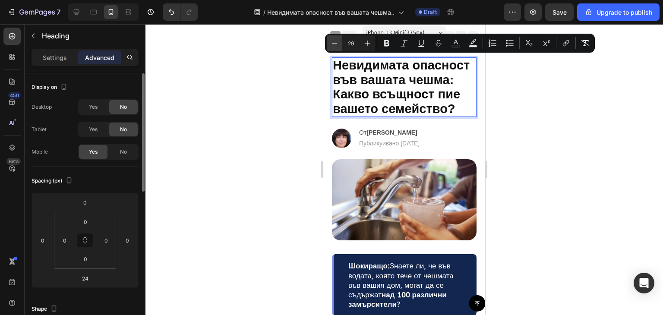
click at [330, 36] on button "Minus" at bounding box center [335, 43] width 16 height 16
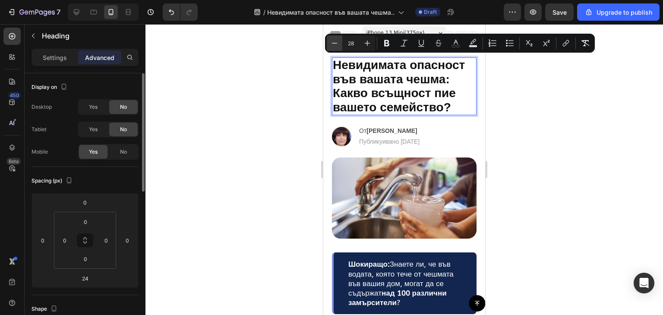
click at [330, 36] on button "Minus" at bounding box center [335, 43] width 16 height 16
click at [336, 44] on icon "Editor contextual toolbar" at bounding box center [334, 43] width 9 height 9
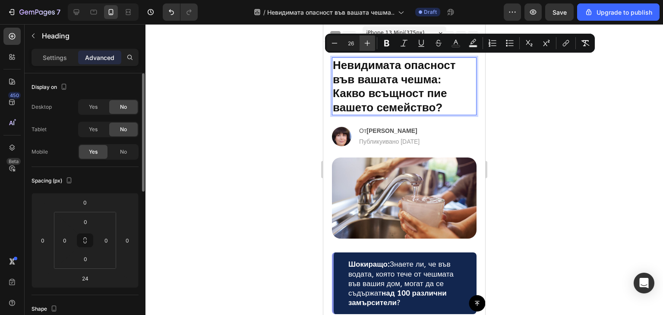
click at [368, 45] on icon "Editor contextual toolbar" at bounding box center [368, 44] width 6 height 6
type input "27"
click at [239, 106] on div at bounding box center [405, 169] width 518 height 291
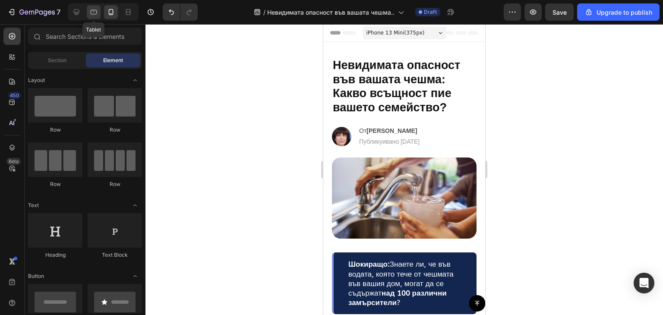
click at [96, 13] on icon at bounding box center [93, 12] width 9 height 9
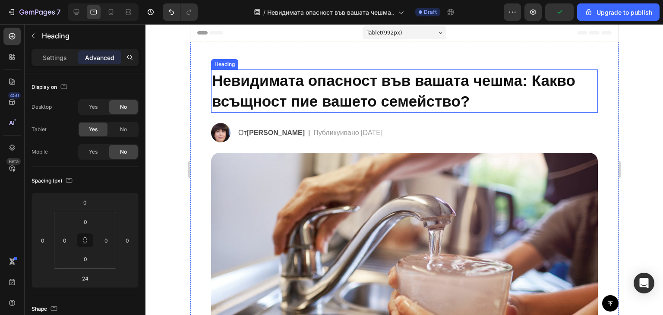
click at [263, 76] on span "Невидимата опасност във вашата чешма: Какво всъщност пие вашето семейство?" at bounding box center [394, 91] width 364 height 38
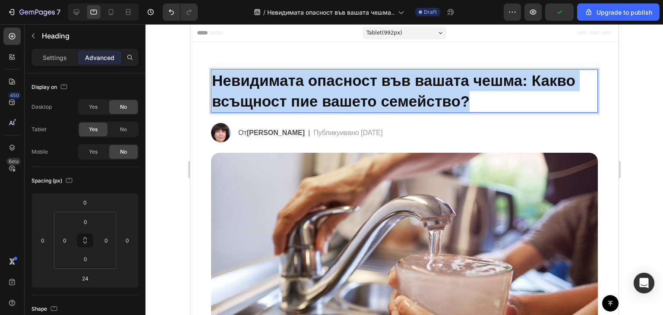
click at [263, 76] on span "Невидимата опасност във вашата чешма: Какво всъщност пие вашето семейство?" at bounding box center [394, 91] width 364 height 38
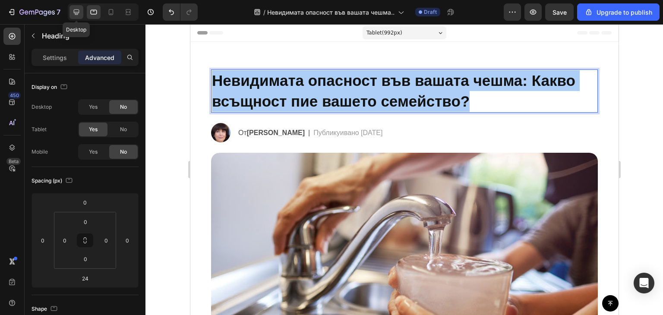
click at [78, 15] on icon at bounding box center [76, 12] width 9 height 9
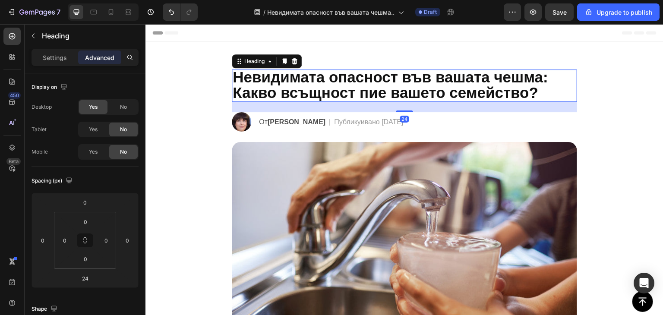
click at [292, 92] on span "Невидимата опасност във вашата чешма: Какво всъщност пие вашето семейство?" at bounding box center [391, 85] width 316 height 32
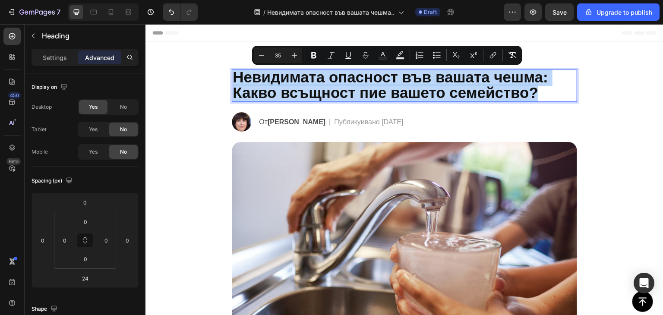
click at [292, 92] on span "Невидимата опасност във вашата чешма: Какво всъщност пие вашето семейство?" at bounding box center [391, 85] width 316 height 32
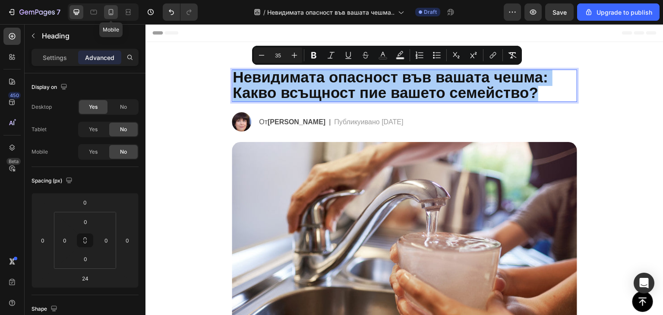
click at [110, 14] on icon at bounding box center [111, 12] width 5 height 6
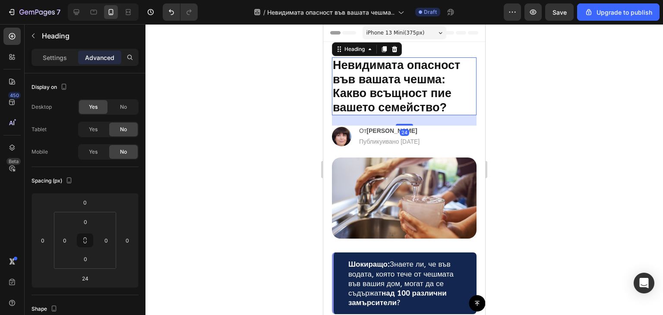
click at [415, 72] on p "⁠⁠⁠⁠⁠⁠⁠ Невидимата опасност във вашата чешма: Какво всъщност пие вашето семейст…" at bounding box center [404, 86] width 143 height 56
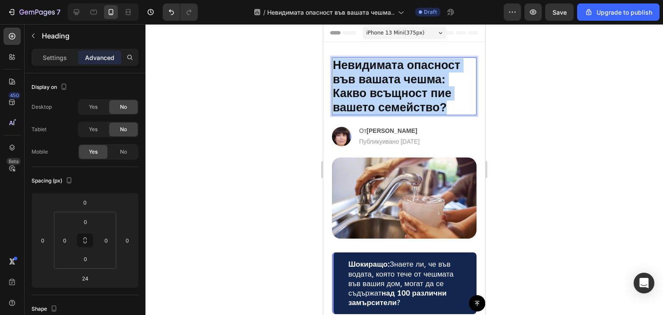
click at [415, 72] on p "Невидимата опасност във вашата чешма: Какво всъщност пие вашето семейство?" at bounding box center [404, 86] width 143 height 56
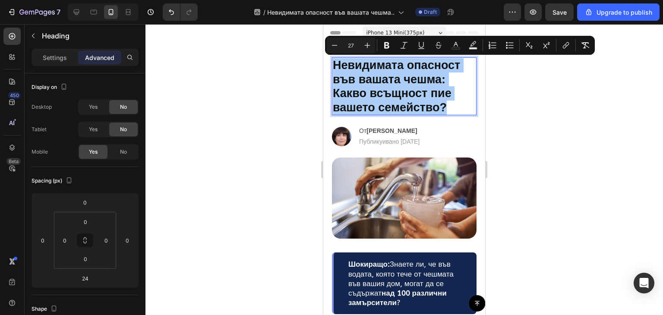
click at [532, 120] on div at bounding box center [405, 169] width 518 height 291
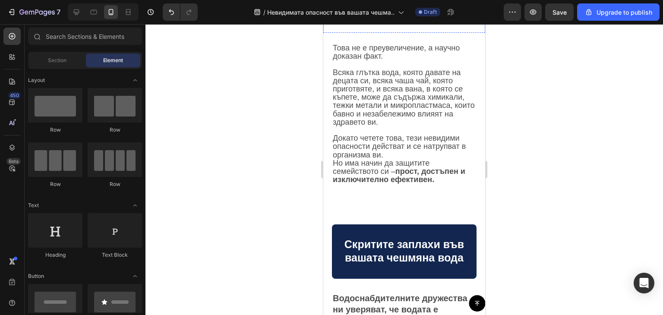
scroll to position [298, 0]
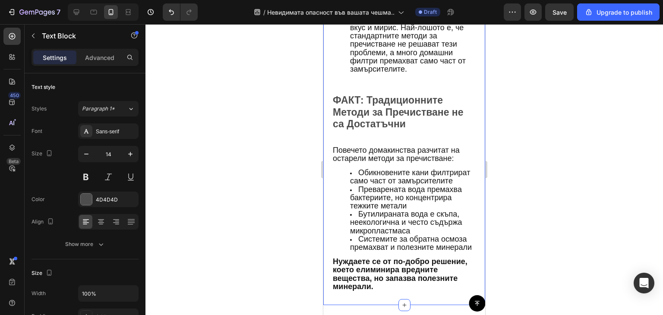
scroll to position [969, 0]
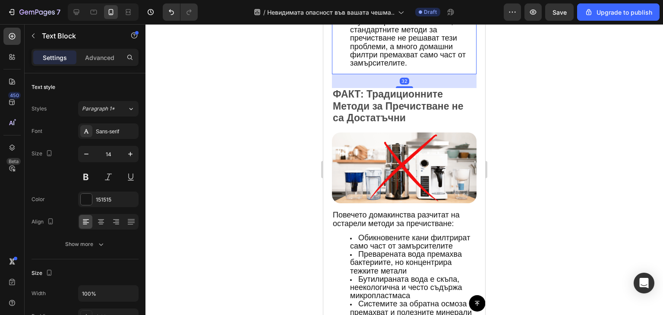
click at [407, 67] on span "За съжаление, повечето опасни замърсители са невидими, без вкус и мирис. Най-ло…" at bounding box center [408, 34] width 116 height 67
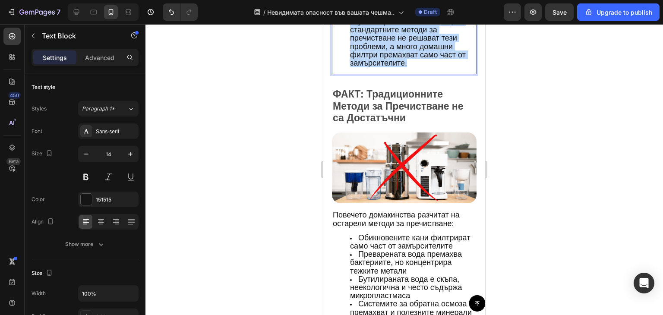
click at [407, 67] on span "За съжаление, повечето опасни замърсители са невидими, без вкус и мирис. Най-ло…" at bounding box center [408, 34] width 116 height 67
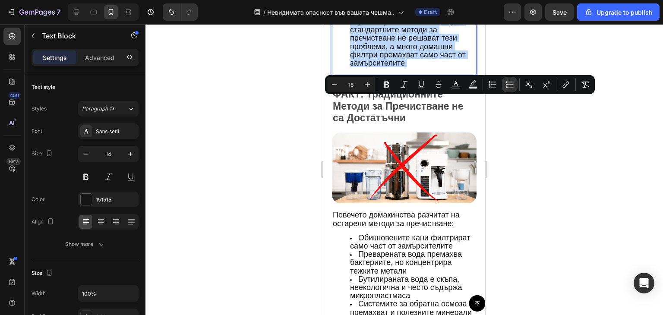
click at [407, 67] on span "За съжаление, повечето опасни замърсители са невидими, без вкус и мирис. Най-ло…" at bounding box center [408, 34] width 116 height 67
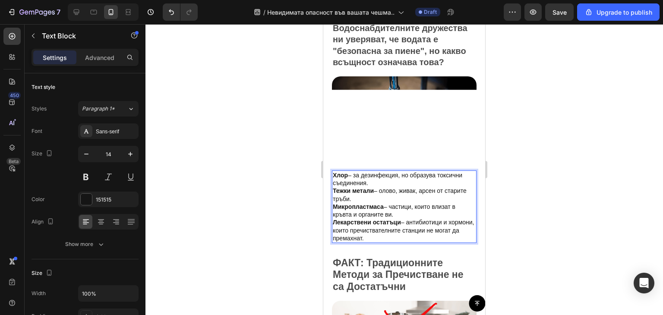
scroll to position [565, 0]
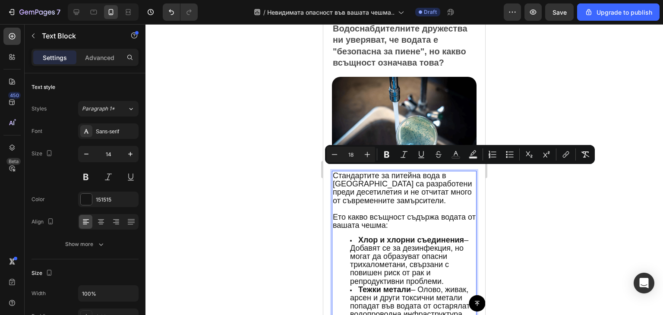
click at [399, 224] on p "Ето какво всъщност съдържа водата от вашата чешма:" at bounding box center [404, 221] width 143 height 16
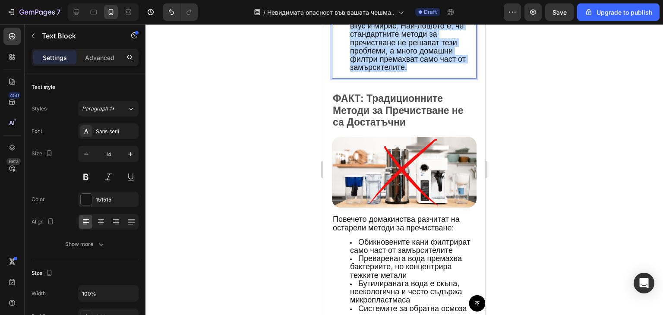
scroll to position [1075, 0]
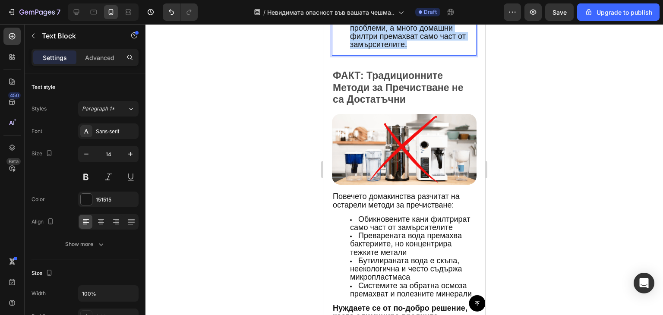
drag, startPoint x: 349, startPoint y: 234, endPoint x: 455, endPoint y: 57, distance: 205.6
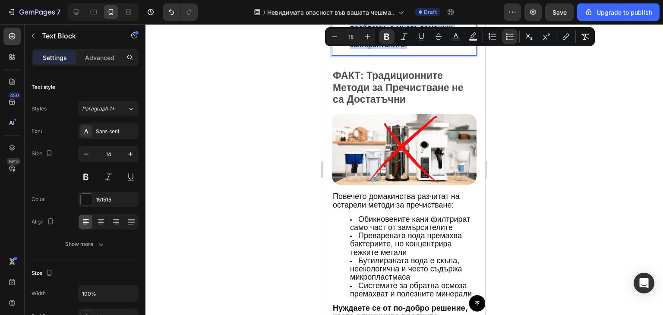
type input "14"
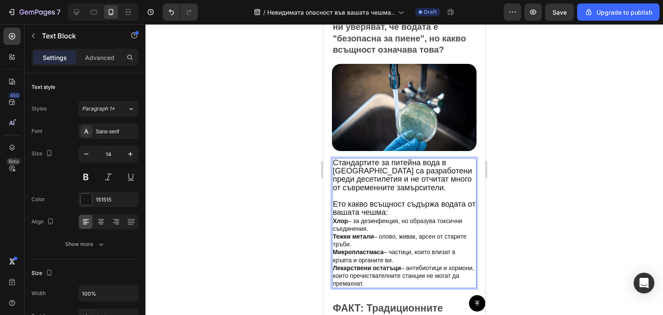
scroll to position [577, 0]
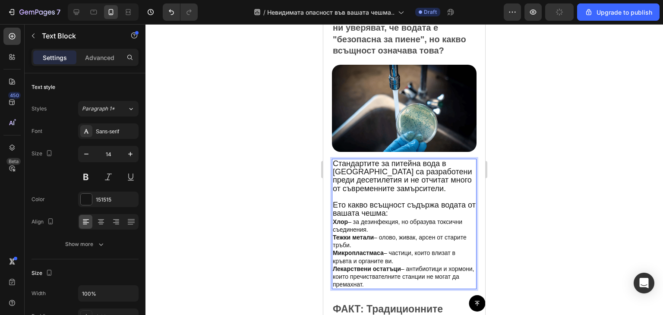
click at [377, 201] on span "Ето какво всъщност съдържа водата от вашата чешма:" at bounding box center [404, 209] width 143 height 17
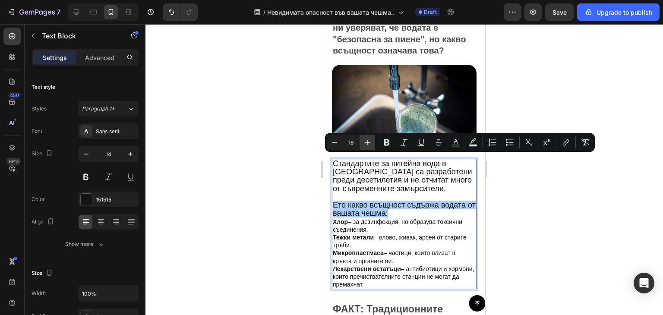
click at [369, 142] on icon "Editor contextual toolbar" at bounding box center [367, 142] width 9 height 9
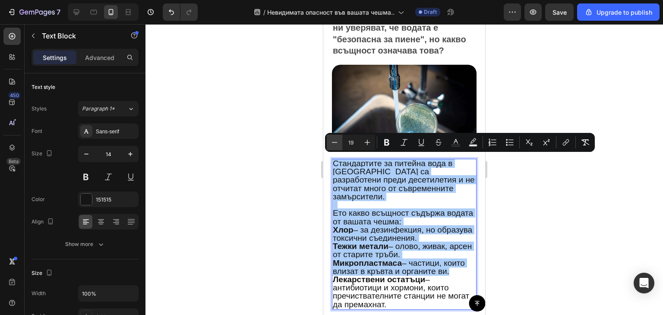
click at [331, 142] on icon "Editor contextual toolbar" at bounding box center [334, 142] width 9 height 9
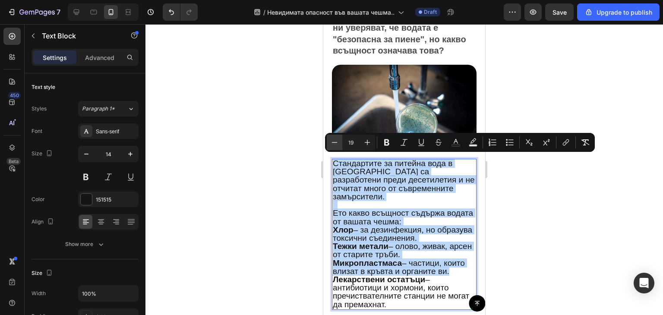
type input "18"
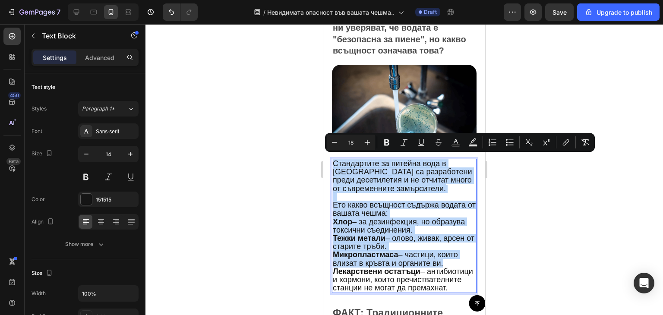
click at [411, 211] on p "Ето какво всъщност съдържа водата от вашата чешма:" at bounding box center [404, 209] width 143 height 16
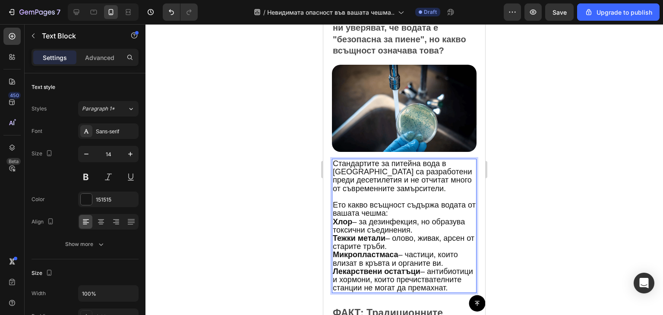
drag, startPoint x: 403, startPoint y: 209, endPoint x: 412, endPoint y: 292, distance: 84.2
click at [412, 292] on div "Стандартите за питейна вода в България са разработени преди десетилетия и не от…" at bounding box center [404, 226] width 145 height 134
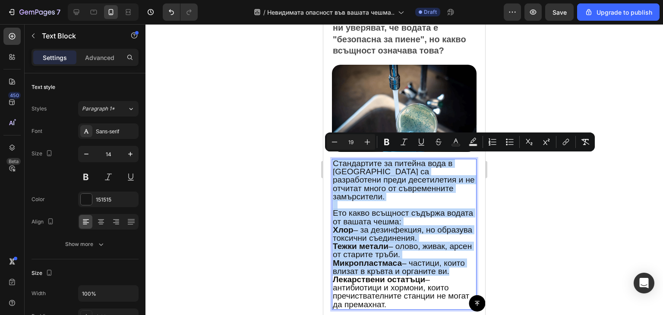
type input "18"
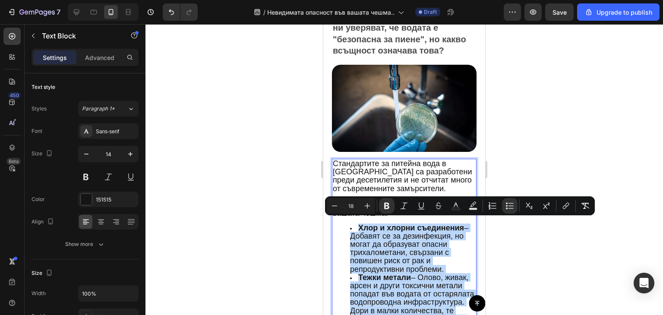
click at [422, 241] on span "Хлор и хлорни съединения – Добавят се за дезинфекция, но могат да образуват опа…" at bounding box center [409, 249] width 118 height 50
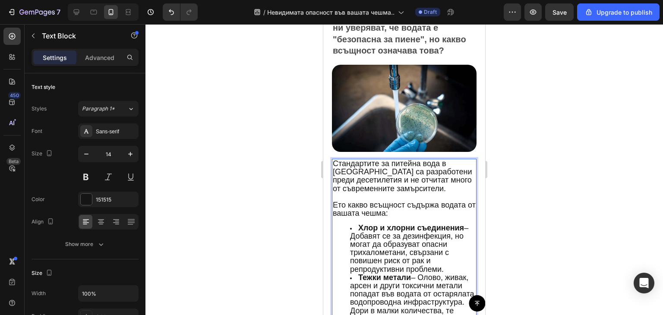
drag, startPoint x: 359, startPoint y: 220, endPoint x: 446, endPoint y: 262, distance: 96.0
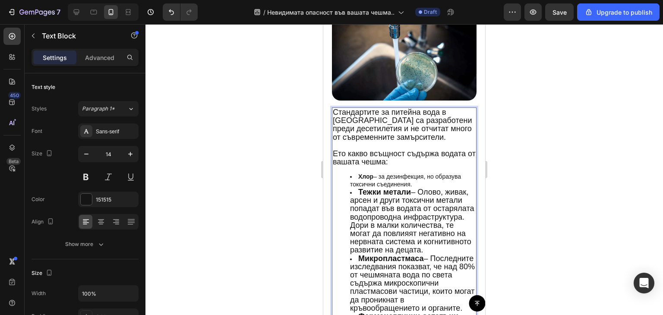
scroll to position [629, 0]
drag, startPoint x: 358, startPoint y: 184, endPoint x: 435, endPoint y: 253, distance: 103.1
click at [435, 253] on li "Тежки метали – Олово, живак, арсен и други токсични метали попадат във водата о…" at bounding box center [413, 221] width 126 height 67
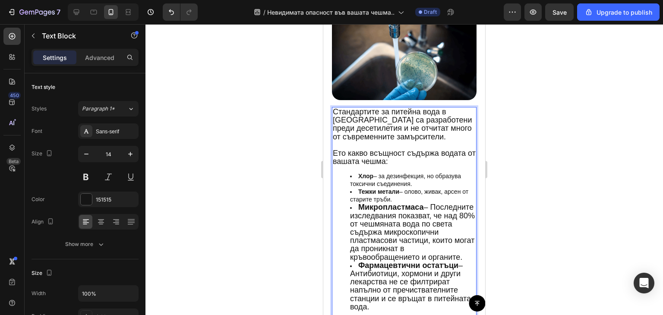
drag, startPoint x: 359, startPoint y: 201, endPoint x: 463, endPoint y: 261, distance: 120.6
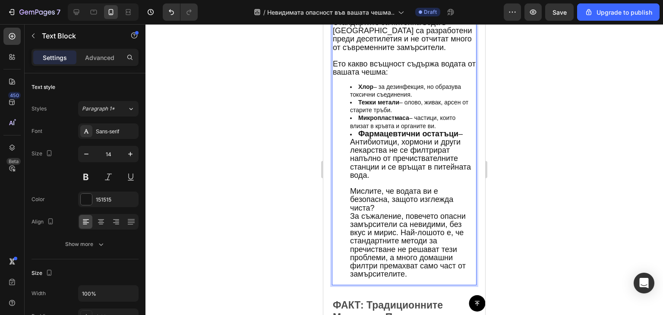
scroll to position [722, 0]
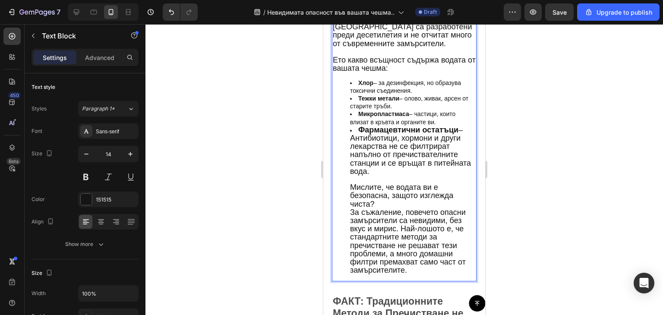
drag, startPoint x: 351, startPoint y: 133, endPoint x: 422, endPoint y: 170, distance: 79.4
click at [422, 170] on li "Фармацевтични остатъци – Антибиотици, хормони и други лекарства не се филтрират…" at bounding box center [413, 200] width 126 height 149
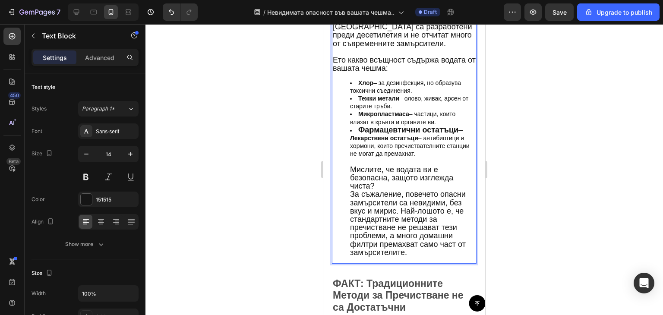
click at [426, 136] on li "Фармацевтични остатъци – Лекарствени остатъци – антибиотици и хормони, които пр…" at bounding box center [413, 191] width 126 height 131
click at [420, 142] on li "Фармацевтични остатъци - антибиотици и хормони, които пречиствателните станции …" at bounding box center [413, 191] width 126 height 131
click at [401, 147] on li "Фармацевтични остатъци - антибиотици и хормони, които пречиствателните станции …" at bounding box center [413, 191] width 126 height 131
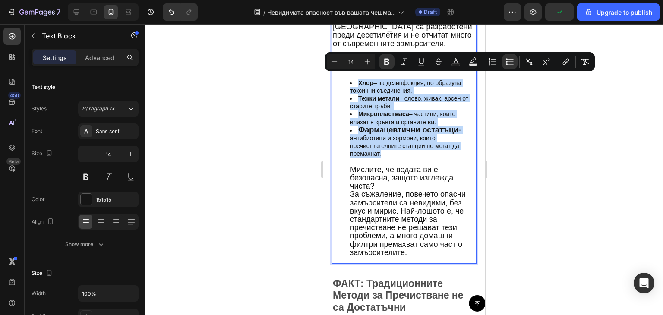
type input "18"
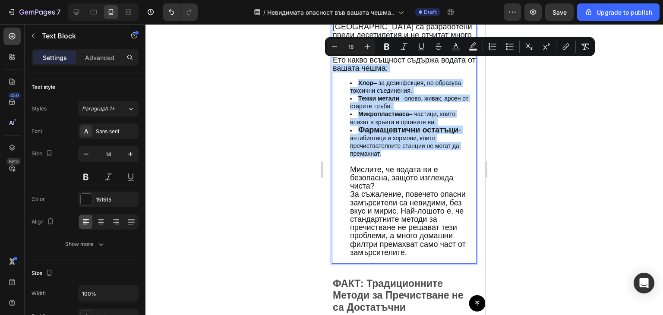
drag, startPoint x: 394, startPoint y: 148, endPoint x: 343, endPoint y: 64, distance: 98.0
click at [343, 64] on div "Стандартите за питейна вода в България са разработени преди десетилетия и не от…" at bounding box center [404, 139] width 145 height 250
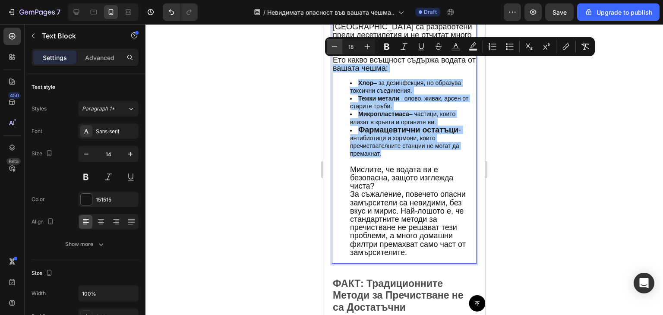
click at [333, 44] on icon "Editor contextual toolbar" at bounding box center [334, 46] width 9 height 9
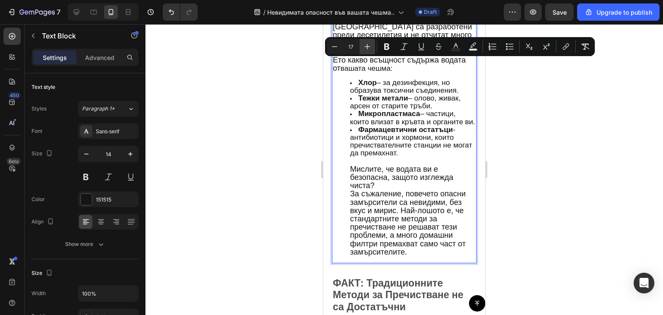
click at [371, 44] on icon "Editor contextual toolbar" at bounding box center [367, 46] width 9 height 9
type input "18"
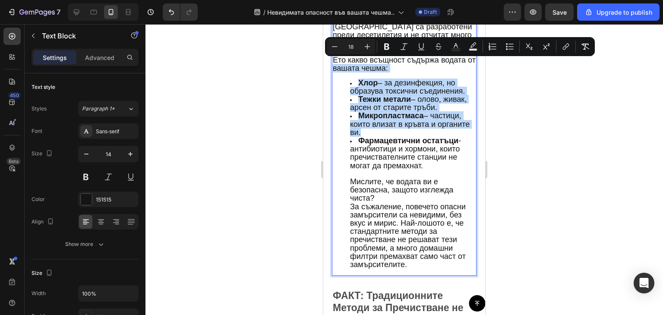
click at [403, 114] on strong "Микропластмаса" at bounding box center [392, 115] width 66 height 9
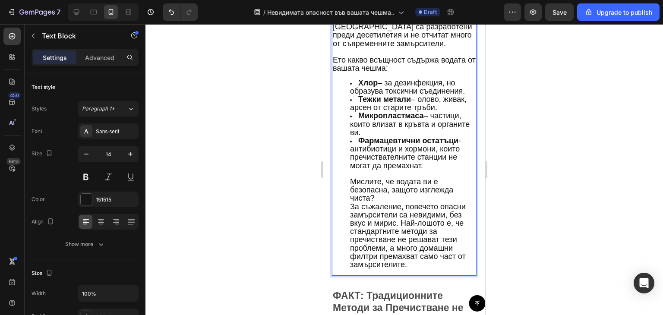
click at [391, 236] on span "За съжаление, повечето опасни замърсители са невидими, без вкус и мирис. Най-ло…" at bounding box center [408, 236] width 116 height 67
drag, startPoint x: 350, startPoint y: 173, endPoint x: 399, endPoint y: 192, distance: 52.5
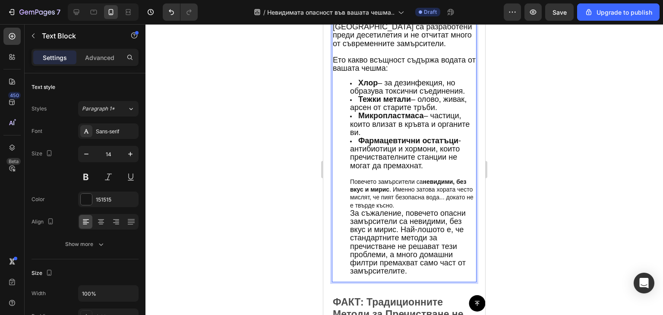
click at [430, 201] on li "Фармацевтични остатъци - антибиотици и хормони, които пречиствателните станции …" at bounding box center [413, 206] width 126 height 139
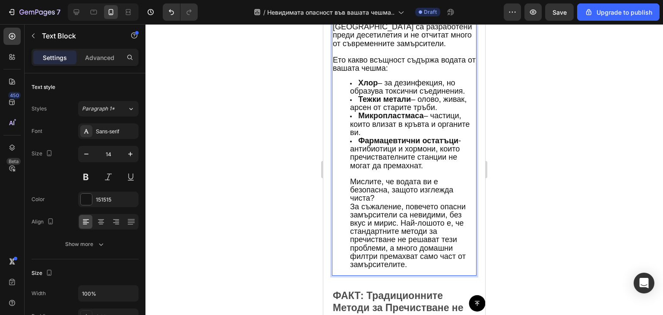
click at [430, 203] on span "За съжаление, повечето опасни замърсители са невидими, без вкус и мирис. Най-ло…" at bounding box center [408, 236] width 116 height 67
click at [435, 166] on li "Фармацевтични остатъци - антибиотици и хормони, които пречиствателните станции …" at bounding box center [413, 203] width 126 height 132
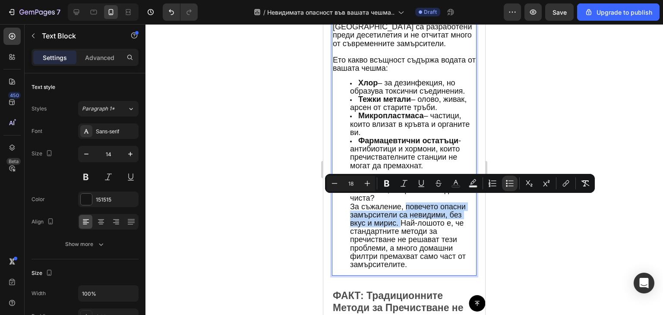
drag, startPoint x: 407, startPoint y: 200, endPoint x: 401, endPoint y: 218, distance: 18.6
click at [401, 218] on span "За съжаление, повечето опасни замърсители са невидими, без вкус и мирис. Най-ло…" at bounding box center [408, 236] width 116 height 67
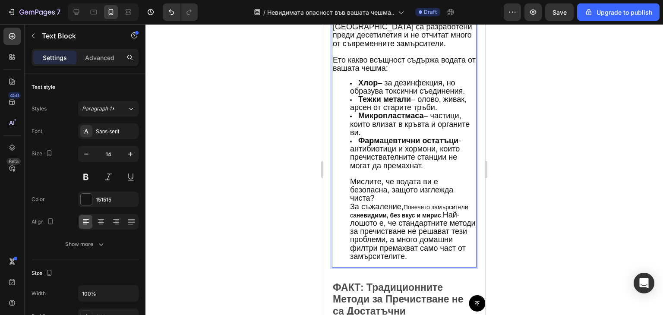
click at [409, 202] on li "Фармацевтични остатъци - антибиотици и хормони, които пречиствателните станции …" at bounding box center [413, 199] width 126 height 124
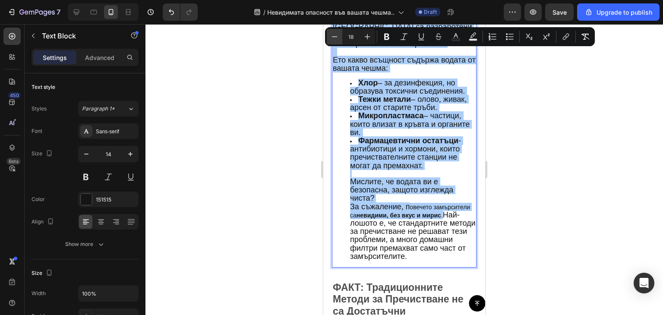
click at [339, 37] on button "Minus" at bounding box center [335, 37] width 16 height 16
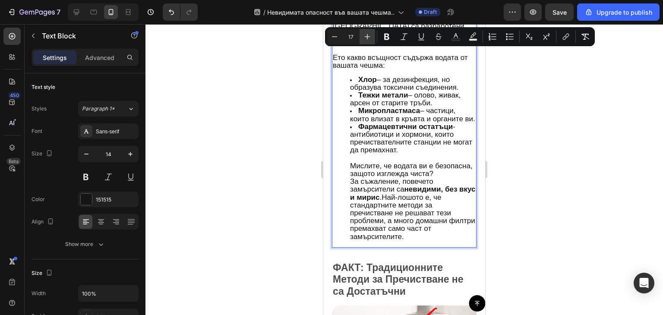
click at [363, 37] on button "Plus" at bounding box center [368, 37] width 16 height 16
type input "18"
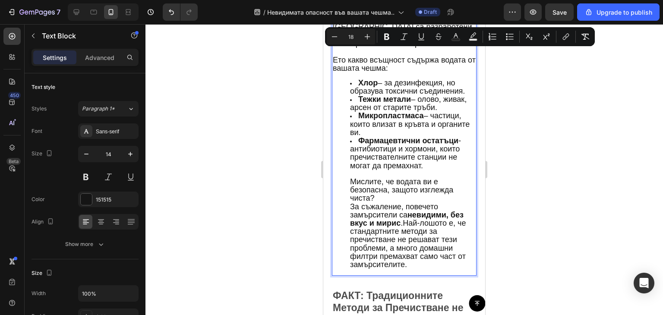
click at [388, 194] on li "Фармацевтични остатъци - антибиотици и хормони, които пречиствателните станции …" at bounding box center [413, 203] width 126 height 132
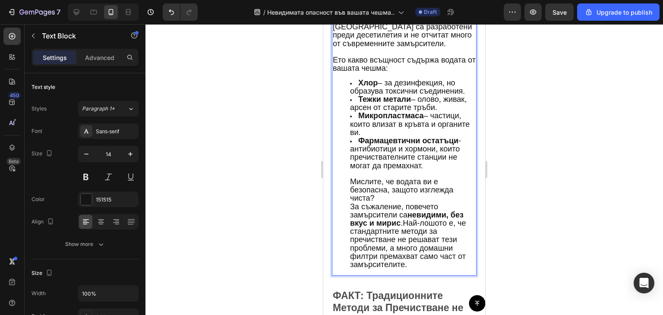
click at [402, 216] on span "За съжаление, повечето замърсители са невидими, без вкус и мирис .Най-лошото е,…" at bounding box center [408, 236] width 116 height 67
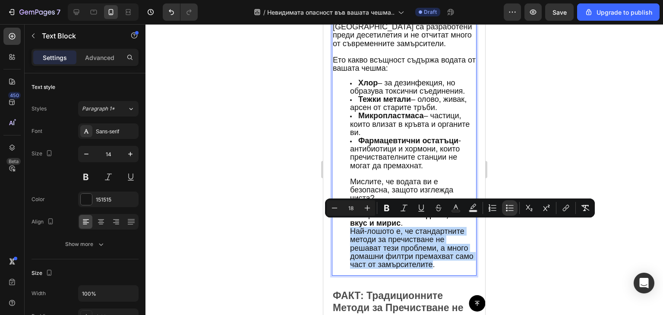
drag, startPoint x: 351, startPoint y: 224, endPoint x: 453, endPoint y: 261, distance: 108.9
click at [453, 261] on span "Най-лошото е, че стандартните методи за пречистване не решават тези проблеми, а…" at bounding box center [412, 248] width 124 height 42
copy span "Най-лошото е, че стандартните методи за пречистване не решават тези проблеми, а…"
click at [370, 254] on span "Най-лошото е, че стандартните методи за пречистване не решават тези проблеми, а…" at bounding box center [412, 248] width 124 height 42
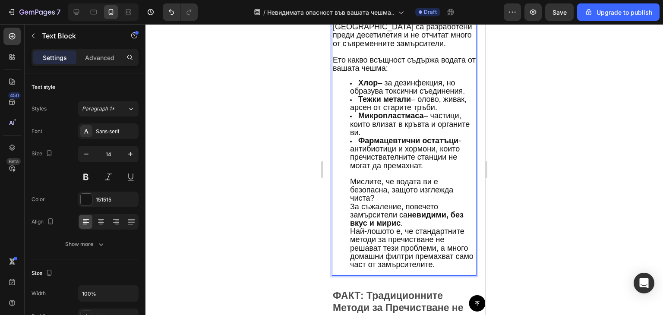
click at [418, 227] on span "Най-лошото е, че стандартните методи за пречистване не решават тези проблеми, а…" at bounding box center [412, 248] width 124 height 42
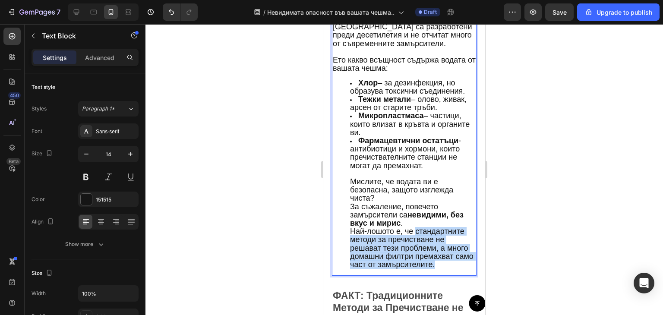
drag, startPoint x: 416, startPoint y: 225, endPoint x: 457, endPoint y: 263, distance: 55.9
click at [457, 263] on li "Фармацевтични остатъци - антибиотици и хормони, които пречиствателните станции …" at bounding box center [413, 203] width 126 height 132
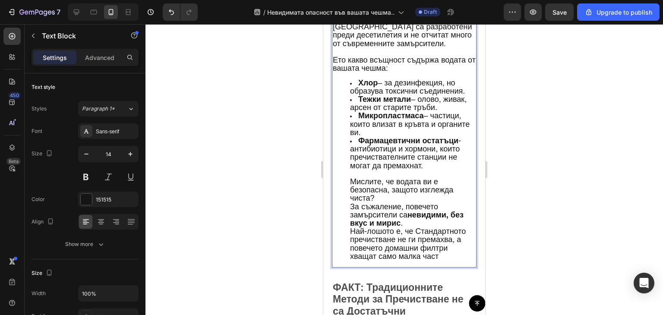
click at [424, 227] on span "Най-лошото е, че Стандартното пречистване не ги премахва, а повечето домашни фи…" at bounding box center [408, 244] width 116 height 34
click at [440, 244] on span "Най-лошото е, че стандартното пречистване не ги премахва, а повечето домашни фи…" at bounding box center [407, 244] width 114 height 34
click at [450, 249] on li "Фармацевтични остатъци - антибиотици и хормони, които пречиствателните станции …" at bounding box center [413, 199] width 126 height 124
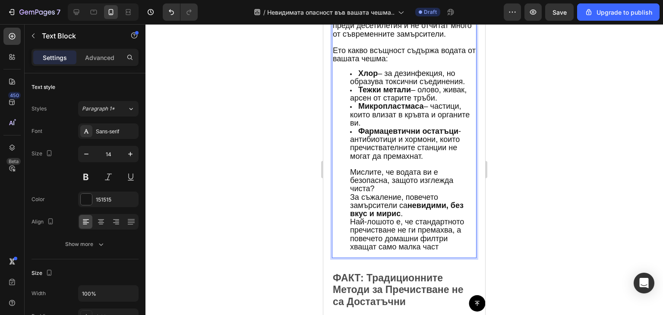
scroll to position [732, 0]
click at [409, 206] on li "Фармацевтични остатъци - антибиотици и хормони, които пречиствателните станции …" at bounding box center [413, 189] width 126 height 124
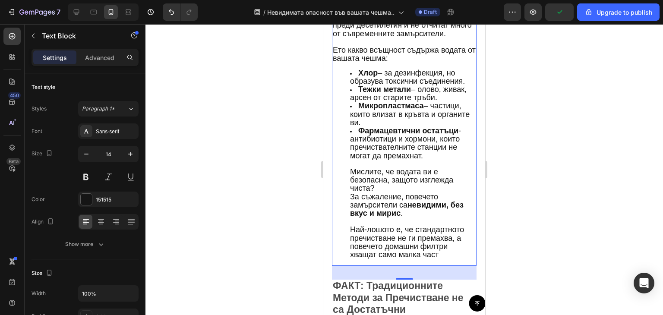
click at [568, 157] on div at bounding box center [405, 169] width 518 height 291
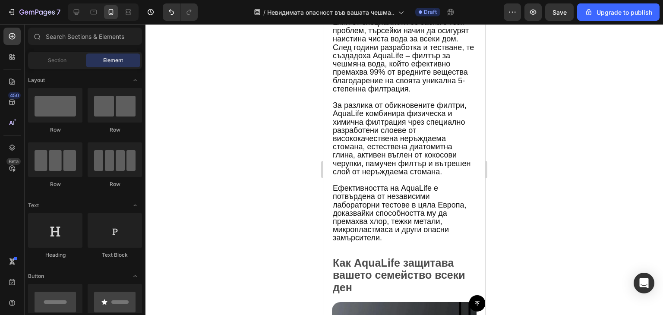
scroll to position [1410, 0]
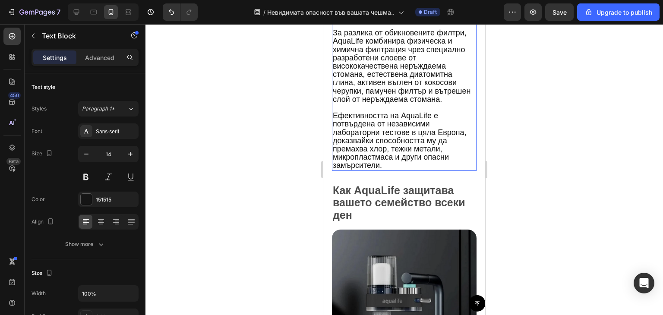
click at [417, 104] on span "За разлика от обикновените филтри, AquaLife комбинира физическа и химична филтр…" at bounding box center [402, 66] width 138 height 75
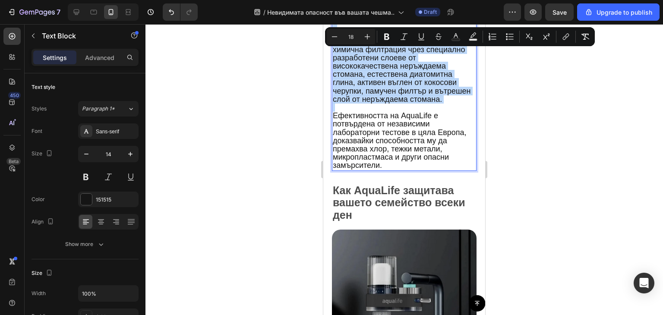
copy div "Екип от специалисти се заеха с този проблем, търсейки начин да осигурят наистин…"
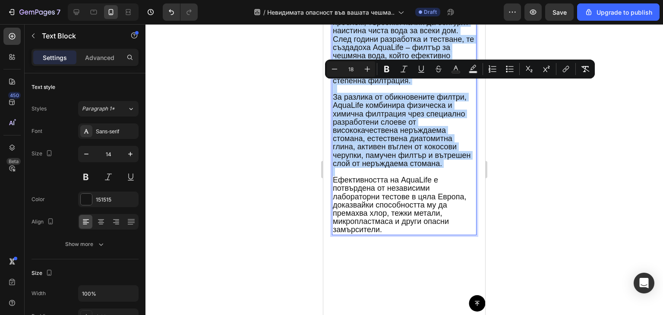
scroll to position [1345, 0]
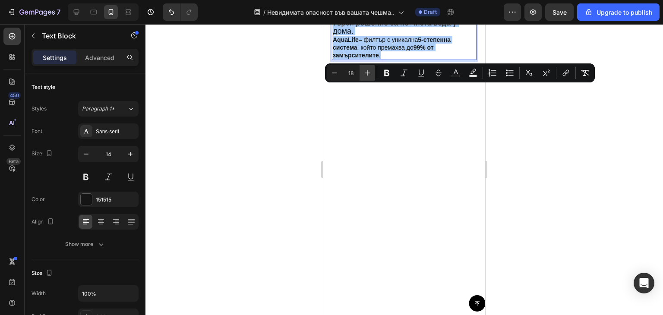
click at [364, 74] on icon "Editor contextual toolbar" at bounding box center [367, 73] width 9 height 9
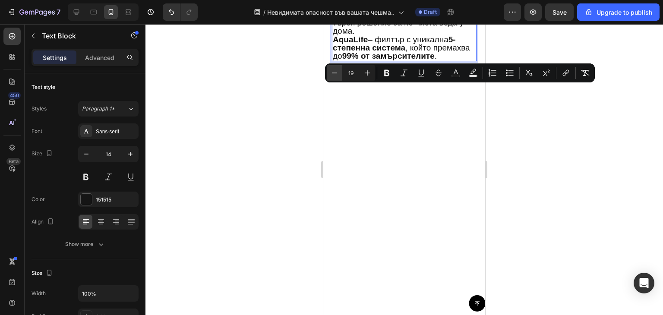
click at [334, 73] on icon "Editor contextual toolbar" at bounding box center [335, 73] width 6 height 0
type input "18"
click at [383, 60] on p "Екип от специалисти години наред търси решение за по-чиста вода у дома. AquaLif…" at bounding box center [404, 36] width 143 height 50
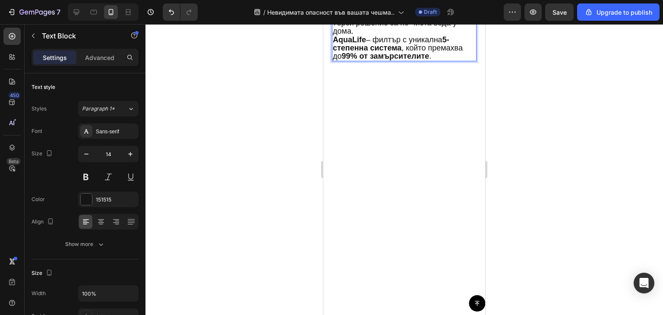
click at [443, 60] on p "Екип от специалисти години наред търси решение за по-чиста вода у дома. AquaLif…" at bounding box center [404, 36] width 143 height 50
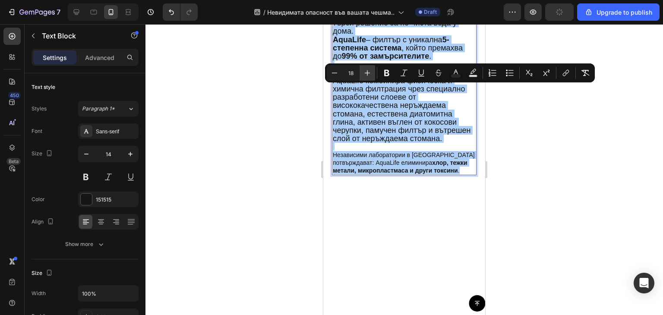
click at [366, 78] on button "Plus" at bounding box center [368, 73] width 16 height 16
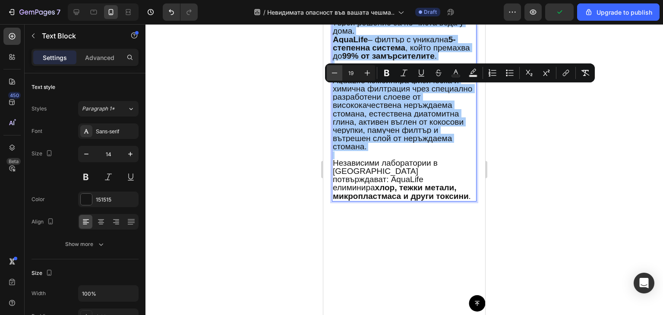
click at [334, 74] on icon "Editor contextual toolbar" at bounding box center [334, 73] width 9 height 9
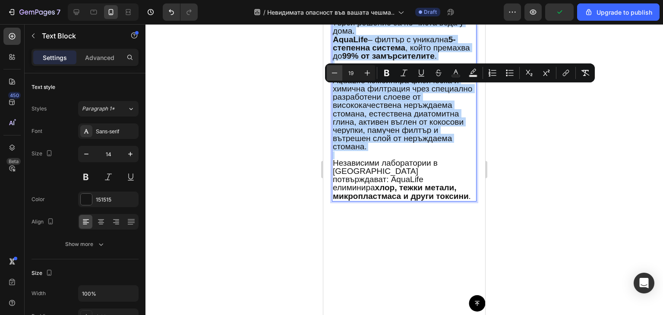
type input "18"
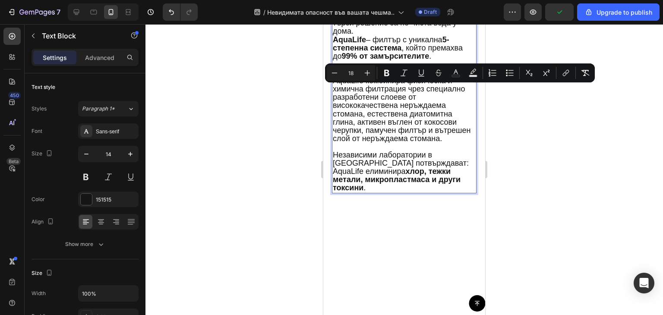
click at [389, 143] on span "За разлика от обикновените филтри, AquaLife комбинира физическа и химична филтр…" at bounding box center [402, 105] width 138 height 75
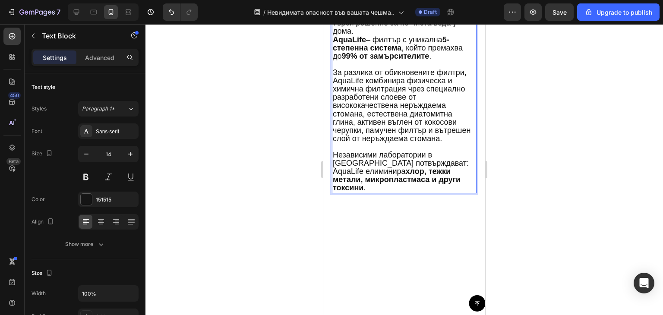
click at [350, 143] on span "За разлика от обикновените филтри, AquaLife комбинира физическа и химична филтр…" at bounding box center [402, 105] width 138 height 75
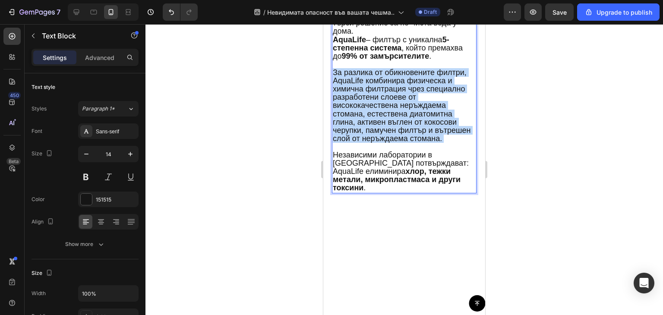
click at [350, 143] on span "За разлика от обикновените филтри, AquaLife комбинира физическа и химична филтр…" at bounding box center [402, 105] width 138 height 75
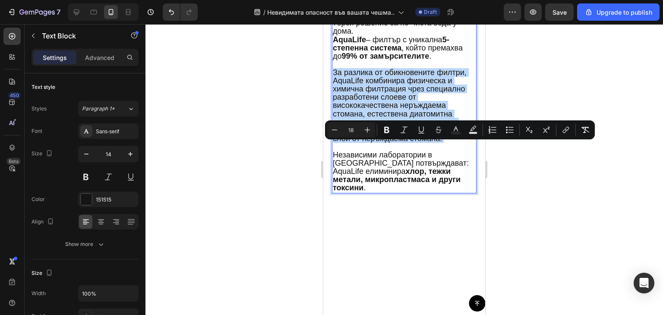
click at [350, 143] on span "За разлика от обикновените филтри, AquaLife комбинира физическа и химична филтр…" at bounding box center [402, 105] width 138 height 75
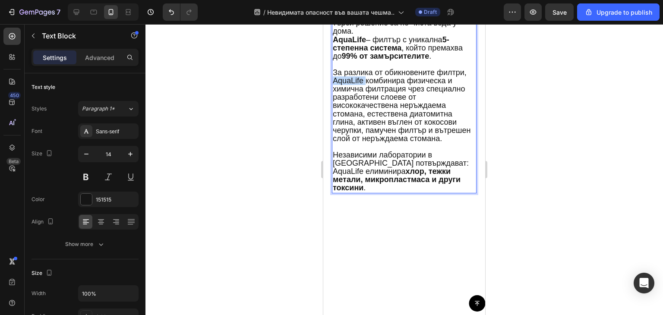
click at [350, 143] on span "За разлика от обикновените филтри, AquaLife комбинира физическа и химична филтр…" at bounding box center [402, 105] width 138 height 75
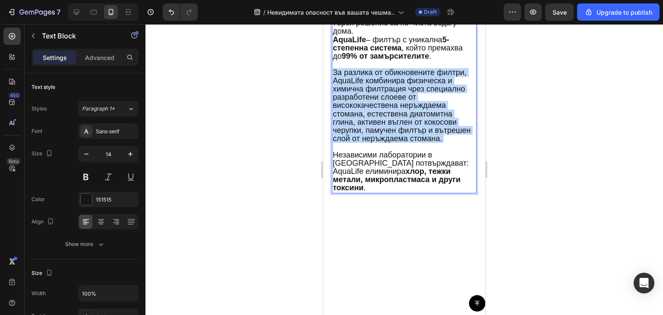
click at [350, 143] on span "За разлика от обикновените филтри, AquaLife комбинира физическа и химична филтр…" at bounding box center [402, 105] width 138 height 75
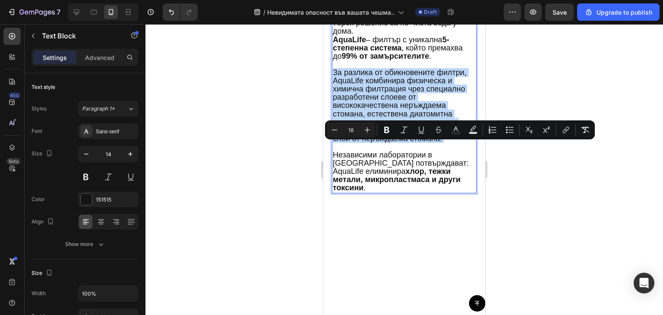
click at [350, 143] on span "За разлика от обикновените филтри, AquaLife комбинира физическа и химична филтр…" at bounding box center [402, 105] width 138 height 75
click at [361, 143] on span "За разлика от обикновените филтри, AquaLife комбинира физическа и химична филтр…" at bounding box center [402, 105] width 138 height 75
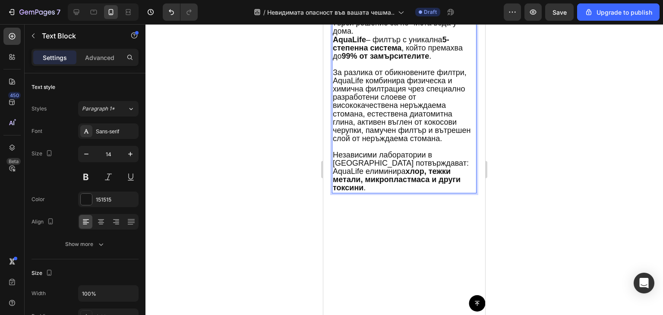
click at [349, 143] on span "За разлика от обикновените филтри, AquaLife комбинира физическа и химична филтр…" at bounding box center [402, 105] width 138 height 75
click at [413, 143] on span "За разлика от обикновените филтри, AquaLife комбинира физическа и химична филтр…" at bounding box center [402, 105] width 139 height 75
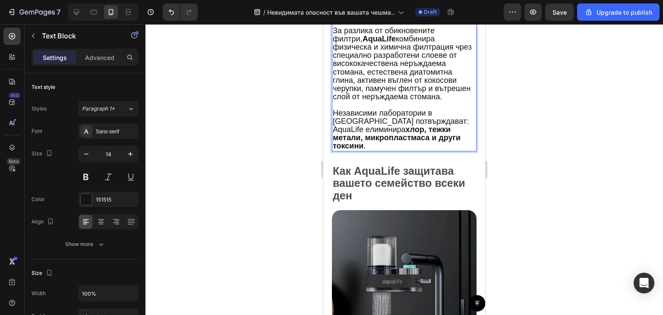
scroll to position [1387, 0]
click at [413, 150] on span "Независими лаборатории в Европа потвърждават: AquaLife елиминира хлор, тежки ме…" at bounding box center [401, 129] width 136 height 42
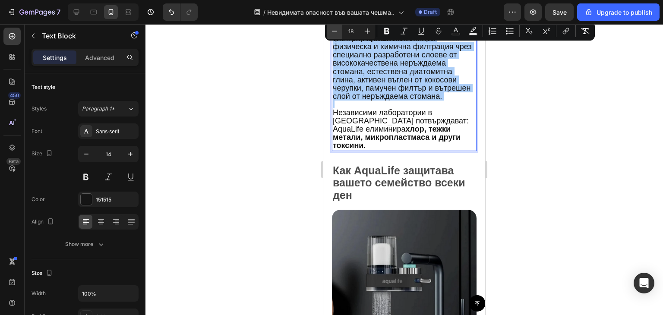
click at [337, 32] on icon "Editor contextual toolbar" at bounding box center [334, 31] width 9 height 9
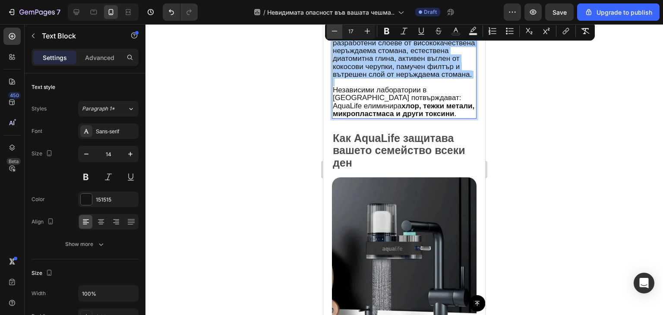
click at [337, 32] on icon "Editor contextual toolbar" at bounding box center [334, 31] width 9 height 9
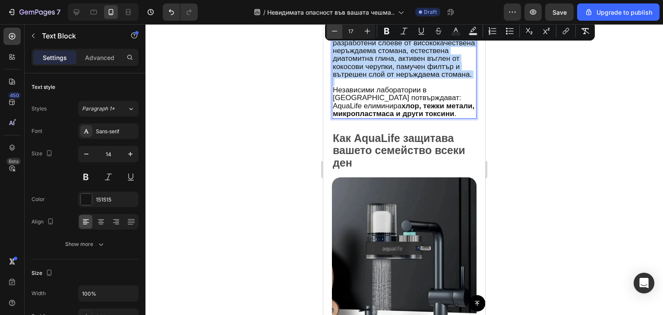
type input "16"
click at [379, 78] on span "За разлика от обикновените филтри, AquaLife комбинира физическа и химична филтр…" at bounding box center [400, 47] width 134 height 62
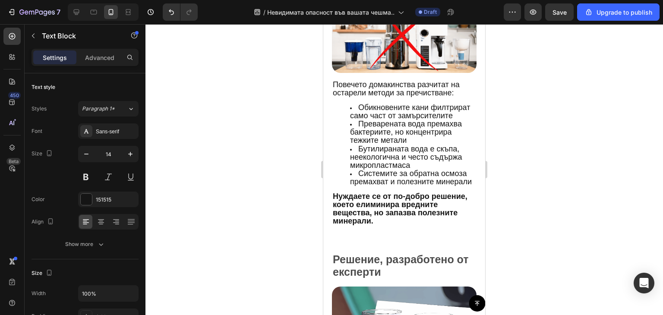
scroll to position [1054, 0]
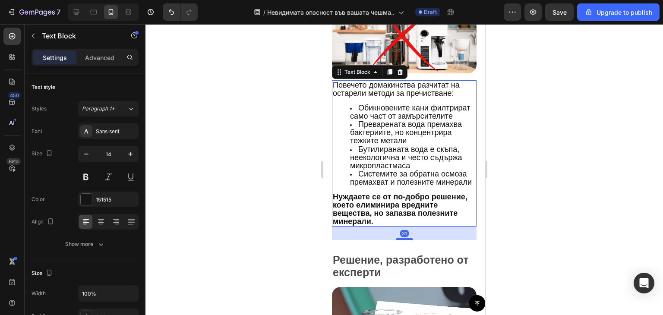
click at [431, 116] on li "Обикновените кани филтрират само част от замърсителите" at bounding box center [413, 112] width 126 height 16
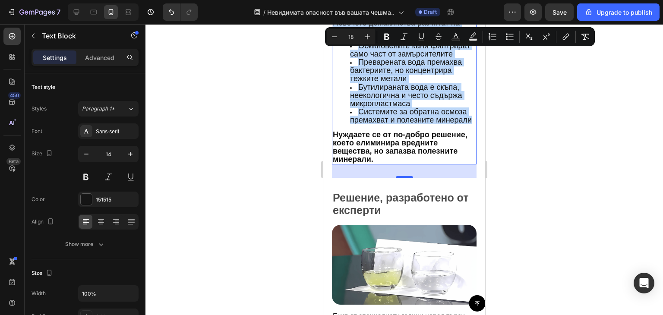
scroll to position [1121, 0]
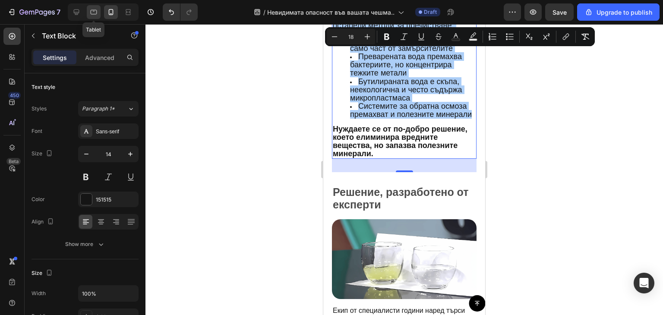
click at [96, 16] on icon at bounding box center [93, 12] width 9 height 9
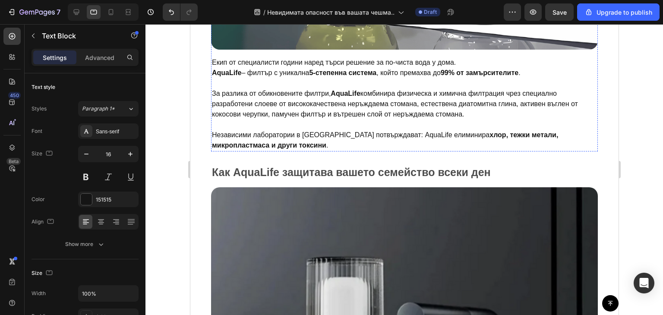
scroll to position [1582, 0]
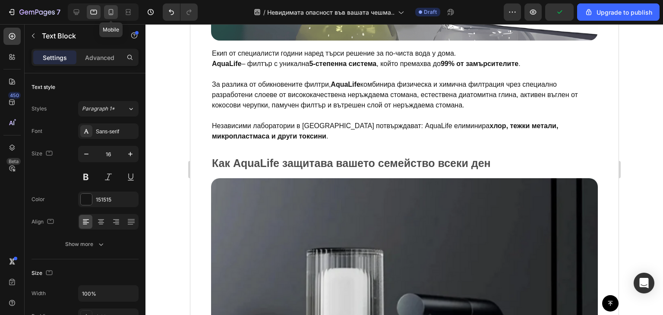
click at [111, 8] on icon at bounding box center [111, 12] width 9 height 9
type input "14"
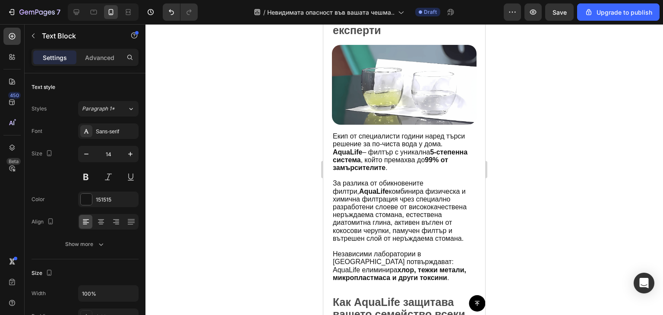
scroll to position [1355, 0]
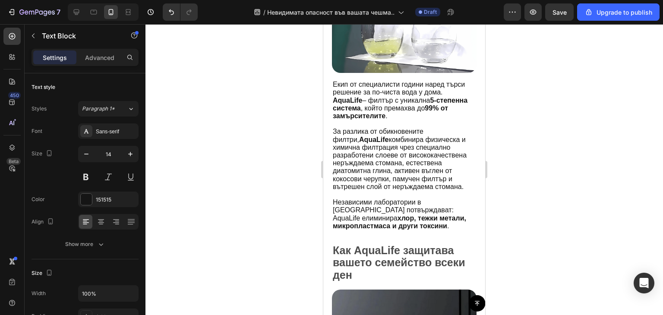
click at [409, 169] on span "За разлика от обикновените филтри, AquaLife комбинира физическа и химична филтр…" at bounding box center [400, 159] width 134 height 62
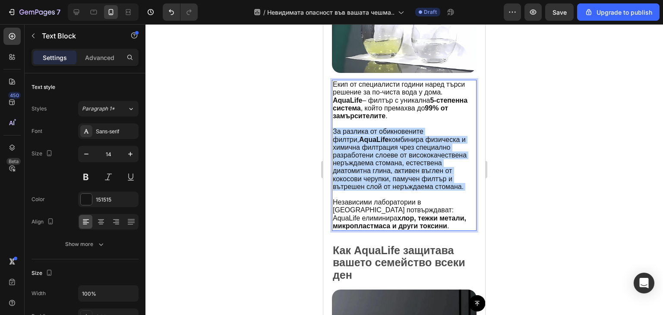
click at [409, 169] on span "За разлика от обикновените филтри, AquaLife комбинира физическа и химична филтр…" at bounding box center [400, 159] width 134 height 62
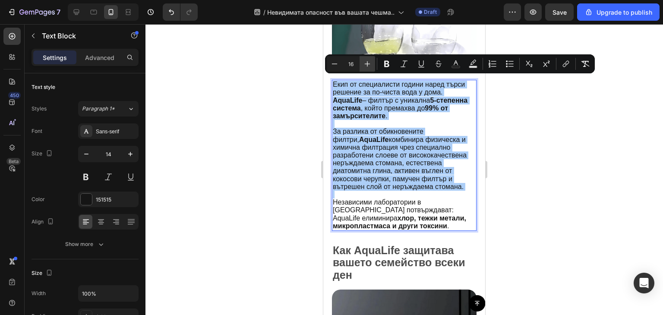
click at [366, 64] on icon "Editor contextual toolbar" at bounding box center [368, 64] width 6 height 6
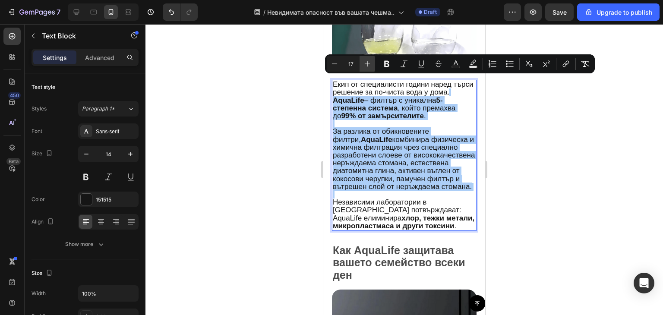
click at [366, 64] on icon "Editor contextual toolbar" at bounding box center [368, 64] width 6 height 6
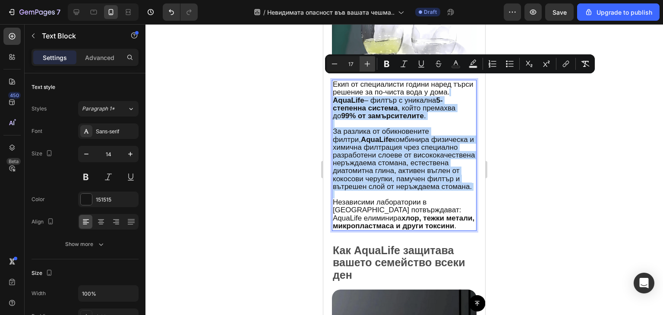
type input "18"
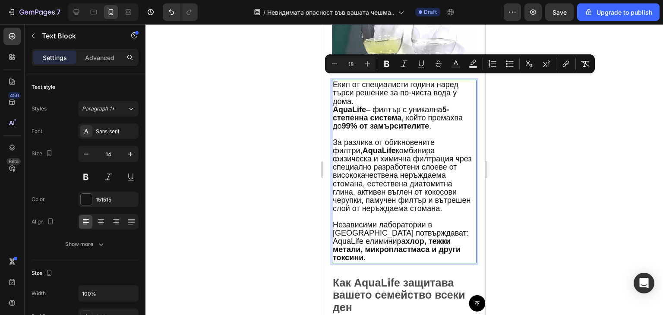
click at [400, 140] on span "За разлика от обикновените филтри, AquaLife комбинира физическа и химична филтр…" at bounding box center [402, 175] width 139 height 75
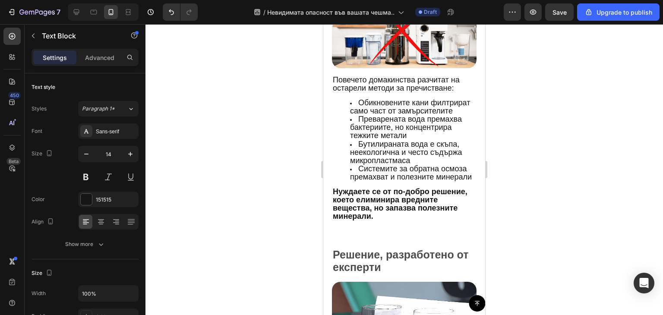
scroll to position [1061, 0]
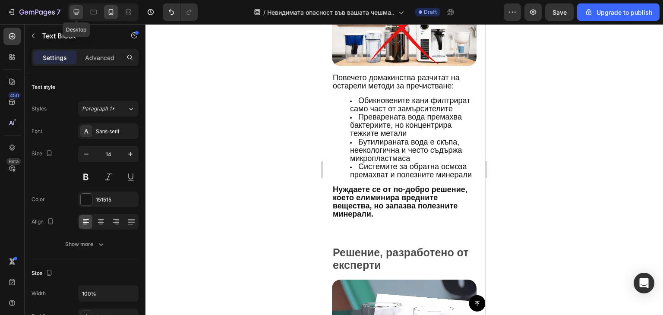
click at [78, 19] on div at bounding box center [77, 12] width 14 height 14
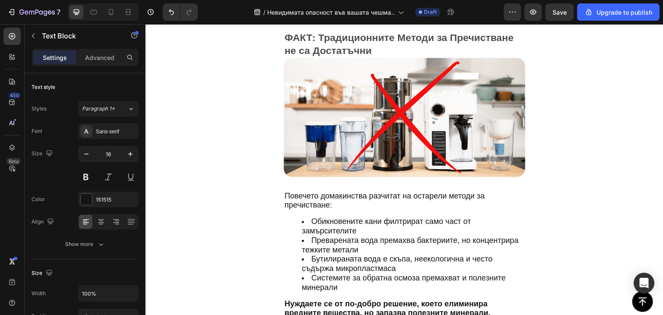
scroll to position [981, 0]
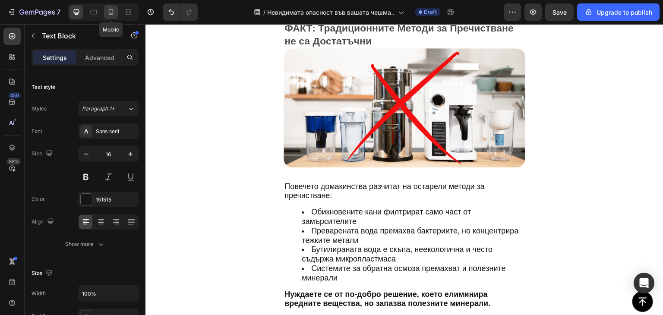
click at [112, 13] on icon at bounding box center [111, 12] width 5 height 6
type input "14"
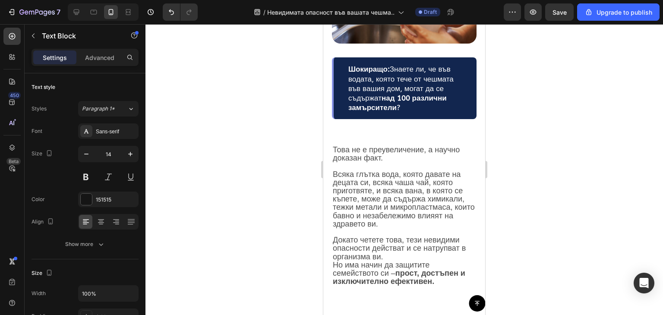
scroll to position [195, 0]
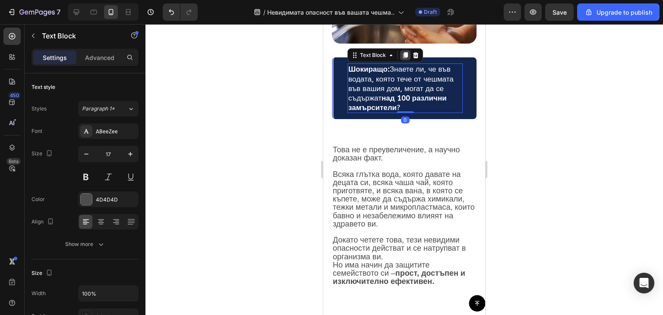
click at [405, 52] on icon at bounding box center [405, 55] width 7 height 7
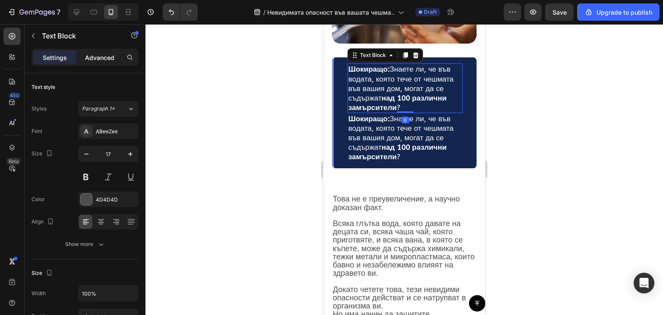
click at [106, 60] on p "Advanced" at bounding box center [99, 57] width 29 height 9
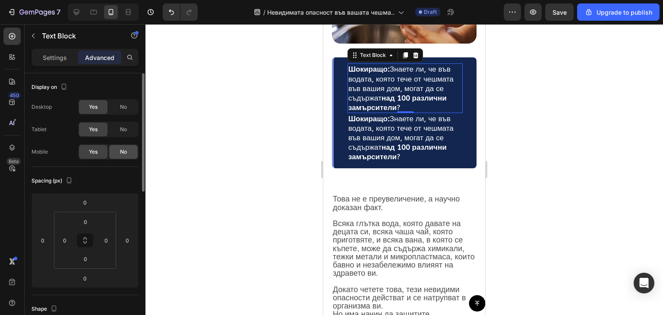
click at [120, 156] on div "No" at bounding box center [123, 152] width 29 height 14
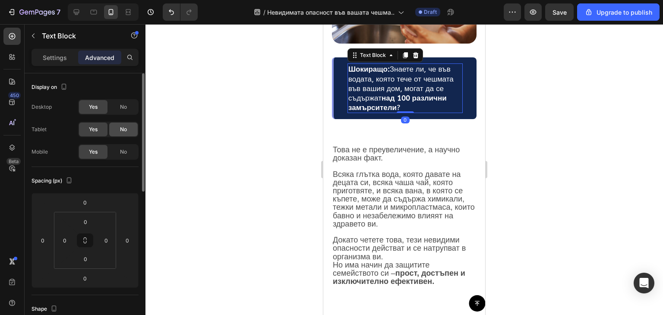
click at [111, 132] on div "No" at bounding box center [123, 130] width 29 height 14
click at [123, 112] on div "No" at bounding box center [123, 107] width 29 height 14
click at [398, 77] on span "Шокиращо: Знаете ли, че във водата, която тече от чешмата във вашия дом, могат …" at bounding box center [401, 88] width 105 height 47
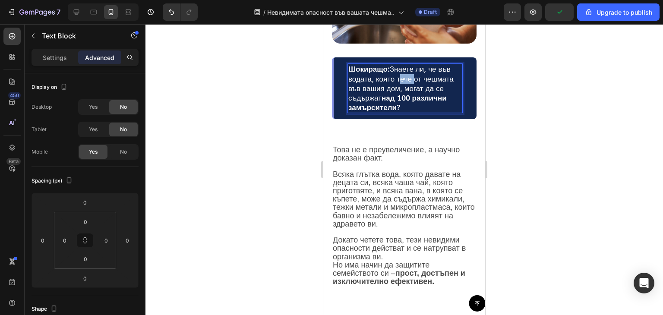
click at [398, 77] on span "Шокиращо: Знаете ли, че във водата, която тече от чешмата във вашия дом, могат …" at bounding box center [401, 88] width 105 height 47
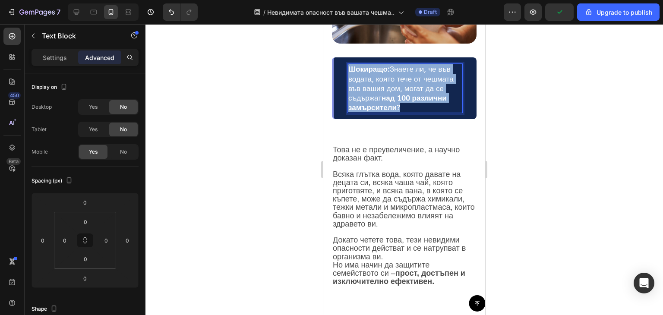
click at [398, 77] on span "Шокиращо: Знаете ли, че във водата, която тече от чешмата във вашия дом, могат …" at bounding box center [401, 88] width 105 height 47
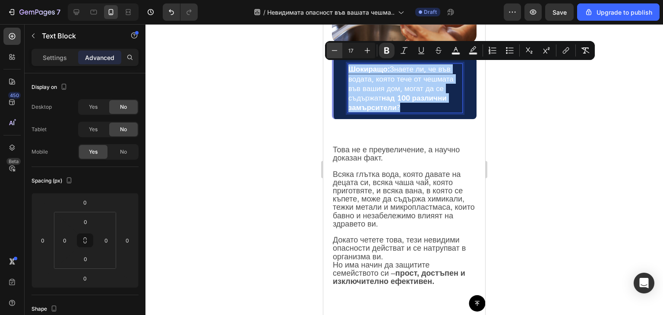
click at [339, 51] on button "Minus" at bounding box center [335, 51] width 16 height 16
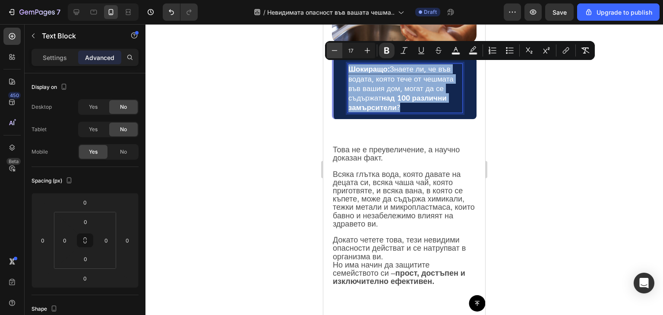
type input "16"
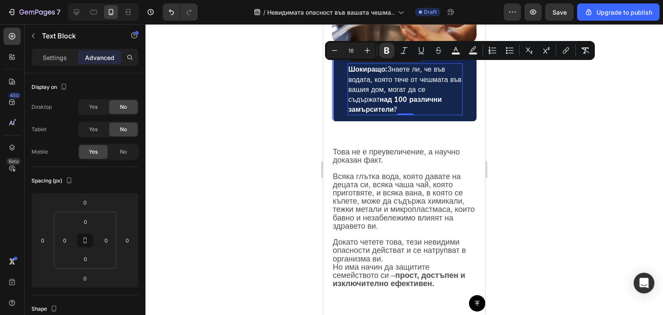
click at [545, 123] on div at bounding box center [405, 169] width 518 height 291
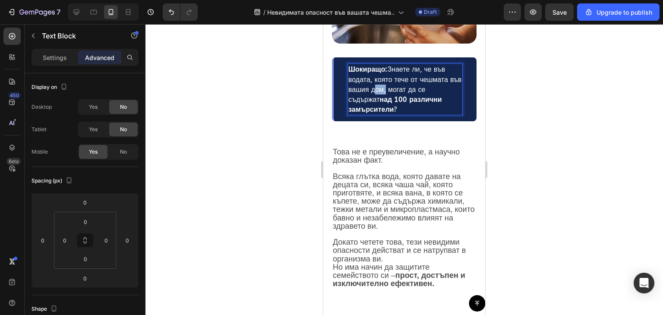
click at [385, 84] on span "Шокиращо: Знаете ли, че във водата, която тече от чешмата във вашия дом, могат …" at bounding box center [405, 89] width 113 height 48
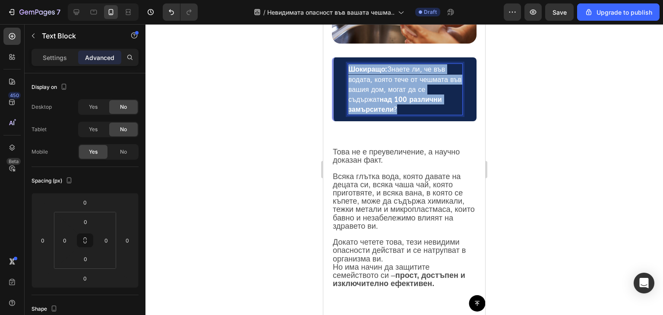
click at [385, 84] on span "Шокиращо: Знаете ли, че във водата, която тече от чешмата във вашия дом, могат …" at bounding box center [405, 89] width 113 height 48
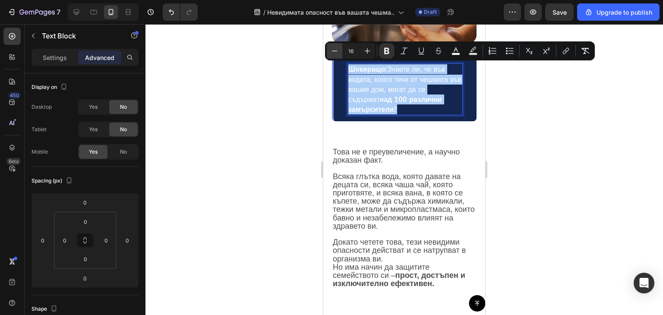
click at [335, 51] on icon "Editor contextual toolbar" at bounding box center [335, 51] width 6 height 0
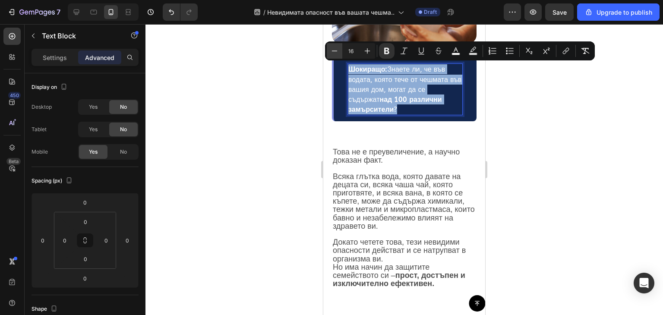
type input "15"
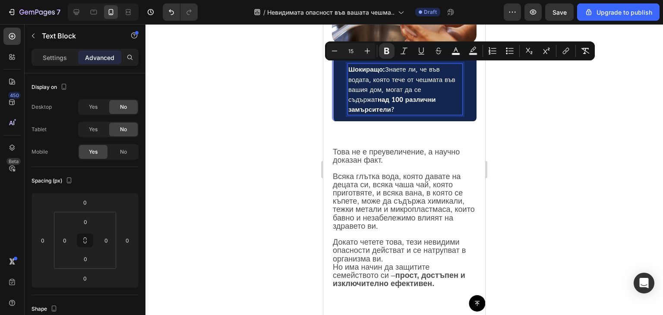
click at [522, 136] on div at bounding box center [405, 169] width 518 height 291
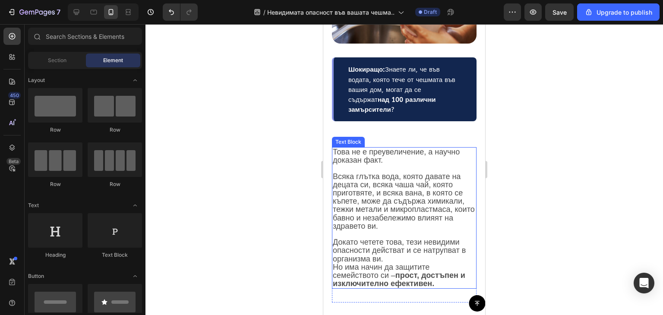
click at [400, 172] on span "Всяка глътка вода, която давате на децата си, всяка чаша чай, която приготвяте,…" at bounding box center [404, 201] width 142 height 58
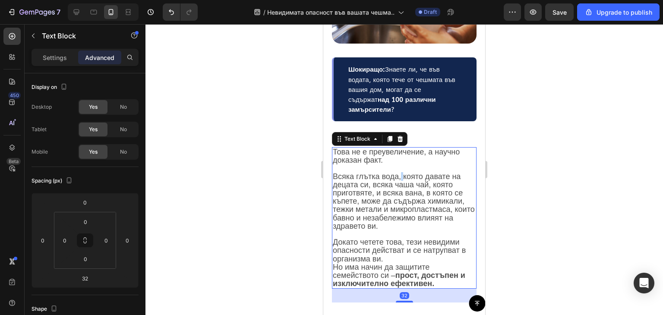
click at [400, 172] on span "Всяка глътка вода, която давате на децата си, всяка чаша чай, която приготвяте,…" at bounding box center [404, 201] width 142 height 58
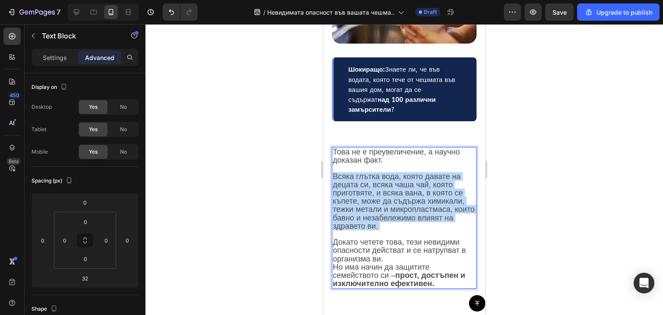
click at [400, 172] on span "Всяка глътка вода, която давате на децата си, всяка чаша чай, която приготвяте,…" at bounding box center [404, 201] width 142 height 58
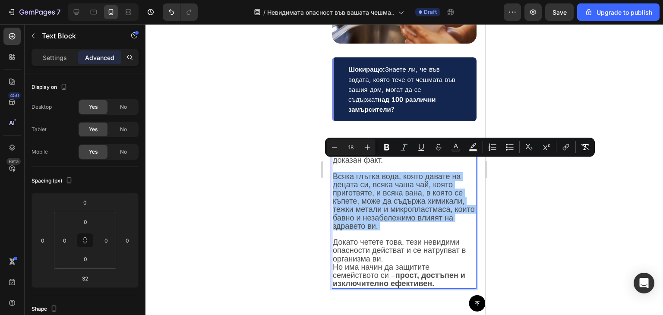
click at [279, 185] on div at bounding box center [405, 169] width 518 height 291
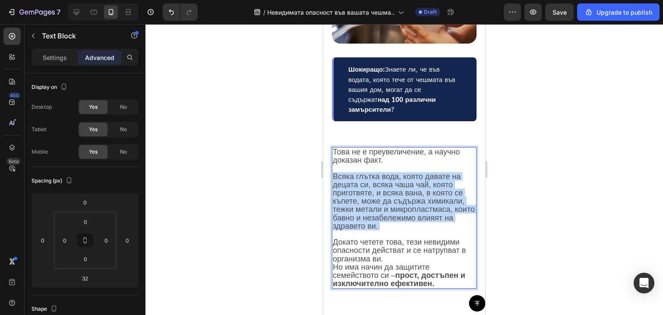
click at [408, 215] on p "Това не е преувеличение, а научно доказан факт. Всяка глътка вода, която давате…" at bounding box center [404, 218] width 143 height 140
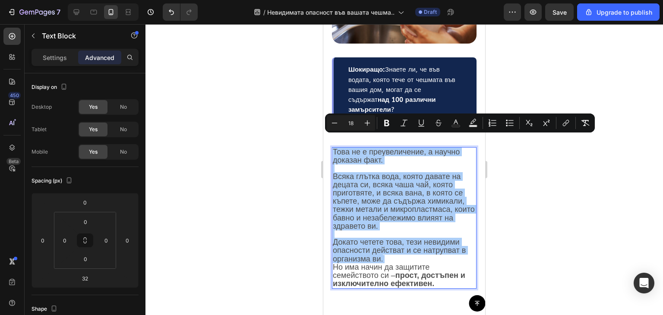
click at [521, 198] on div at bounding box center [405, 169] width 518 height 291
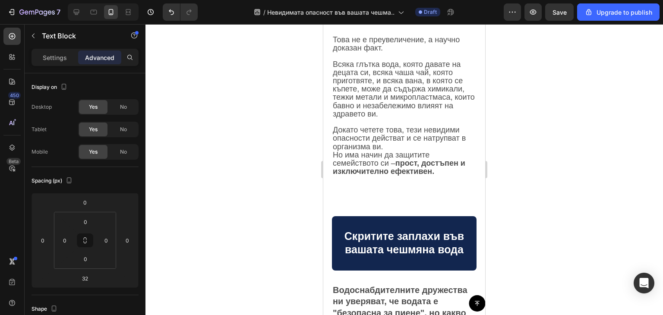
scroll to position [263, 0]
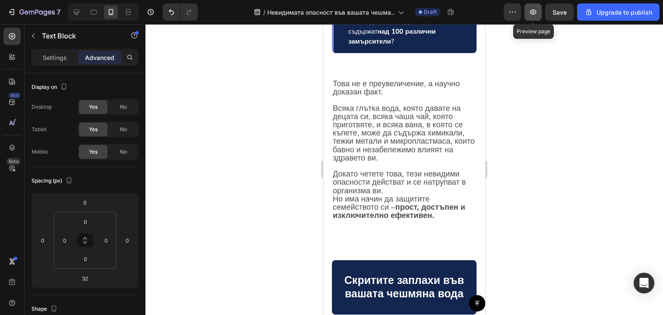
click at [533, 14] on icon "button" at bounding box center [533, 12] width 6 height 5
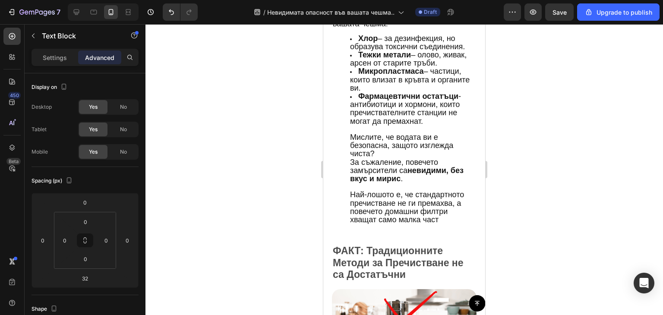
scroll to position [767, 0]
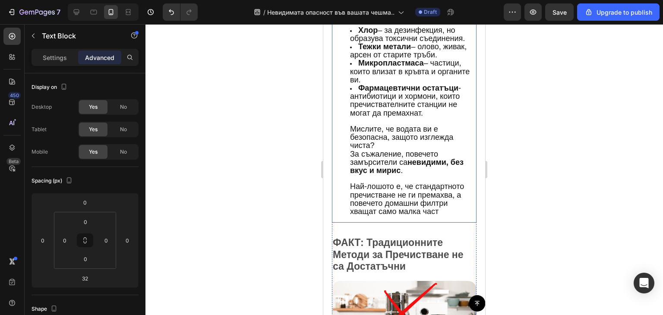
click at [389, 125] on span "Мислите, че водата ви е безопасна, защото изглежда чиста?" at bounding box center [401, 137] width 103 height 25
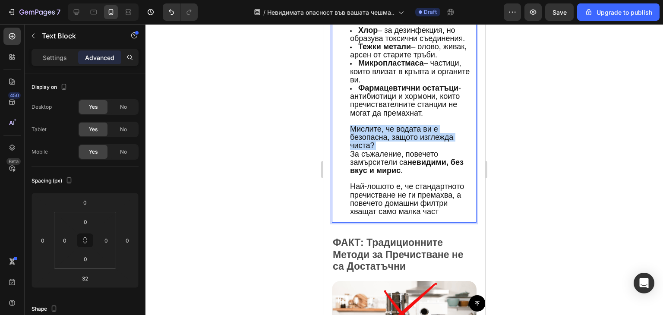
click at [389, 125] on span "Мислите, че водата ви е безопасна, защото изглежда чиста?" at bounding box center [401, 137] width 103 height 25
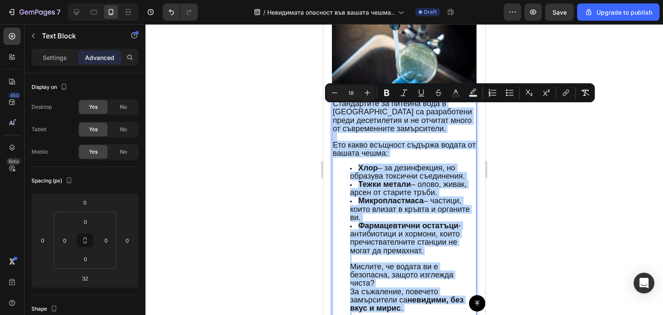
scroll to position [604, 0]
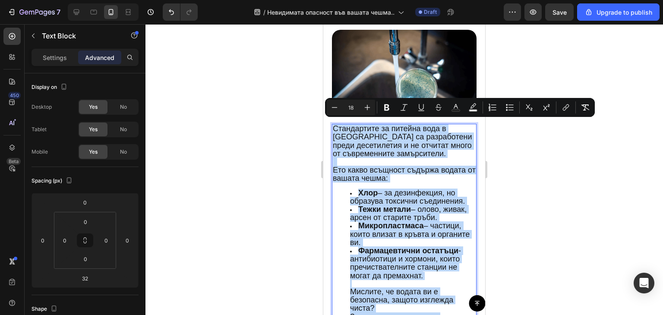
click at [413, 155] on p "Стандартите за питейна вода в [GEOGRAPHIC_DATA] са разработени преди десетилети…" at bounding box center [404, 145] width 143 height 41
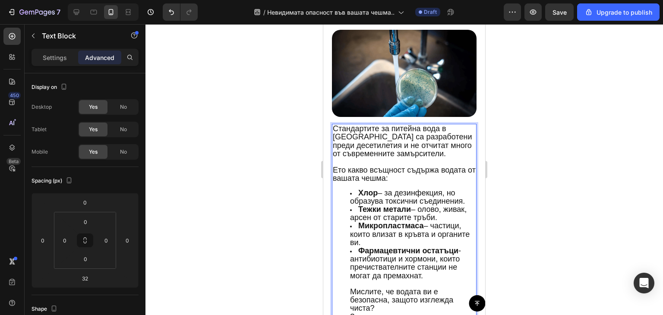
click at [425, 168] on span "Ето какво всъщност съдържа водата от вашата чешма:" at bounding box center [404, 174] width 143 height 17
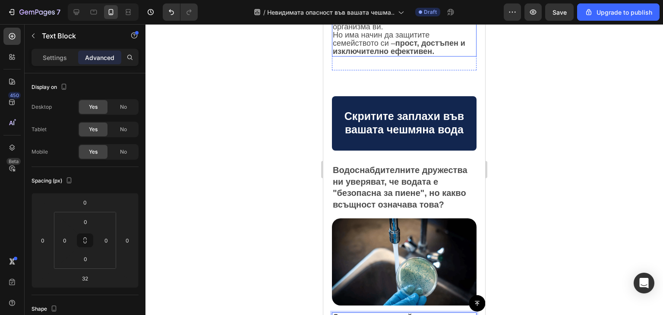
scroll to position [434, 0]
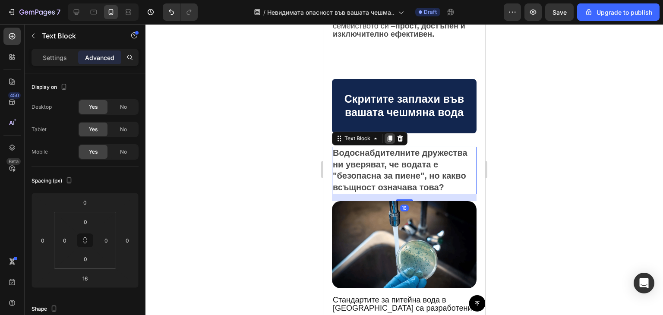
click at [391, 136] on icon at bounding box center [390, 139] width 5 height 6
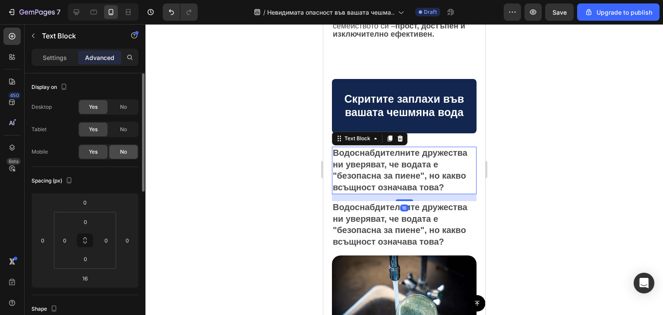
click at [121, 152] on span "No" at bounding box center [123, 152] width 7 height 8
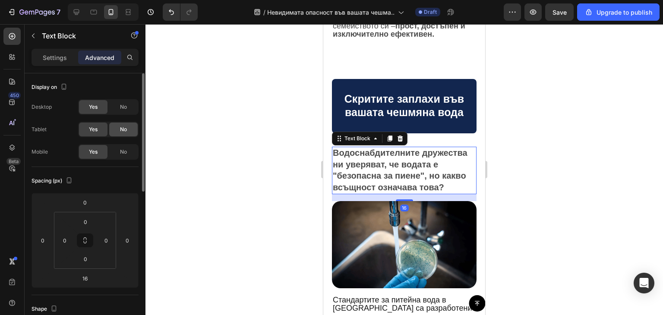
click at [126, 128] on span "No" at bounding box center [123, 130] width 7 height 8
click at [124, 109] on span "No" at bounding box center [123, 107] width 7 height 8
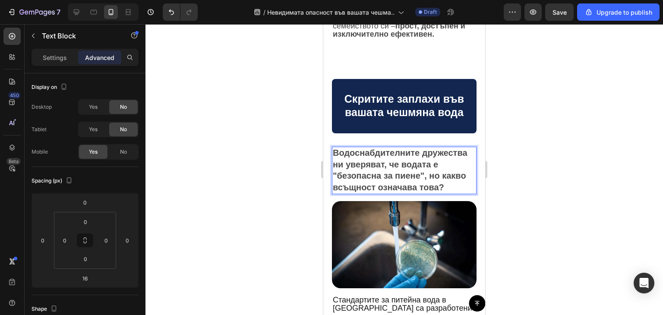
click at [385, 156] on strong "Водоснабдителните дружества ни уверяват, че водата е "безопасна за пиене", но к…" at bounding box center [400, 170] width 135 height 44
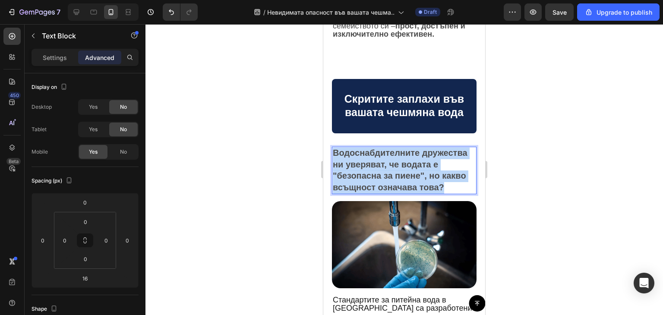
click at [385, 156] on strong "Водоснабдителните дружества ни уверяват, че водата е "безопасна за пиене", но к…" at bounding box center [400, 170] width 135 height 44
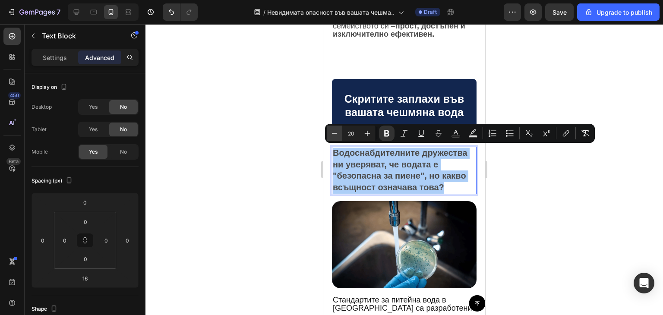
click at [335, 134] on icon "Editor contextual toolbar" at bounding box center [334, 133] width 9 height 9
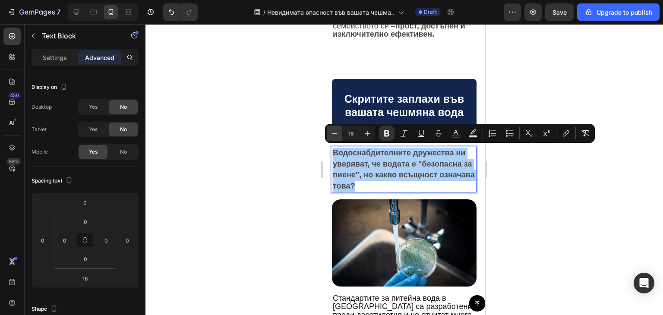
click at [335, 134] on icon "Editor contextual toolbar" at bounding box center [334, 133] width 9 height 9
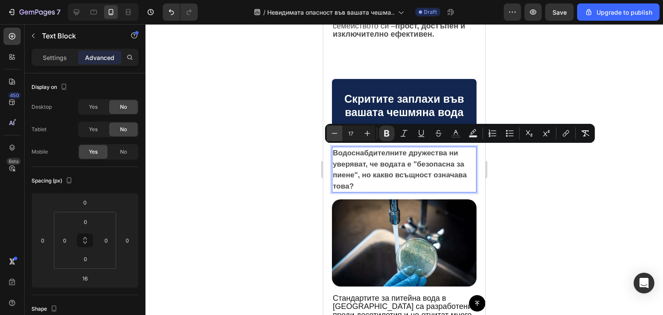
click at [334, 134] on icon "Editor contextual toolbar" at bounding box center [334, 133] width 9 height 9
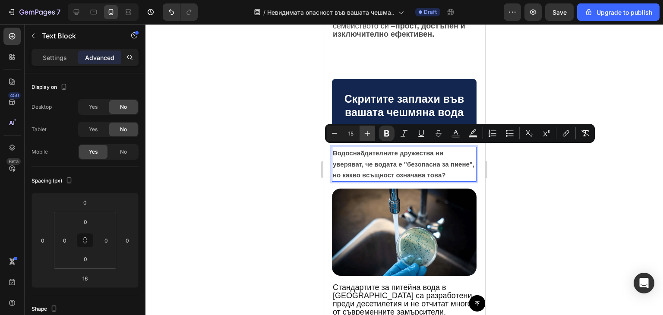
click at [366, 134] on icon "Editor contextual toolbar" at bounding box center [367, 133] width 9 height 9
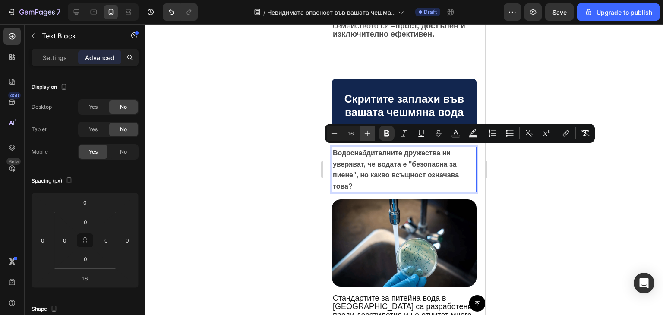
click at [366, 134] on icon "Editor contextual toolbar" at bounding box center [367, 133] width 9 height 9
type input "18"
click at [522, 192] on div at bounding box center [405, 169] width 518 height 291
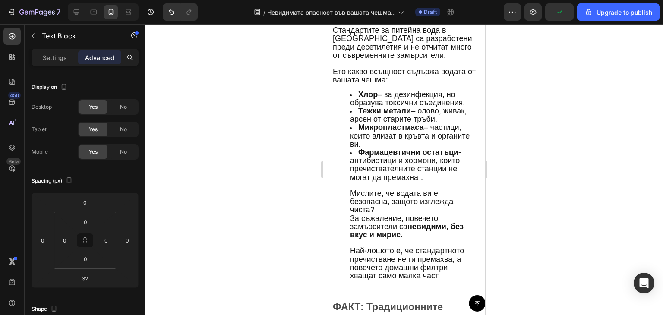
scroll to position [657, 0]
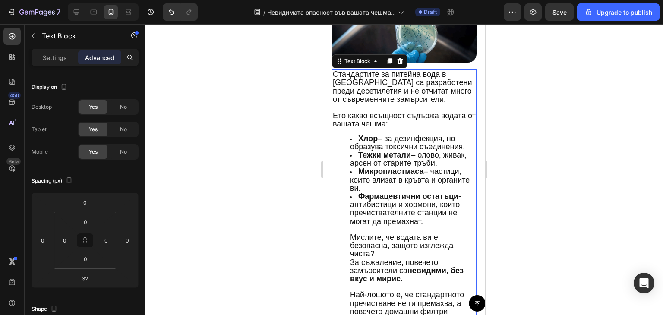
click at [349, 136] on ul "Хлор – за дезинфекция, но образува токсични съединения. Тежки метали – олово, ж…" at bounding box center [404, 230] width 143 height 190
click at [335, 113] on span "Ето какво всъщност съдържа водата от вашата чешма:" at bounding box center [404, 119] width 143 height 17
click at [345, 140] on ul "Хлор – за дезинфекция, но образува токсични съединения. Тежки метали – олово, ж…" at bounding box center [404, 230] width 143 height 190
click at [388, 99] on span "Стандартите за питейна вода в [GEOGRAPHIC_DATA] са разработени преди десетилети…" at bounding box center [402, 87] width 139 height 34
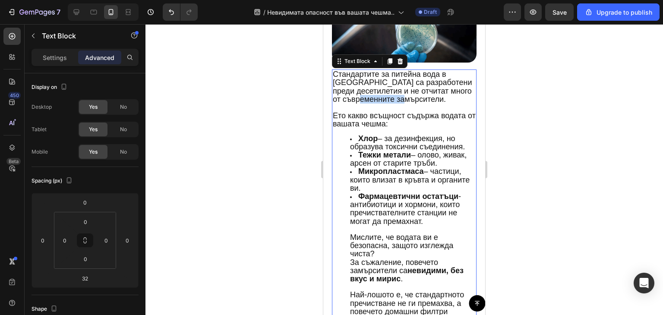
click at [388, 99] on span "Стандартите за питейна вода в [GEOGRAPHIC_DATA] са разработени преди десетилети…" at bounding box center [402, 87] width 139 height 34
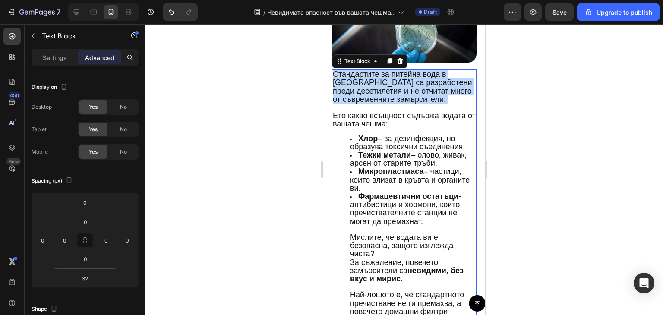
click at [388, 99] on span "Стандартите за питейна вода в [GEOGRAPHIC_DATA] са разработени преди десетилети…" at bounding box center [402, 87] width 139 height 34
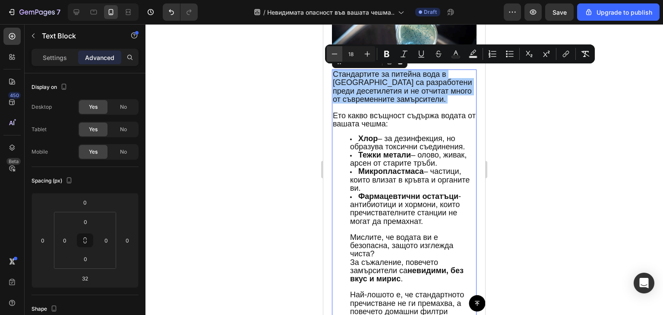
click at [328, 50] on button "Minus" at bounding box center [335, 54] width 16 height 16
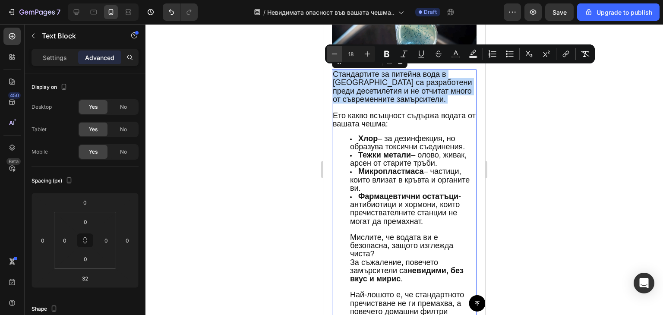
type input "17"
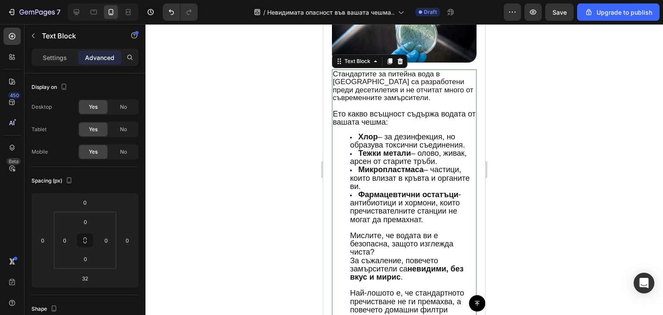
click at [370, 142] on span "Хлор – за дезинфекция, но образува токсични съединения." at bounding box center [407, 141] width 115 height 17
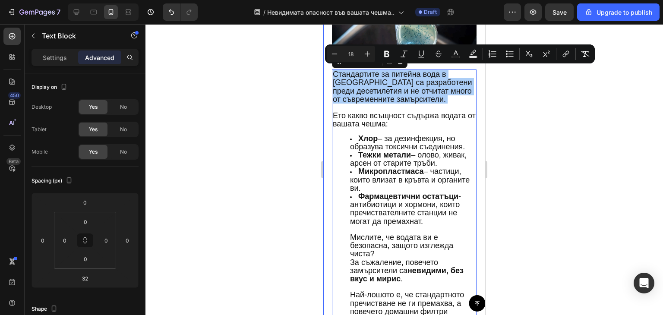
click at [513, 150] on div at bounding box center [405, 169] width 518 height 291
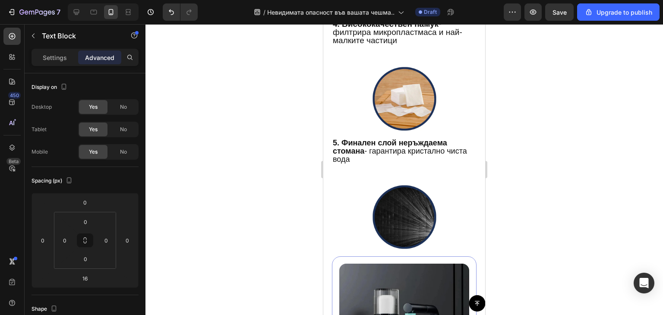
scroll to position [2839, 0]
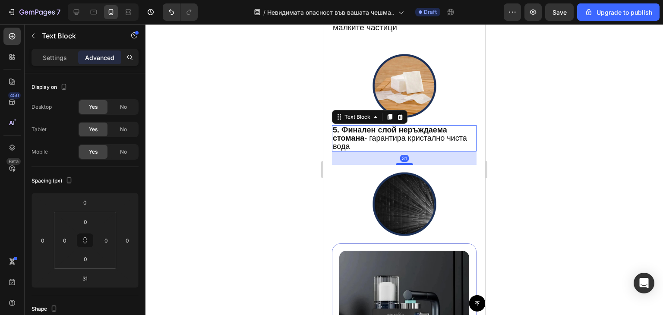
click at [419, 135] on span "5. Финален слой неръждаема стомана - гарантира кристално чиста вода" at bounding box center [400, 138] width 134 height 25
click at [504, 128] on div at bounding box center [405, 169] width 518 height 291
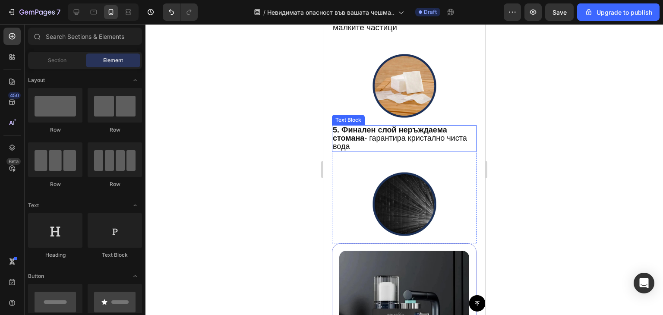
click at [406, 139] on span "5. Финален слой неръждаема стомана - гарантира кристално чиста вода" at bounding box center [400, 138] width 134 height 25
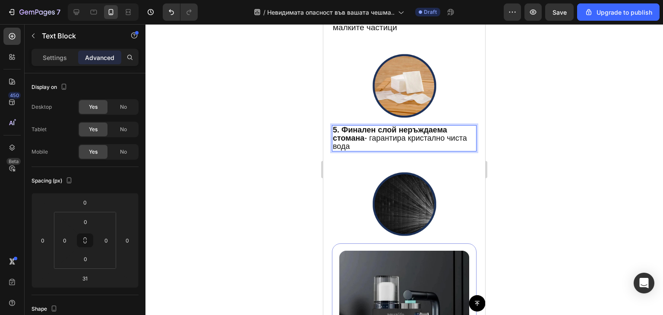
click at [406, 139] on span "5. Финален слой неръждаема стомана - гарантира кристално чиста вода" at bounding box center [400, 138] width 134 height 25
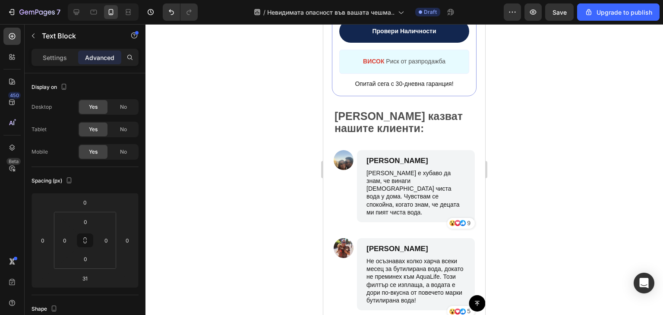
scroll to position [3247, 0]
click at [366, 121] on strong "[PERSON_NAME] казват нашите клиенти:" at bounding box center [399, 122] width 128 height 25
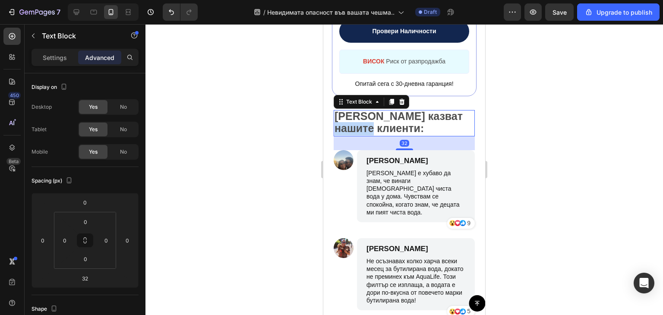
click at [366, 121] on strong "[PERSON_NAME] казват нашите клиенти:" at bounding box center [399, 122] width 128 height 25
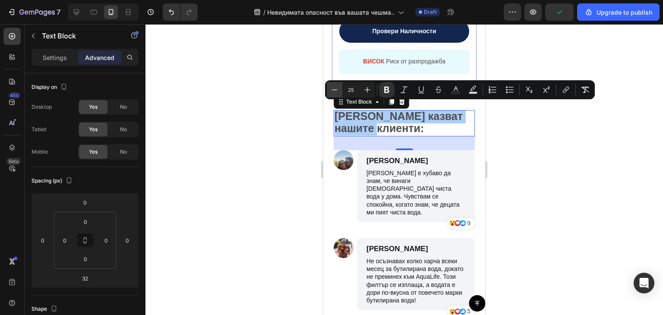
click at [333, 90] on icon "Editor contextual toolbar" at bounding box center [334, 90] width 9 height 9
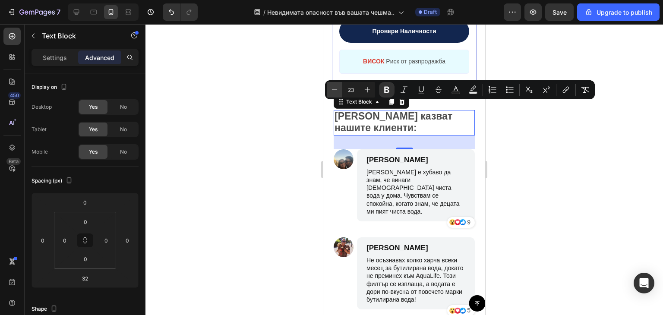
click at [333, 90] on icon "Editor contextual toolbar" at bounding box center [334, 90] width 9 height 9
type input "25"
click at [289, 168] on div at bounding box center [405, 169] width 518 height 291
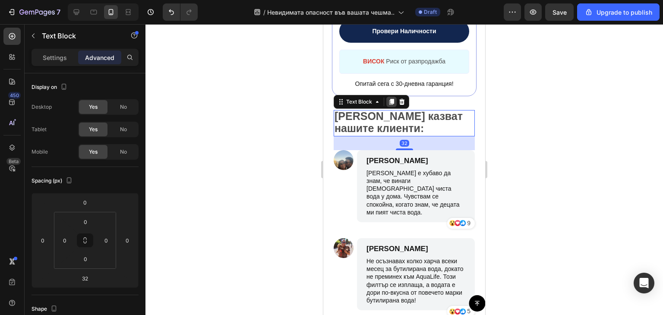
click at [391, 98] on icon at bounding box center [391, 101] width 7 height 7
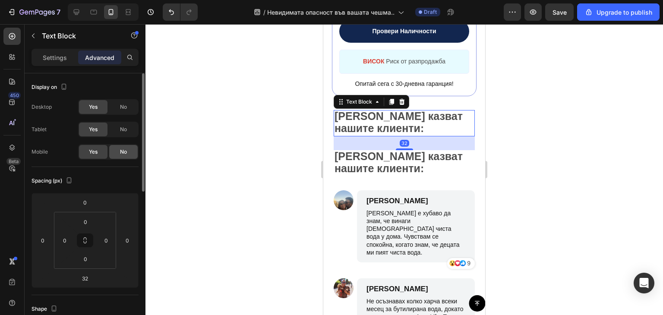
click at [124, 151] on span "No" at bounding box center [123, 152] width 7 height 8
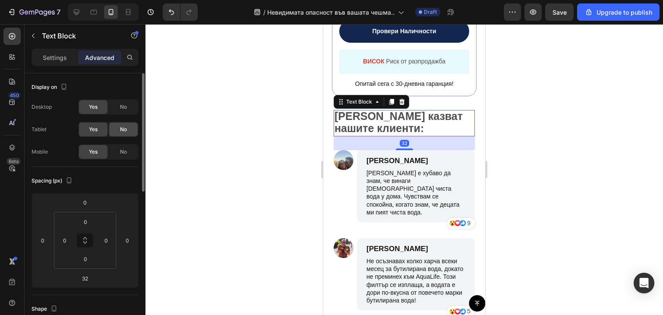
click at [127, 127] on div "No" at bounding box center [123, 130] width 29 height 14
click at [114, 108] on div "No" at bounding box center [123, 107] width 29 height 14
click at [397, 114] on strong "[PERSON_NAME] казват нашите клиенти:" at bounding box center [399, 122] width 128 height 25
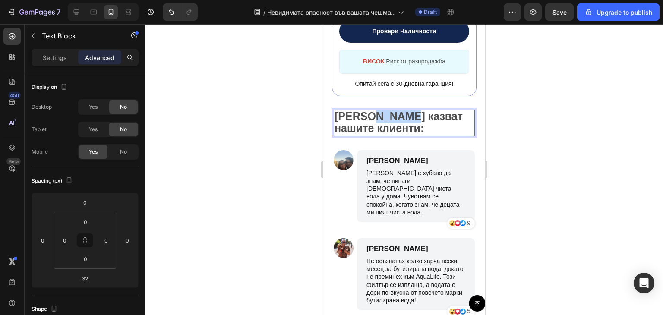
click at [397, 114] on strong "[PERSON_NAME] казват нашите клиенти:" at bounding box center [399, 122] width 128 height 25
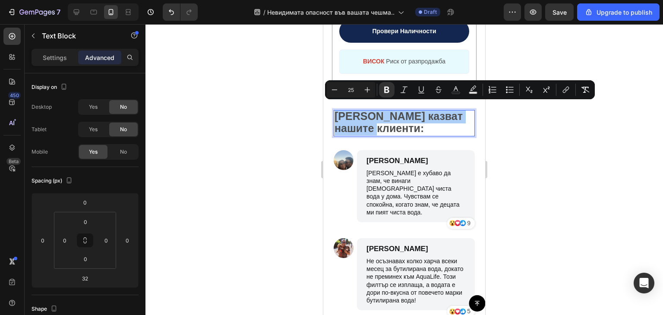
click at [352, 85] on input "25" at bounding box center [351, 90] width 17 height 10
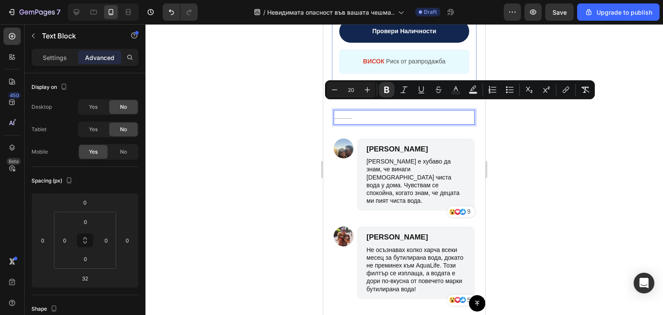
type input "20"
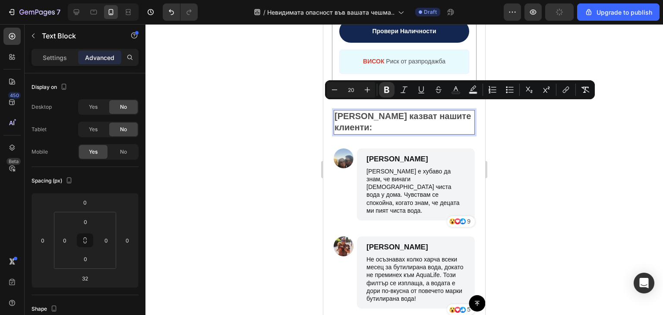
click at [536, 178] on div at bounding box center [405, 169] width 518 height 291
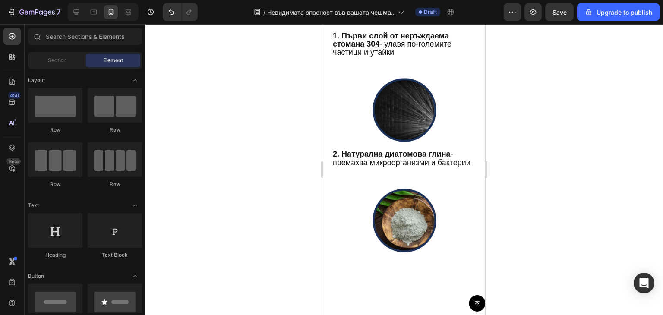
scroll to position [2329, 0]
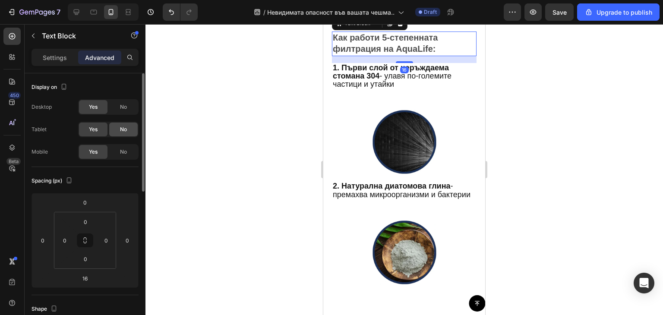
click at [127, 127] on span "No" at bounding box center [123, 130] width 7 height 8
click at [127, 112] on div "No" at bounding box center [123, 107] width 29 height 14
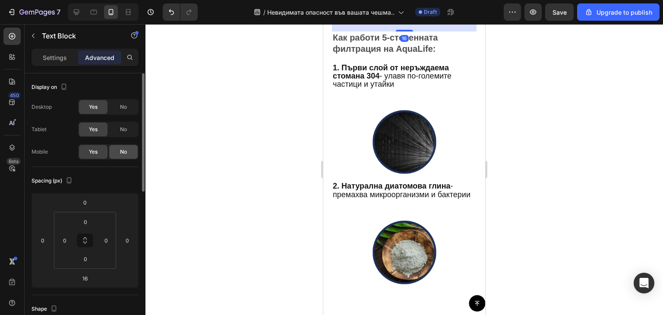
click at [121, 152] on span "No" at bounding box center [123, 152] width 7 height 8
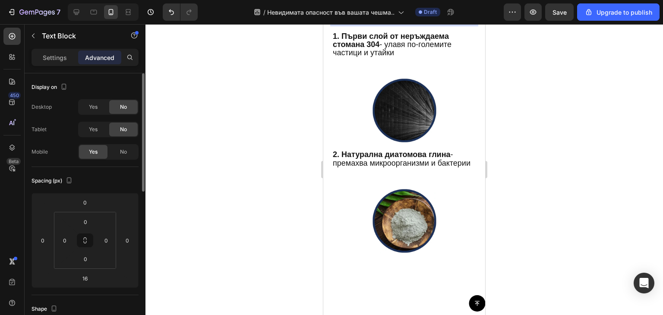
click at [376, 22] on strong "Как работи 5-степенната филтрация на AquaLife:" at bounding box center [385, 11] width 105 height 21
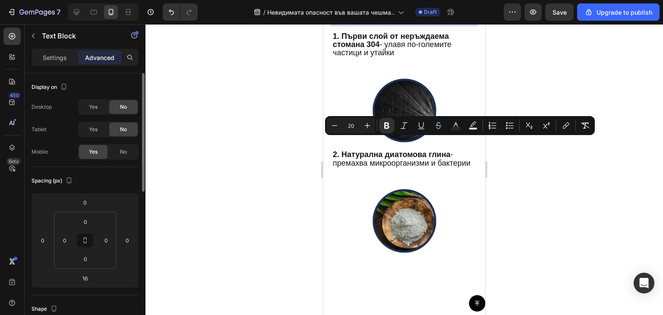
click at [297, 181] on div at bounding box center [405, 169] width 518 height 291
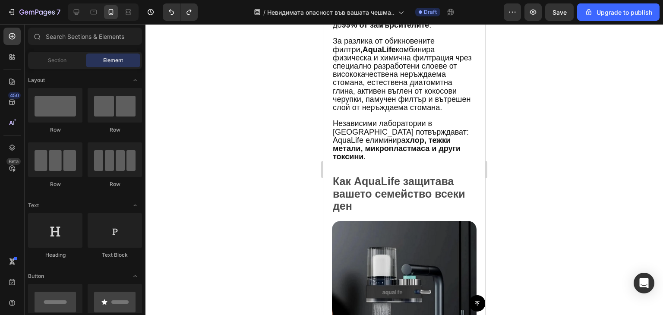
scroll to position [1446, 0]
click at [384, 184] on span "Как AquaLife защитава вашето семейство всеки ден" at bounding box center [399, 193] width 133 height 37
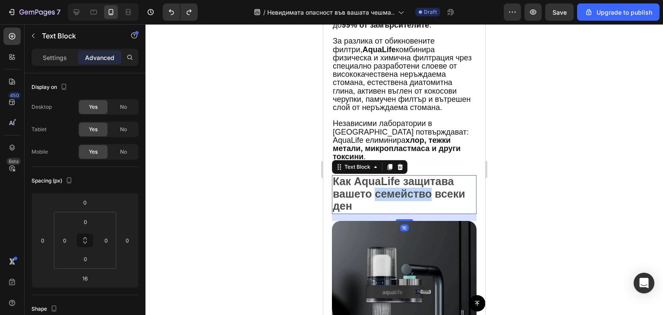
click at [384, 184] on span "Как AquaLife защитава вашето семейство всеки ден" at bounding box center [399, 193] width 133 height 37
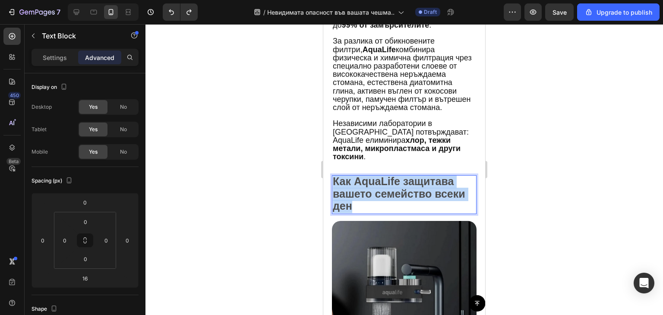
click at [384, 184] on span "Как AquaLife защитава вашето семейство всеки ден" at bounding box center [399, 193] width 133 height 37
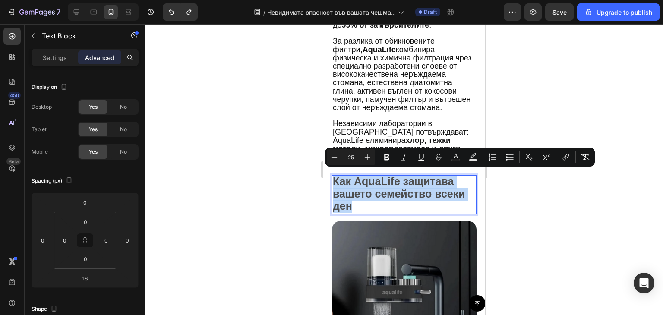
click at [356, 184] on span "Как AquaLife защитава вашето семейство всеки ден" at bounding box center [399, 193] width 133 height 37
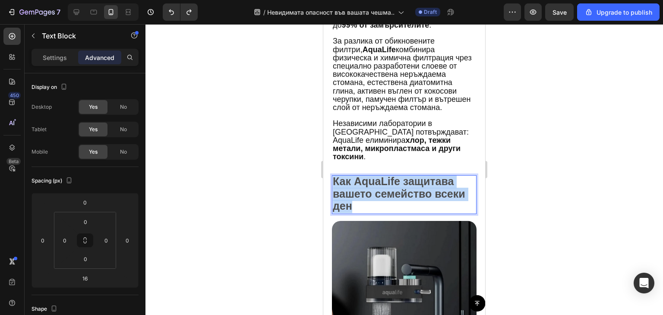
click at [356, 184] on span "Как AquaLife защитава вашето семейство всеки ден" at bounding box center [399, 193] width 133 height 37
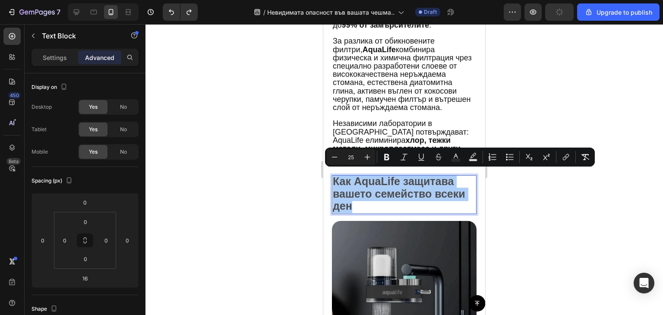
click at [350, 157] on input "25" at bounding box center [351, 157] width 17 height 10
type input "2"
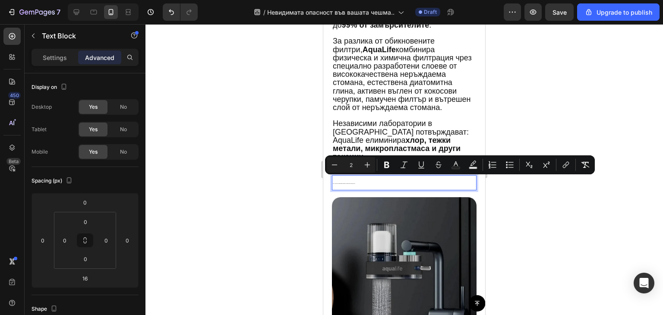
click at [356, 167] on input "2" at bounding box center [351, 165] width 17 height 10
type input "17"
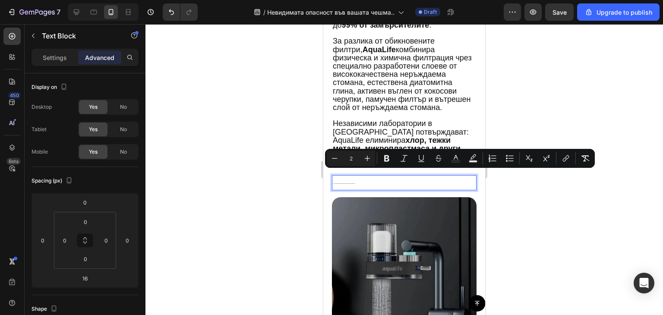
type input "25"
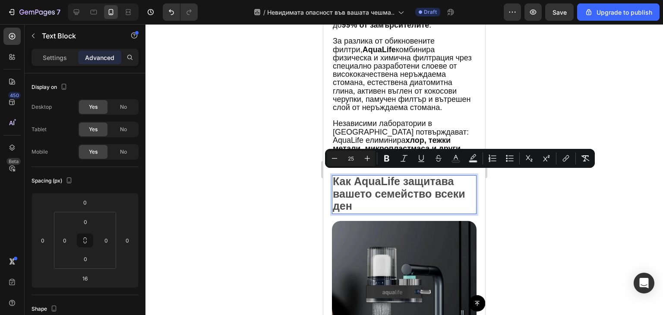
click at [512, 203] on div at bounding box center [405, 169] width 518 height 291
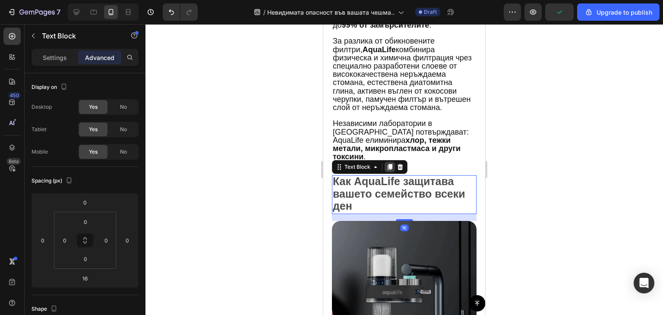
click at [392, 165] on icon at bounding box center [390, 168] width 5 height 6
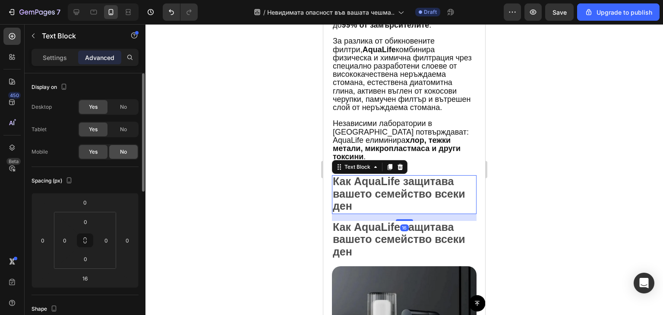
click at [128, 152] on div "No" at bounding box center [123, 152] width 29 height 14
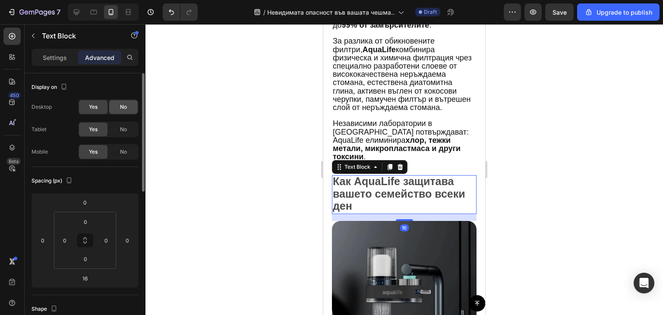
click at [116, 102] on div "No" at bounding box center [123, 107] width 29 height 14
click at [125, 130] on span "No" at bounding box center [123, 130] width 7 height 8
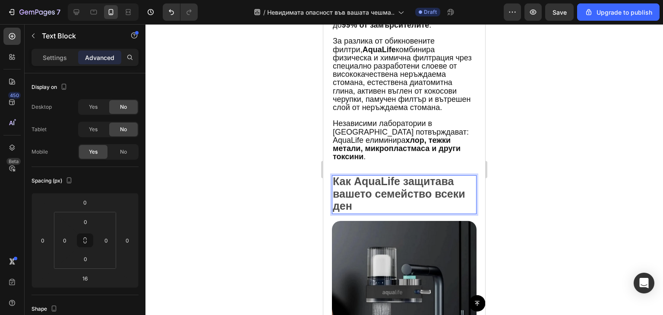
click at [378, 186] on span "Как AquaLife защитава вашето семейство всеки ден" at bounding box center [399, 193] width 133 height 37
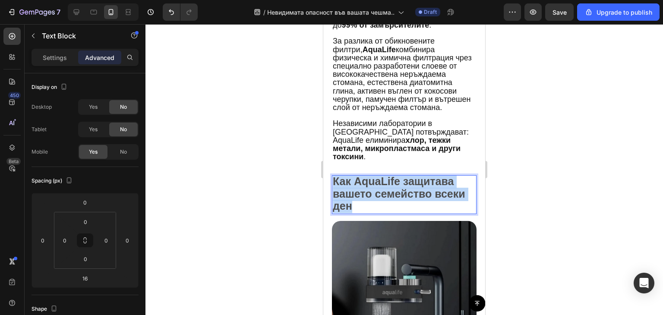
click at [378, 186] on span "Как AquaLife защитава вашето семейство всеки ден" at bounding box center [399, 193] width 133 height 37
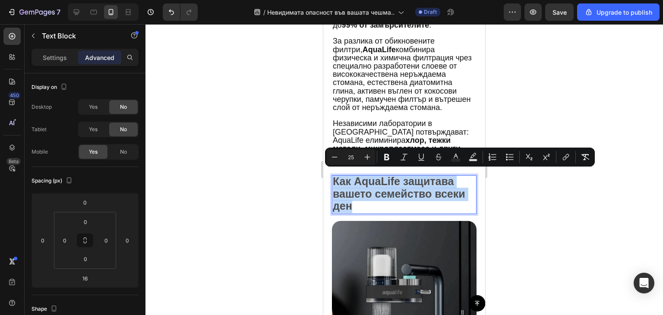
click at [378, 186] on span "Как AquaLife защитава вашето семейство всеки ден" at bounding box center [399, 193] width 133 height 37
click at [349, 154] on input "25" at bounding box center [351, 157] width 17 height 10
type input "5"
type input "20"
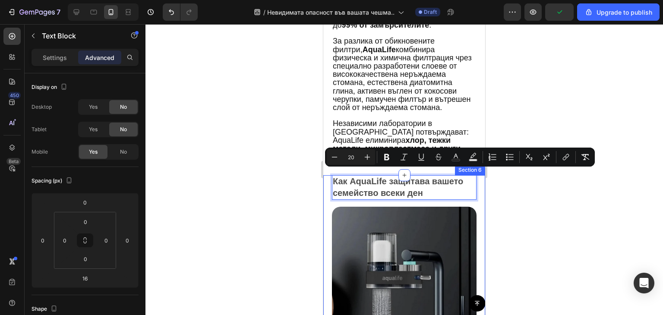
click at [291, 190] on div at bounding box center [405, 169] width 518 height 291
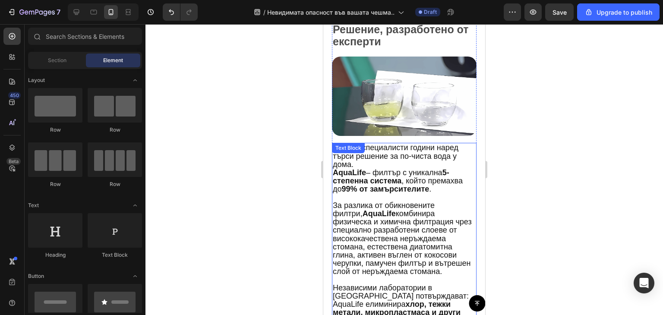
scroll to position [1171, 0]
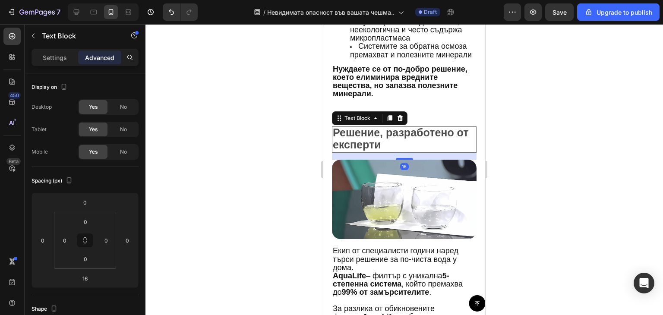
click at [377, 141] on span "Решение, разработено от експерти" at bounding box center [401, 139] width 136 height 25
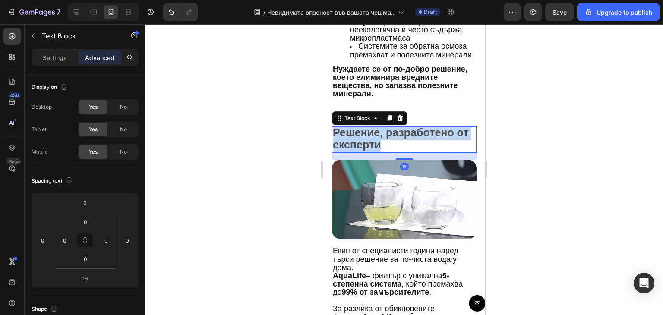
click at [377, 141] on span "Решение, разработено от експерти" at bounding box center [401, 139] width 136 height 25
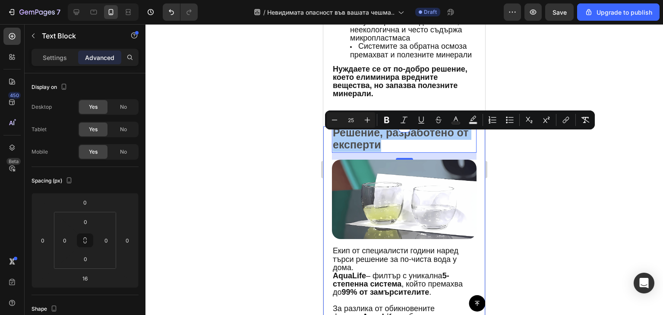
click at [545, 172] on div at bounding box center [405, 169] width 518 height 291
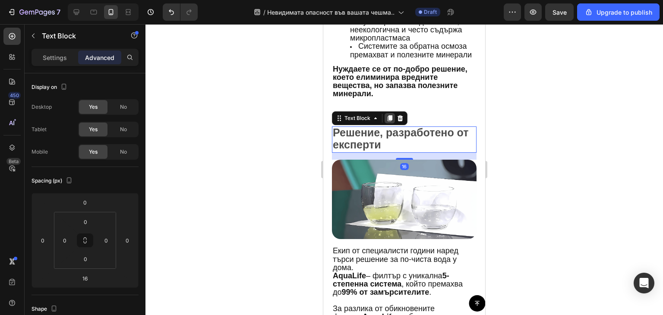
click at [390, 121] on icon at bounding box center [390, 118] width 5 height 6
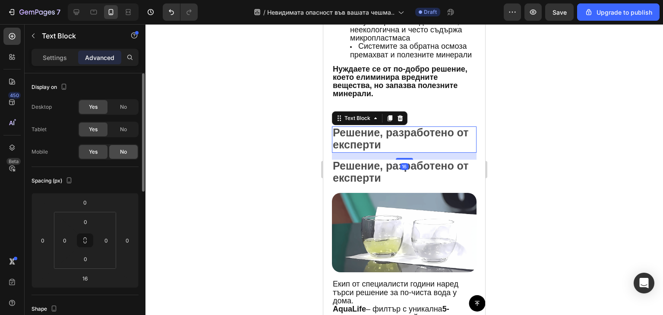
click at [124, 153] on span "No" at bounding box center [123, 152] width 7 height 8
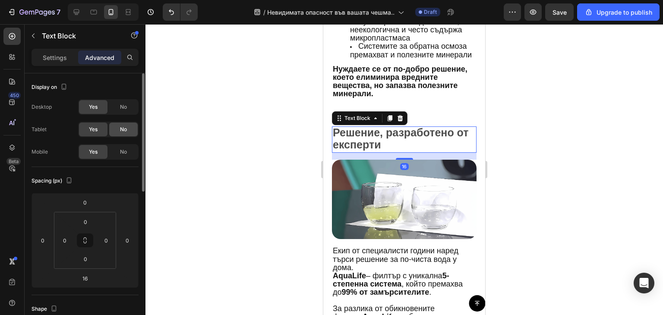
click at [115, 129] on div "No" at bounding box center [123, 130] width 29 height 14
click at [126, 110] on span "No" at bounding box center [123, 107] width 7 height 8
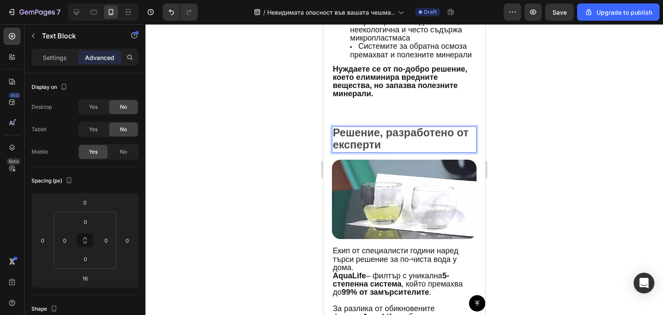
click at [368, 142] on span "Решение, разработено от експерти" at bounding box center [401, 139] width 136 height 25
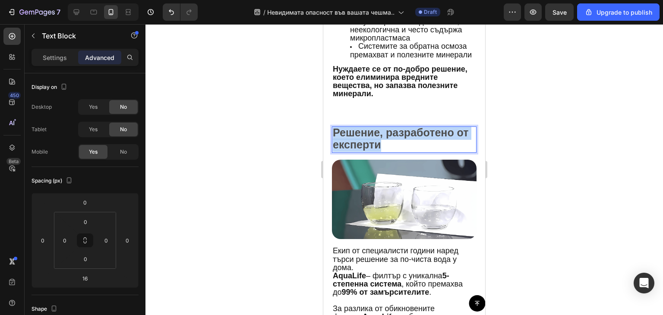
click at [368, 142] on span "Решение, разработено от експерти" at bounding box center [401, 139] width 136 height 25
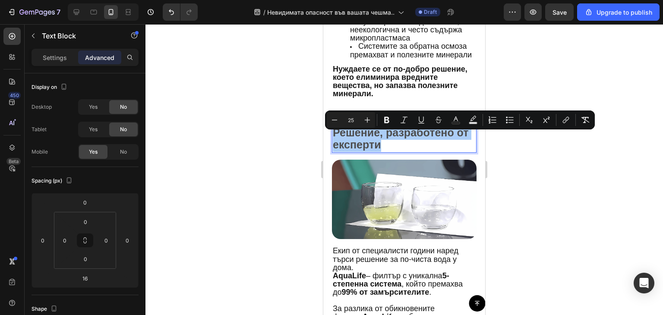
click at [351, 123] on input "25" at bounding box center [351, 120] width 17 height 10
type input "20"
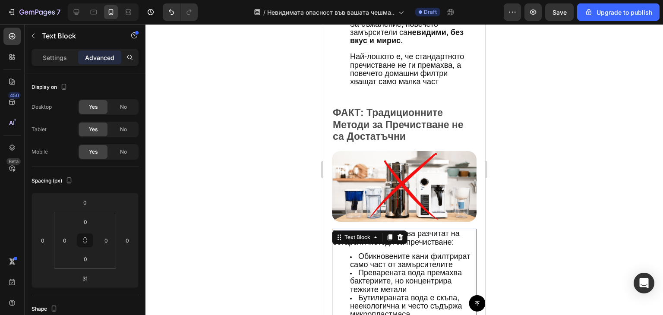
scroll to position [894, 0]
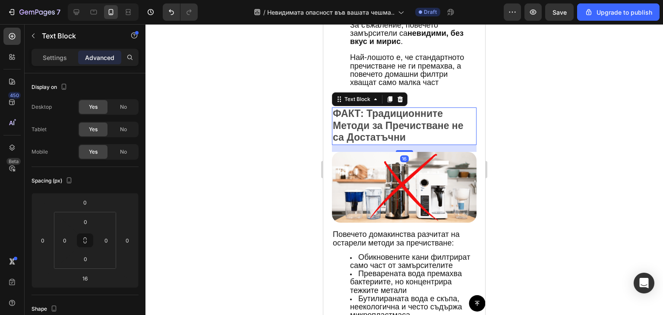
click at [360, 124] on strong "ФАКТ: Традиционните Методи за Пречистване не са Достатъчни" at bounding box center [398, 125] width 131 height 35
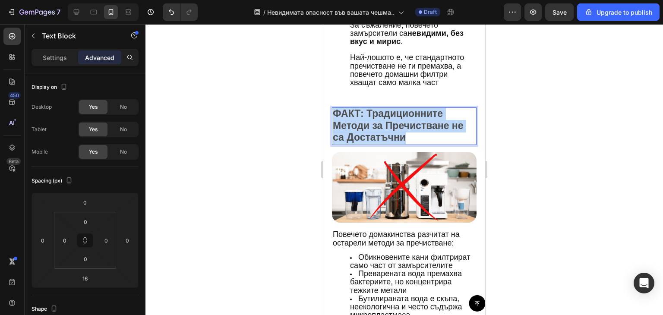
click at [360, 124] on strong "ФАКТ: Традиционните Методи за Пречистване не са Достатъчни" at bounding box center [398, 125] width 131 height 35
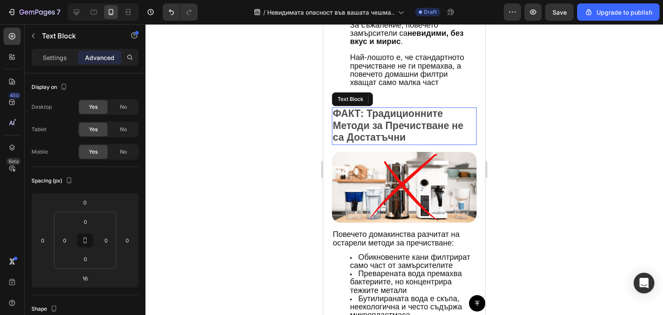
click at [411, 128] on p "ФАКТ: Традиционните Методи за Пречистване не са Достатъчни" at bounding box center [404, 126] width 143 height 36
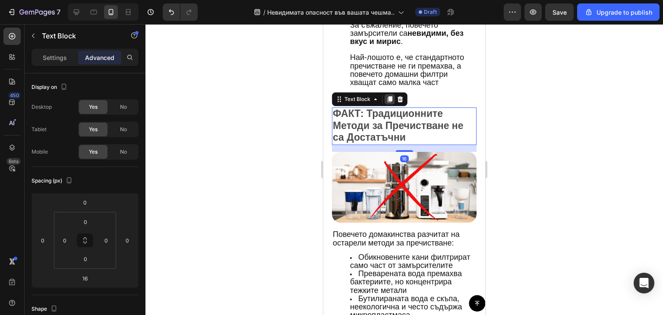
click at [389, 96] on icon at bounding box center [390, 99] width 5 height 6
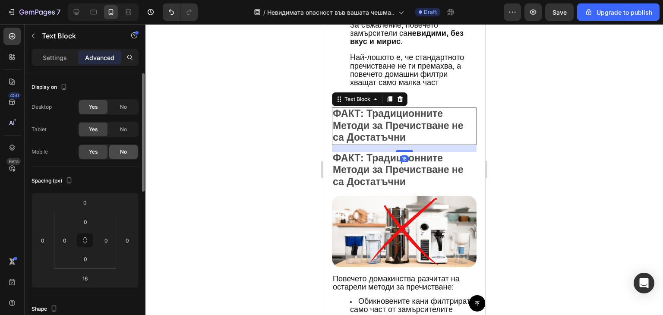
click at [120, 154] on span "No" at bounding box center [123, 152] width 7 height 8
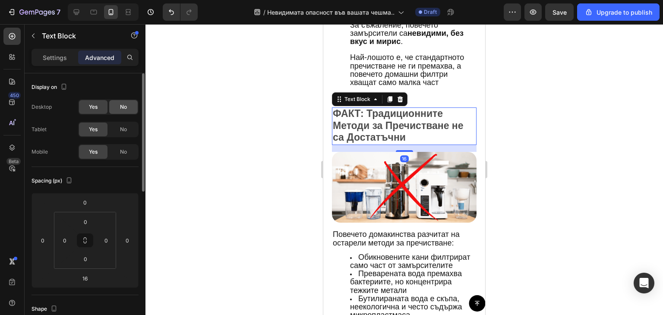
click at [132, 105] on div "No" at bounding box center [123, 107] width 29 height 14
click at [124, 133] on div "No" at bounding box center [123, 130] width 29 height 14
click at [404, 120] on strong "ФАКТ: Традиционните Методи за Пречистване не са Достатъчни" at bounding box center [398, 125] width 131 height 35
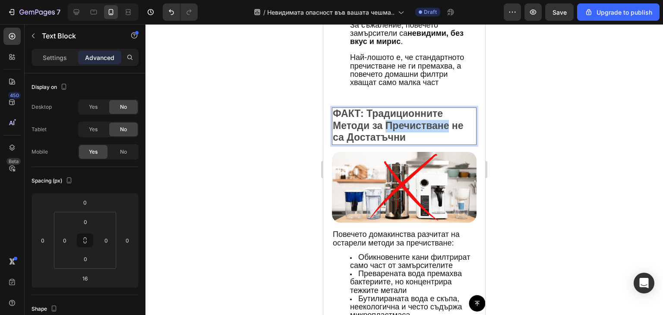
click at [404, 120] on strong "ФАКТ: Традиционните Методи за Пречистване не са Достатъчни" at bounding box center [398, 125] width 131 height 35
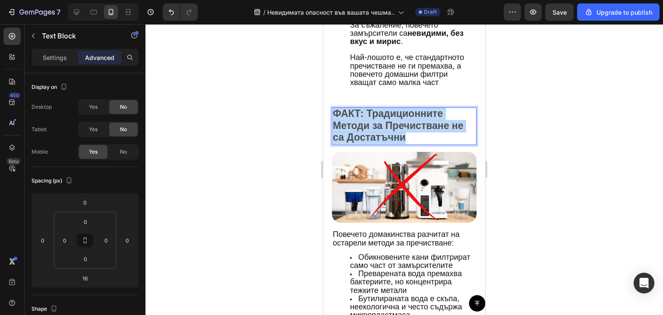
click at [404, 120] on strong "ФАКТ: Традиционните Методи за Пречистване не са Достатъчни" at bounding box center [398, 125] width 131 height 35
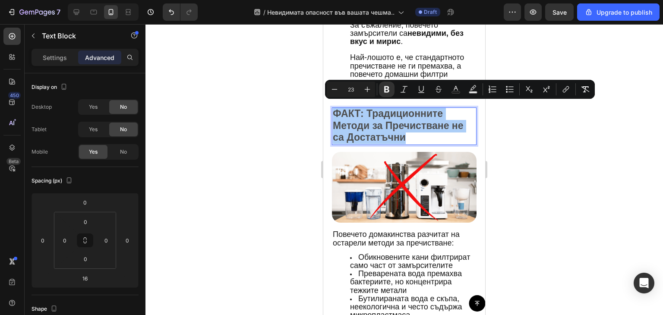
click at [354, 92] on input "23" at bounding box center [351, 89] width 17 height 10
type input "20"
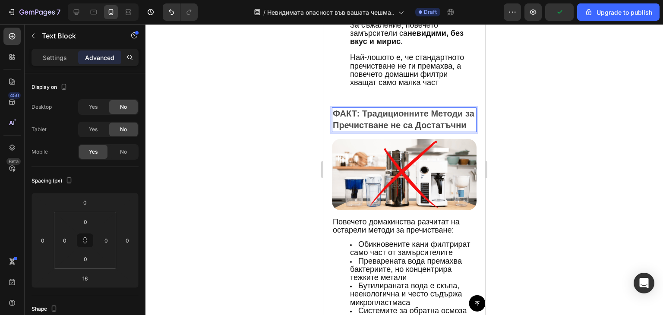
click at [431, 118] on p "ФАКТ: Традиционните Методи за Пречистване не са Достатъчни" at bounding box center [404, 119] width 143 height 23
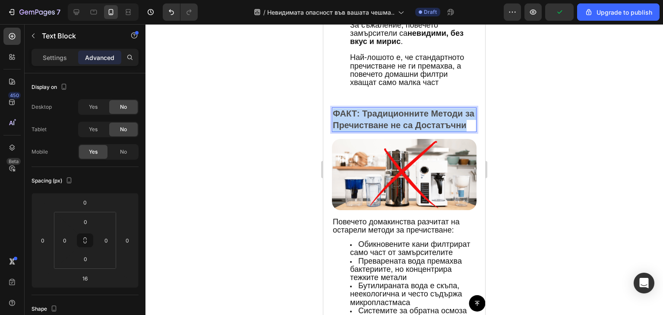
click at [431, 118] on p "ФАКТ: Традиционните Методи за Пречистване не са Достатъчни" at bounding box center [404, 119] width 143 height 23
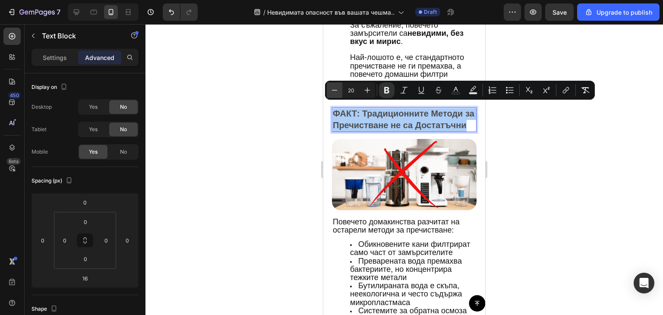
click at [336, 91] on icon "Editor contextual toolbar" at bounding box center [334, 90] width 9 height 9
type input "19"
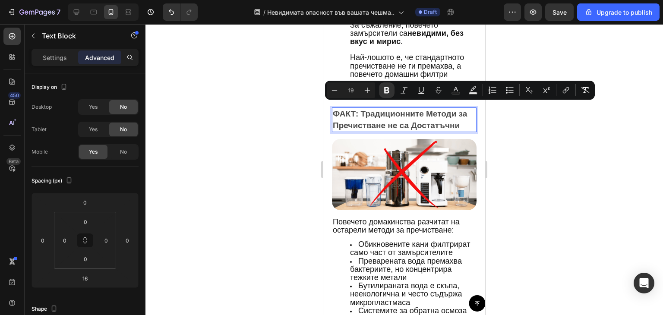
click at [498, 131] on div at bounding box center [405, 169] width 518 height 291
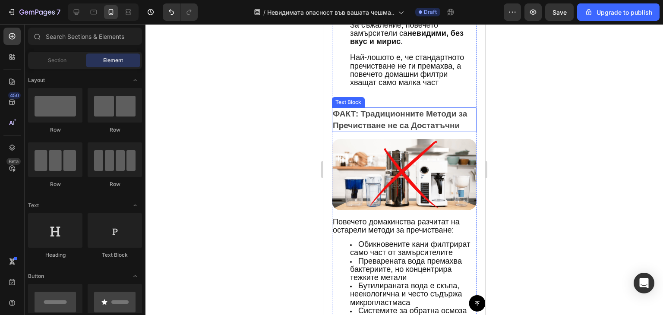
click at [365, 109] on strong "ФАКТ: Традиционните Методи за Пречистване не са Достатъчни" at bounding box center [400, 119] width 134 height 21
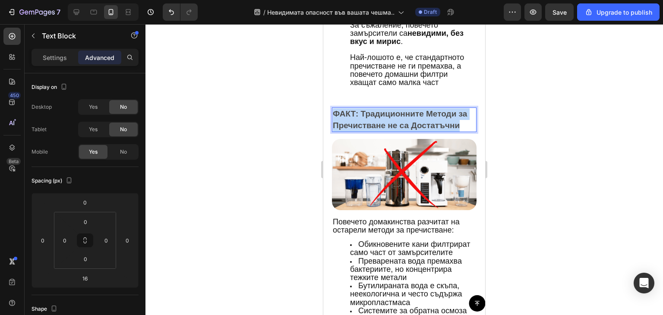
click at [365, 109] on strong "ФАКТ: Традиционните Методи за Пречистване не са Достатъчни" at bounding box center [400, 119] width 134 height 21
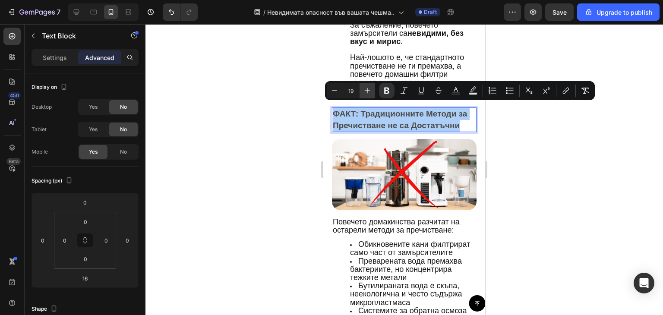
click at [373, 86] on button "Plus" at bounding box center [368, 91] width 16 height 16
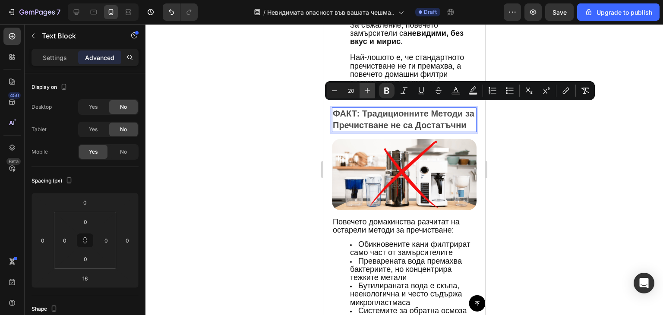
click at [373, 86] on button "Plus" at bounding box center [368, 91] width 16 height 16
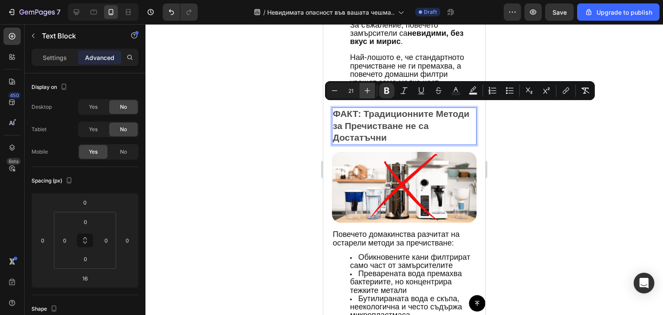
click at [373, 86] on button "Plus" at bounding box center [368, 91] width 16 height 16
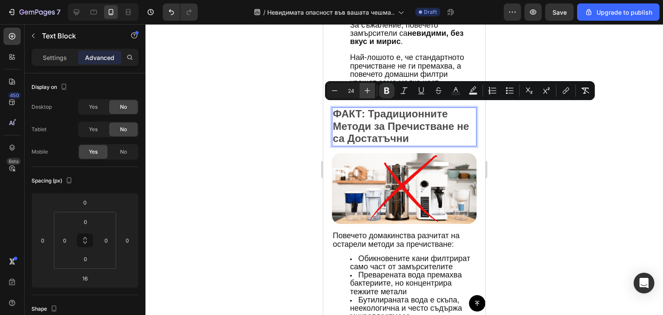
click at [373, 86] on button "Plus" at bounding box center [368, 91] width 16 height 16
click at [340, 90] on button "Minus" at bounding box center [335, 91] width 16 height 16
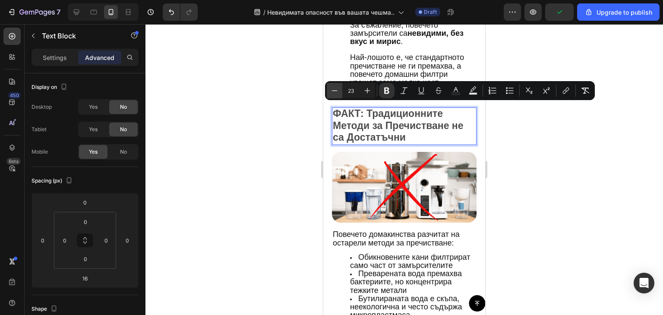
click at [340, 90] on button "Minus" at bounding box center [335, 91] width 16 height 16
type input "20"
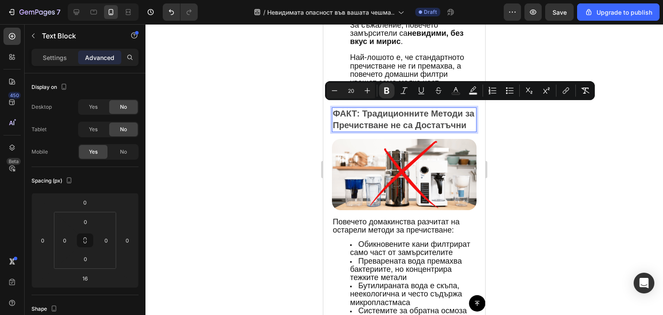
click at [416, 123] on strong "ФАКТ: Традиционните Методи за Пречистване не са Достатъчни" at bounding box center [404, 119] width 142 height 21
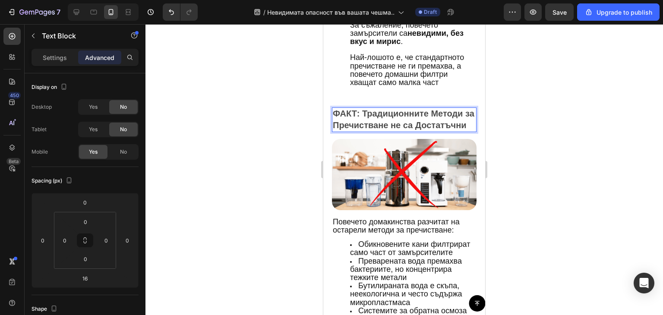
click at [431, 109] on strong "ФАКТ: Традиционните Методи за Пречистване не са Достатъчни" at bounding box center [404, 119] width 142 height 21
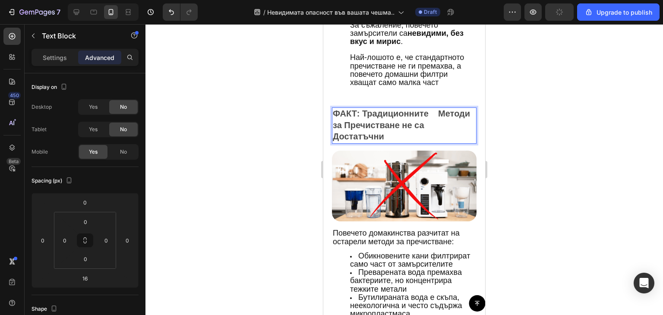
click at [440, 121] on strong "ФАКТ: Традиционните Методи за Пречистване не са Достатъчни" at bounding box center [401, 125] width 137 height 32
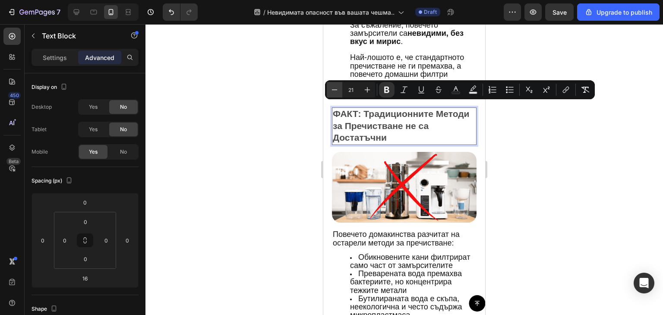
click at [333, 90] on icon "Editor contextual toolbar" at bounding box center [335, 89] width 6 height 0
type input "20"
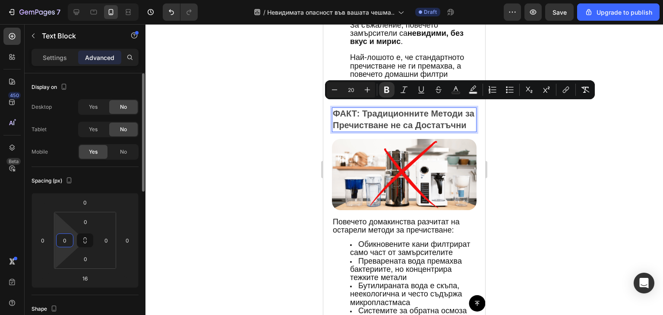
click at [59, 243] on input "0" at bounding box center [64, 240] width 13 height 13
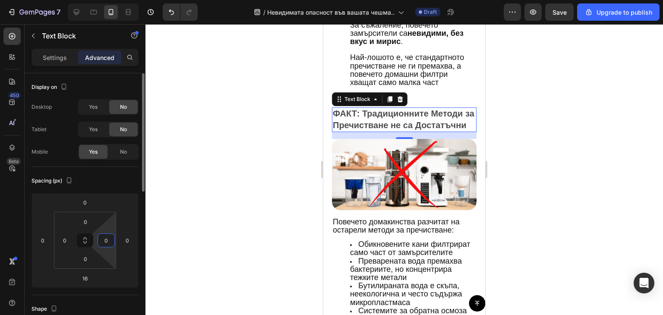
click at [105, 244] on input "0" at bounding box center [106, 240] width 13 height 13
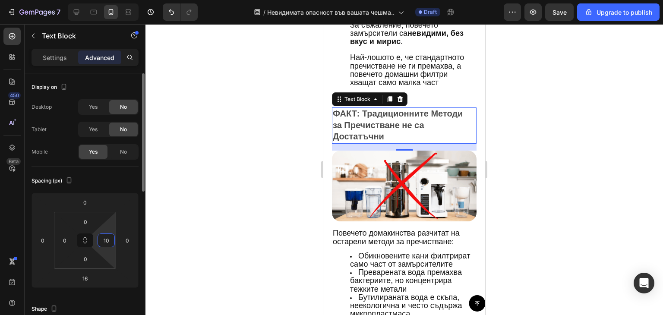
click at [105, 244] on input "10" at bounding box center [106, 240] width 13 height 13
type input "50"
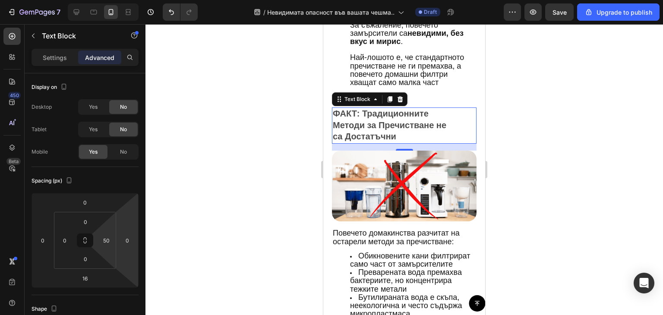
click at [625, 147] on div at bounding box center [405, 169] width 518 height 291
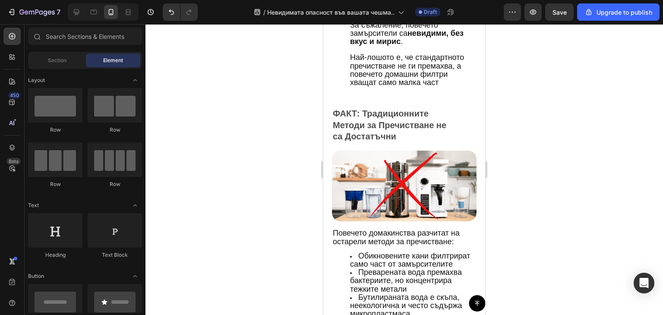
click at [581, 119] on div at bounding box center [405, 169] width 518 height 291
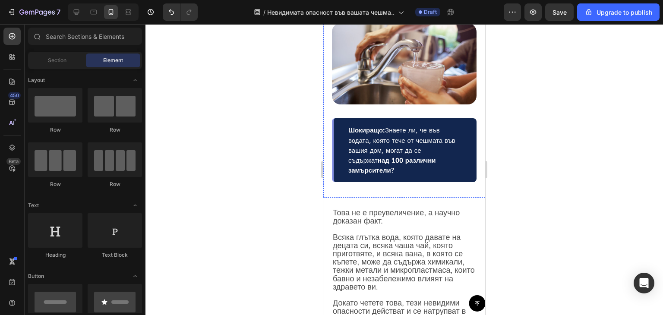
scroll to position [135, 0]
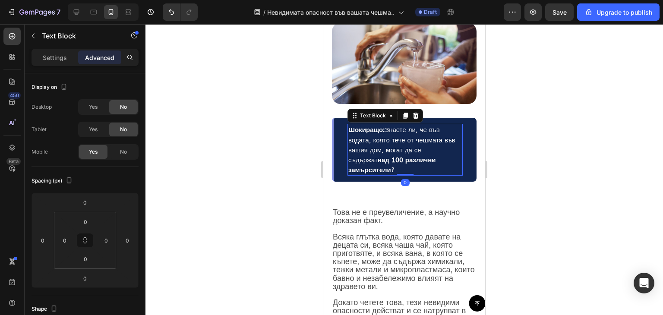
click at [416, 149] on span "Шокиращо: Знаете ли, че във водата, която тече от чешмата във вашия дом, могат …" at bounding box center [402, 150] width 107 height 48
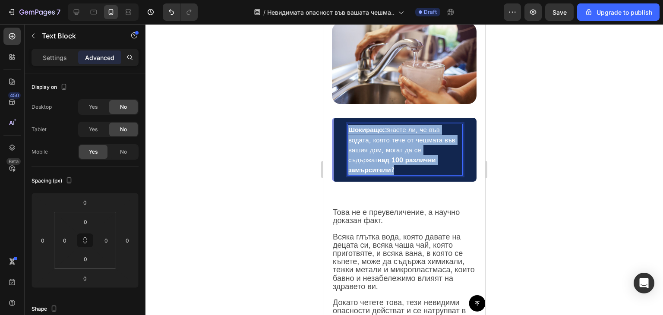
click at [416, 149] on span "Шокиращо: Знаете ли, че във водата, която тече от чешмата във вашия дом, могат …" at bounding box center [402, 150] width 107 height 48
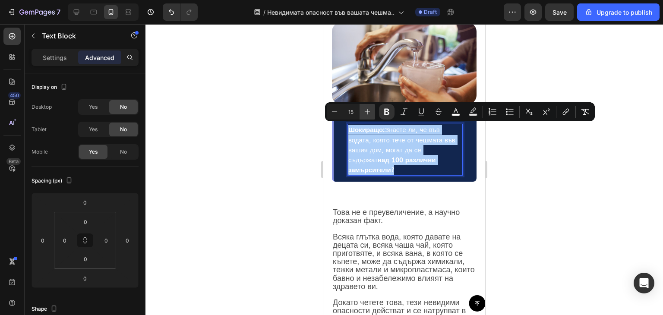
click at [368, 114] on icon "Editor contextual toolbar" at bounding box center [367, 112] width 9 height 9
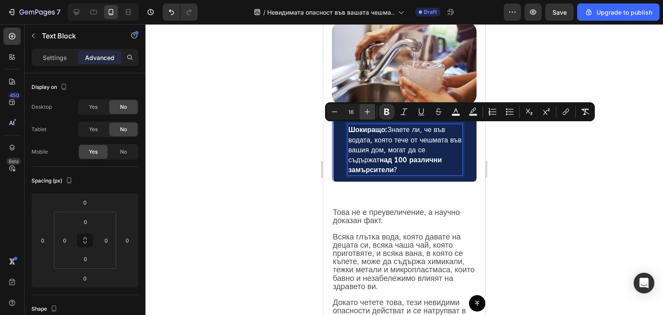
click at [368, 114] on icon "Editor contextual toolbar" at bounding box center [367, 112] width 9 height 9
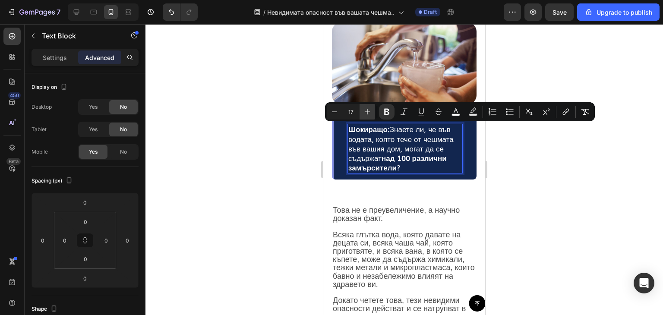
click at [368, 114] on icon "Editor contextual toolbar" at bounding box center [367, 112] width 9 height 9
click at [334, 112] on icon "Editor contextual toolbar" at bounding box center [335, 111] width 6 height 0
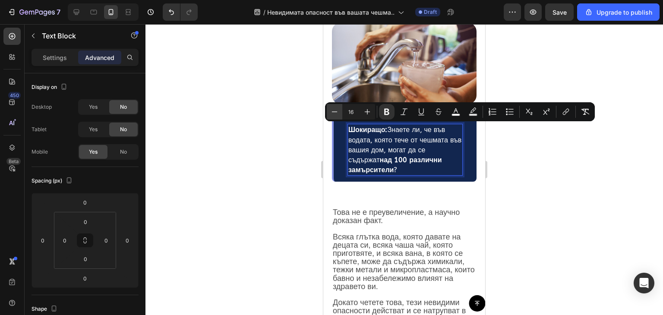
click at [334, 112] on icon "Editor contextual toolbar" at bounding box center [335, 111] width 6 height 0
type input "15"
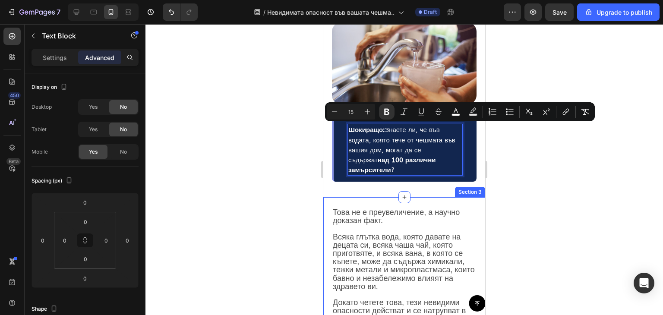
click at [536, 184] on div at bounding box center [405, 169] width 518 height 291
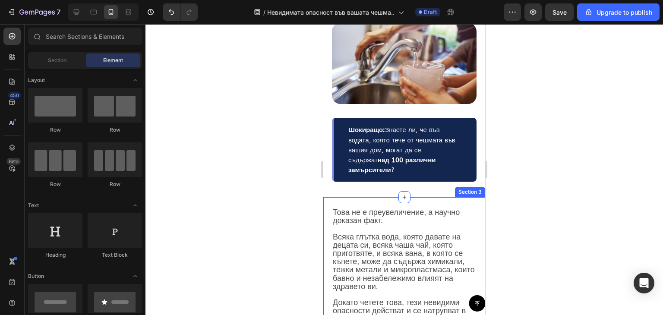
click at [536, 184] on div at bounding box center [405, 169] width 518 height 291
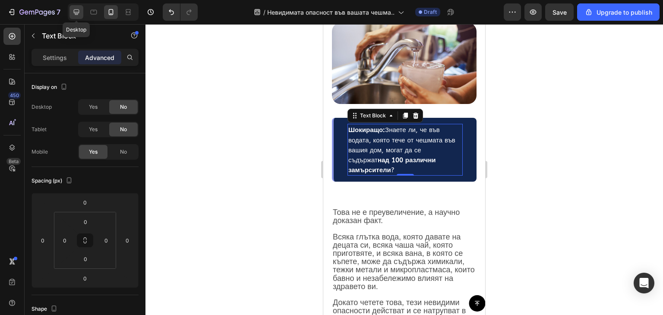
click at [75, 13] on icon at bounding box center [77, 13] width 6 height 6
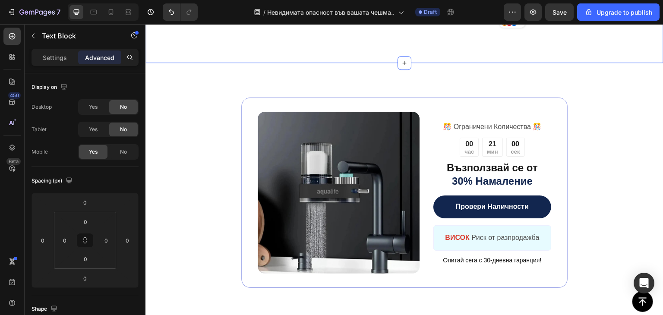
scroll to position [3521, 0]
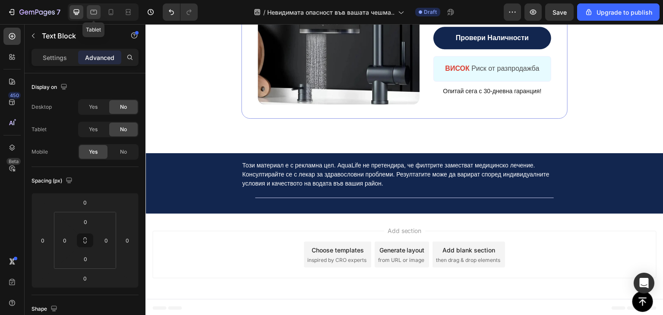
click at [95, 11] on icon at bounding box center [93, 12] width 9 height 9
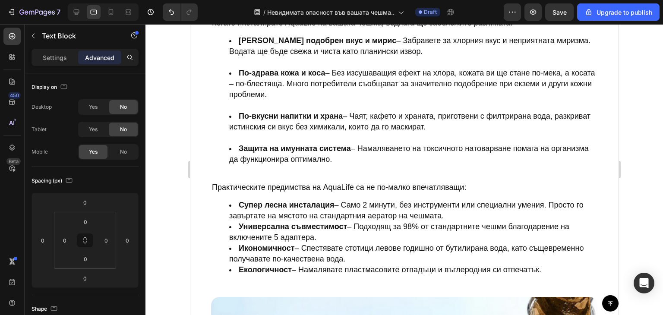
scroll to position [2177, 0]
click at [107, 10] on icon at bounding box center [111, 12] width 9 height 9
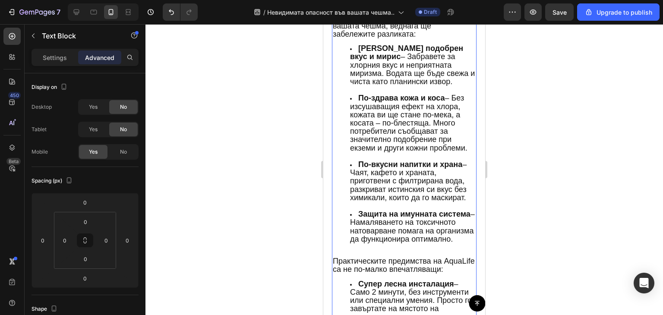
scroll to position [1887, 0]
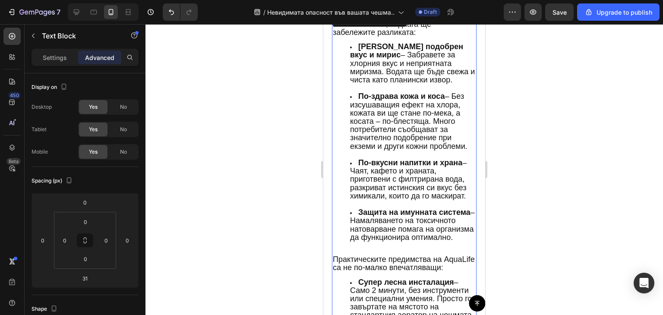
click at [396, 168] on span "По-вкусни напитки и храна – Чаят, кафето и храната, приготвени с филтрирана вод…" at bounding box center [408, 180] width 117 height 42
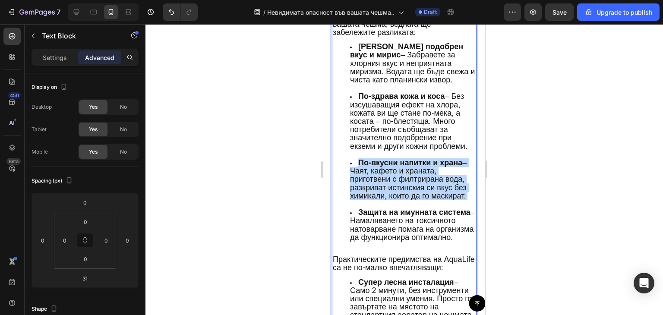
click at [396, 168] on span "По-вкусни напитки и храна – Чаят, кафето и храната, приготвени с филтрирана вод…" at bounding box center [408, 180] width 117 height 42
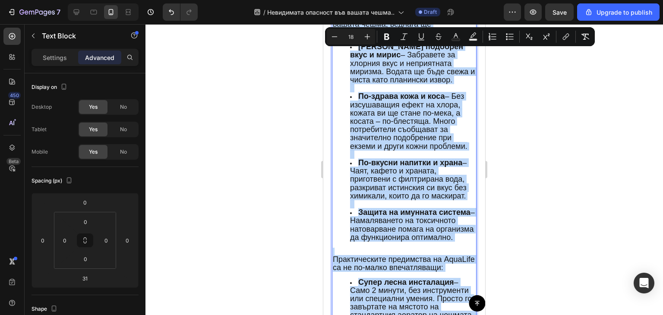
copy div "Когато инсталирате AquaLife на вашата чешма, веднага ще забележите разликата: М…"
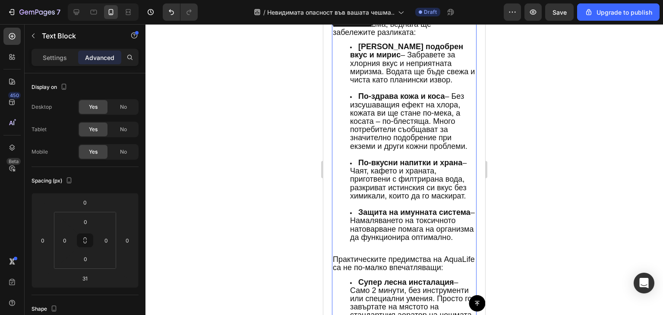
click at [439, 92] on strong "По-здрава кожа и коса" at bounding box center [402, 96] width 87 height 9
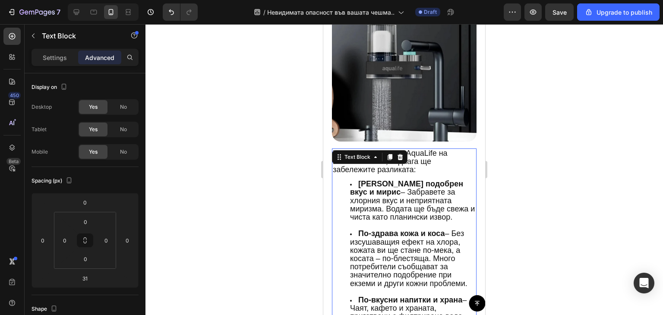
scroll to position [1749, 0]
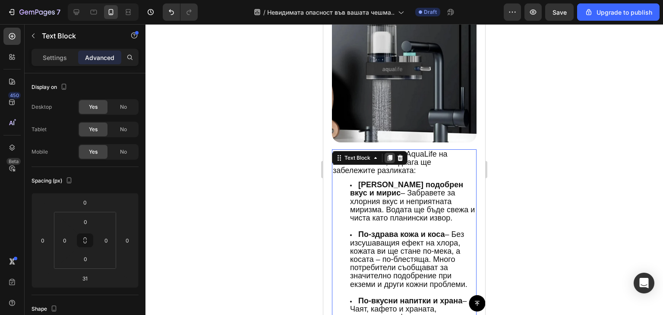
click at [390, 155] on icon at bounding box center [390, 158] width 5 height 6
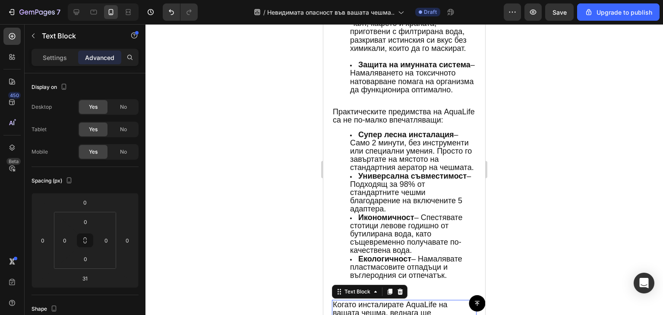
scroll to position [2030, 0]
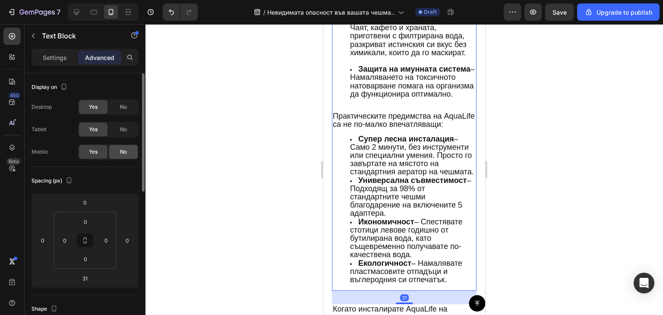
click at [124, 152] on span "No" at bounding box center [123, 152] width 7 height 8
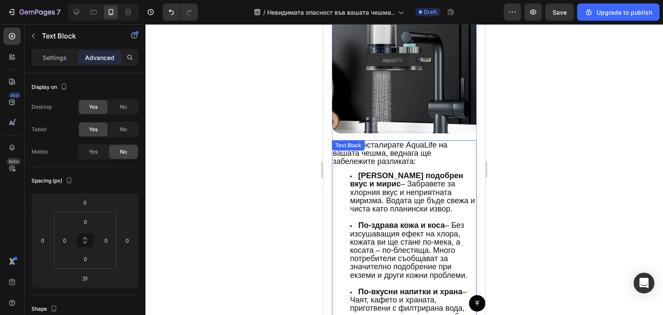
scroll to position [1755, 0]
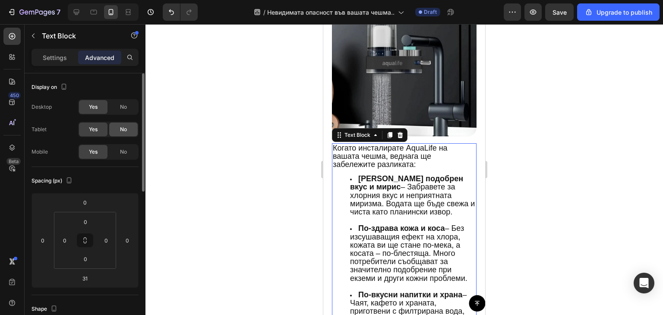
click at [122, 135] on div "No" at bounding box center [123, 130] width 29 height 14
click at [122, 109] on span "No" at bounding box center [123, 107] width 7 height 8
click at [414, 176] on span "Мигновено подобрен вкус и мирис – Забравете за хлорния вкус и неприятната мириз…" at bounding box center [412, 196] width 125 height 42
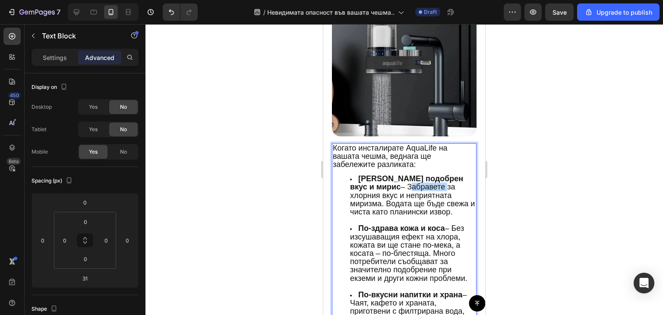
click at [414, 176] on span "Мигновено подобрен вкус и мирис – Забравете за хлорния вкус и неприятната мириз…" at bounding box center [412, 196] width 125 height 42
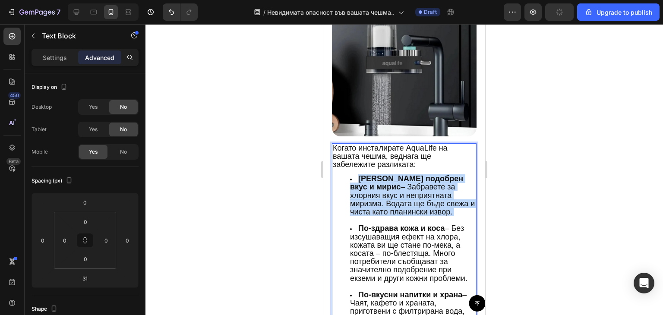
click at [414, 176] on span "Мигновено подобрен вкус и мирис – Забравете за хлорния вкус и неприятната мириз…" at bounding box center [412, 196] width 125 height 42
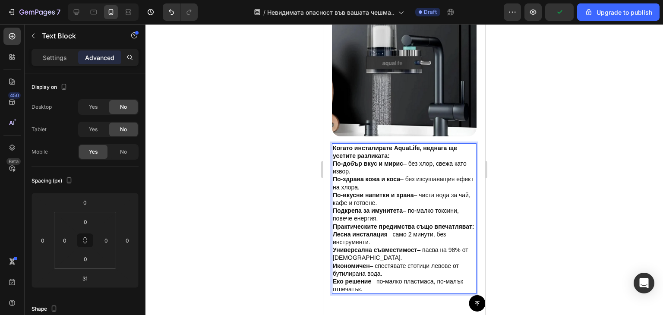
click at [399, 152] on p "Когато инсталирате AquaLife, веднага ще усетите разликата:" at bounding box center [404, 152] width 143 height 16
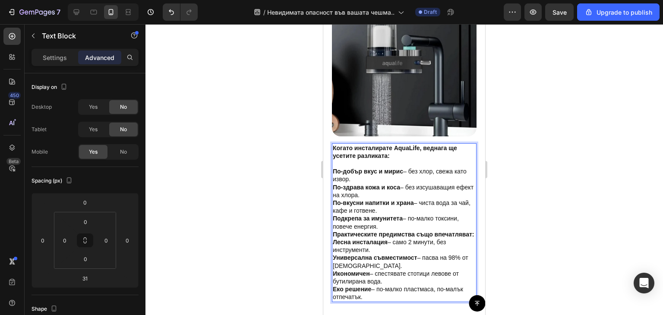
click at [396, 223] on p "Подкрепа за имунитета – по-малко токсини, повече енергия." at bounding box center [404, 223] width 143 height 16
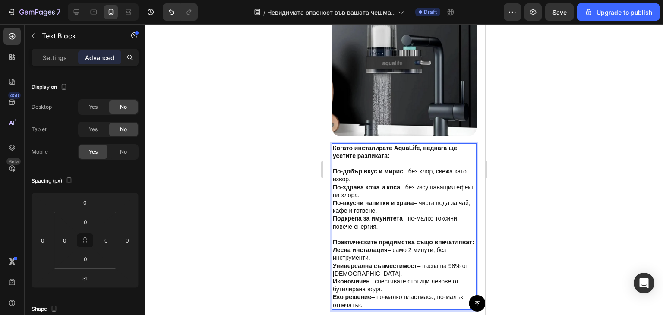
click at [380, 200] on strong "По-вкусни напитки и храна" at bounding box center [373, 203] width 81 height 7
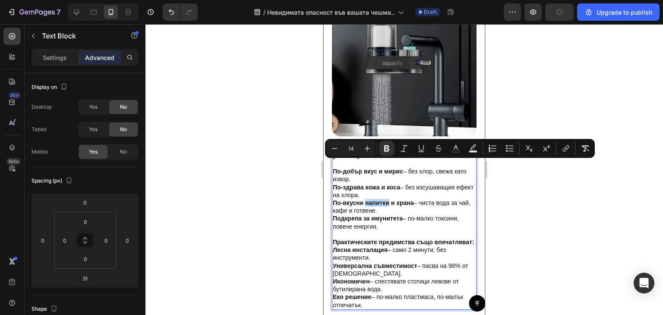
drag, startPoint x: 388, startPoint y: 217, endPoint x: 328, endPoint y: 165, distance: 78.7
click at [328, 165] on div "Как AquaLife защитава вашето семейство всеки ден Text Block Как AquaLife защита…" at bounding box center [405, 141] width 162 height 363
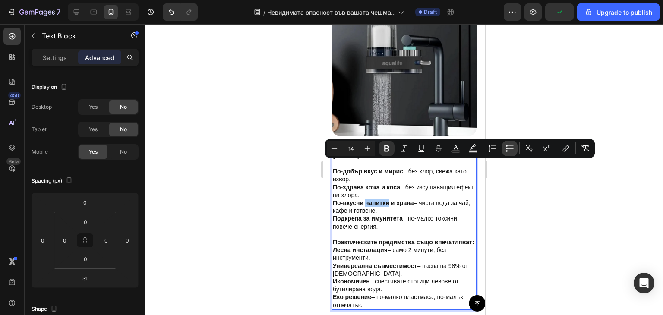
click at [512, 151] on icon "Editor contextual toolbar" at bounding box center [510, 148] width 9 height 9
type input "14"
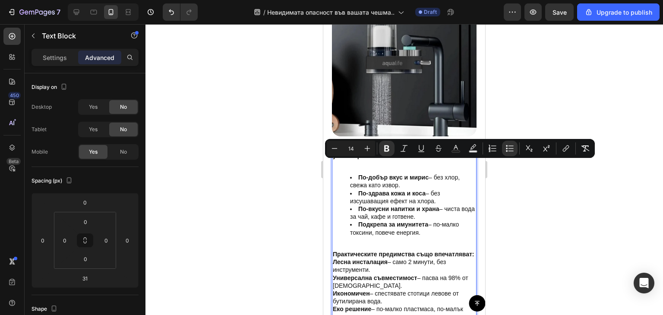
click at [435, 223] on li "Подкрепа за имунитета – по-малко токсини, повече енергия." at bounding box center [413, 233] width 126 height 24
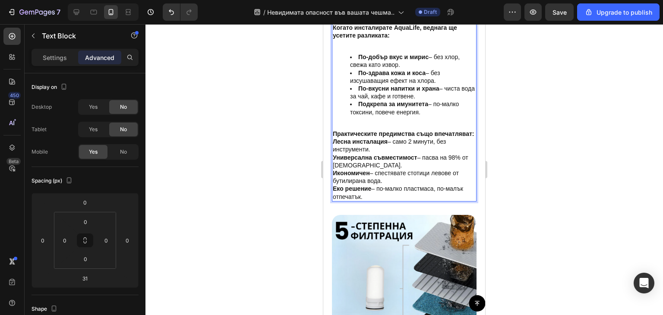
scroll to position [1876, 0]
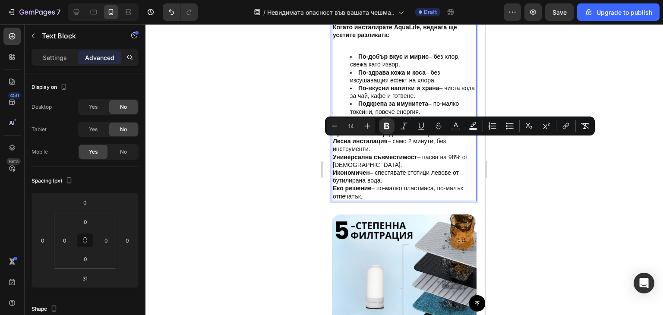
drag, startPoint x: 374, startPoint y: 200, endPoint x: 333, endPoint y: 141, distance: 71.7
click at [333, 141] on div "Когато инсталирате AquaLife, веднага ще усетите разликата: По-добър вкус и мири…" at bounding box center [404, 111] width 145 height 179
click at [506, 132] on button "Bulleted List" at bounding box center [510, 126] width 16 height 16
type input "14"
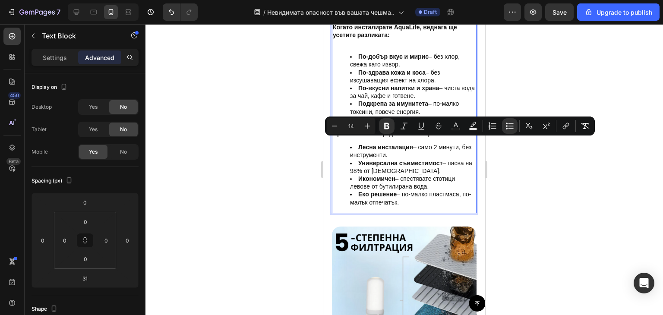
click at [428, 178] on li "Икономичен – спестявате стотици левове от бутилирана вода." at bounding box center [413, 183] width 126 height 16
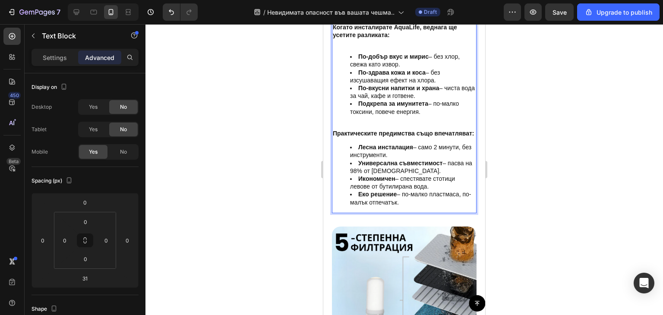
click at [403, 75] on li "По-здрава кожа и коса – без изсушаващия ефект на хлора." at bounding box center [413, 77] width 126 height 16
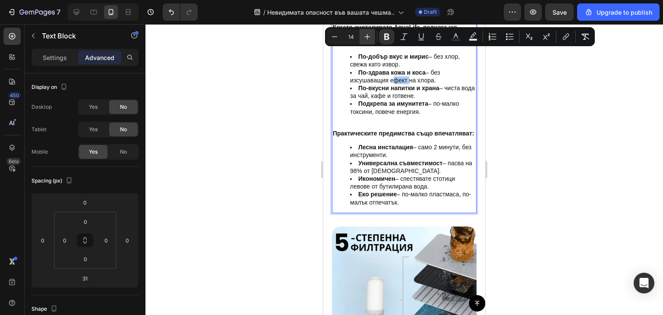
click at [366, 37] on icon "Editor contextual toolbar" at bounding box center [368, 37] width 6 height 6
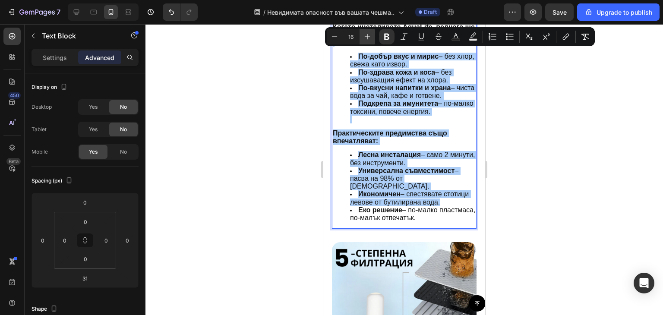
click at [366, 37] on icon "Editor contextual toolbar" at bounding box center [368, 37] width 6 height 6
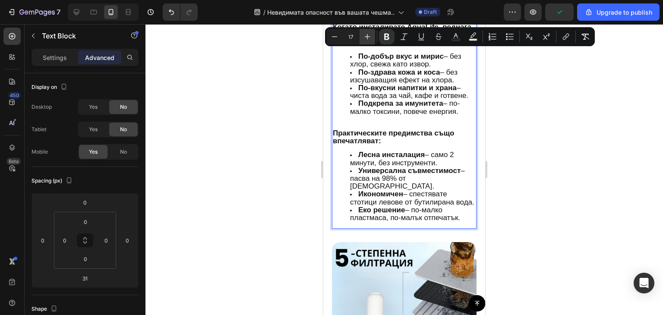
click at [366, 37] on icon "Editor contextual toolbar" at bounding box center [368, 37] width 6 height 6
type input "18"
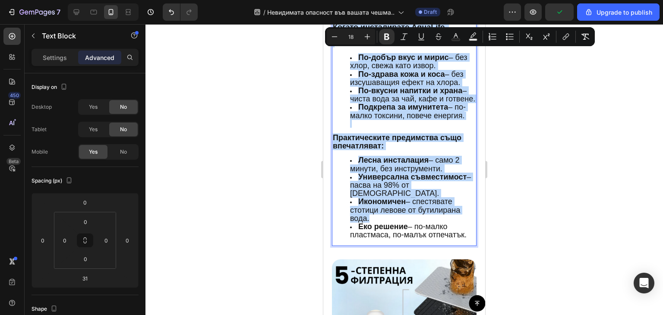
click at [413, 140] on strong "Практическите предимства също впечатляват:" at bounding box center [397, 141] width 129 height 17
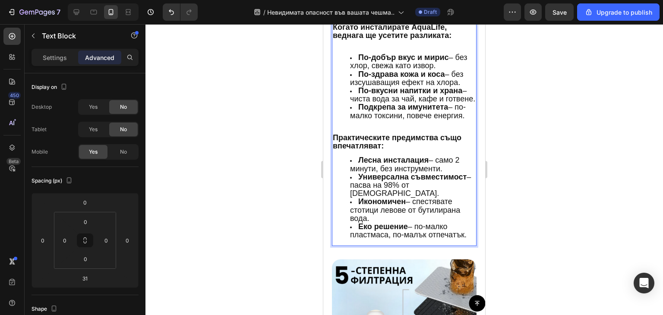
click at [465, 185] on li "Универсална съвместимост – пасва на 98% от чешмите." at bounding box center [413, 185] width 126 height 25
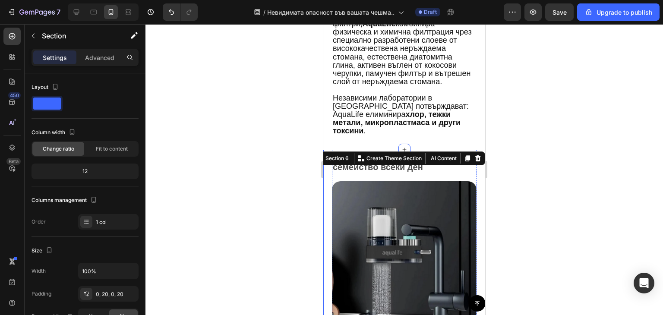
scroll to position [1569, 0]
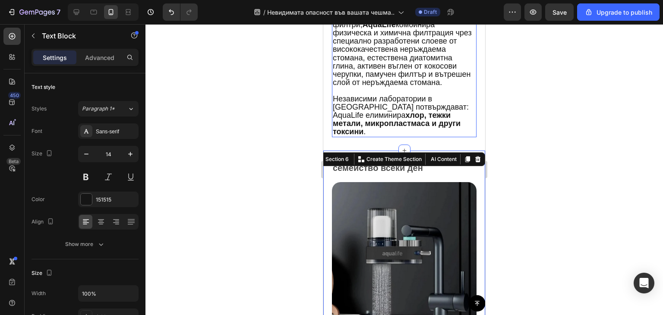
click at [418, 116] on p "Екип от специалисти години наред търси решение за по-чиста вода у дома. AquaLif…" at bounding box center [404, 45] width 143 height 181
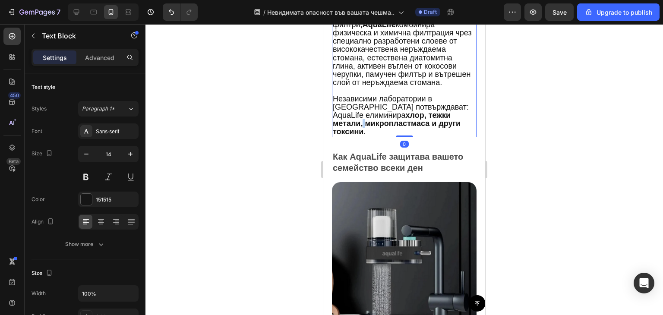
click at [418, 116] on p "Екип от специалисти години наред търси решение за по-чиста вода у дома. AquaLif…" at bounding box center [404, 45] width 143 height 181
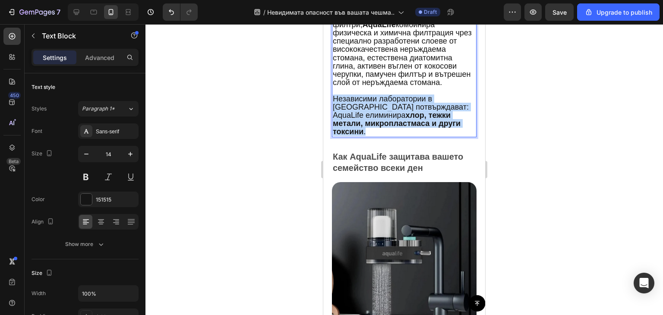
click at [418, 116] on p "Екип от специалисти години наред търси решение за по-чиста вода у дома. AquaLif…" at bounding box center [404, 45] width 143 height 181
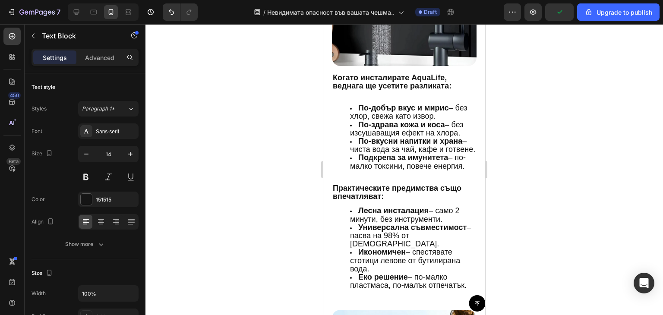
scroll to position [1826, 0]
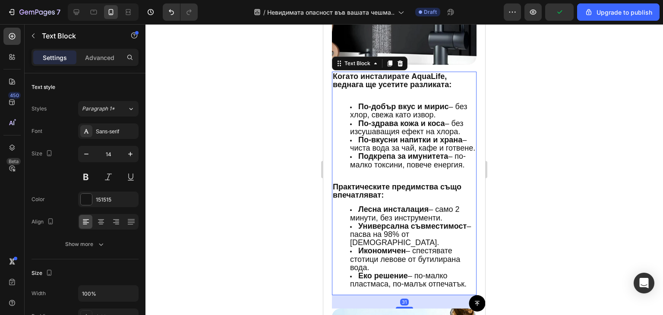
click at [418, 119] on strong "По-здрава кожа и коса" at bounding box center [402, 123] width 87 height 9
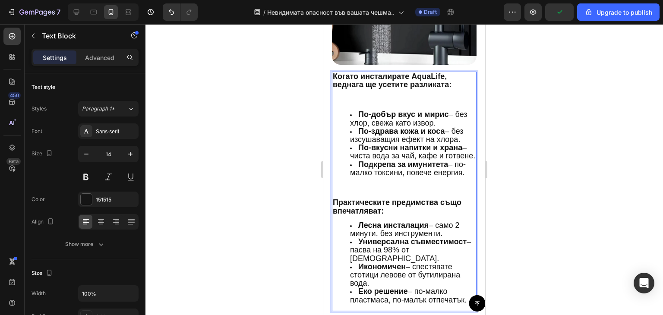
click at [418, 116] on span "По-добър вкус и мирис – без хлор, свежа като извор." at bounding box center [408, 118] width 117 height 17
click at [353, 83] on p "Когато инсталирате AquaLife, веднага ще усетите разликата:" at bounding box center [404, 89] width 143 height 32
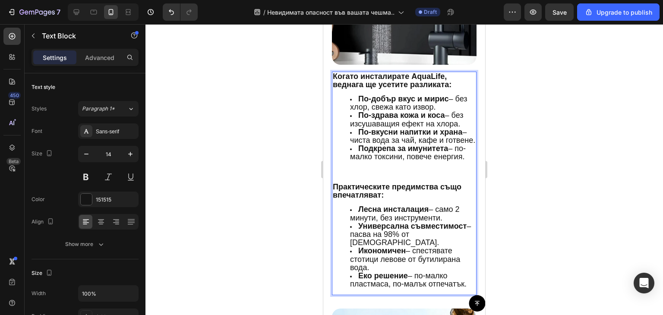
click at [368, 170] on li "Подкрепа за имунитета – по-малко токсини, повече енергия." at bounding box center [413, 161] width 126 height 32
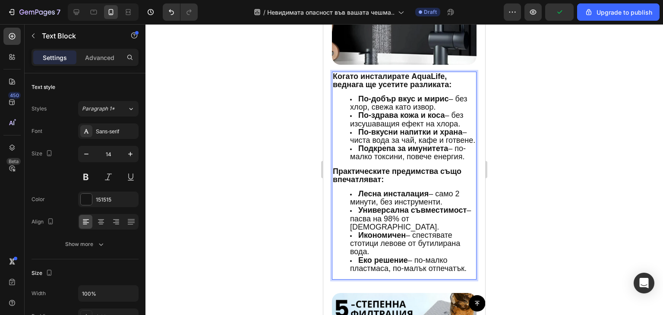
click at [566, 182] on div at bounding box center [405, 169] width 518 height 291
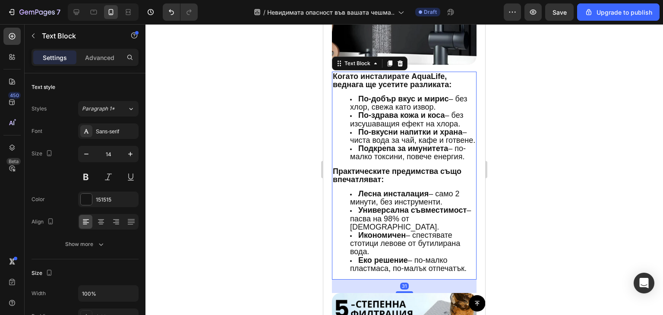
click at [437, 147] on strong "Подкрепа за имунитета" at bounding box center [404, 148] width 90 height 9
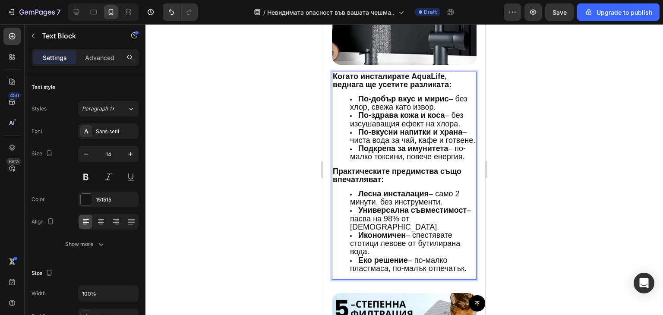
click at [368, 101] on span "По-добър вкус и мирис – без хлор, свежа като извор." at bounding box center [408, 103] width 117 height 17
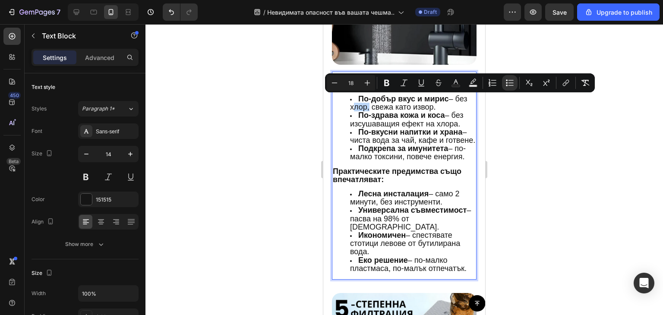
click at [365, 100] on span "По-добър вкус и мирис – без хлор, свежа като извор." at bounding box center [408, 103] width 117 height 17
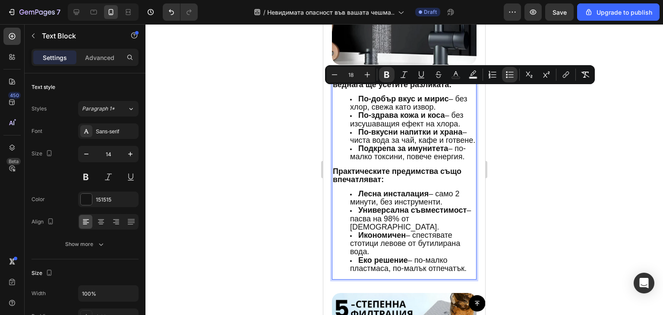
drag, startPoint x: 349, startPoint y: 90, endPoint x: 466, endPoint y: 161, distance: 136.8
click at [466, 161] on ul "По-добър вкус и мирис – без хлор, свежа като извор. По-здрава кожа и коса – без…" at bounding box center [404, 128] width 143 height 67
click at [334, 76] on icon "Editor contextual toolbar" at bounding box center [334, 74] width 9 height 9
type input "17"
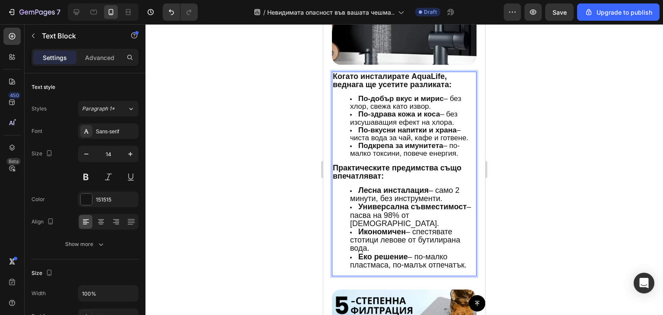
click at [389, 196] on span "Лесна инсталация – само 2 минути, без инструменти." at bounding box center [405, 194] width 110 height 17
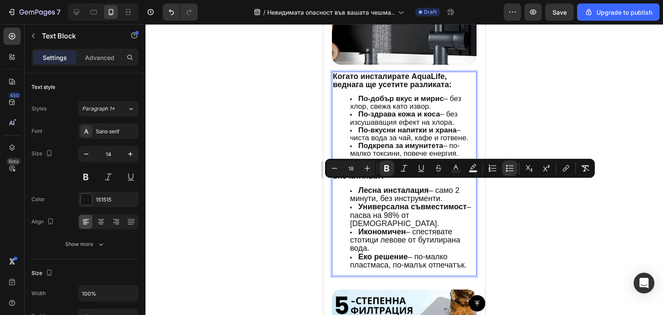
drag, startPoint x: 345, startPoint y: 182, endPoint x: 468, endPoint y: 259, distance: 144.9
click at [468, 259] on div "Когато инсталирате AquaLife, веднага ще усетите разликата: По-добър вкус и мири…" at bounding box center [404, 174] width 145 height 205
click at [335, 168] on icon "Editor contextual toolbar" at bounding box center [334, 168] width 9 height 9
type input "17"
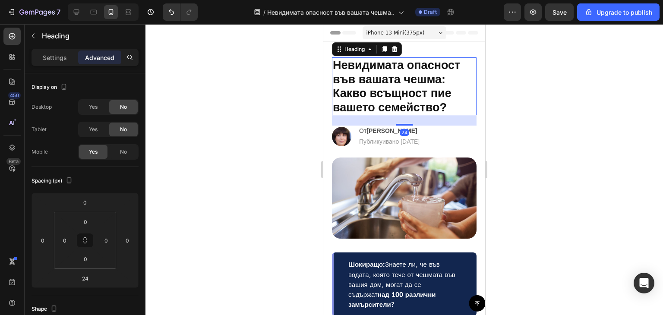
click at [440, 29] on div "iPhone 13 Mini ( 375 px)" at bounding box center [405, 32] width 84 height 13
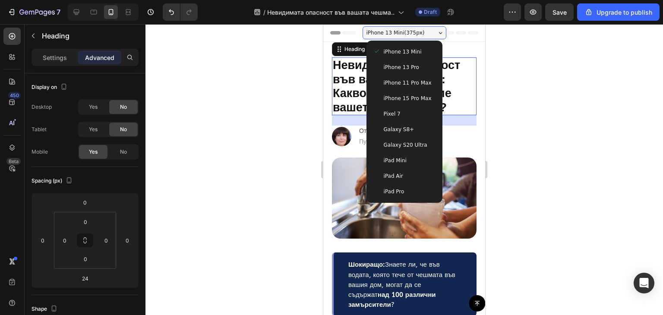
click at [403, 190] on div "iPad Pro" at bounding box center [405, 191] width 62 height 9
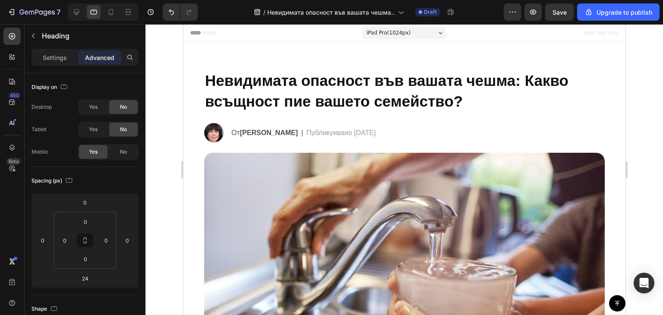
click at [398, 34] on span "iPad Pro ( 1024 px)" at bounding box center [388, 33] width 44 height 9
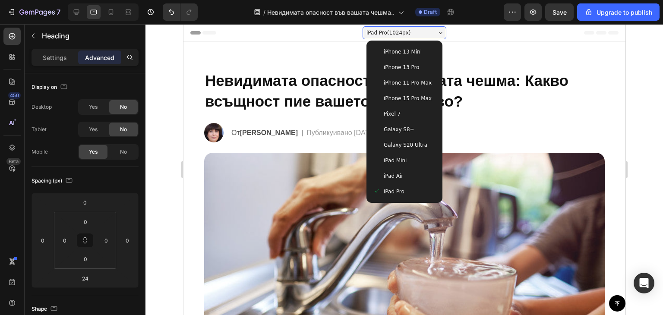
click at [406, 52] on span "iPhone 13 Mini" at bounding box center [403, 52] width 38 height 9
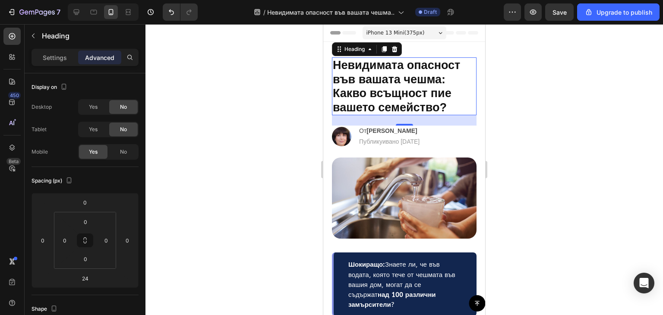
scroll to position [3, 0]
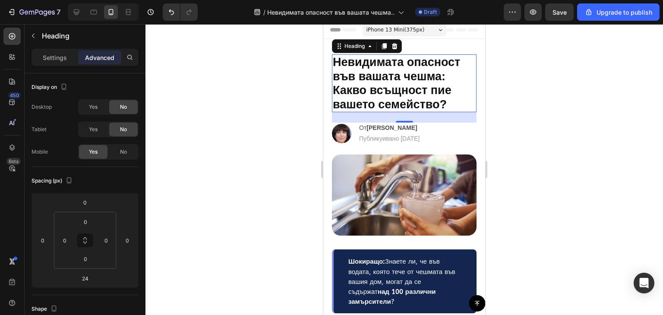
click at [412, 26] on span "iPhone 13 Mini ( 375 px)" at bounding box center [396, 29] width 58 height 9
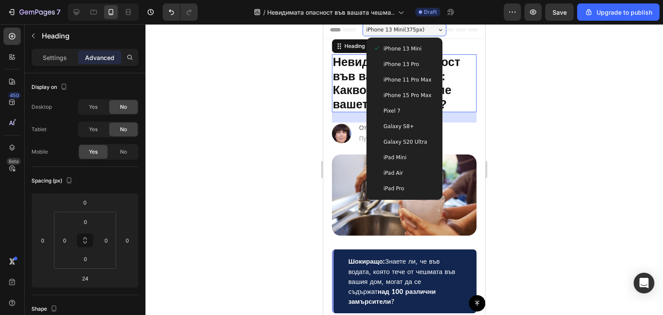
click at [405, 64] on span "iPhone 13 Pro" at bounding box center [401, 64] width 35 height 9
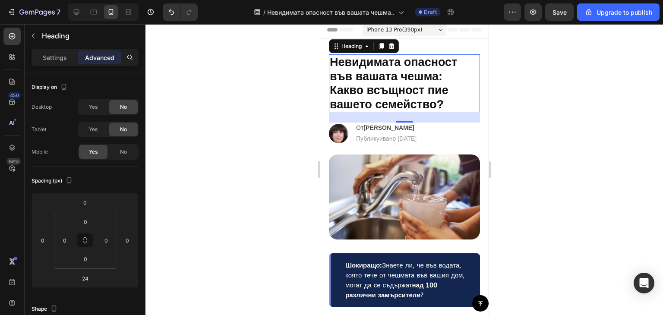
click at [422, 31] on div "iPhone 13 Pro ( 390 px)" at bounding box center [404, 29] width 84 height 13
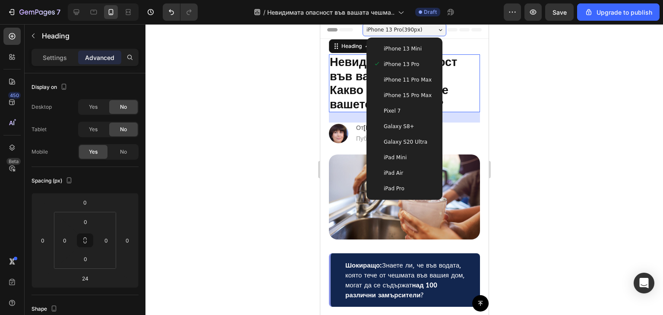
click at [418, 89] on div "iPhone 15 Pro Max" at bounding box center [404, 96] width 69 height 16
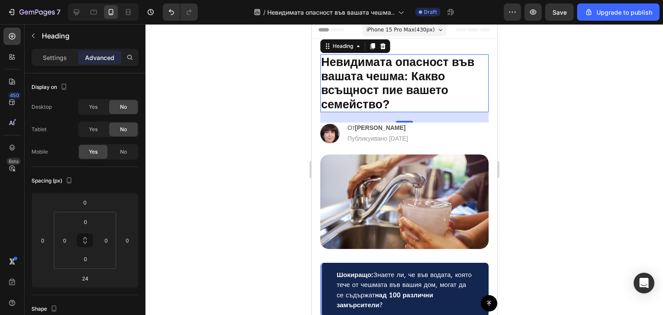
click at [410, 27] on span "iPhone 15 Pro Max ( 430 px)" at bounding box center [400, 29] width 68 height 9
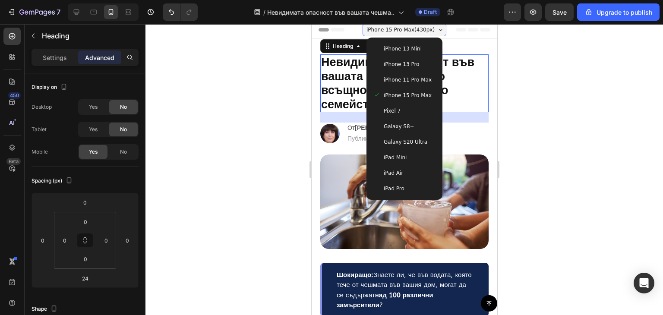
click at [409, 111] on div "Pixel 7" at bounding box center [404, 111] width 62 height 9
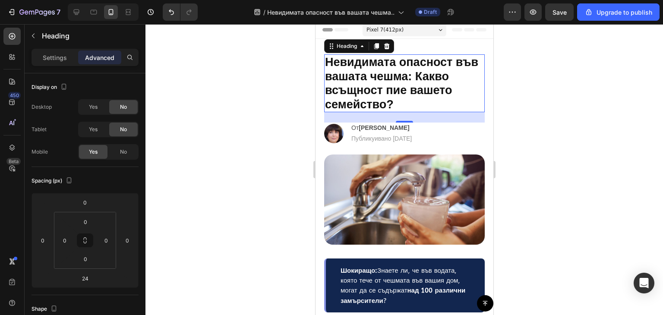
click at [412, 30] on div "Pixel 7 ( 412 px)" at bounding box center [404, 29] width 84 height 13
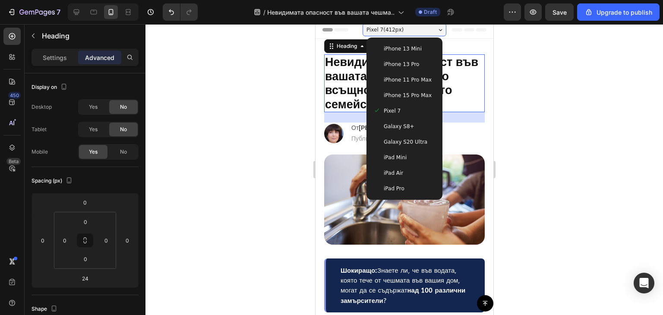
click at [406, 127] on div "Galaxy S8+" at bounding box center [404, 126] width 62 height 9
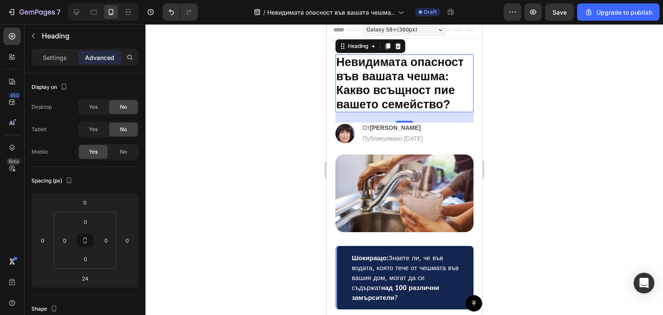
click at [415, 26] on div "Galaxy S8+ ( 360 px)" at bounding box center [404, 29] width 84 height 13
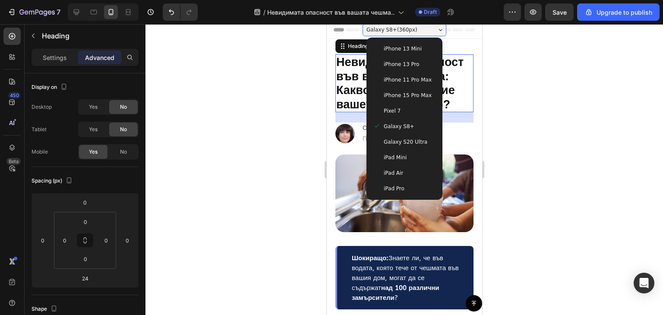
click at [413, 148] on div "Galaxy S20 Ultra" at bounding box center [404, 142] width 69 height 16
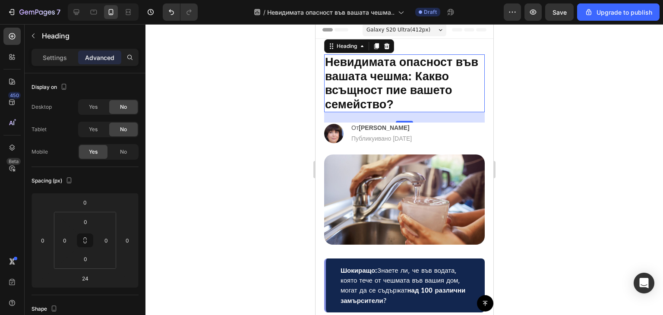
click at [414, 31] on span "Galaxy S20 Ultra ( 412 px)" at bounding box center [398, 29] width 64 height 9
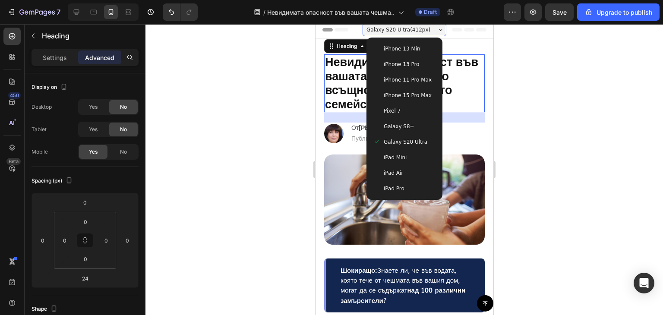
click at [412, 161] on div "iPad Mini" at bounding box center [404, 157] width 62 height 9
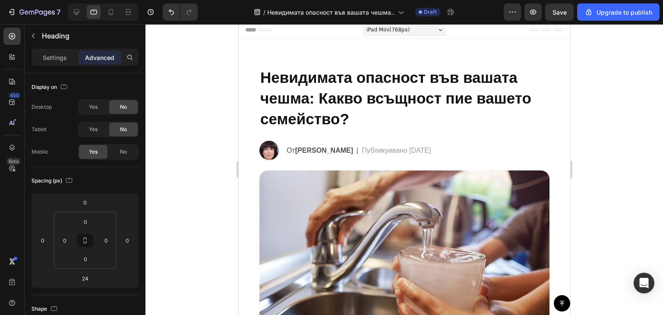
scroll to position [0, 0]
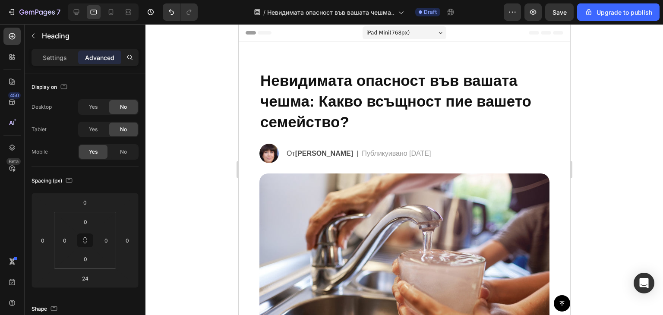
click at [400, 32] on span "iPad Mini ( 768 px)" at bounding box center [387, 33] width 43 height 9
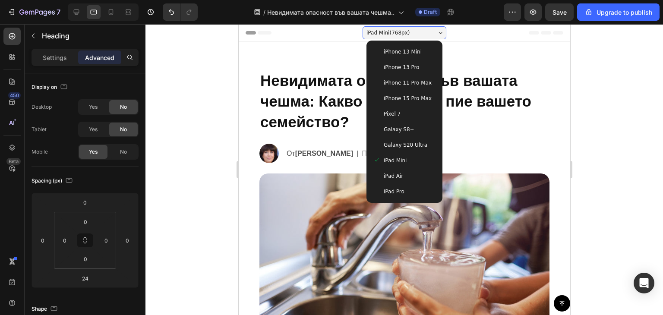
click at [396, 56] on span "iPhone 13 Mini" at bounding box center [403, 52] width 38 height 9
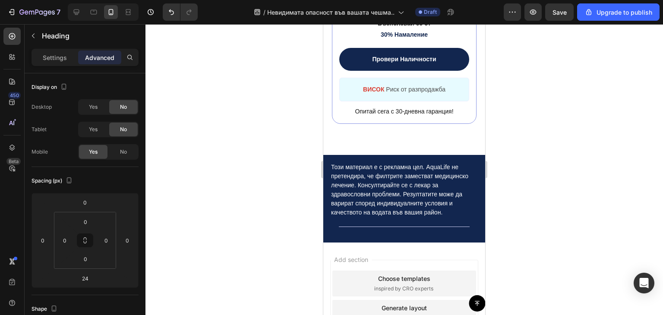
scroll to position [3637, 0]
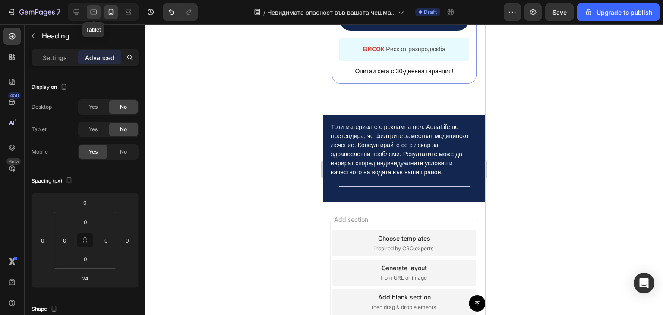
click at [96, 13] on icon at bounding box center [93, 12] width 9 height 9
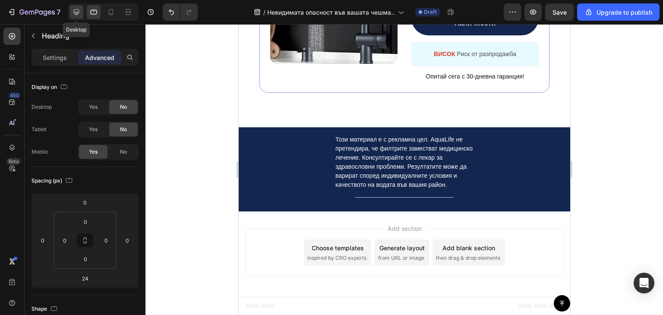
click at [77, 12] on icon at bounding box center [77, 13] width 6 height 6
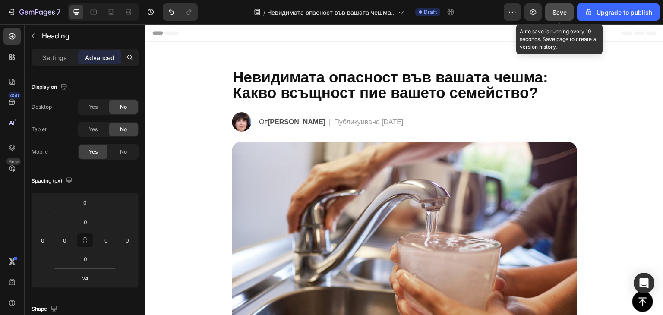
click at [557, 13] on span "Save" at bounding box center [560, 12] width 14 height 7
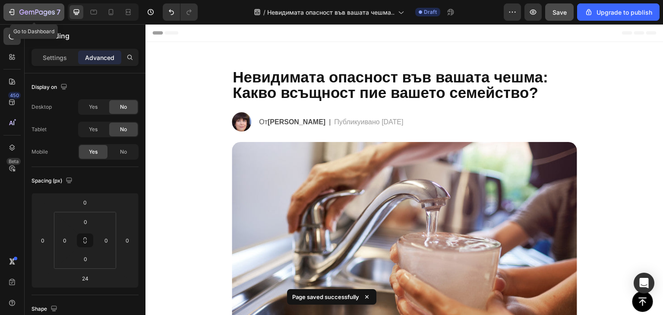
click at [28, 13] on icon "button" at bounding box center [27, 12] width 4 height 4
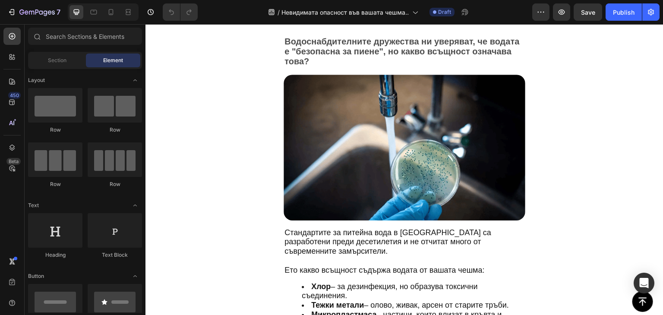
scroll to position [596, 0]
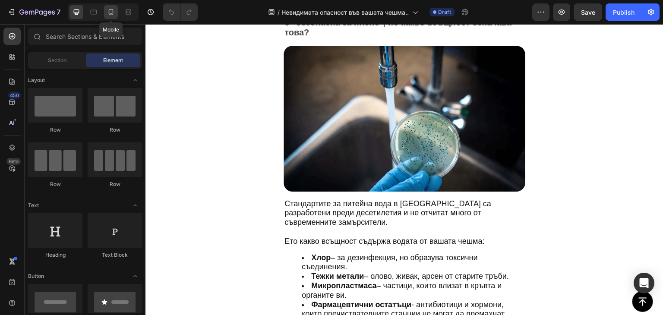
click at [114, 15] on icon at bounding box center [111, 12] width 9 height 9
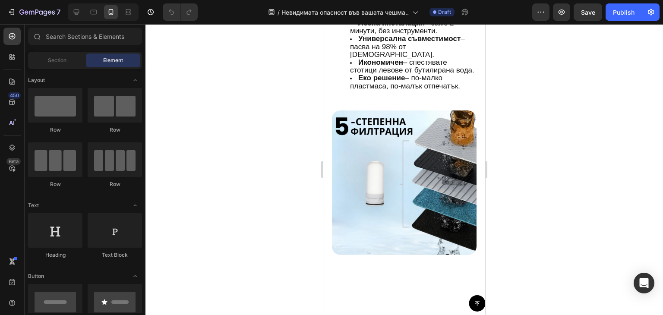
scroll to position [1783, 0]
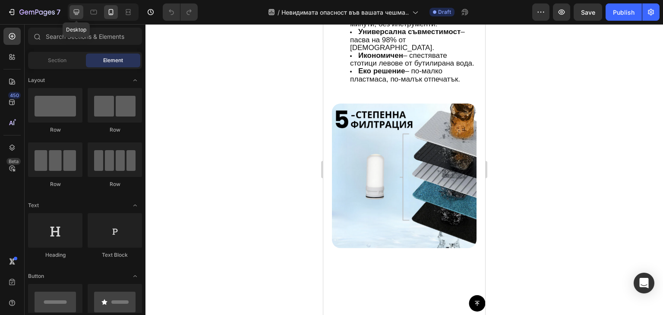
click at [78, 16] on icon at bounding box center [76, 12] width 9 height 9
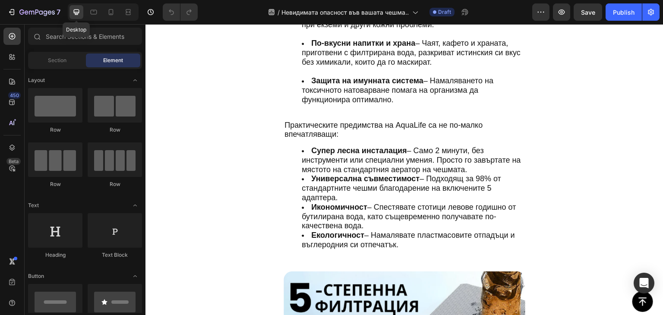
scroll to position [1771, 0]
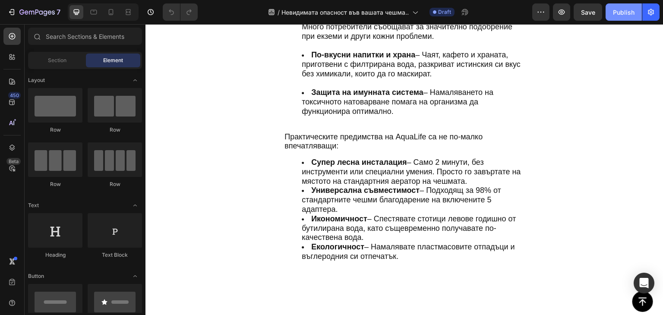
click at [614, 13] on div "Publish" at bounding box center [624, 12] width 22 height 9
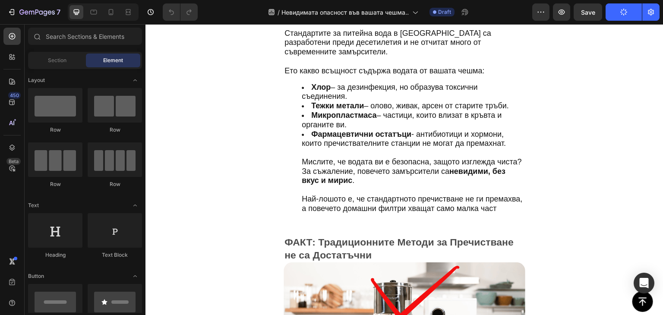
scroll to position [762, 0]
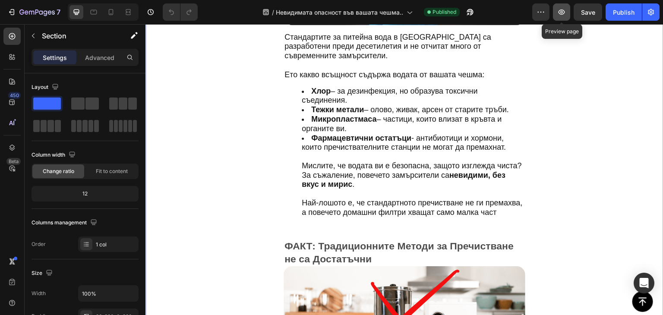
click at [560, 16] on icon "button" at bounding box center [562, 12] width 9 height 9
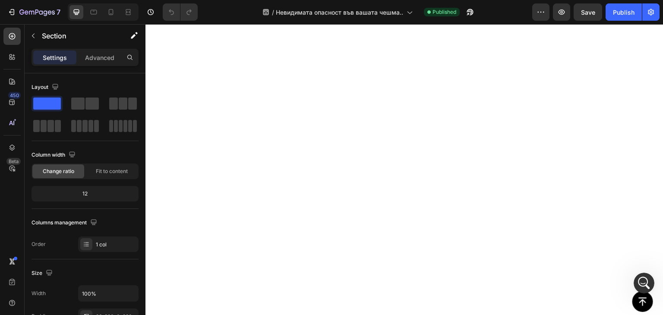
scroll to position [0, 0]
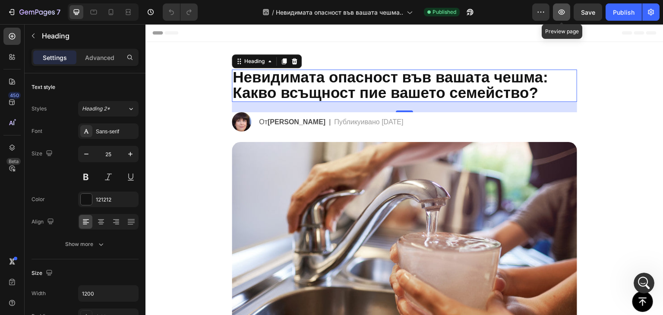
click at [558, 16] on button "button" at bounding box center [561, 11] width 17 height 17
click at [543, 14] on icon "button" at bounding box center [541, 12] width 9 height 9
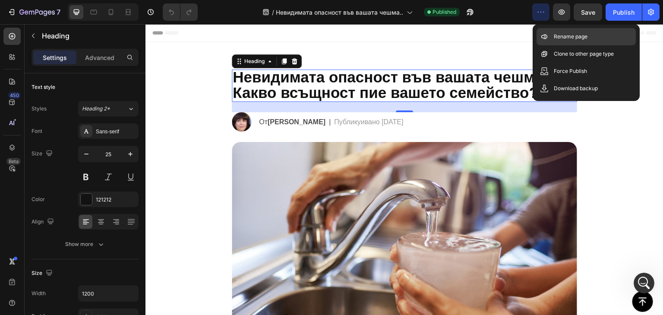
click at [563, 35] on p "Rename page" at bounding box center [571, 36] width 34 height 9
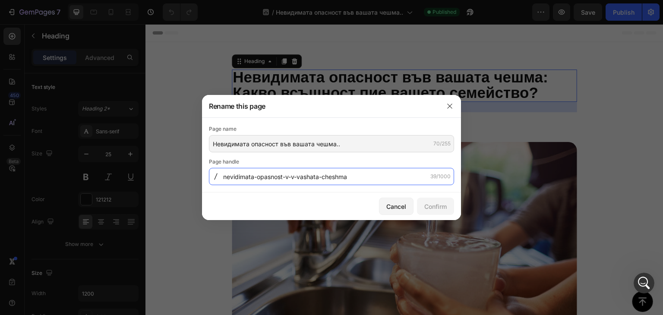
click at [322, 181] on input "nevidimata-opasnost-v-v-vashata-cheshma" at bounding box center [331, 176] width 245 height 17
click at [368, 179] on input "nevidimata-opasnost-v-v-vashata-cheshma" at bounding box center [331, 176] width 245 height 17
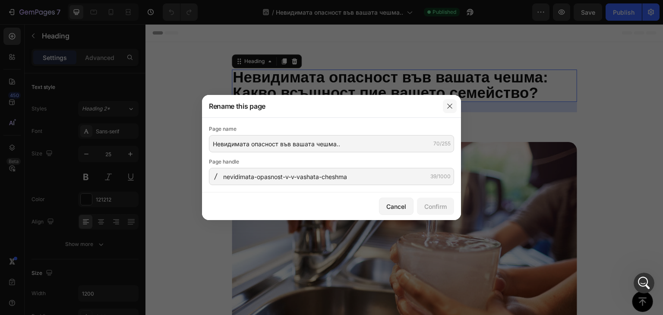
click at [451, 105] on icon "button" at bounding box center [450, 106] width 7 height 7
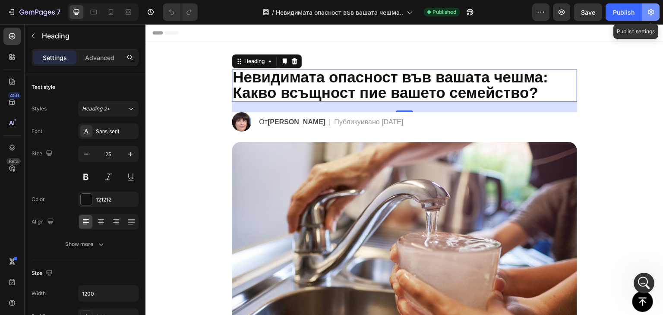
click at [654, 14] on icon "button" at bounding box center [651, 12] width 9 height 9
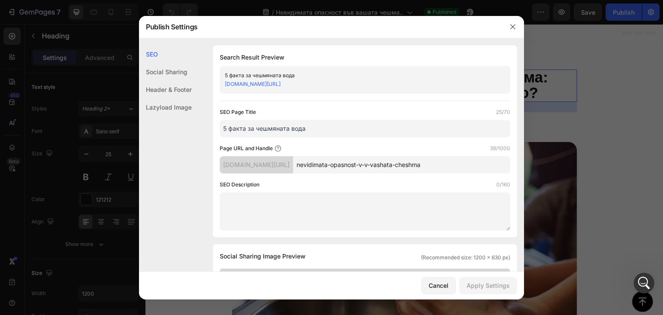
click at [411, 132] on input "5 факта за чешмяната вода" at bounding box center [365, 128] width 291 height 17
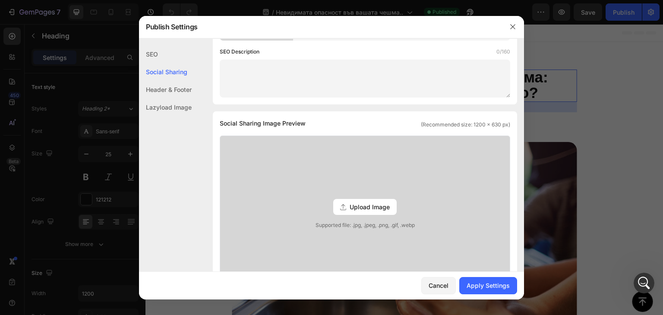
scroll to position [143, 0]
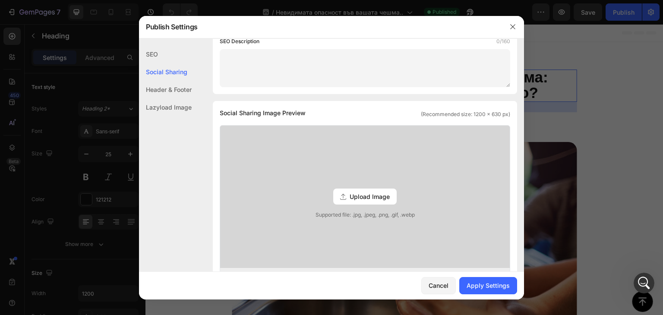
type input "Невидимата опасност във вашата чешма"
click at [158, 98] on div "Header & Footer" at bounding box center [165, 107] width 53 height 18
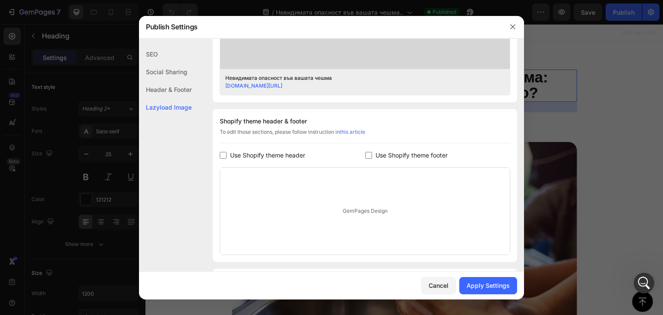
scroll to position [342, 0]
click at [167, 105] on div "Lazyload Image" at bounding box center [165, 107] width 53 height 18
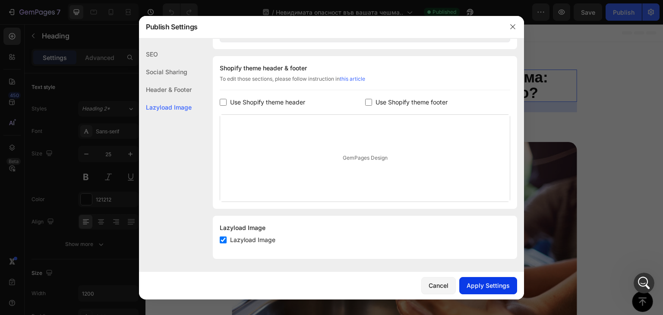
click at [484, 289] on div "Apply Settings" at bounding box center [488, 285] width 43 height 9
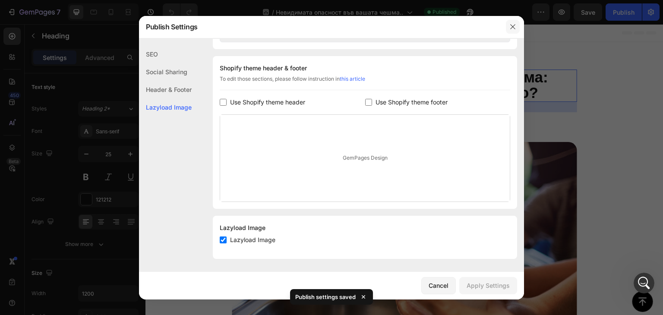
click at [513, 27] on icon "button" at bounding box center [513, 26] width 5 height 5
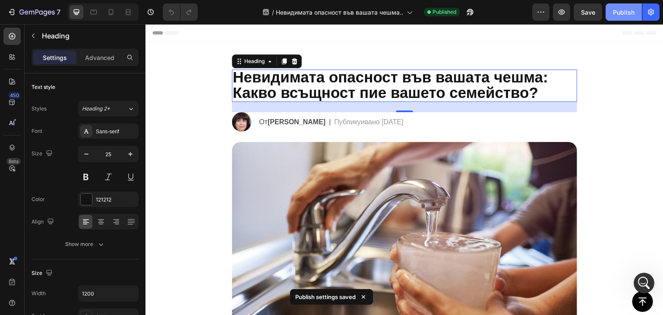
click at [625, 18] on button "Publish" at bounding box center [624, 11] width 36 height 17
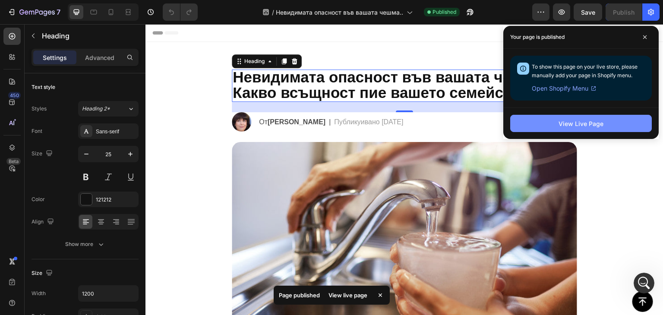
click at [606, 127] on button "View Live Page" at bounding box center [582, 123] width 142 height 17
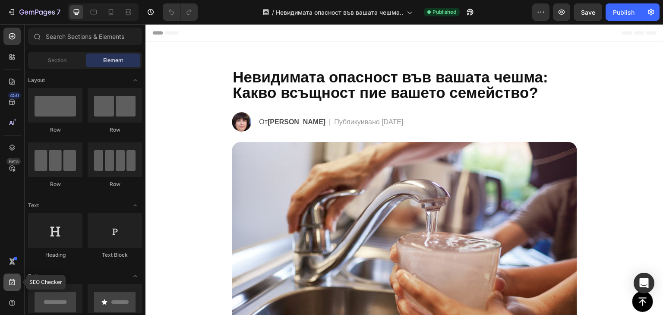
click at [14, 275] on div at bounding box center [11, 282] width 17 height 17
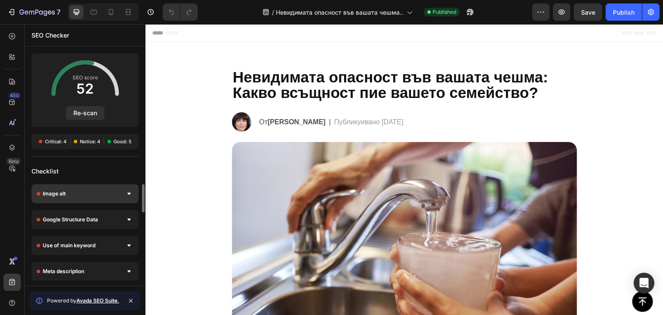
click at [117, 192] on div "Image alt" at bounding box center [85, 193] width 107 height 19
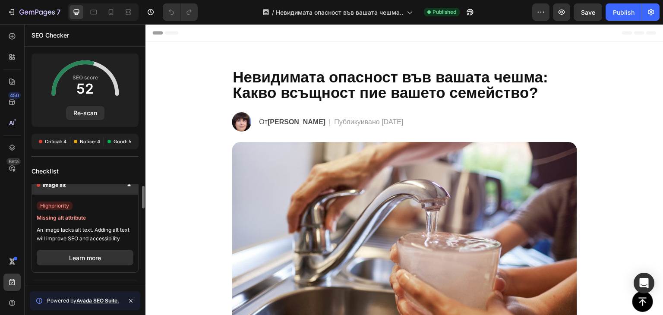
scroll to position [9, 0]
click at [97, 232] on span "An image lacks alt text. Adding alt text will improve SEO and accessibility" at bounding box center [85, 234] width 97 height 17
click at [93, 239] on span "An image lacks alt text. Adding alt text will improve SEO and accessibility" at bounding box center [85, 234] width 97 height 17
click at [95, 250] on button "Learn more" at bounding box center [85, 258] width 97 height 16
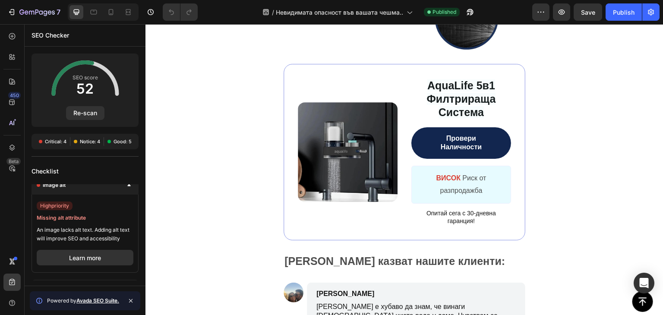
scroll to position [2885, 0]
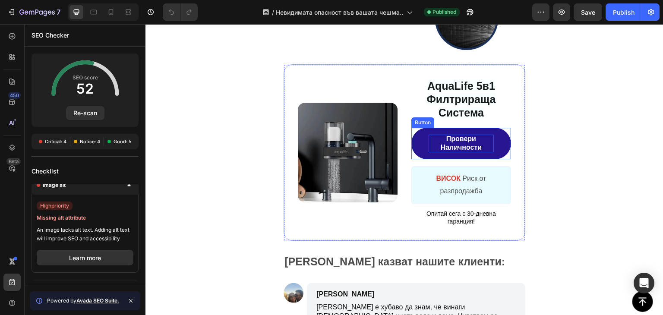
click at [482, 135] on p "Провери Наличности" at bounding box center [461, 144] width 65 height 18
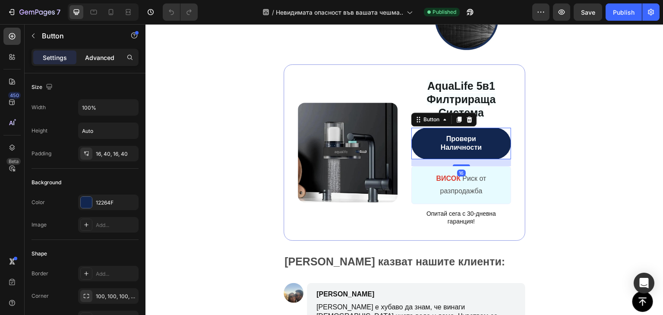
click at [92, 59] on p "Advanced" at bounding box center [99, 57] width 29 height 9
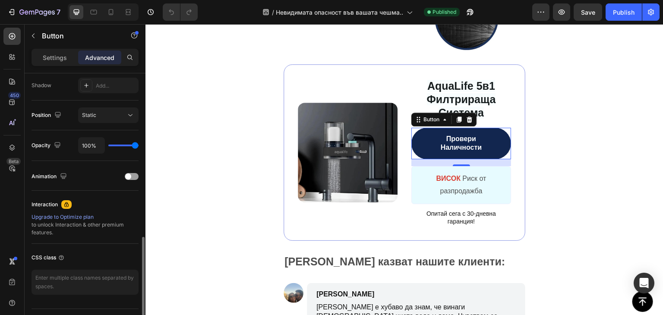
scroll to position [309, 0]
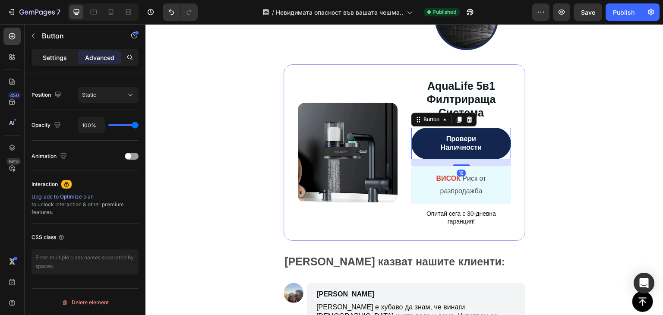
click at [54, 63] on div "Settings" at bounding box center [54, 58] width 43 height 14
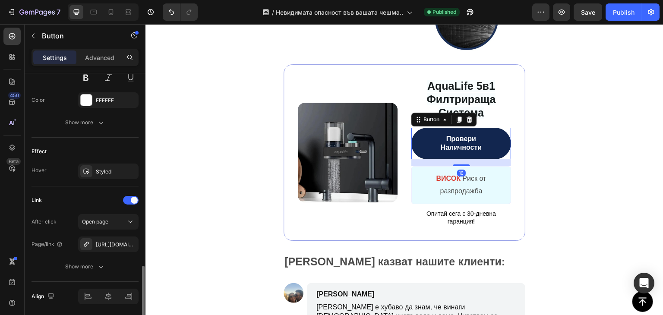
scroll to position [419, 0]
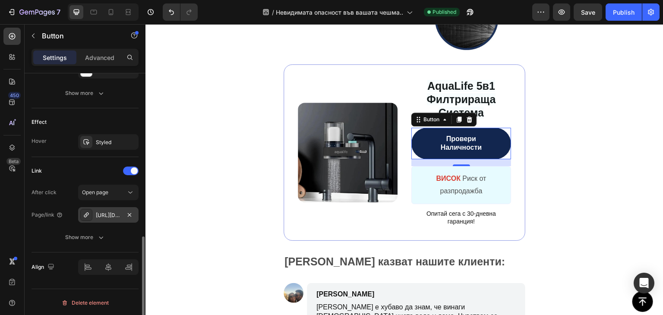
click at [123, 214] on div "[URL][DOMAIN_NAME]" at bounding box center [108, 215] width 60 height 16
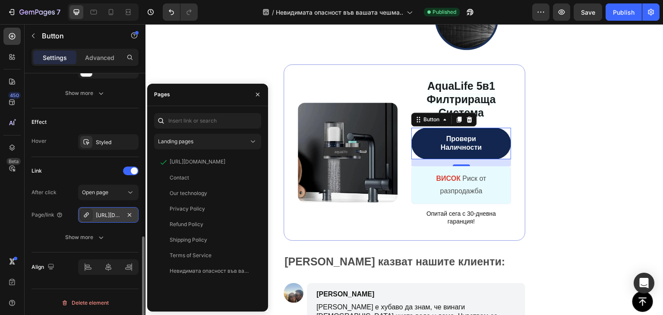
click at [106, 216] on div "[URL][DOMAIN_NAME]" at bounding box center [108, 216] width 25 height 8
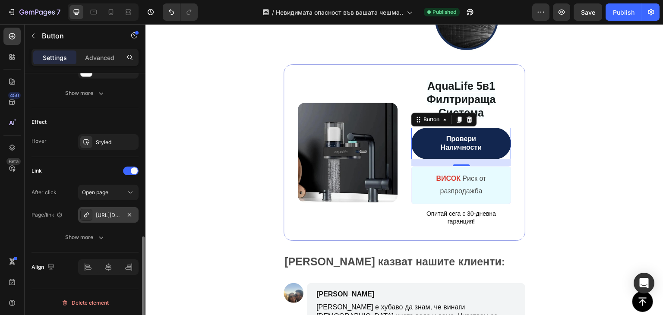
click at [106, 216] on div "[URL][DOMAIN_NAME]" at bounding box center [108, 216] width 25 height 8
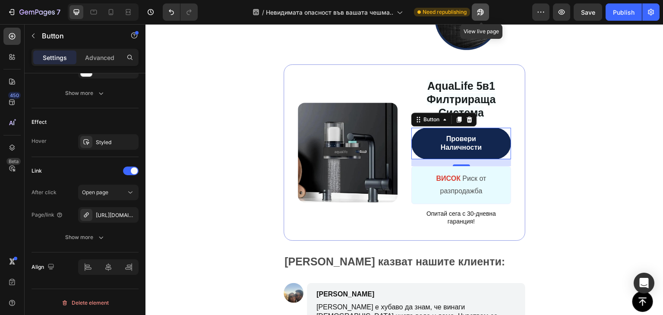
click at [481, 10] on icon "button" at bounding box center [480, 12] width 9 height 9
click at [14, 286] on icon at bounding box center [12, 282] width 9 height 9
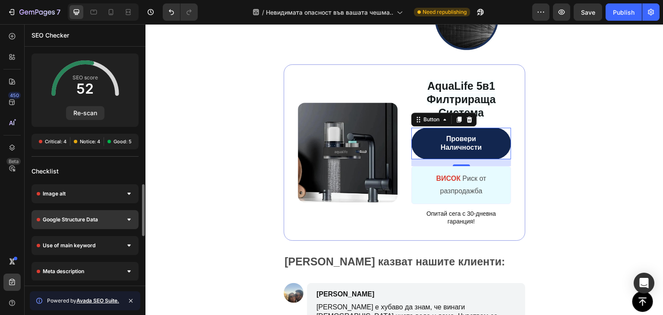
click at [134, 219] on div "Google Structure Data" at bounding box center [85, 219] width 107 height 19
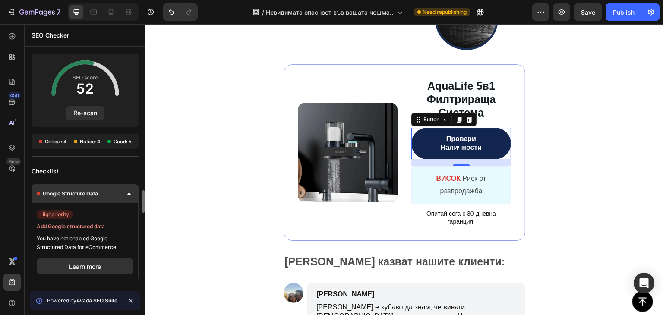
click at [126, 196] on div at bounding box center [129, 194] width 9 height 9
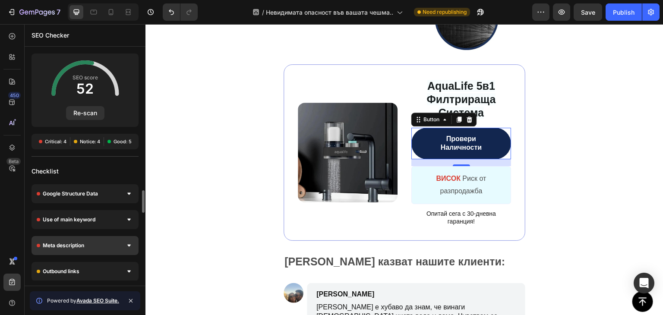
click at [132, 244] on div at bounding box center [129, 245] width 9 height 9
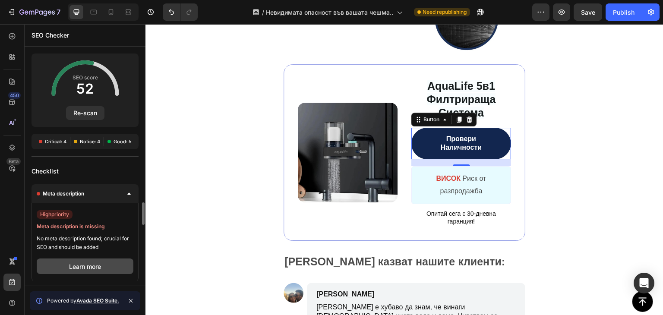
click at [95, 260] on button "Learn more" at bounding box center [85, 267] width 97 height 16
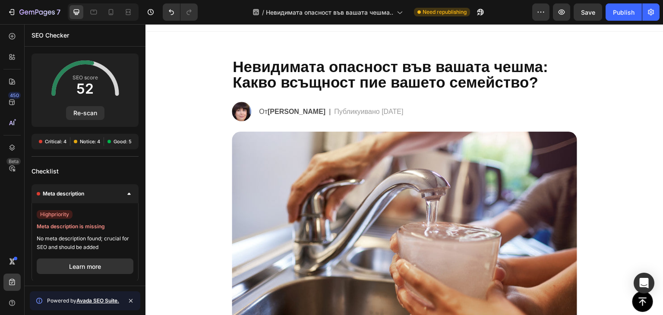
scroll to position [0, 0]
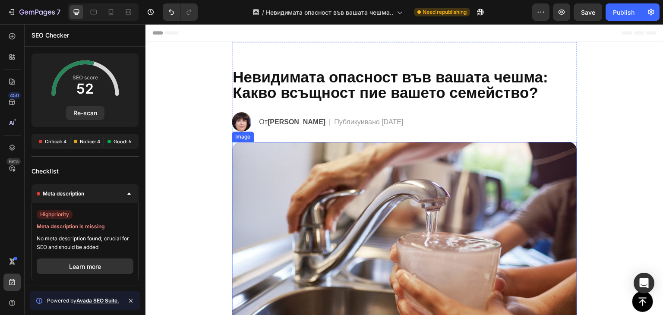
click at [337, 207] on img at bounding box center [405, 239] width 346 height 194
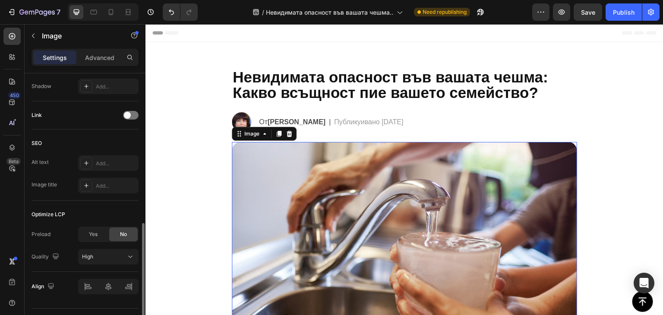
scroll to position [388, 0]
click at [113, 181] on div "Add..." at bounding box center [116, 185] width 41 height 8
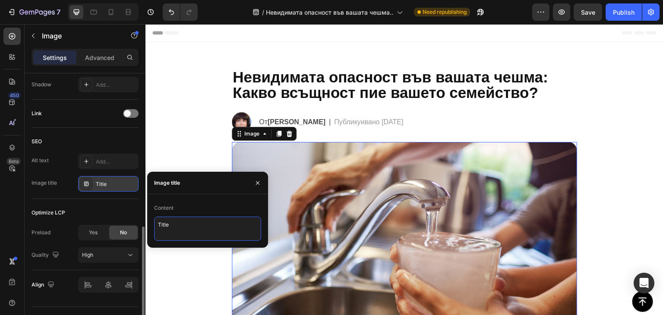
click at [176, 223] on textarea "Title" at bounding box center [207, 229] width 107 height 24
type textarea "T"
type textarea "Невидимата опасност във вашата чешма"
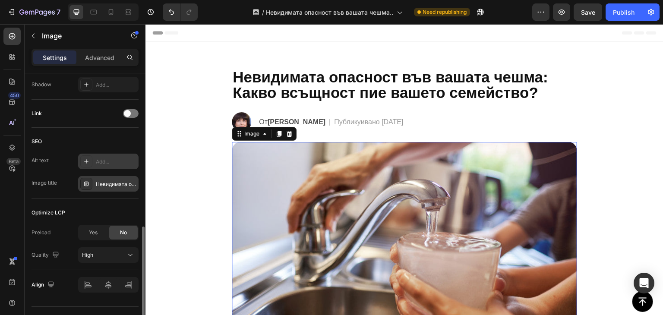
click at [104, 158] on div "Add..." at bounding box center [116, 162] width 41 height 8
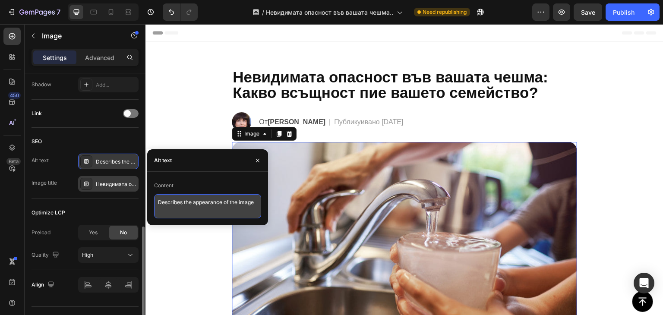
click at [224, 203] on textarea "Describes the appearance of the image" at bounding box center [207, 206] width 107 height 24
click at [162, 203] on textarea "Кухненска чешма," at bounding box center [207, 206] width 107 height 24
click at [235, 204] on textarea "Течаща кухненска чешма," at bounding box center [207, 206] width 107 height 24
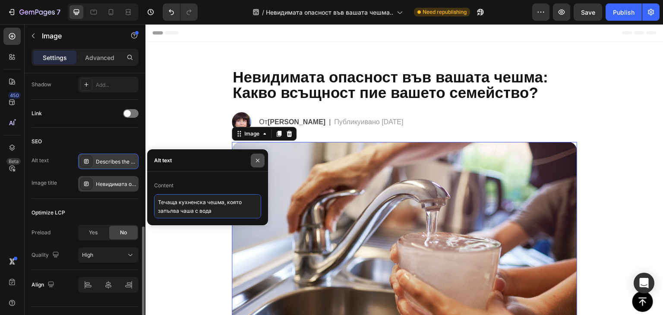
type textarea "Течаща кухненска чешма, която запълва чаша с вода"
click at [260, 159] on icon "button" at bounding box center [257, 160] width 7 height 7
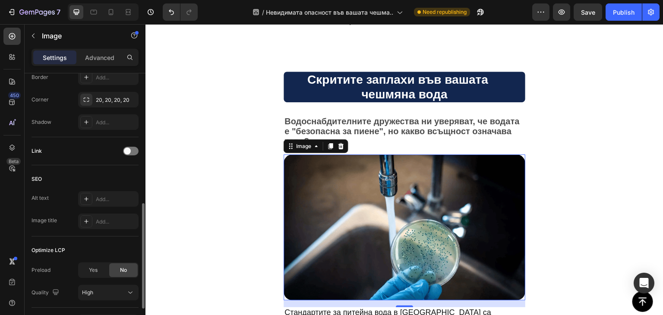
scroll to position [352, 0]
click at [118, 220] on div "Add..." at bounding box center [116, 220] width 41 height 8
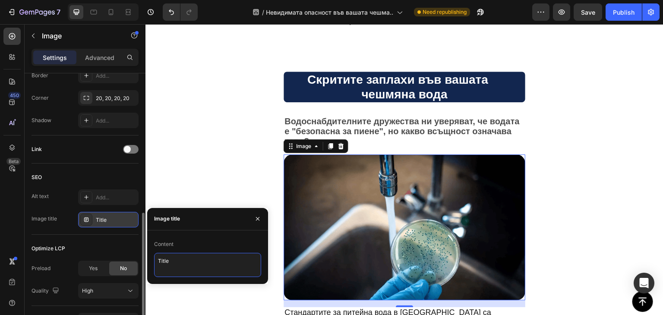
click at [180, 261] on textarea "Title" at bounding box center [207, 265] width 107 height 24
type textarea "Скритите заплахи във вашата чешмяна вода"
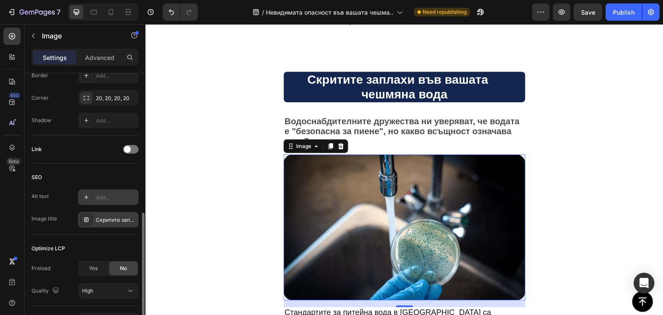
click at [111, 196] on div "Add..." at bounding box center [116, 198] width 41 height 8
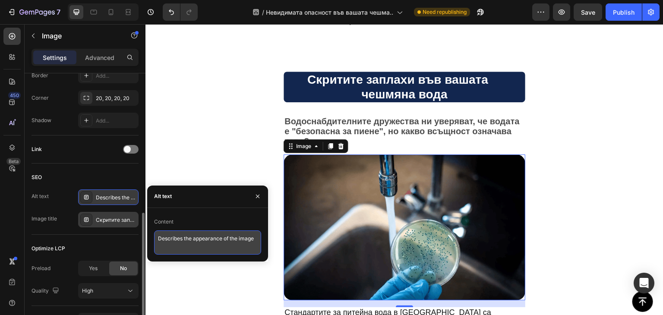
click at [188, 246] on textarea "Describes the appearance of the image" at bounding box center [207, 243] width 107 height 24
type textarea "В"
type textarea "Визуална проба за бактерии във водата"
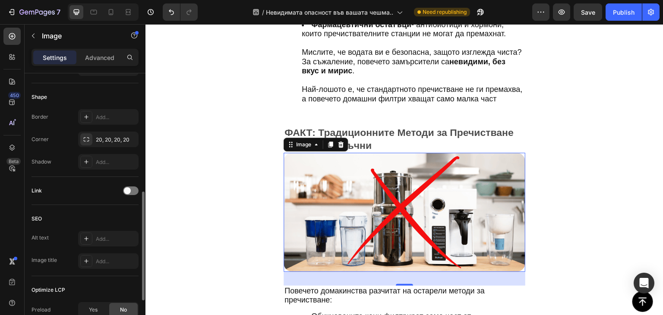
scroll to position [310, 0]
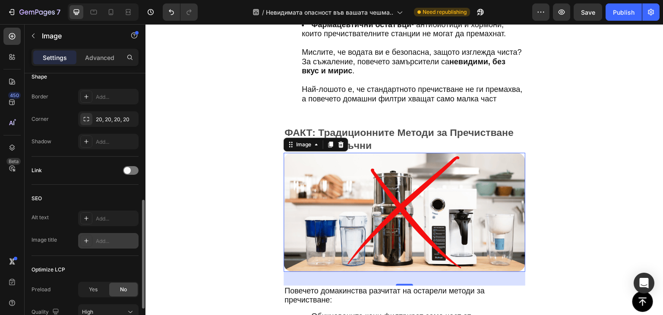
click at [108, 240] on div "Add..." at bounding box center [116, 242] width 41 height 8
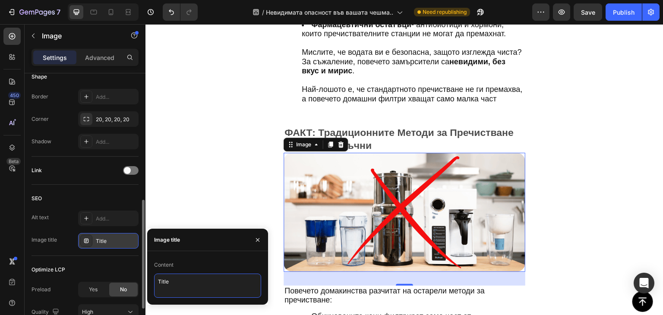
click at [184, 283] on textarea "Title" at bounding box center [207, 286] width 107 height 24
type textarea "Т"
type textarea "Обикновенни кани за пречистване"
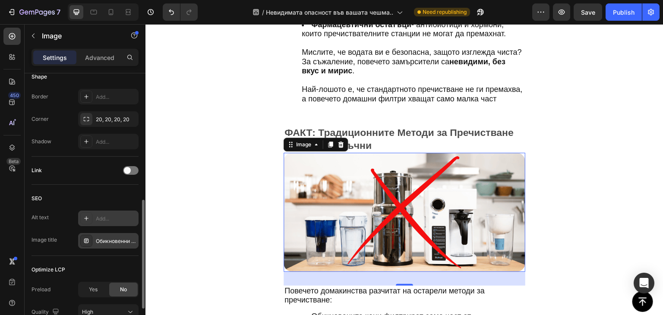
click at [101, 219] on div "Add..." at bounding box center [116, 219] width 41 height 8
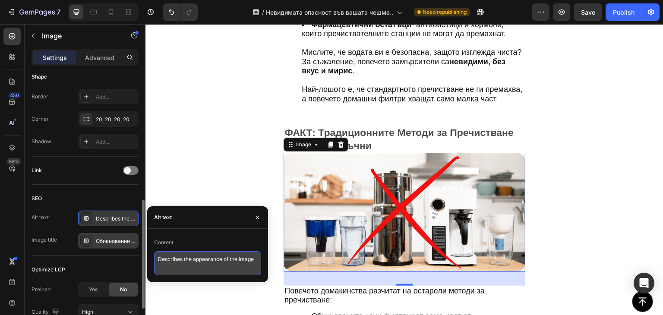
click at [184, 258] on textarea "Describes the appearance of the image" at bounding box center [207, 263] width 107 height 24
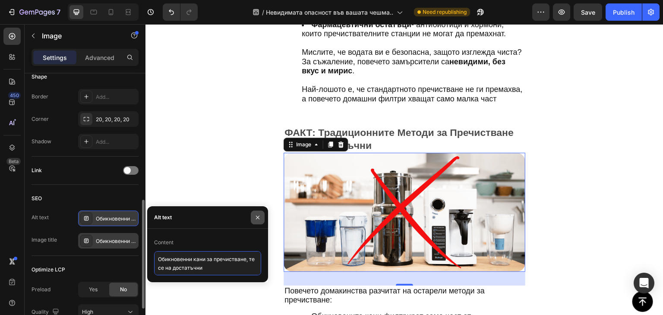
type textarea "Обикновенни кани за пречистване, те се на достатъчни"
click at [259, 218] on icon "button" at bounding box center [257, 217] width 7 height 7
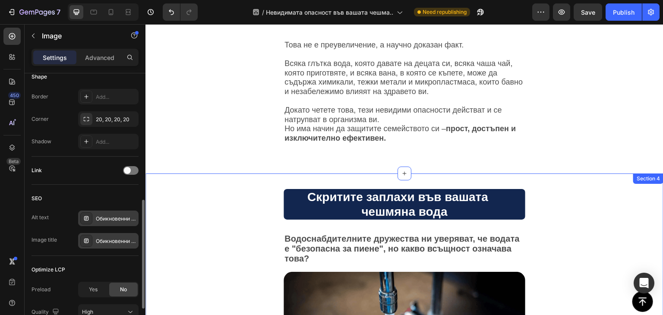
scroll to position [0, 0]
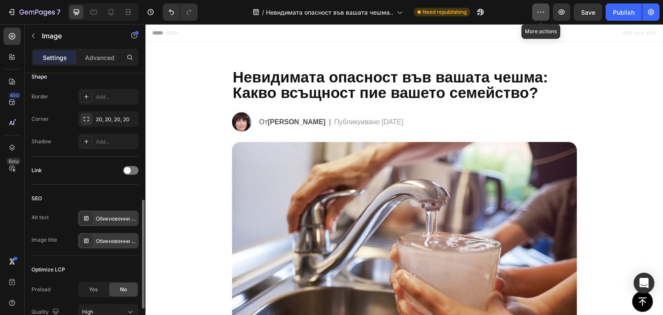
click at [539, 19] on button "button" at bounding box center [541, 11] width 17 height 17
click at [654, 13] on icon "button" at bounding box center [651, 12] width 9 height 9
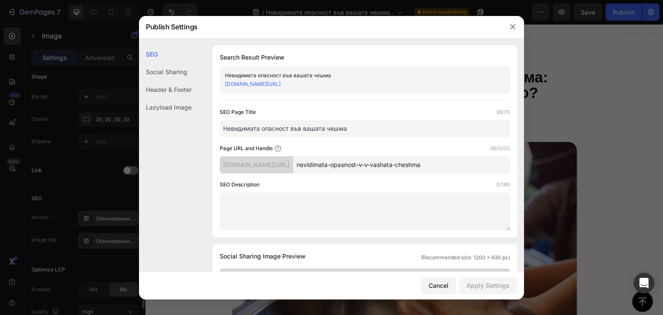
click at [179, 98] on div "Header & Footer" at bounding box center [165, 107] width 53 height 18
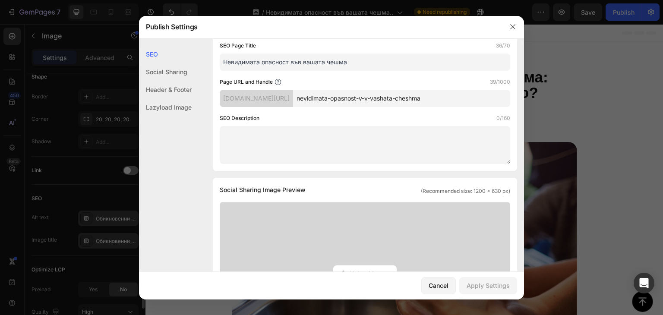
scroll to position [88, 0]
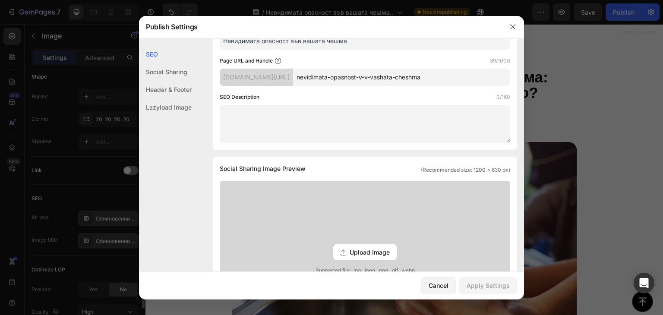
click at [162, 98] on div "Header & Footer" at bounding box center [165, 107] width 53 height 18
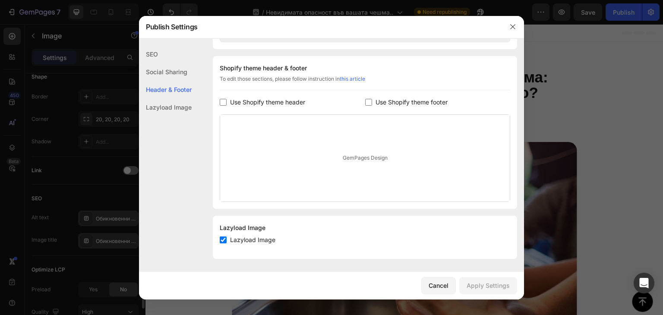
click at [222, 101] on input "checkbox" at bounding box center [223, 102] width 7 height 7
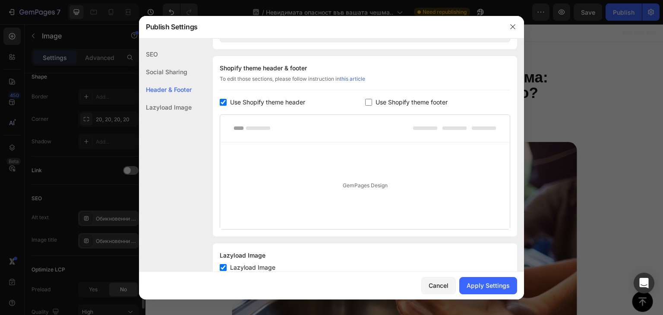
click at [222, 102] on input "checkbox" at bounding box center [223, 102] width 7 height 7
checkbox input "false"
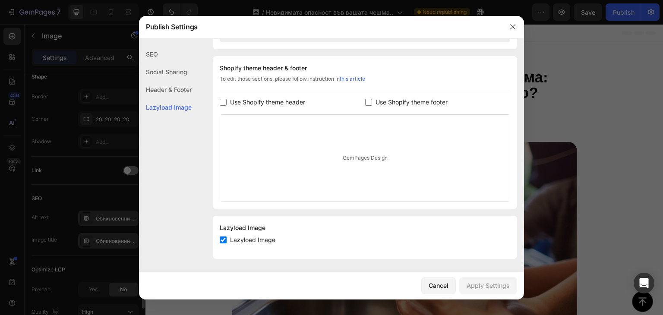
click at [167, 98] on div "Header & Footer" at bounding box center [165, 107] width 53 height 18
click at [444, 284] on div "Cancel" at bounding box center [439, 285] width 20 height 9
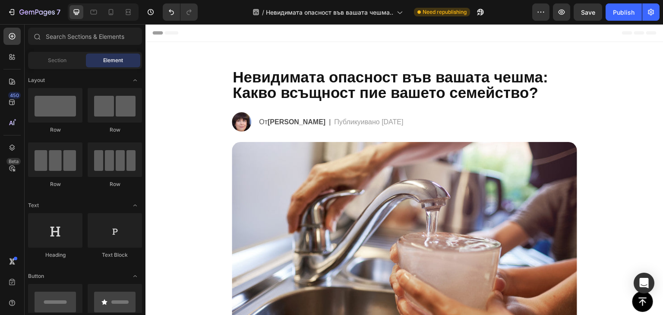
click at [155, 32] on icon at bounding box center [155, 33] width 6 height 6
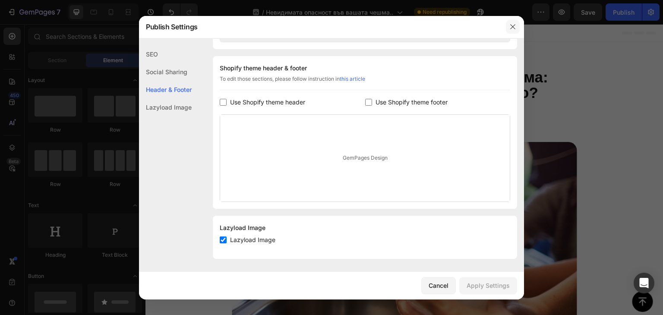
click at [513, 26] on icon "button" at bounding box center [513, 26] width 5 height 5
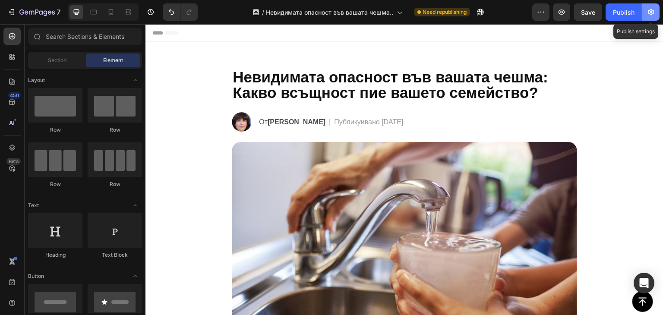
click at [648, 15] on icon "button" at bounding box center [651, 12] width 9 height 9
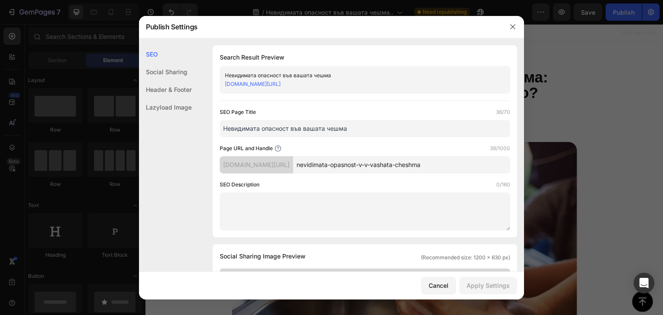
click at [173, 98] on div "Header & Footer" at bounding box center [165, 107] width 53 height 18
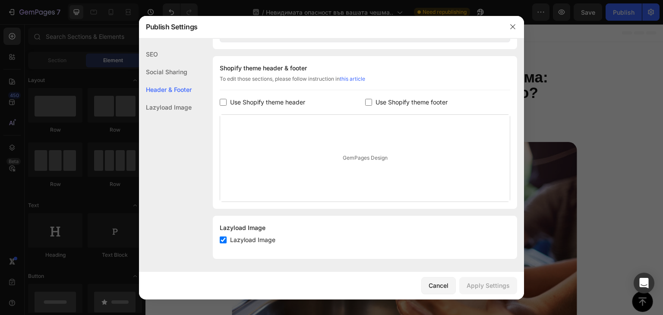
click at [226, 101] on input "checkbox" at bounding box center [223, 102] width 7 height 7
checkbox input "true"
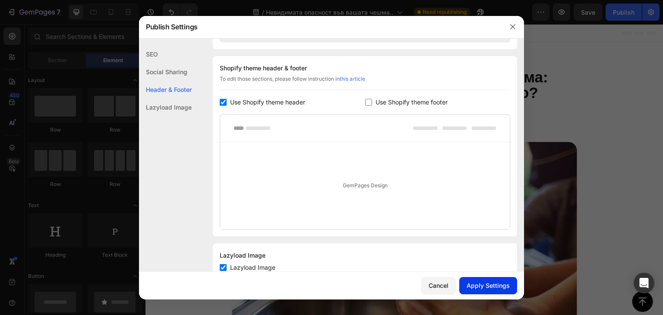
click at [501, 287] on div "Apply Settings" at bounding box center [488, 285] width 43 height 9
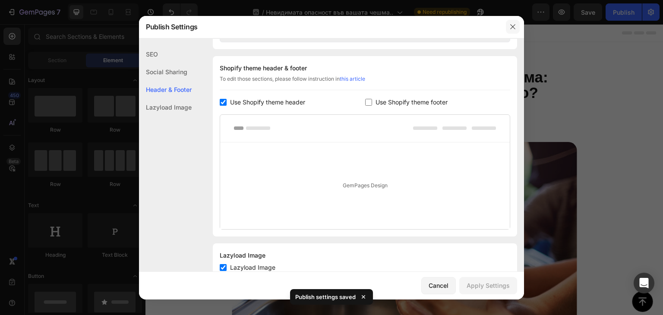
click at [513, 25] on icon "button" at bounding box center [513, 26] width 7 height 7
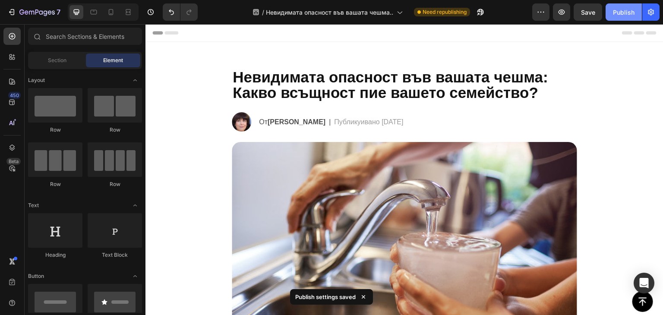
click at [624, 14] on div "Publish" at bounding box center [624, 12] width 22 height 9
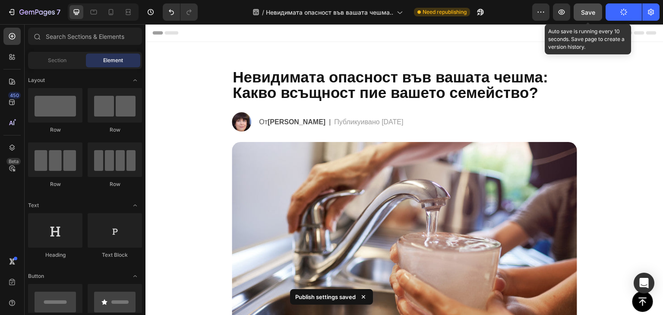
click at [587, 13] on span "Save" at bounding box center [588, 12] width 14 height 7
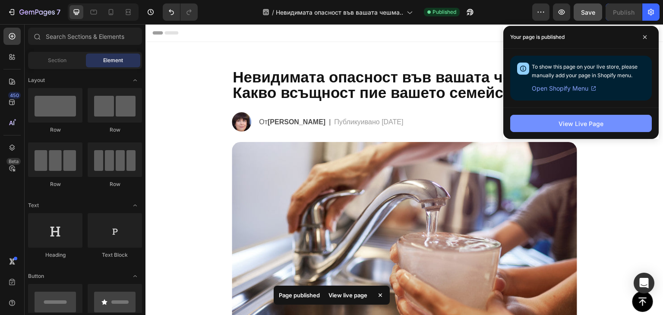
click at [613, 123] on button "View Live Page" at bounding box center [582, 123] width 142 height 17
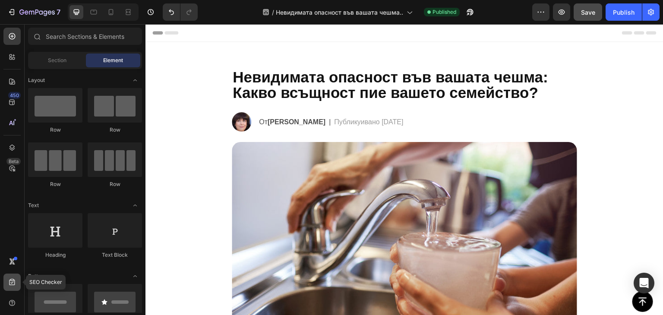
click at [12, 282] on icon at bounding box center [12, 282] width 9 height 9
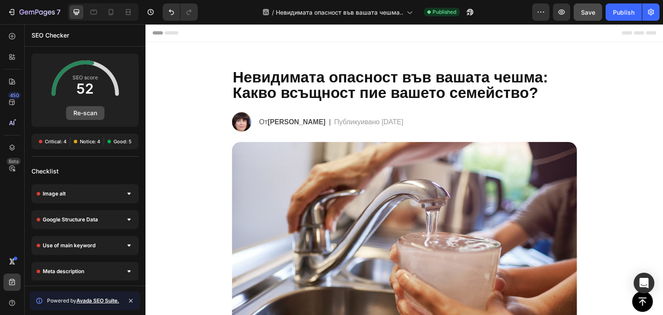
click at [86, 107] on button "Re-scan" at bounding box center [85, 113] width 38 height 14
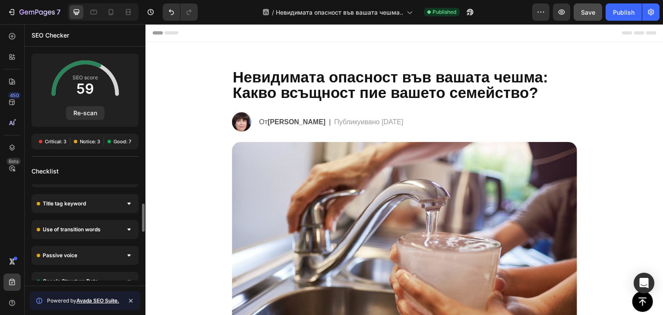
scroll to position [67, 0]
click at [124, 249] on div "Passive voice" at bounding box center [85, 256] width 107 height 19
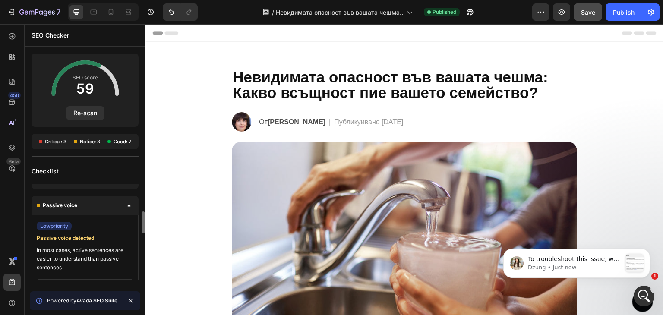
scroll to position [117, 0]
click at [124, 203] on div "Passive voice" at bounding box center [85, 206] width 107 height 19
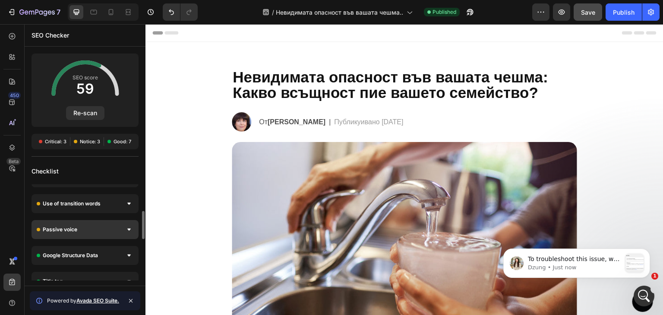
scroll to position [93, 0]
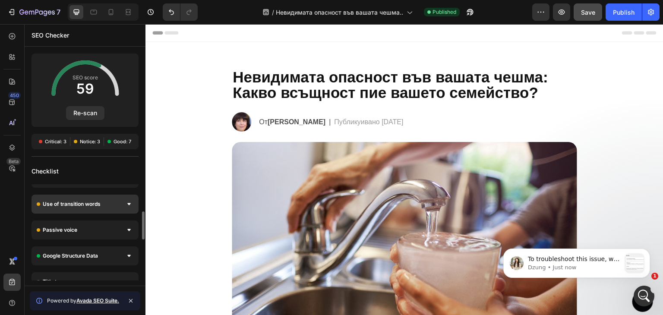
click at [128, 203] on icon at bounding box center [128, 204] width 3 height 2
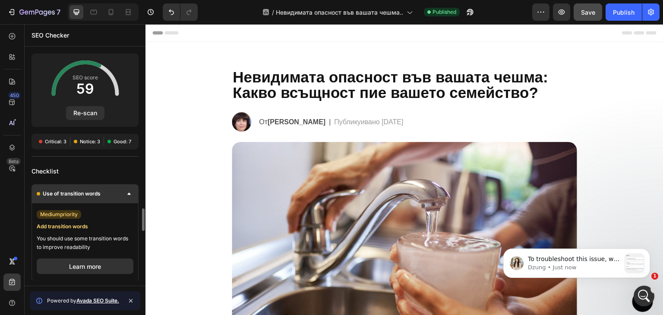
click at [129, 196] on div at bounding box center [129, 194] width 9 height 9
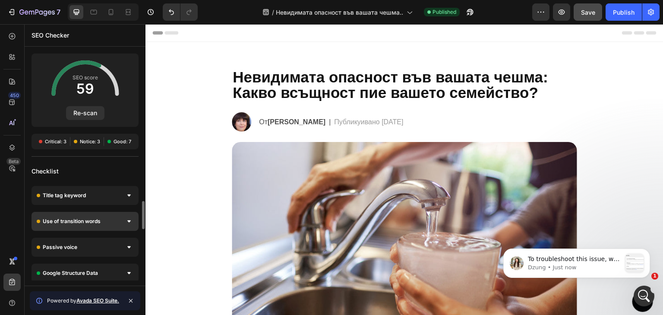
scroll to position [67, 0]
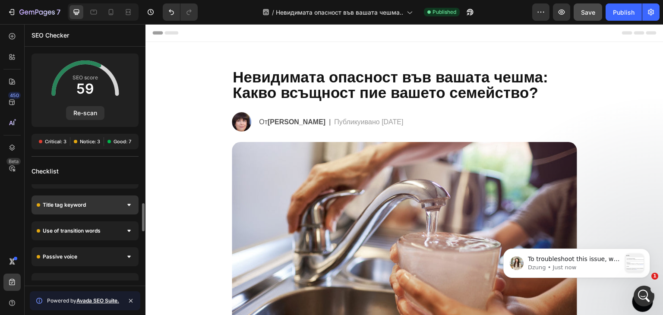
click at [129, 200] on div "Title tag keyword" at bounding box center [85, 205] width 107 height 19
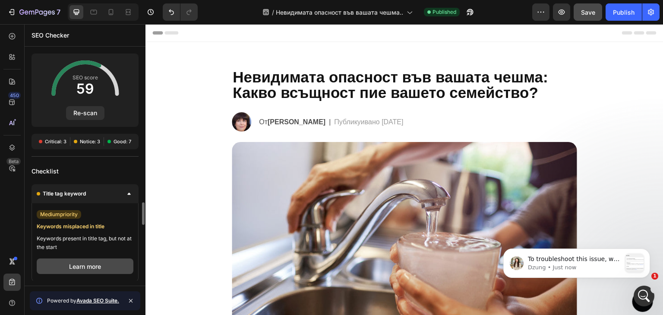
click at [103, 266] on button "Learn more" at bounding box center [85, 267] width 97 height 16
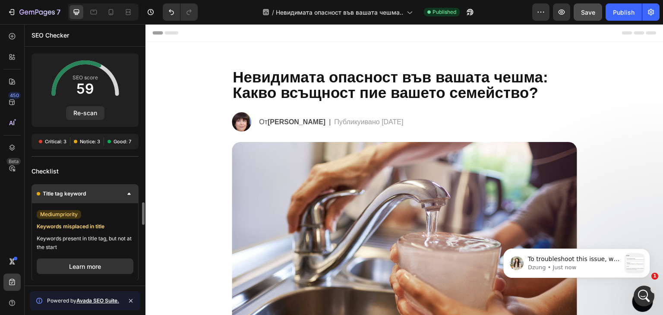
click at [119, 192] on div "Title tag keyword" at bounding box center [85, 193] width 107 height 19
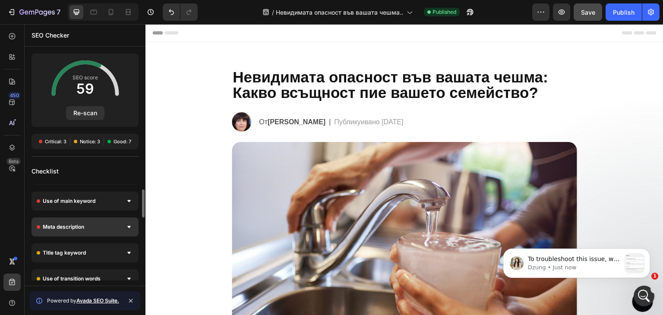
click at [124, 224] on div "Meta description" at bounding box center [85, 227] width 107 height 19
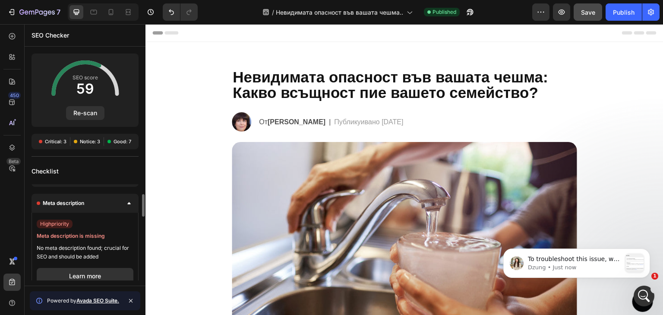
scroll to position [42, 0]
click at [127, 205] on div at bounding box center [129, 204] width 9 height 9
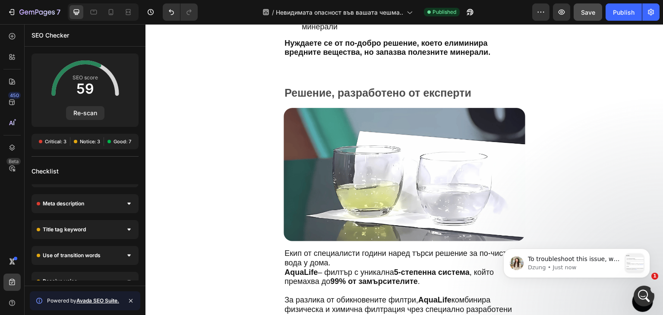
scroll to position [1232, 0]
click at [369, 187] on img at bounding box center [405, 174] width 242 height 133
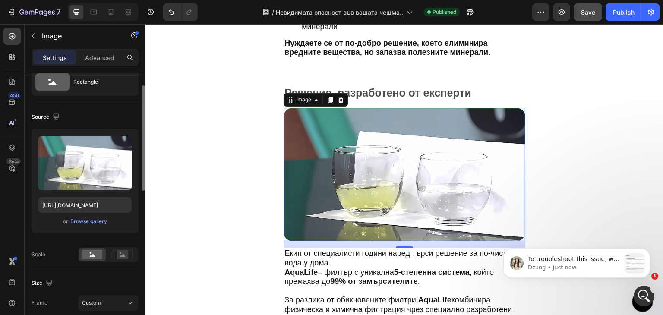
scroll to position [0, 0]
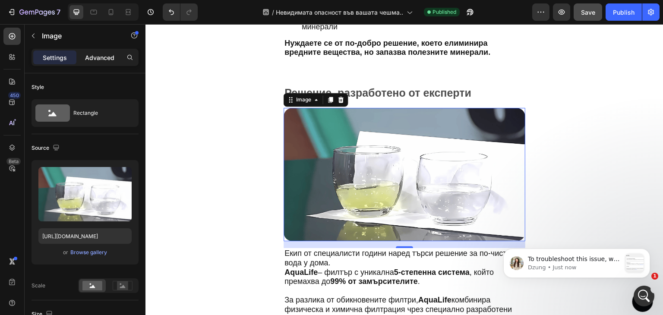
click at [93, 57] on p "Advanced" at bounding box center [99, 57] width 29 height 9
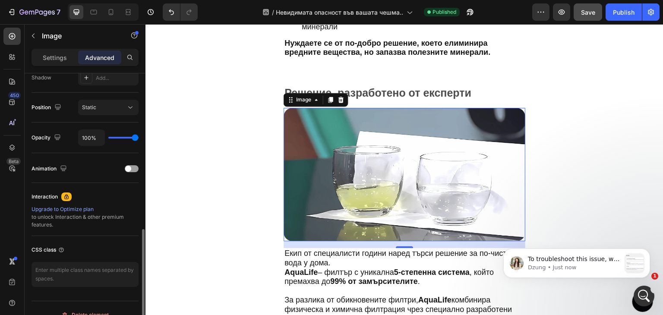
scroll to position [309, 0]
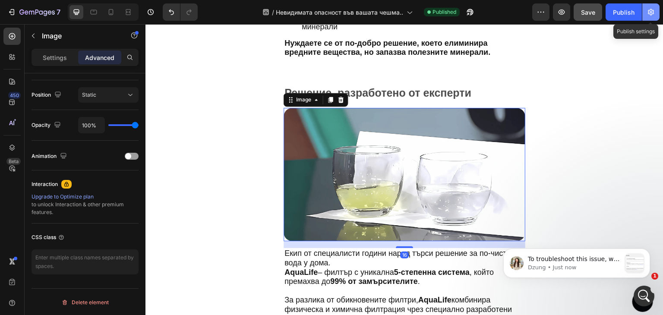
click at [653, 13] on icon "button" at bounding box center [651, 12] width 9 height 9
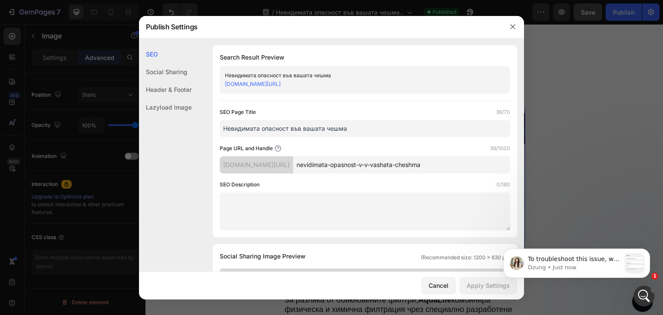
click at [288, 213] on textarea at bounding box center [365, 212] width 291 height 38
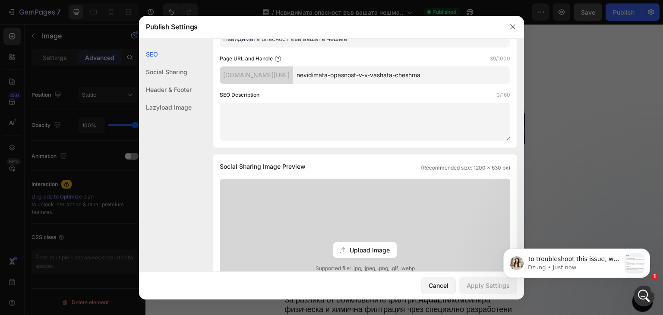
scroll to position [0, 0]
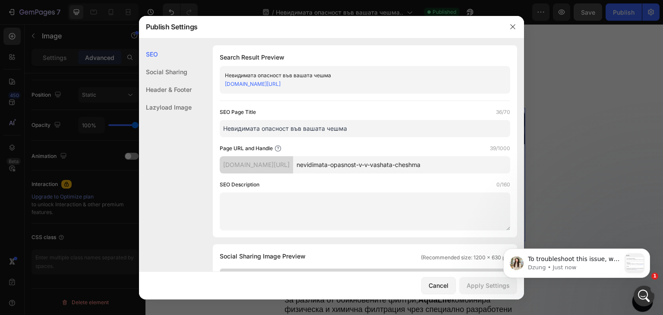
click at [288, 213] on textarea at bounding box center [365, 212] width 291 height 38
click at [268, 181] on div "SEO Description 0/160" at bounding box center [365, 185] width 291 height 9
copy label "SEO Description"
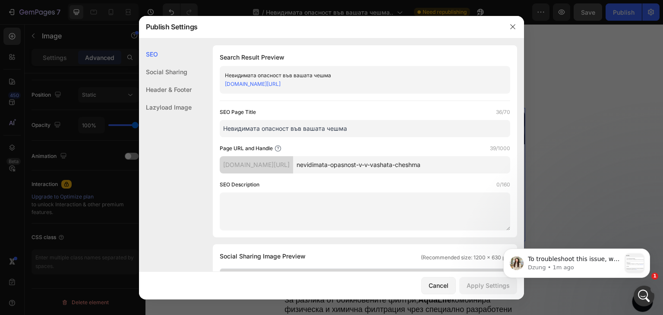
click at [578, 83] on div at bounding box center [331, 157] width 663 height 315
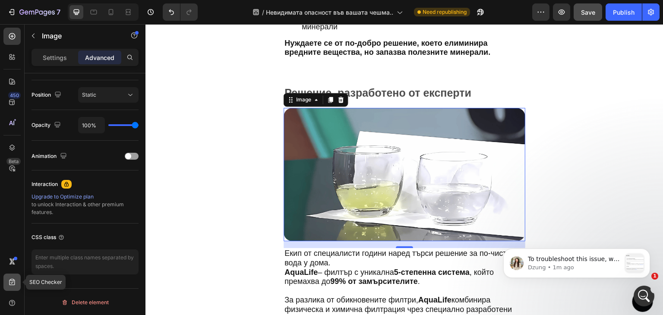
click at [12, 280] on icon at bounding box center [12, 282] width 6 height 6
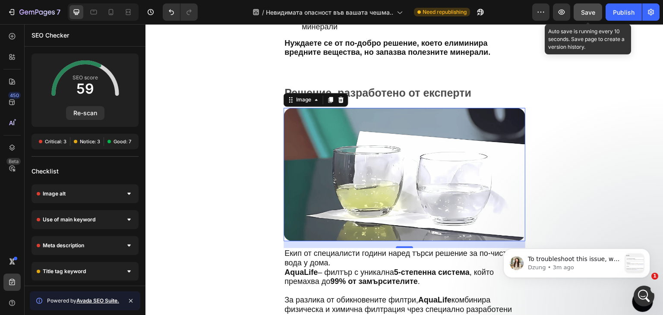
click at [577, 11] on button "Save" at bounding box center [588, 11] width 29 height 17
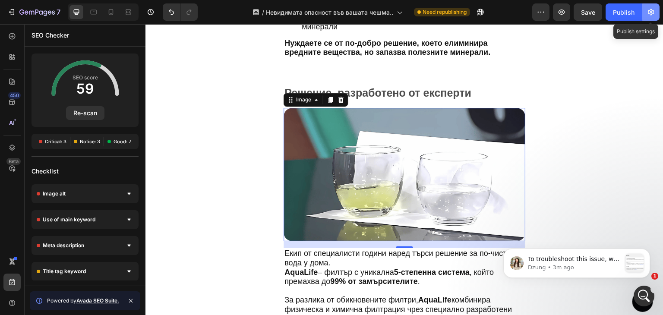
click at [653, 9] on icon "button" at bounding box center [651, 12] width 9 height 9
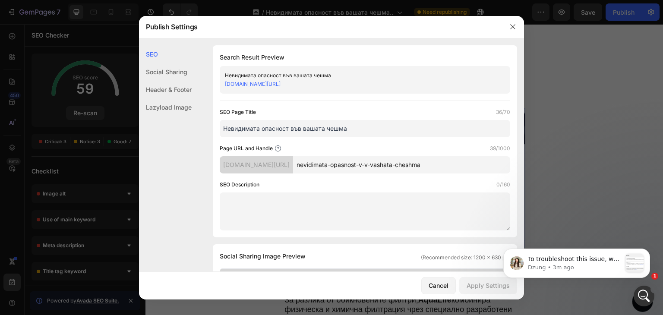
click at [235, 180] on div "SEO Page Title 36/70 Невидимата опасност във вашата чешма Page URL and Handle 3…" at bounding box center [365, 169] width 291 height 123
copy label "SEO Description"
click at [577, 163] on div at bounding box center [331, 157] width 663 height 315
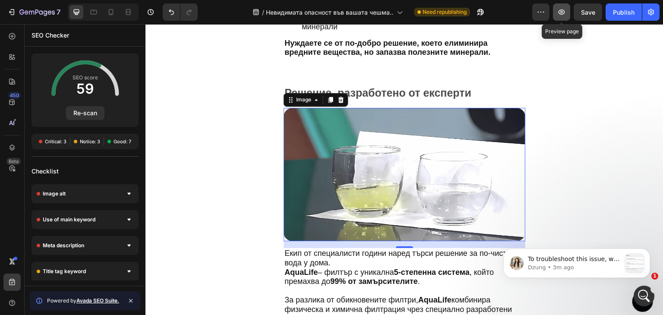
click at [565, 12] on icon "button" at bounding box center [562, 12] width 9 height 9
